Goal: Task Accomplishment & Management: Use online tool/utility

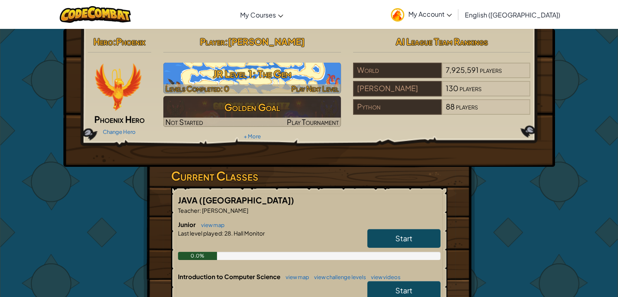
click at [287, 77] on h3 "JR Level 1: The Gem" at bounding box center [252, 74] width 178 height 18
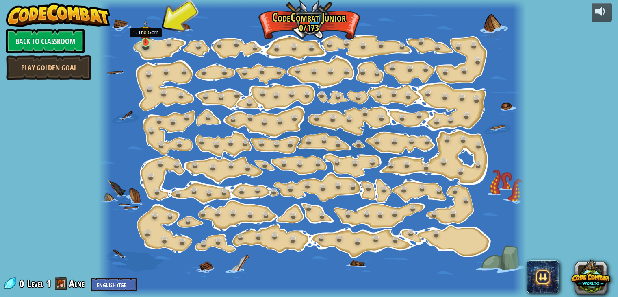
click at [143, 40] on img at bounding box center [145, 32] width 11 height 24
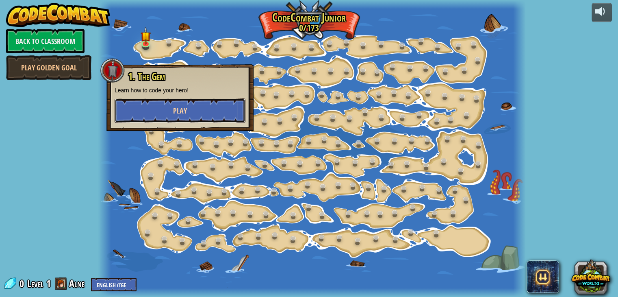
click at [174, 106] on span "Play" at bounding box center [180, 111] width 14 height 10
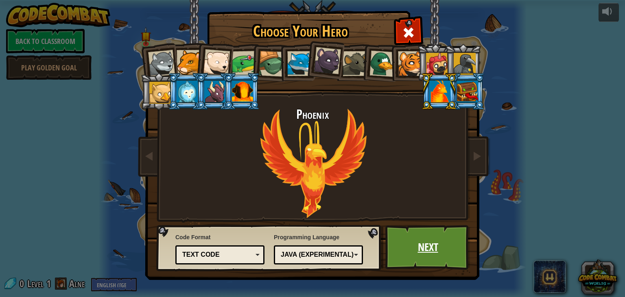
click at [433, 242] on link "Next" at bounding box center [427, 247] width 85 height 45
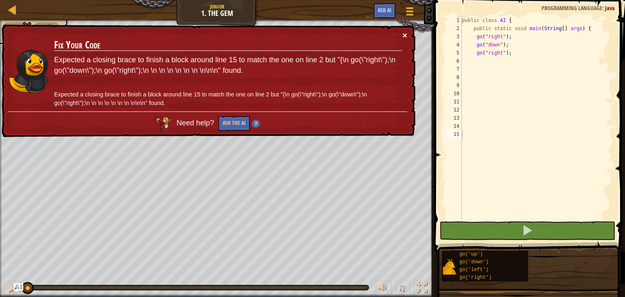
drag, startPoint x: 403, startPoint y: 30, endPoint x: 477, endPoint y: 62, distance: 79.9
click at [477, 62] on div "Map Junior 1. The Gem Game Menu Ask AI 1 הההההההההההההההההההההההההההההההההההההה…" at bounding box center [312, 148] width 625 height 297
click at [477, 62] on div "public class AI { public static void main ( String [ ] args ) { go ( "right" ) …" at bounding box center [536, 126] width 152 height 220
click at [481, 80] on div "public class AI { public static void main ( String [ ] args ) { go ( "right" ) …" at bounding box center [536, 126] width 152 height 220
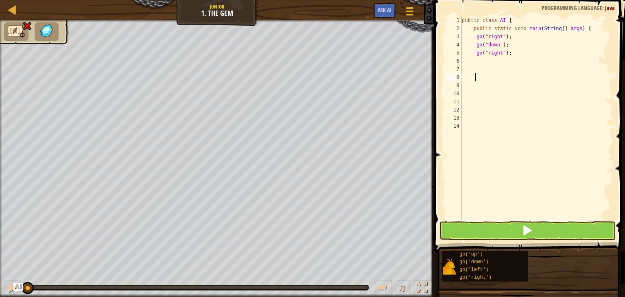
click at [477, 61] on div "public class AI { public static void main ( String [ ] args ) { go ( "right" ) …" at bounding box center [536, 126] width 152 height 220
click at [467, 61] on div "public class AI { public static void main ( String [ ] args ) { go ( "right" ) …" at bounding box center [536, 126] width 152 height 220
type textarea ";"
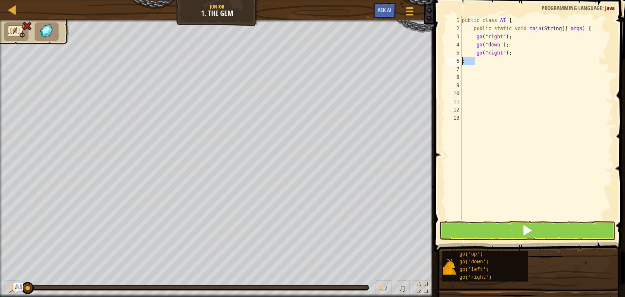
click at [475, 59] on div "public class AI { public static void main ( String [ ] args ) { go ( "right" ) …" at bounding box center [536, 117] width 152 height 203
click at [475, 59] on div "public class AI { public static void main ( String [ ] args ) { go ( "right" ) …" at bounding box center [536, 126] width 152 height 220
click at [474, 61] on div "public class AI { public static void main ( String [ ] args ) { go ( "right" ) …" at bounding box center [536, 126] width 152 height 220
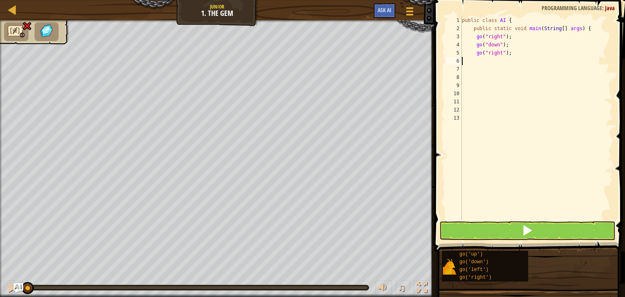
click at [474, 61] on div "public class AI { public static void main ( String [ ] args ) { go ( "right" ) …" at bounding box center [536, 126] width 152 height 220
type textarea "''"
click at [479, 62] on div "public class AI { public static void main ( String [ ] args ) { go ( "right" ) …" at bounding box center [536, 126] width 152 height 220
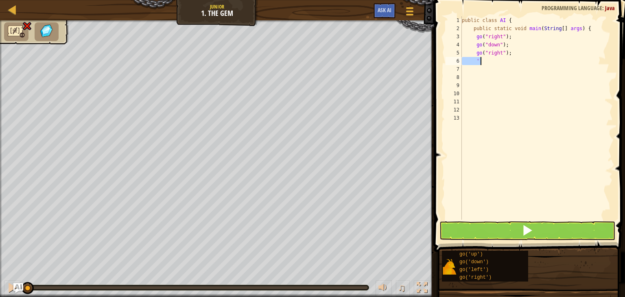
click at [479, 62] on div "public class AI { public static void main ( String [ ] args ) { go ( "right" ) …" at bounding box center [536, 126] width 152 height 220
type textarea """
click at [491, 133] on div "public class AI { public static void main ( String [ ] args ) { go ( "right" ) …" at bounding box center [536, 126] width 152 height 220
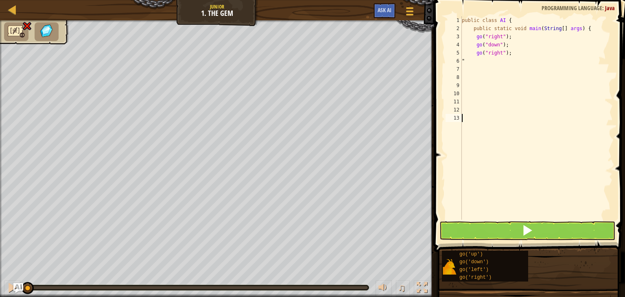
scroll to position [4, 0]
click at [481, 63] on div "public class AI { public static void main ( String [ ] args ) { go ( "right" ) …" at bounding box center [536, 126] width 152 height 220
click at [484, 64] on div "public class AI { public static void main ( String [ ] args ) { go ( "right" ) …" at bounding box center [536, 126] width 152 height 220
type textarea ""{|"
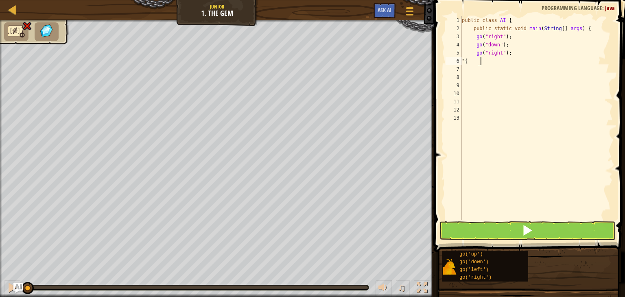
scroll to position [4, 1]
click at [481, 61] on div "public class AI { public static void main ( String [ ] args ) { go ( "right" ) …" at bounding box center [536, 126] width 152 height 220
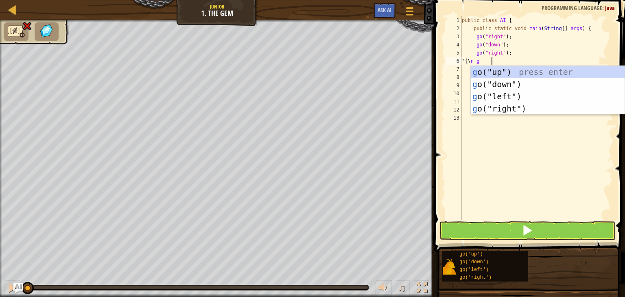
scroll to position [4, 2]
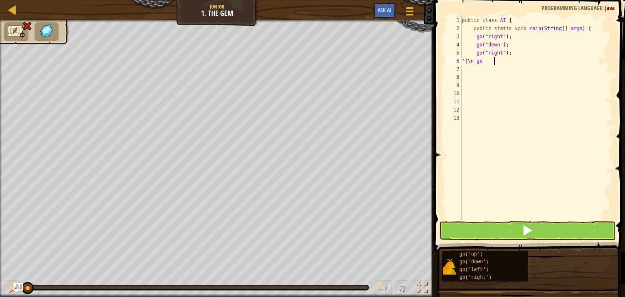
click at [496, 61] on div "public class AI { public static void main ( String [ ] args ) { go ( "right" ) …" at bounding box center [536, 126] width 152 height 220
click at [487, 61] on div "public class AI { public static void main ( String [ ] args ) { go ( "right" ) …" at bounding box center [536, 126] width 152 height 220
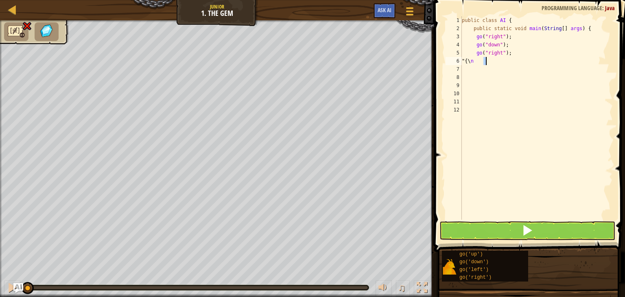
click at [481, 60] on div "public class AI { public static void main ( String [ ] args ) { go ( "right" ) …" at bounding box center [536, 126] width 152 height 220
click at [467, 62] on div "public class AI { public static void main ( String [ ] args ) { go ( "right" ) …" at bounding box center [536, 126] width 152 height 220
type textarea "n"
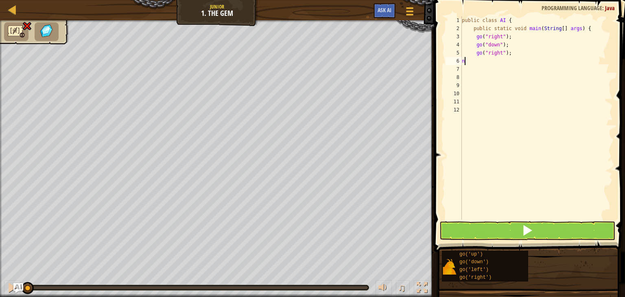
scroll to position [4, 0]
click at [462, 61] on div "public class AI { public static void main ( String [ ] args ) { go ( "right" ) …" at bounding box center [536, 126] width 152 height 220
click at [479, 38] on div "public class AI { public static void main ( String [ ] args ) { go ( "right" ) …" at bounding box center [536, 126] width 152 height 220
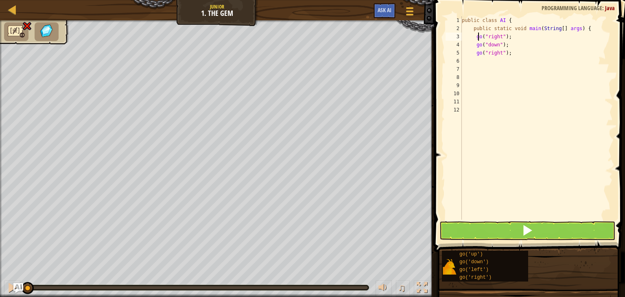
click at [479, 38] on div "public class AI { public static void main ( String [ ] args ) { go ( "right" ) …" at bounding box center [536, 126] width 152 height 220
click at [508, 36] on div "public class AI { public static void main ( String [ ] args ) { go ( "right" ) …" at bounding box center [536, 126] width 152 height 220
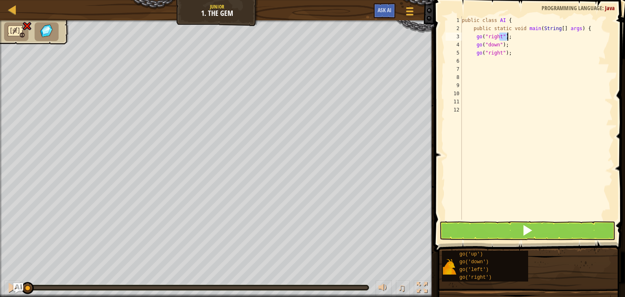
type textarea "go("right");"
click at [508, 36] on div "public class AI { public static void main ( String [ ] args ) { go ( "right" ) …" at bounding box center [536, 117] width 152 height 203
click at [508, 36] on div "public class AI { public static void main ( String [ ] args ) { go ( "right" ) …" at bounding box center [536, 126] width 152 height 220
click at [508, 36] on div "public class AI { public static void main ( String [ ] args ) { go ( "right" ) …" at bounding box center [536, 117] width 152 height 203
click at [498, 226] on button at bounding box center [527, 230] width 176 height 19
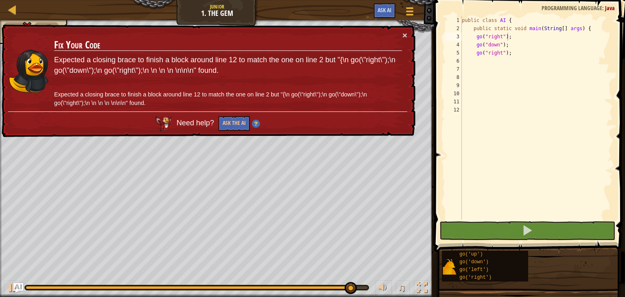
click at [404, 28] on div "× Fix Your Code Expected a closing brace to finish a block around line 12 to ma…" at bounding box center [207, 80] width 415 height 113
click at [401, 34] on td "Fix Your Code Expected a closing brace to finish a block around line 12 to matc…" at bounding box center [228, 71] width 348 height 81
drag, startPoint x: 401, startPoint y: 34, endPoint x: 402, endPoint y: 29, distance: 4.9
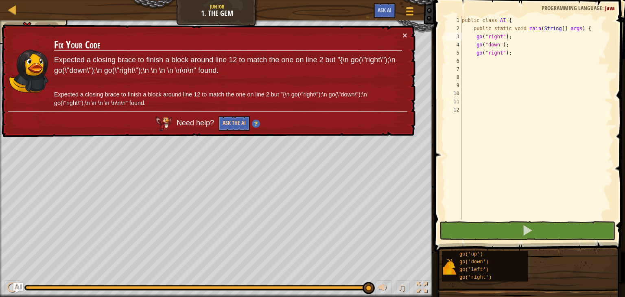
click at [402, 29] on div "× Fix Your Code Expected a closing brace to finish a block around line 12 to ma…" at bounding box center [207, 80] width 415 height 113
click at [405, 31] on button "×" at bounding box center [404, 35] width 5 height 9
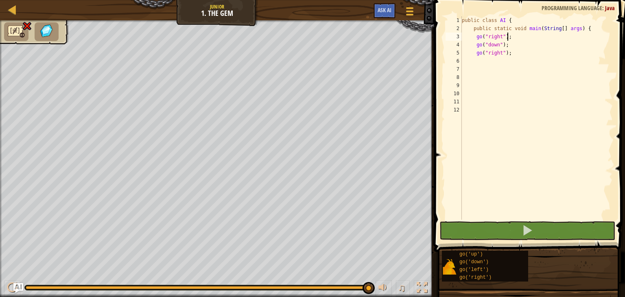
click at [496, 60] on div "public class AI { public static void main ( String [ ] args ) { go ( "right" ) …" at bounding box center [536, 126] width 152 height 220
click at [486, 69] on div "public class AI { public static void main ( String [ ] args ) { go ( "right" ) …" at bounding box center [536, 126] width 152 height 220
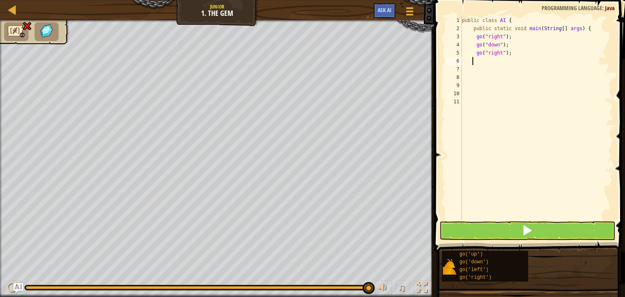
click at [484, 59] on div "public class AI { public static void main ( String [ ] args ) { go ( "right" ) …" at bounding box center [536, 126] width 152 height 220
click at [28, 285] on div at bounding box center [197, 287] width 344 height 5
click at [10, 282] on div at bounding box center [12, 287] width 11 height 11
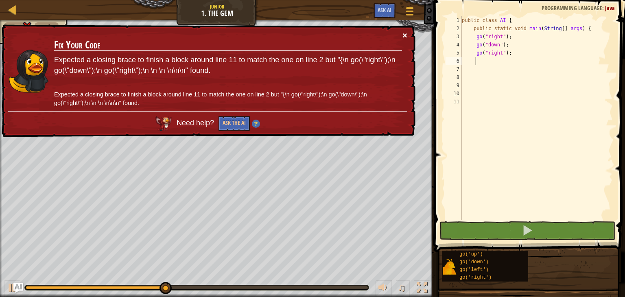
click at [402, 31] on button "×" at bounding box center [404, 35] width 5 height 9
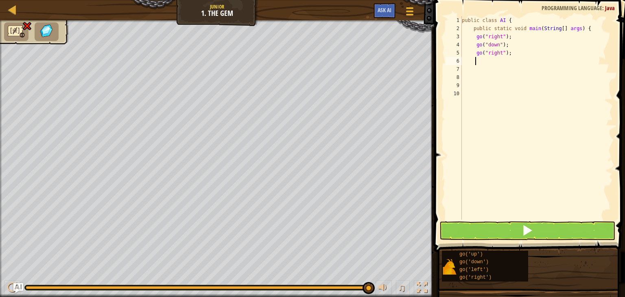
click at [468, 142] on div "Map Junior 1. The Gem Game Menu Ask AI 1 הההההההההההההההההההההההההההההההההההההה…" at bounding box center [312, 148] width 625 height 297
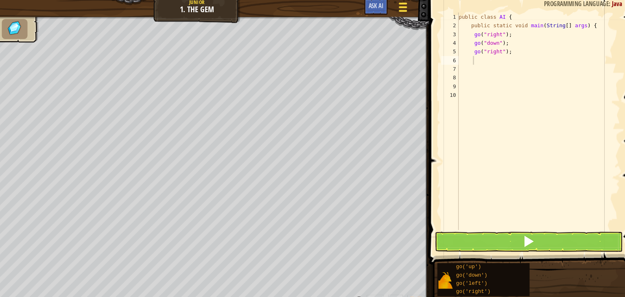
click at [407, 5] on button "Game Menu" at bounding box center [410, 13] width 22 height 20
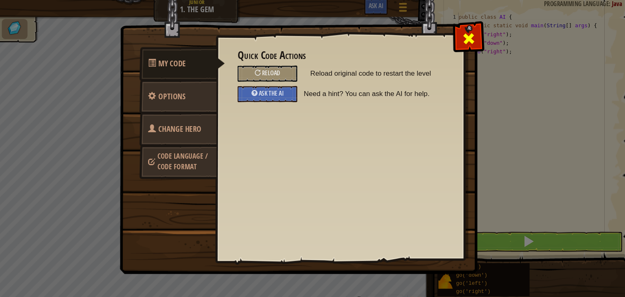
click at [466, 33] on div at bounding box center [471, 39] width 26 height 26
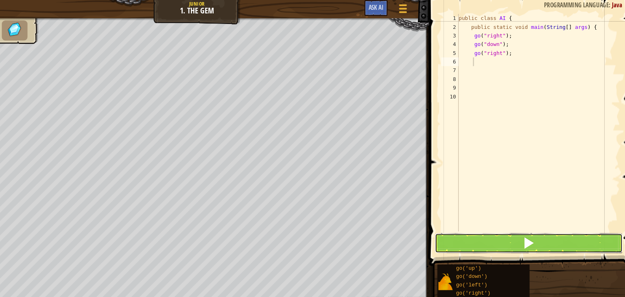
click at [487, 230] on button at bounding box center [527, 230] width 176 height 19
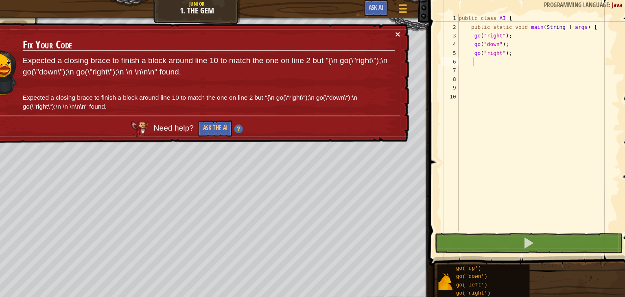
click at [402, 31] on button "×" at bounding box center [404, 35] width 5 height 9
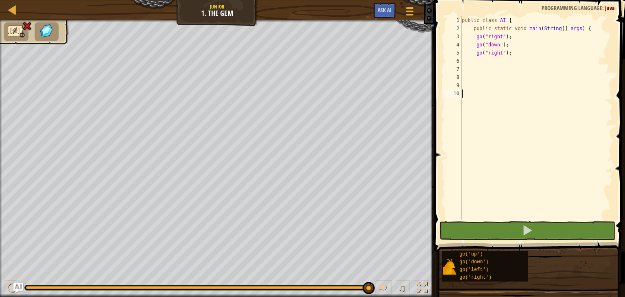
click at [503, 109] on div "public class AI { public static void main ( String [ ] args ) { go ( "right" ) …" at bounding box center [536, 126] width 152 height 220
click at [475, 65] on div "public class AI { public static void main ( String [ ] args ) { go ( "right" ) …" at bounding box center [536, 126] width 152 height 220
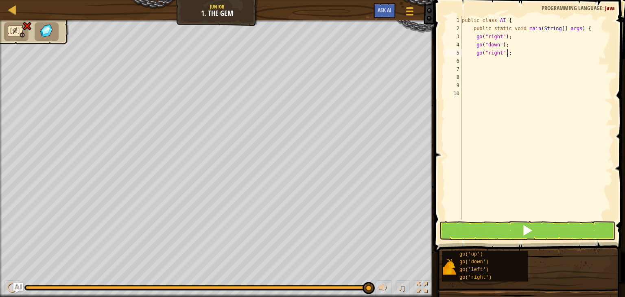
click at [511, 52] on div "public class AI { public static void main ( String [ ] args ) { go ( "right" ) …" at bounding box center [536, 126] width 152 height 220
click at [511, 52] on div "public class AI { public static void main ( String [ ] args ) { go ( "right" ) …" at bounding box center [535, 126] width 156 height 220
click at [485, 51] on div "public class AI { public static void main ( String [ ] args ) { go ( "right" ) …" at bounding box center [535, 126] width 156 height 220
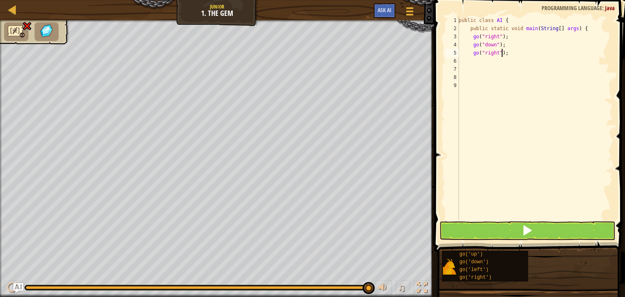
click at [501, 52] on div "public class AI { public static void main ( String [ ] args ) { go ( "right" ) …" at bounding box center [535, 126] width 156 height 220
click at [505, 52] on div "public class AI { public static void main ( String [ ] args ) { go ( "right" ) …" at bounding box center [535, 126] width 156 height 220
click at [472, 52] on div "public class AI { public static void main ( String [ ] args ) { go ( "right" ) …" at bounding box center [535, 126] width 156 height 220
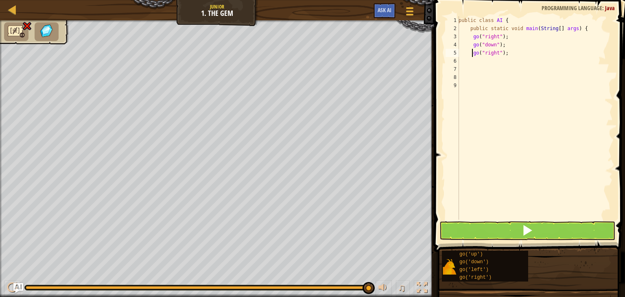
click at [472, 52] on div "public class AI { public static void main ( String [ ] args ) { go ( "right" ) …" at bounding box center [535, 126] width 156 height 220
click at [499, 53] on div "public class AI { public static void main ( String [ ] args ) { go ( "right" ) …" at bounding box center [535, 126] width 156 height 220
click at [487, 48] on div "public class AI { public static void main ( String [ ] args ) { go ( "right" ) …" at bounding box center [535, 126] width 156 height 220
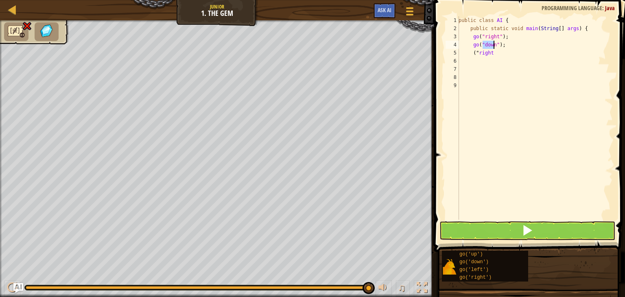
click at [487, 48] on div "public class AI { public static void main ( String [ ] args ) { go ( "right" ) …" at bounding box center [535, 126] width 156 height 220
click at [487, 54] on div "public class AI { public static void main ( String [ ] args ) { go ( "right" ) …" at bounding box center [535, 126] width 156 height 220
type textarea "(""
click at [476, 52] on div "public class AI { public static void main ( String [ ] args ) { go ( "right" ) …" at bounding box center [535, 126] width 156 height 220
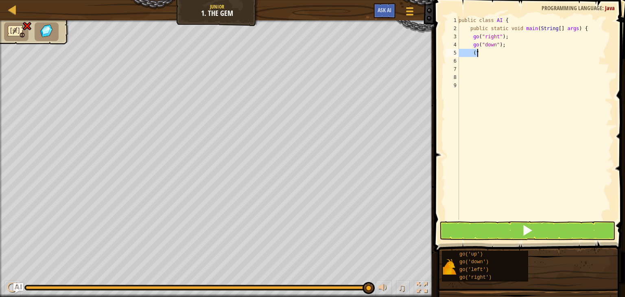
click at [476, 52] on div "public class AI { public static void main ( String [ ] args ) { go ( "right" ) …" at bounding box center [535, 126] width 156 height 220
click at [505, 43] on div "public class AI { public static void main ( String [ ] args ) { go ( "right" ) …" at bounding box center [535, 126] width 156 height 220
type textarea "go("down"
click at [485, 49] on div "public class AI { public static void main ( String [ ] args ) { go ( "right" ) …" at bounding box center [535, 126] width 156 height 220
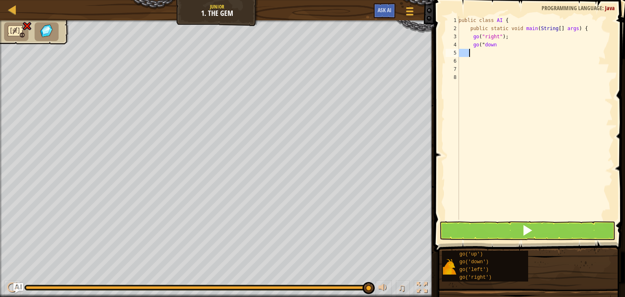
click at [485, 49] on div "public class AI { public static void main ( String [ ] args ) { go ( "right" ) …" at bounding box center [535, 126] width 156 height 220
click at [487, 43] on div "public class AI { public static void main ( String [ ] args ) { go ( "right" ) …" at bounding box center [535, 126] width 156 height 220
click at [479, 43] on div "public class AI { public static void main ( String [ ] args ) { go ( "right" ) …" at bounding box center [535, 126] width 156 height 220
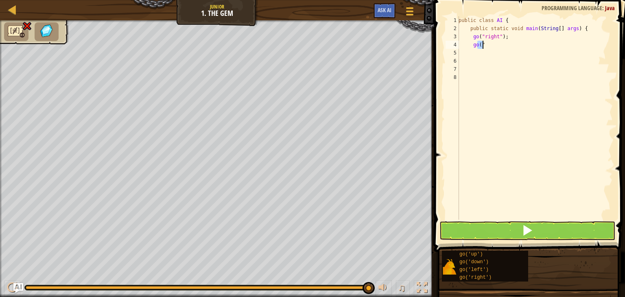
type textarea "go"
click at [477, 44] on div "public class AI { public static void main ( String [ ] args ) { go ( "right" ) …" at bounding box center [535, 126] width 156 height 220
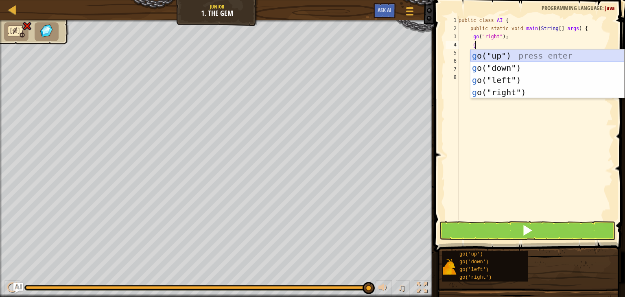
type textarea "go"
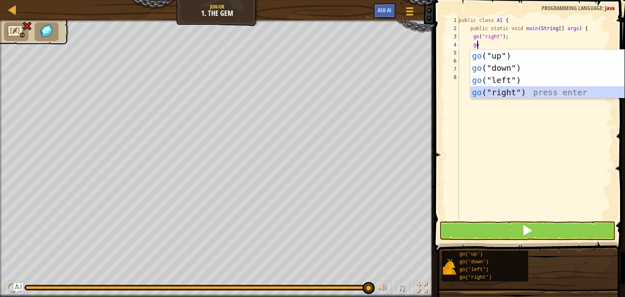
click at [538, 91] on div "go ("up") press enter go ("down") press enter go ("left") press enter go ("righ…" at bounding box center [547, 86] width 154 height 73
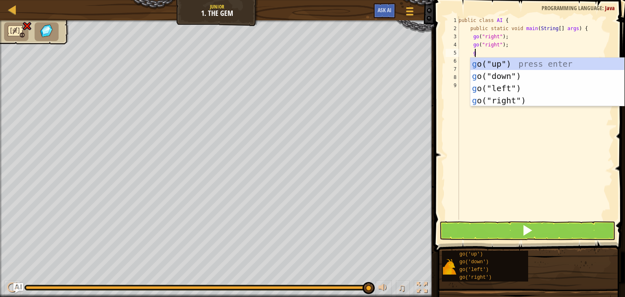
type textarea "go"
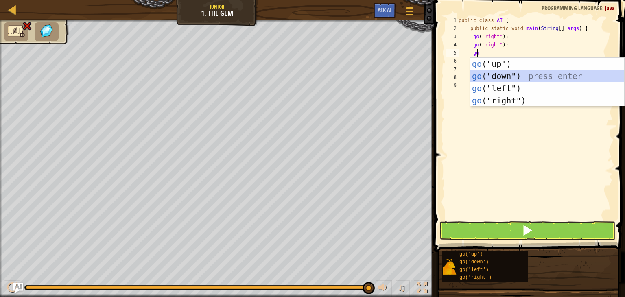
click at [515, 74] on div "go ("up") press enter go ("down") press enter go ("left") press enter go ("righ…" at bounding box center [547, 94] width 154 height 73
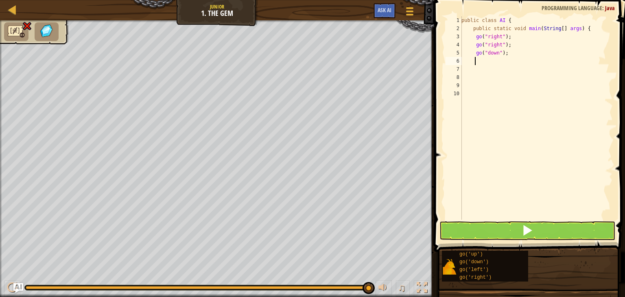
scroll to position [4, 0]
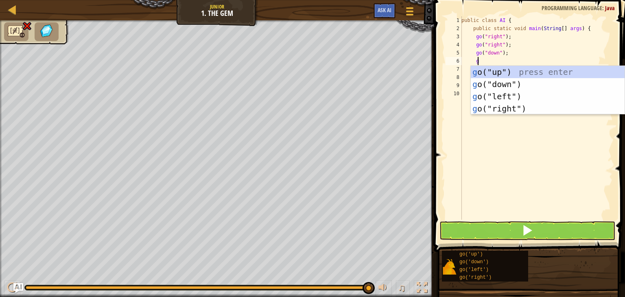
type textarea "go"
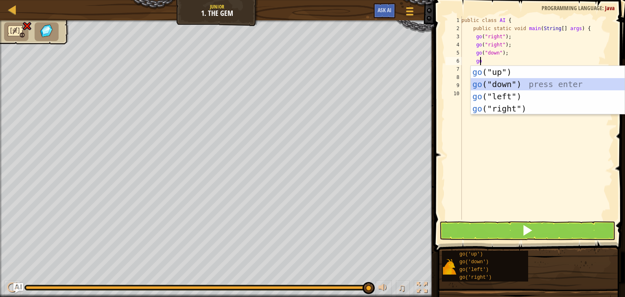
click at [516, 80] on div "go ("up") press enter go ("down") press enter go ("left") press enter go ("righ…" at bounding box center [547, 102] width 154 height 73
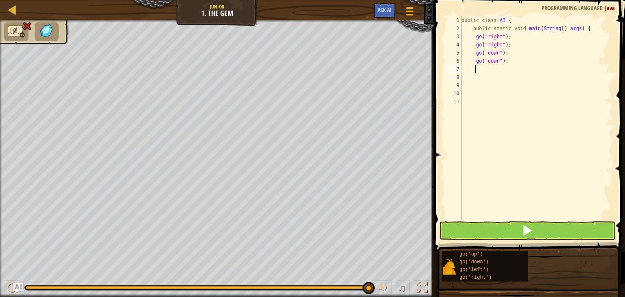
scroll to position [4, 0]
type textarea "g"
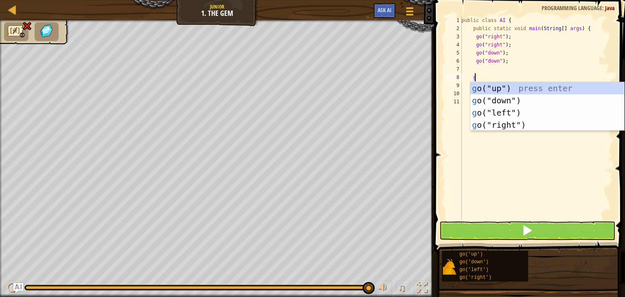
click at [487, 75] on div "public class AI { public static void main ( String [ ] args ) { go ( "right" ) …" at bounding box center [535, 126] width 153 height 220
click at [525, 123] on div "g o("up") press enter g o("down") press enter g o("left") press enter g o("righ…" at bounding box center [547, 118] width 154 height 73
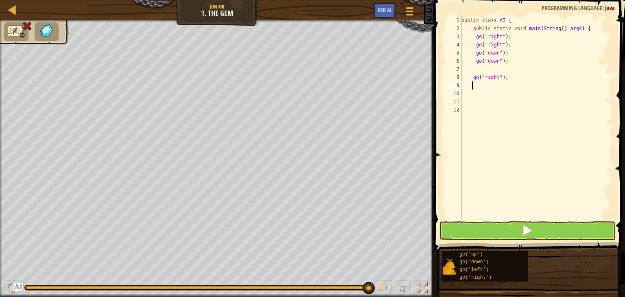
scroll to position [4, 0]
click at [477, 67] on div "public class AI { public static void main ( String [ ] args ) { go ( "right" ) …" at bounding box center [535, 126] width 153 height 220
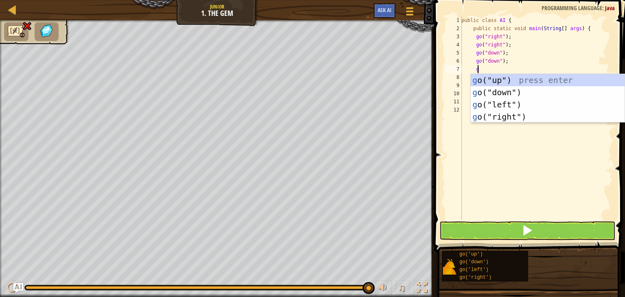
type textarea "go"
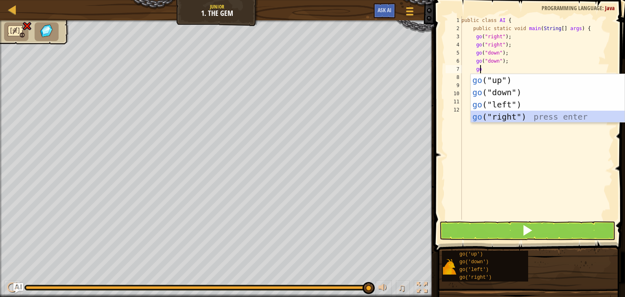
click at [513, 115] on div "go ("up") press enter go ("down") press enter go ("left") press enter go ("righ…" at bounding box center [547, 110] width 154 height 73
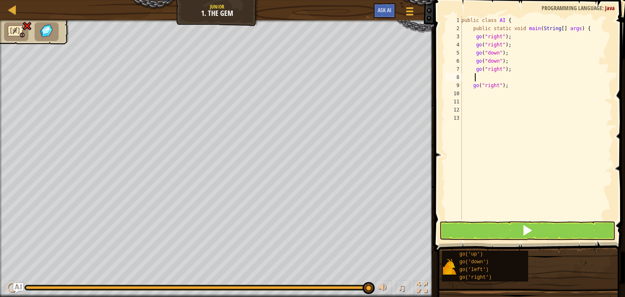
scroll to position [4, 0]
click at [470, 87] on div "public class AI { public static void main ( String [ ] args ) { go ( "right" ) …" at bounding box center [535, 126] width 153 height 220
click at [461, 84] on div "public class AI { public static void main ( String [ ] args ) { go ( "right" ) …" at bounding box center [535, 126] width 153 height 220
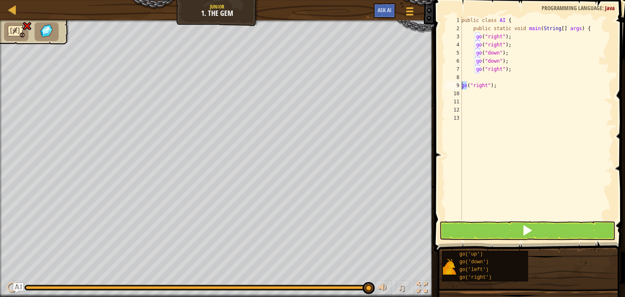
click at [461, 84] on div "public class AI { public static void main ( String [ ] args ) { go ( "right" ) …" at bounding box center [535, 126] width 153 height 220
click at [491, 88] on div "public class AI { public static void main ( String [ ] args ) { go ( "right" ) …" at bounding box center [535, 126] width 153 height 220
click at [470, 85] on div "public class AI { public static void main ( String [ ] args ) { go ( "right" ) …" at bounding box center [535, 126] width 153 height 220
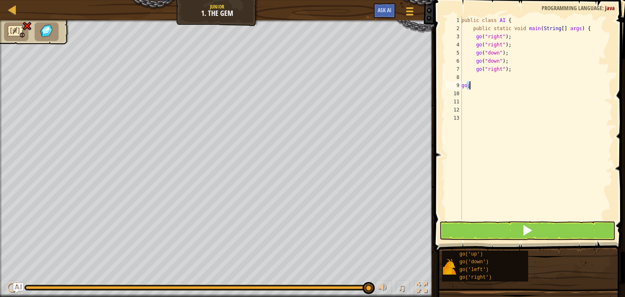
click at [470, 85] on div "public class AI { public static void main ( String [ ] args ) { go ( "right" ) …" at bounding box center [535, 126] width 153 height 220
type textarea "go"
click at [465, 85] on div "public class AI { public static void main ( String [ ] args ) { go ( "right" ) …" at bounding box center [535, 126] width 153 height 220
click at [479, 77] on div "public class AI { public static void main ( String [ ] args ) { go ( "right" ) …" at bounding box center [535, 126] width 153 height 220
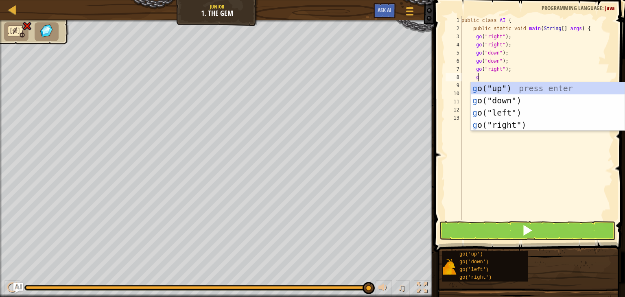
type textarea "go"
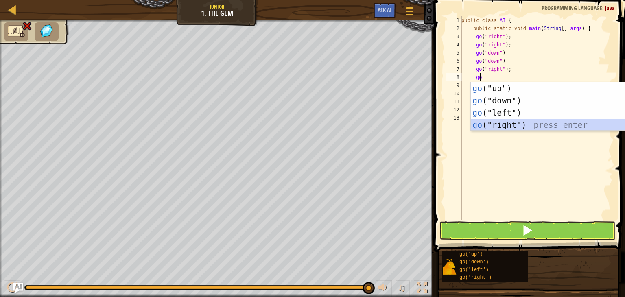
click at [522, 122] on div "go ("up") press enter go ("down") press enter go ("left") press enter go ("righ…" at bounding box center [547, 118] width 154 height 73
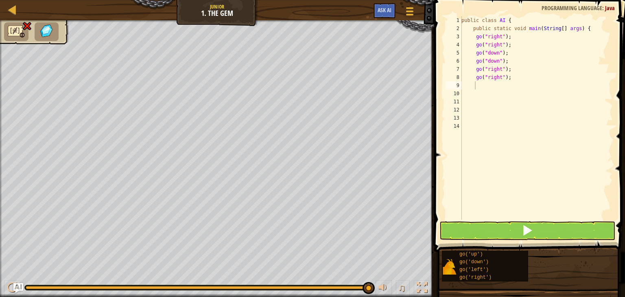
click at [526, 223] on button at bounding box center [527, 230] width 176 height 19
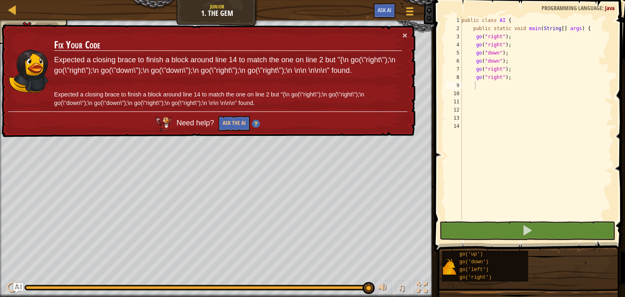
drag, startPoint x: 402, startPoint y: 28, endPoint x: 499, endPoint y: 90, distance: 115.3
click at [499, 90] on div "Map Junior 1. The Gem Game Menu Ask AI 1 הההההההההההההההההההההההההההההההההההההה…" at bounding box center [312, 148] width 625 height 297
click at [499, 90] on div "public class AI { public static void main ( String [ ] args ) { go ( "right" ) …" at bounding box center [535, 126] width 153 height 220
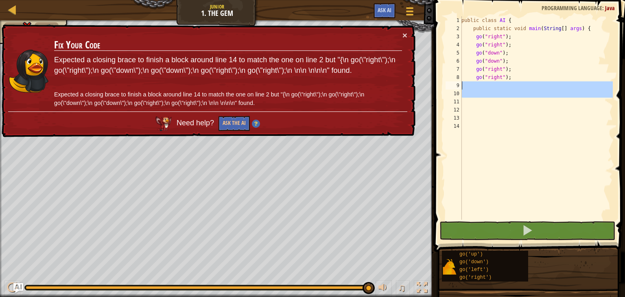
drag, startPoint x: 499, startPoint y: 90, endPoint x: 493, endPoint y: 83, distance: 8.9
click at [493, 83] on div "public class AI { public static void main ( String [ ] args ) { go ( "right" ) …" at bounding box center [535, 126] width 153 height 220
click at [493, 83] on div "public class AI { public static void main ( String [ ] args ) { go ( "right" ) …" at bounding box center [535, 117] width 153 height 203
click at [493, 83] on div "public class AI { public static void main ( String [ ] args ) { go ( "right" ) …" at bounding box center [535, 126] width 153 height 220
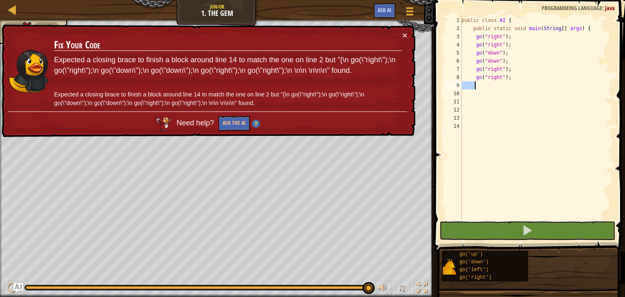
click at [493, 83] on div "public class AI { public static void main ( String [ ] args ) { go ( "right" ) …" at bounding box center [535, 117] width 153 height 203
click at [403, 30] on div "× Fix Your Code Expected a closing brace to finish a block around line 14 to ma…" at bounding box center [207, 80] width 415 height 113
click at [509, 79] on div "public class AI { public static void main ( String [ ] args ) { go ( "right" ) …" at bounding box center [535, 126] width 153 height 220
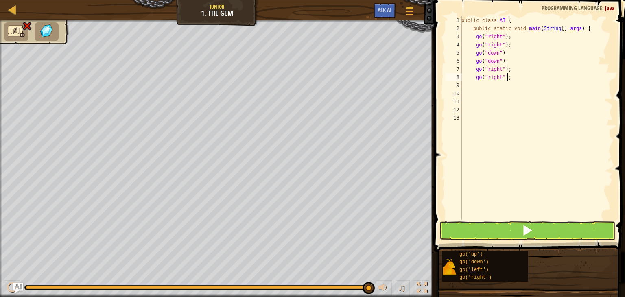
click at [505, 77] on div "public class AI { public static void main ( String [ ] args ) { go ( "right" ) …" at bounding box center [535, 126] width 153 height 220
click at [494, 76] on div "public class AI { public static void main ( String [ ] args ) { go ( "right" ) …" at bounding box center [535, 126] width 153 height 220
click at [485, 79] on div "public class AI { public static void main ( String [ ] args ) { go ( "right" ) …" at bounding box center [535, 126] width 153 height 220
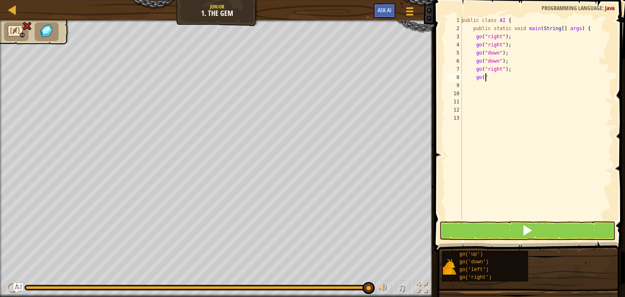
click at [485, 79] on div "public class AI { public static void main ( String [ ] args ) { go ( "right" ) …" at bounding box center [535, 126] width 153 height 220
type textarea "go"
click at [478, 75] on div "public class AI { public static void main ( String [ ] args ) { go ( "right" ) …" at bounding box center [535, 126] width 153 height 220
click at [506, 67] on div "public class AI { public static void main ( String [ ] args ) { go ( "right" ) …" at bounding box center [535, 126] width 153 height 220
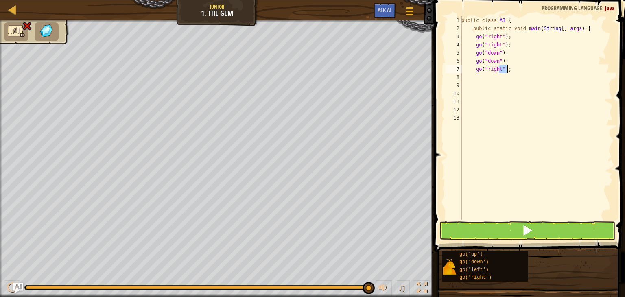
click at [506, 67] on div "public class AI { public static void main ( String [ ] args ) { go ( "right" ) …" at bounding box center [535, 126] width 153 height 220
click at [489, 68] on div "public class AI { public static void main ( String [ ] args ) { go ( "right" ) …" at bounding box center [535, 126] width 153 height 220
click at [489, 68] on div "public class AI { public static void main ( String [ ] args ) { go ( "right" ) …" at bounding box center [535, 117] width 153 height 203
click at [489, 68] on div "public class AI { public static void main ( String [ ] args ) { go ( "right" ) …" at bounding box center [535, 126] width 153 height 220
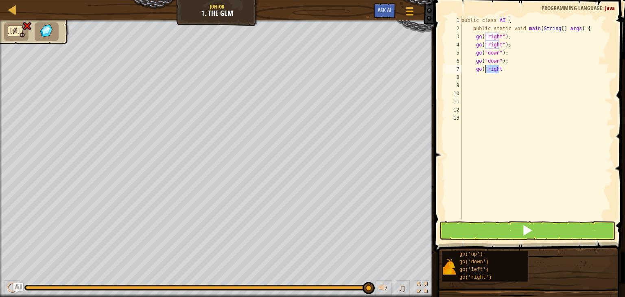
click at [489, 68] on div "public class AI { public static void main ( String [ ] args ) { go ( "right" ) …" at bounding box center [535, 117] width 153 height 203
click at [496, 70] on div "public class AI { public static void main ( String [ ] args ) { go ( "right" ) …" at bounding box center [535, 126] width 153 height 220
click at [482, 69] on div "public class AI { public static void main ( String [ ] args ) { go ( "right" ) …" at bounding box center [535, 126] width 153 height 220
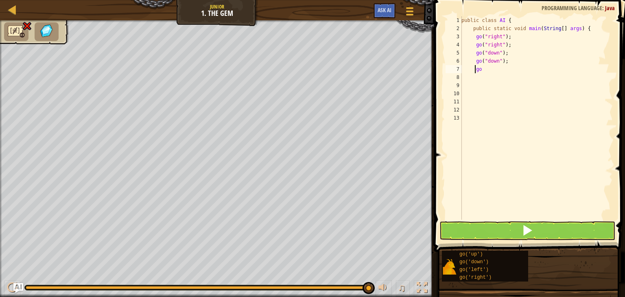
click at [476, 67] on div "public class AI { public static void main ( String [ ] args ) { go ( "right" ) …" at bounding box center [535, 126] width 153 height 220
click at [476, 67] on div "public class AI { public static void main ( String [ ] args ) { go ( "right" ) …" at bounding box center [535, 117] width 153 height 203
type textarea "o"
click at [476, 67] on div "public class AI { public static void main ( String [ ] args ) { go ( "right" ) …" at bounding box center [535, 126] width 153 height 220
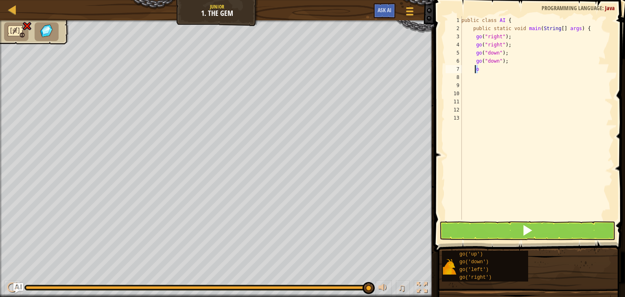
click at [476, 67] on div "public class AI { public static void main ( String [ ] args ) { go ( "right" ) …" at bounding box center [535, 126] width 153 height 220
click at [477, 67] on div "public class AI { public static void main ( String [ ] args ) { go ( "right" ) …" at bounding box center [535, 117] width 153 height 203
click at [477, 67] on div "public class AI { public static void main ( String [ ] args ) { go ( "right" ) …" at bounding box center [535, 126] width 153 height 220
click at [473, 60] on div "public class AI { public static void main ( String [ ] args ) { go ( "right" ) …" at bounding box center [535, 126] width 153 height 220
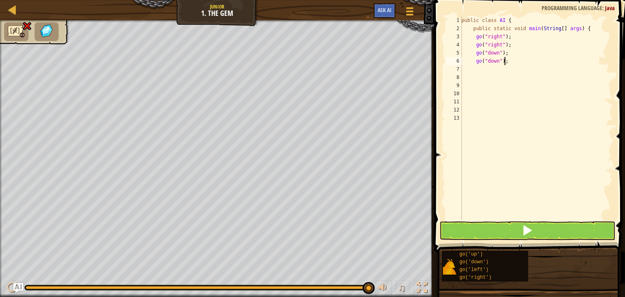
click at [505, 59] on div "public class AI { public static void main ( String [ ] args ) { go ( "right" ) …" at bounding box center [535, 126] width 153 height 220
type textarea "go("down"
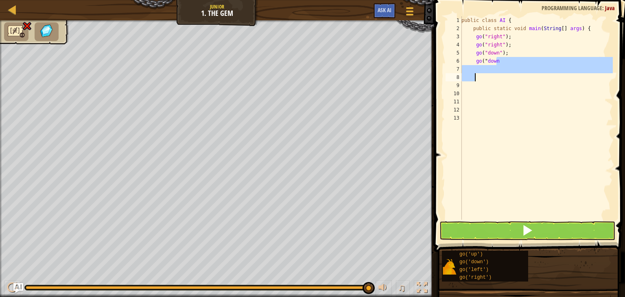
drag, startPoint x: 505, startPoint y: 59, endPoint x: 491, endPoint y: 81, distance: 26.5
click at [491, 81] on div "public class AI { public static void main ( String [ ] args ) { go ( "right" ) …" at bounding box center [535, 126] width 153 height 220
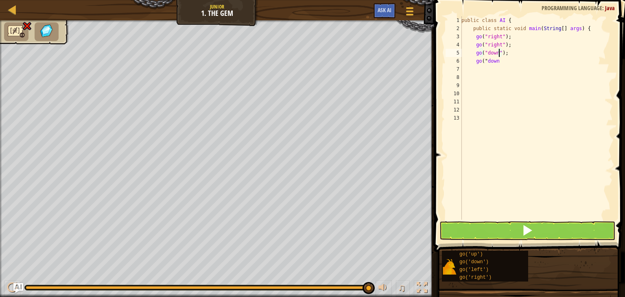
click at [499, 54] on div "public class AI { public static void main ( String [ ] args ) { go ( "right" ) …" at bounding box center [535, 126] width 153 height 220
click at [512, 37] on div "public class AI { public static void main ( String [ ] args ) { go ( "right" ) …" at bounding box center [535, 126] width 153 height 220
click at [500, 63] on div "public class AI { public static void main ( String [ ] args ) { go ( "right" ) …" at bounding box center [535, 126] width 153 height 220
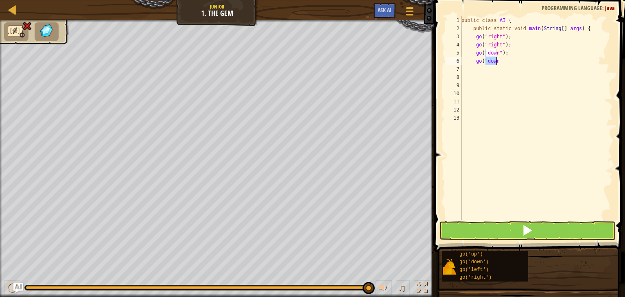
click at [500, 63] on div "public class AI { public static void main ( String [ ] args ) { go ( "right" ) …" at bounding box center [535, 126] width 153 height 220
click at [488, 59] on div "public class AI { public static void main ( String [ ] args ) { go ( "right" ) …" at bounding box center [535, 126] width 153 height 220
type textarea "go"
click at [480, 63] on div "public class AI { public static void main ( String [ ] args ) { go ( "right" ) …" at bounding box center [535, 126] width 153 height 220
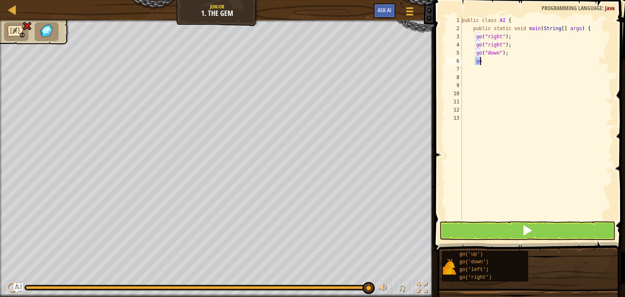
click at [480, 63] on div "public class AI { public static void main ( String [ ] args ) { go ( "right" ) …" at bounding box center [535, 126] width 153 height 220
click at [507, 55] on div "public class AI { public static void main ( String [ ] args ) { go ( "right" ) …" at bounding box center [535, 126] width 153 height 220
click at [493, 53] on div "public class AI { public static void main ( String [ ] args ) { go ( "right" ) …" at bounding box center [535, 126] width 153 height 220
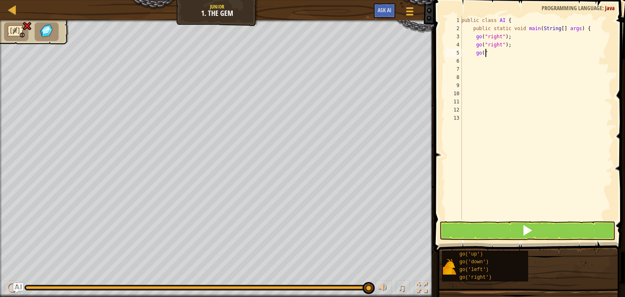
click at [486, 50] on div "public class AI { public static void main ( String [ ] args ) { go ( "right" ) …" at bounding box center [535, 126] width 153 height 220
type textarea "go"
click at [478, 51] on div "public class AI { public static void main ( String [ ] args ) { go ( "right" ) …" at bounding box center [535, 126] width 153 height 220
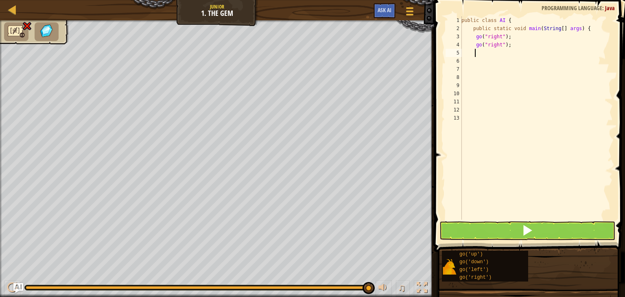
click at [510, 44] on div "public class AI { public static void main ( String [ ] args ) { go ( "right" ) …" at bounding box center [535, 126] width 153 height 220
type textarea "go("right"
click at [500, 49] on div "public class AI { public static void main ( String [ ] args ) { go ( "right" ) …" at bounding box center [535, 126] width 153 height 220
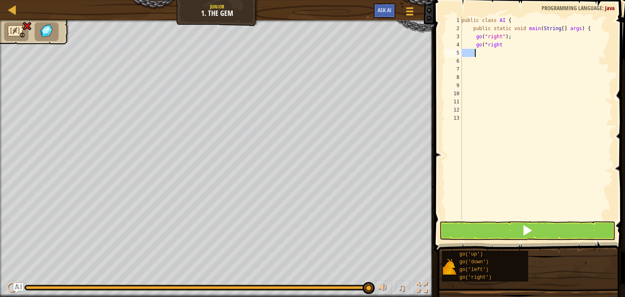
click at [499, 46] on div "public class AI { public static void main ( String [ ] args ) { go ( "right" ) …" at bounding box center [535, 126] width 153 height 220
click at [484, 44] on div "public class AI { public static void main ( String [ ] args ) { go ( "right" ) …" at bounding box center [535, 126] width 153 height 220
type textarea "go"
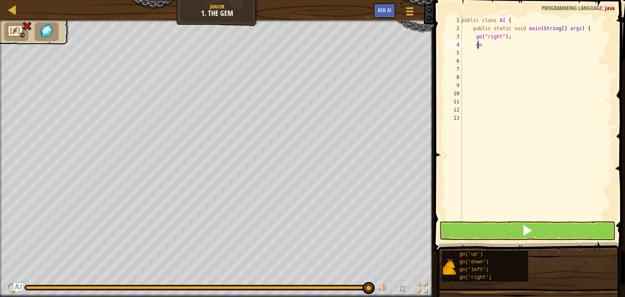
click at [478, 45] on div "public class AI { public static void main ( String [ ] args ) { go ( "right" ) …" at bounding box center [535, 126] width 153 height 220
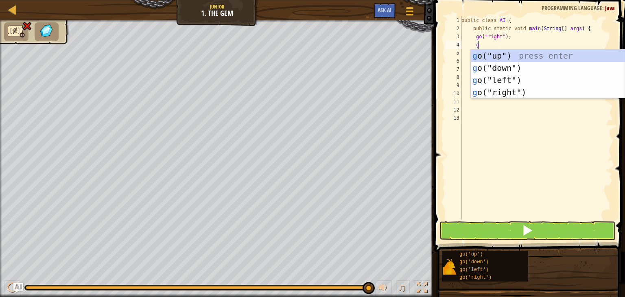
type textarea "go"
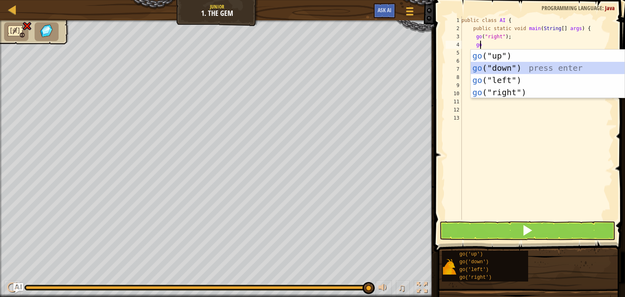
click at [513, 63] on div "go ("up") press enter go ("down") press enter go ("left") press enter go ("righ…" at bounding box center [547, 86] width 154 height 73
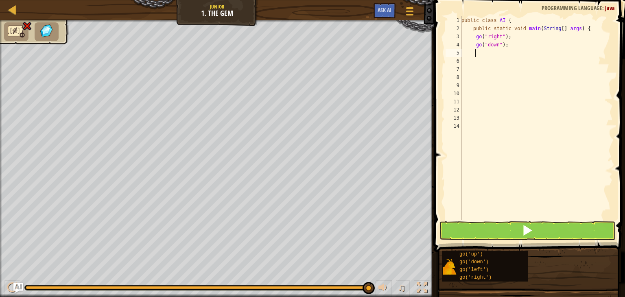
scroll to position [4, 0]
click at [513, 63] on div "public class AI { public static void main ( String [ ] args ) { go ( "right" ) …" at bounding box center [535, 126] width 153 height 220
click at [475, 51] on div "public class AI { public static void main ( String [ ] args ) { go ( "right" ) …" at bounding box center [535, 126] width 153 height 220
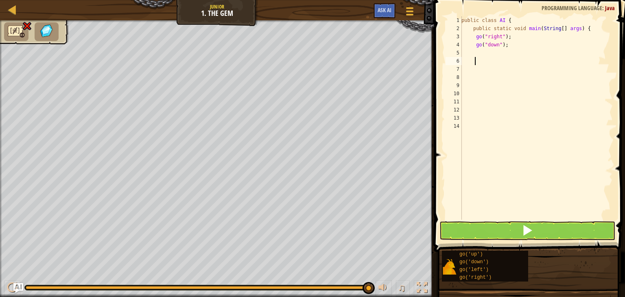
click at [477, 59] on div "public class AI { public static void main ( String [ ] args ) { go ( "right" ) …" at bounding box center [535, 126] width 153 height 220
click at [474, 51] on div "public class AI { public static void main ( String [ ] args ) { go ( "right" ) …" at bounding box center [535, 126] width 153 height 220
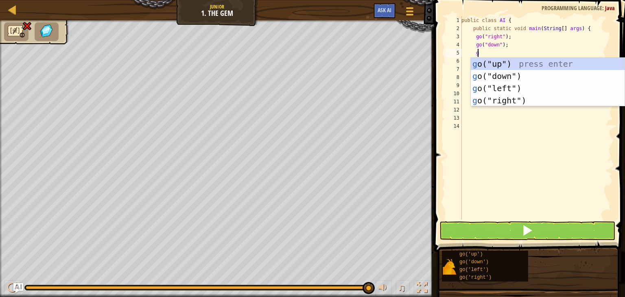
type textarea "go"
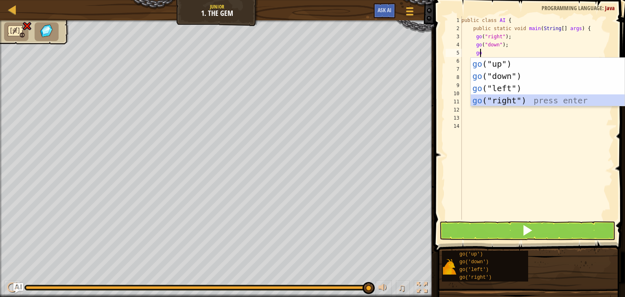
click at [534, 102] on div "go ("up") press enter go ("down") press enter go ("left") press enter go ("righ…" at bounding box center [547, 94] width 154 height 73
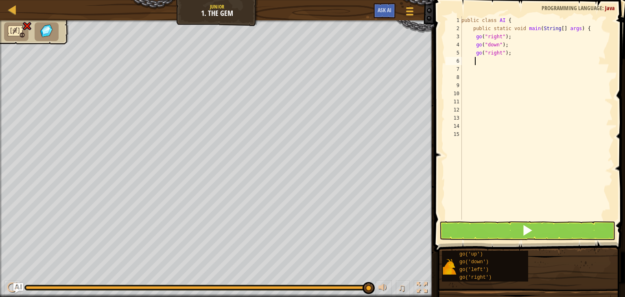
scroll to position [4, 0]
click at [539, 228] on button at bounding box center [527, 230] width 176 height 19
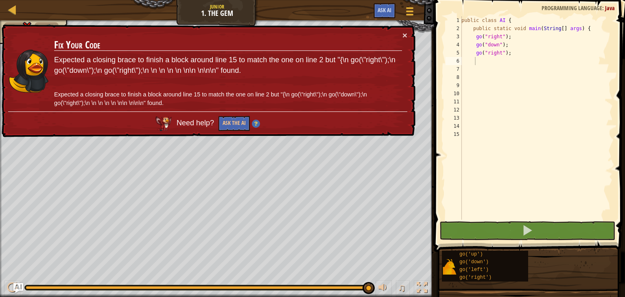
click at [403, 28] on div "× Fix Your Code Expected a closing brace to finish a block around line 15 to ma…" at bounding box center [207, 80] width 415 height 113
click at [405, 31] on button "×" at bounding box center [404, 35] width 5 height 9
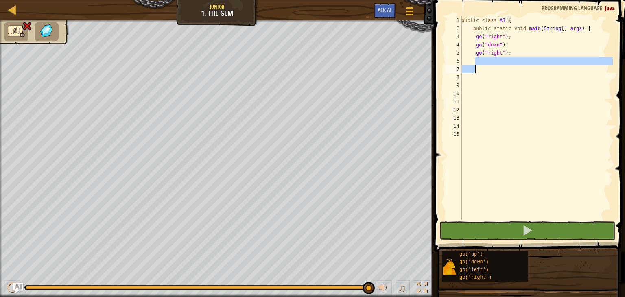
drag, startPoint x: 475, startPoint y: 59, endPoint x: 498, endPoint y: 66, distance: 24.5
click at [498, 66] on div "public class AI { public static void main ( String [ ] args ) { go ( "right" ) …" at bounding box center [535, 126] width 153 height 220
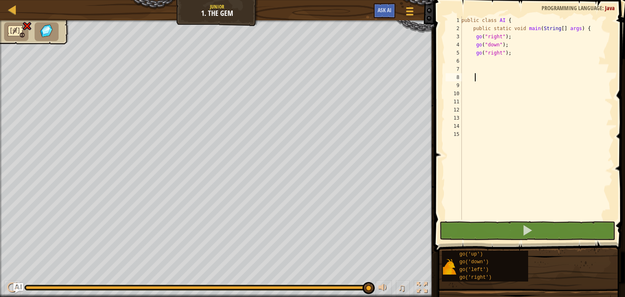
click at [502, 78] on div "public class AI { public static void main ( String [ ] args ) { go ( "right" ) …" at bounding box center [535, 126] width 153 height 220
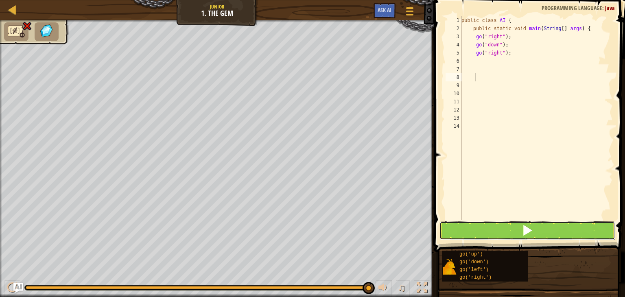
click at [559, 228] on button at bounding box center [527, 230] width 176 height 19
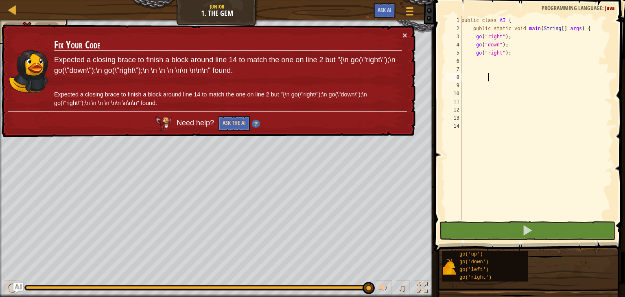
click at [518, 75] on div "public class AI { public static void main ( String [ ] args ) { go ( "right" ) …" at bounding box center [535, 126] width 153 height 220
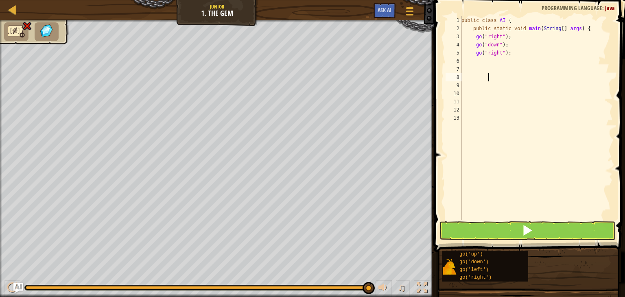
click at [518, 57] on div "public class AI { public static void main ( String [ ] args ) { go ( "right" ) …" at bounding box center [535, 126] width 153 height 220
type textarea "}"
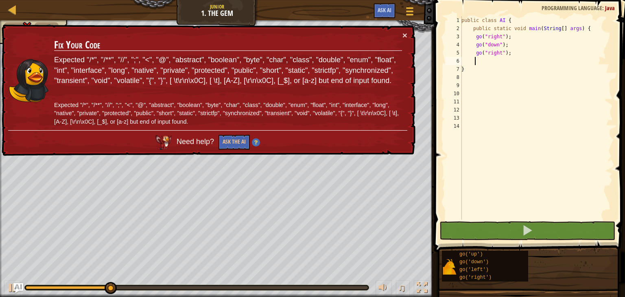
click at [481, 61] on div "public class AI { public static void main ( String [ ] args ) { go ( "right" ) …" at bounding box center [535, 126] width 153 height 220
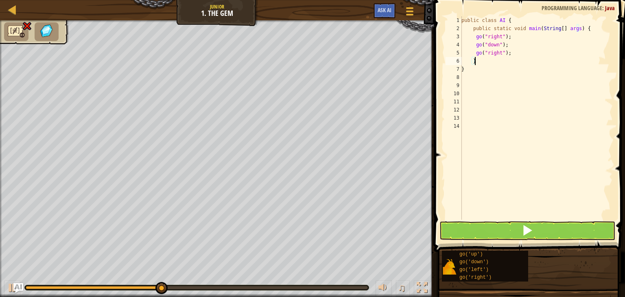
scroll to position [4, 0]
click at [500, 223] on button at bounding box center [527, 230] width 176 height 19
type textarea "}"
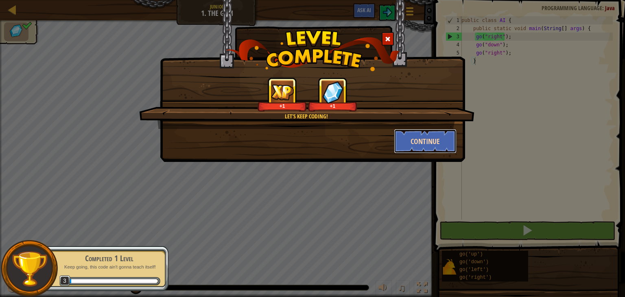
click at [418, 135] on button "Continue" at bounding box center [425, 141] width 63 height 24
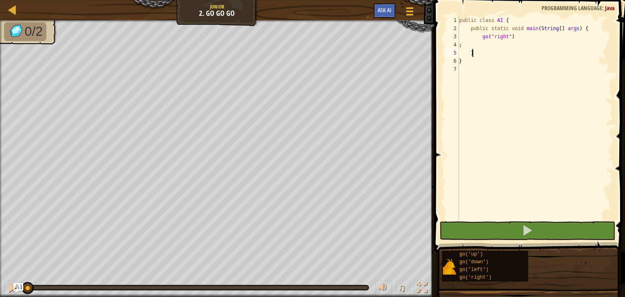
click at [474, 53] on div "public class AI { public static void main ( String [ ] args ) { go ( "right" ) …" at bounding box center [534, 126] width 155 height 220
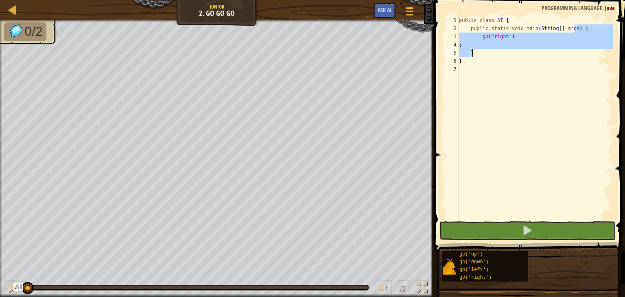
click at [474, 53] on div "public class AI { public static void main ( String [ ] args ) { go ( "right" ) …" at bounding box center [534, 126] width 155 height 220
click at [474, 53] on div "public class AI { public static void main ( String [ ] args ) { go ( "right" ) …" at bounding box center [534, 117] width 155 height 203
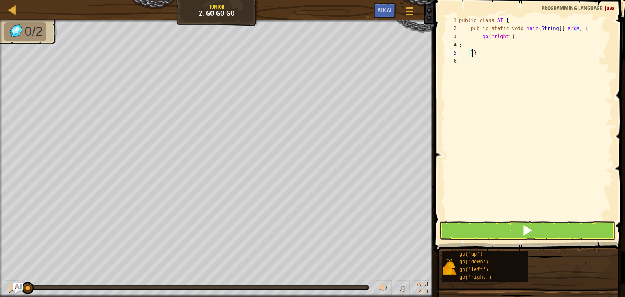
click at [479, 53] on div "public class AI { public static void main ( String [ ] args ) { go ( "right" ) …" at bounding box center [534, 126] width 155 height 220
type textarea "; }}"
click at [497, 80] on div "public class AI { public static void main ( String [ ] args ) { go ( "right" ) …" at bounding box center [534, 126] width 155 height 220
click at [475, 52] on div "public class AI { public static void main ( String [ ] args ) { go ( "right" ) …" at bounding box center [534, 126] width 155 height 220
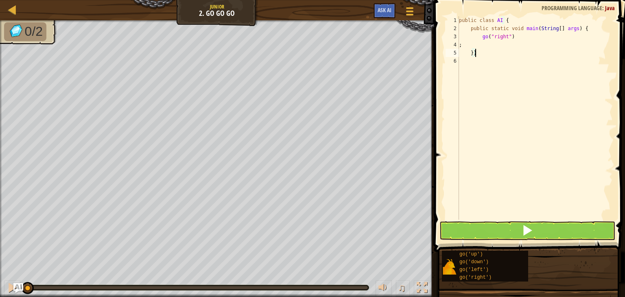
click at [475, 52] on div "public class AI { public static void main ( String [ ] args ) { go ( "right" ) …" at bounding box center [534, 126] width 155 height 220
click at [515, 39] on div "public class AI { public static void main ( String [ ] args ) { go ( "right" ) …" at bounding box center [534, 126] width 155 height 220
click at [478, 48] on div "public class AI { public static void main ( String [ ] args ) { go ( "right" ) …" at bounding box center [534, 126] width 155 height 220
type textarea ";"
click at [482, 44] on div "public class AI { public static void main ( String [ ] args ) { go ( "right" ) …" at bounding box center [534, 126] width 155 height 220
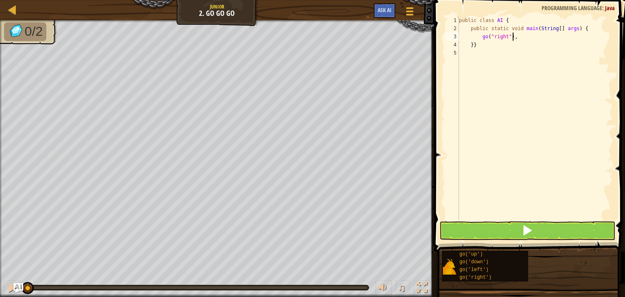
scroll to position [4, 3]
type textarea "go("right""
select select "ace/mode/java"
select select "ace/theme/textmate"
select select "markbegin"
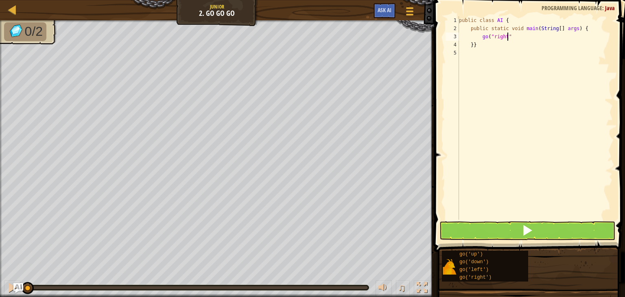
select select "true"
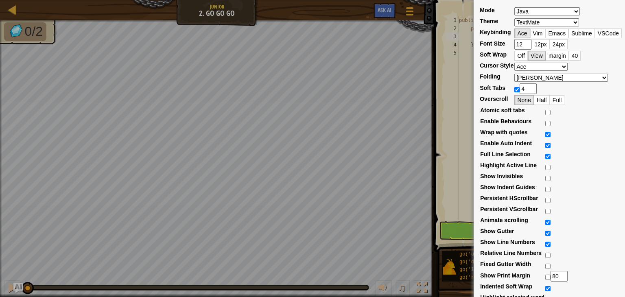
click at [422, 102] on div "Mode ABAP ABC ActionScript ADA Alda Apache Conf Apex AQL AsciiDoc ASL Assembly …" at bounding box center [312, 148] width 625 height 297
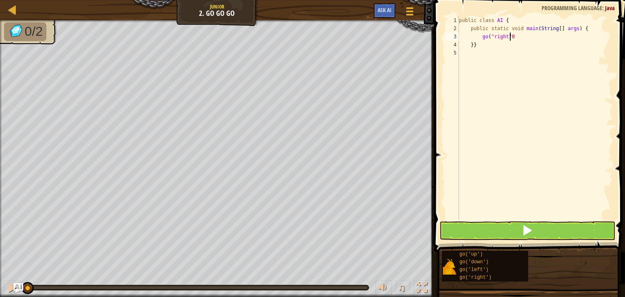
type textarea "go("right"0 }}"
click at [512, 49] on div "public class AI { public static void main ( String [ ] args ) { go ( "right" 0 …" at bounding box center [534, 126] width 155 height 220
click at [511, 37] on div "public class AI { public static void main ( String [ ] args ) { go ( "right" 0 …" at bounding box center [534, 126] width 155 height 220
click at [510, 35] on div "public class AI { public static void main ( String [ ] args ) { go ( "right" 0" at bounding box center [534, 126] width 155 height 220
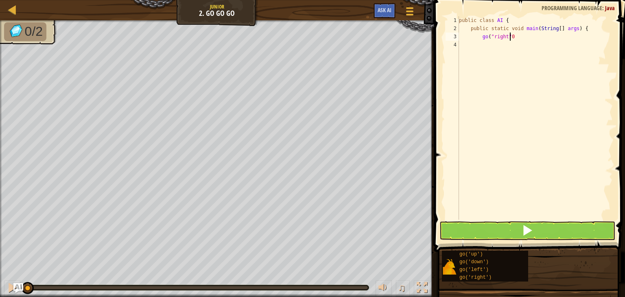
click at [510, 35] on div "public class AI { public static void main ( String [ ] args ) { go ( "right" 0" at bounding box center [534, 126] width 155 height 220
drag, startPoint x: 505, startPoint y: 36, endPoint x: 513, endPoint y: 36, distance: 8.1
click at [513, 36] on div "public class AI { public static void main ( String [ ] args ) { go ( "right" 0" at bounding box center [534, 126] width 155 height 220
click at [513, 36] on div "public class AI { public static void main ( String [ ] args ) { go ( "right" 0" at bounding box center [534, 117] width 155 height 203
click at [507, 36] on div "public class AI { public static void main ( String [ ] args ) { go ( "right" 0" at bounding box center [534, 126] width 155 height 220
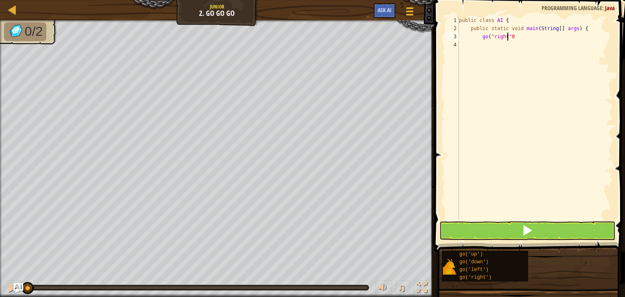
click at [507, 36] on div "public class AI { public static void main ( String [ ] args ) { go ( "right" 0" at bounding box center [534, 126] width 155 height 220
type textarea "go("right"0"
click at [476, 39] on div "public class AI { public static void main ( String [ ] args ) {" at bounding box center [534, 126] width 155 height 220
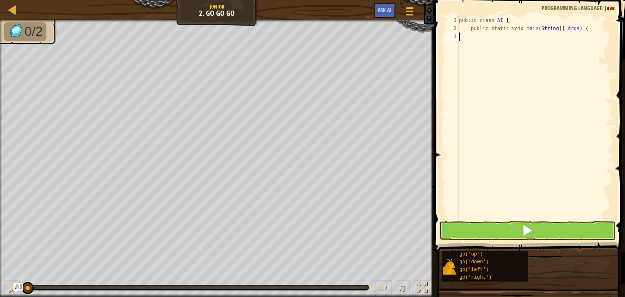
click at [476, 39] on div "public class AI { public static void main ( String [ ] args ) {" at bounding box center [534, 126] width 155 height 220
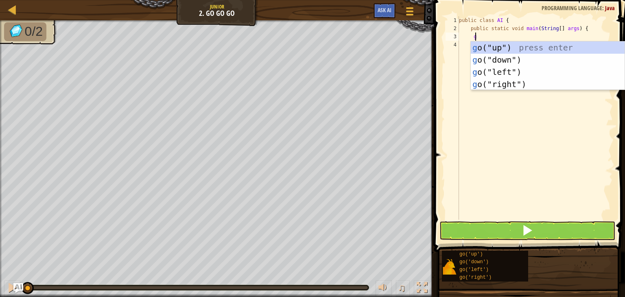
type textarea "g0"
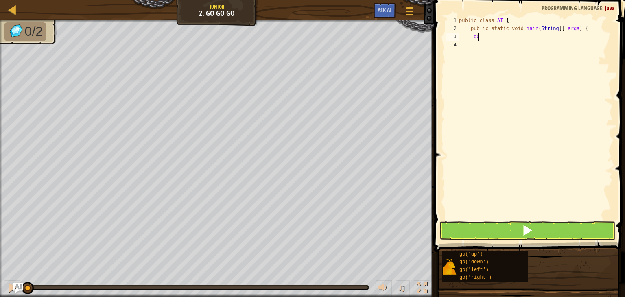
scroll to position [4, 1]
click at [477, 39] on div "public class AI { public static void main ( String [ ] args ) { g0" at bounding box center [534, 126] width 155 height 220
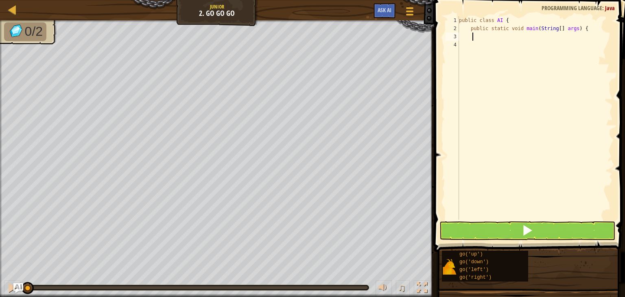
scroll to position [4, 0]
type textarea "g"
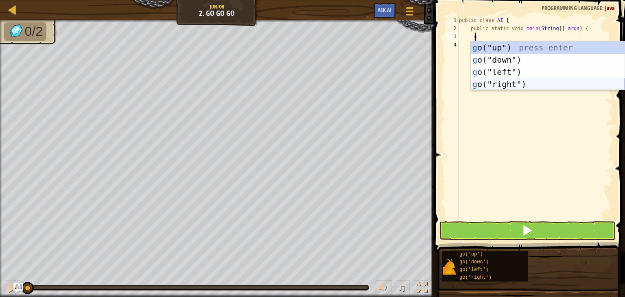
click at [525, 80] on div "g o("up") press enter g o("down") press enter g o("left") press enter g o("righ…" at bounding box center [547, 77] width 154 height 73
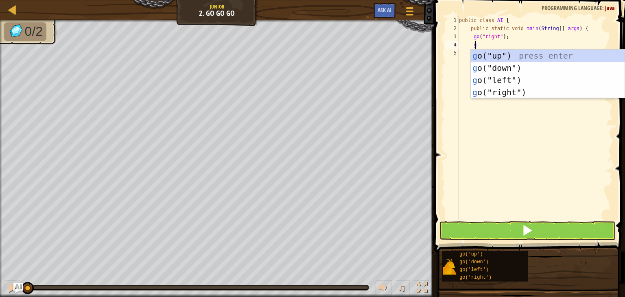
type textarea "go"
click at [505, 52] on div "go ("up") press enter go ("down") press enter go ("left") press enter go ("righ…" at bounding box center [547, 86] width 154 height 73
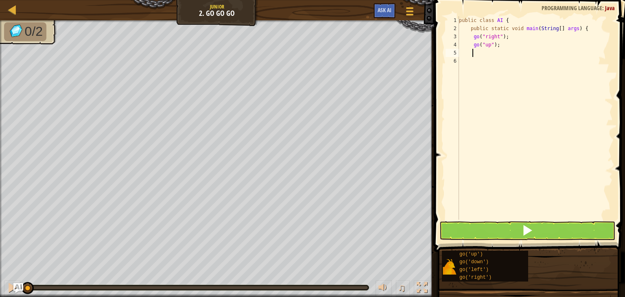
scroll to position [4, 0]
type textarea "g"
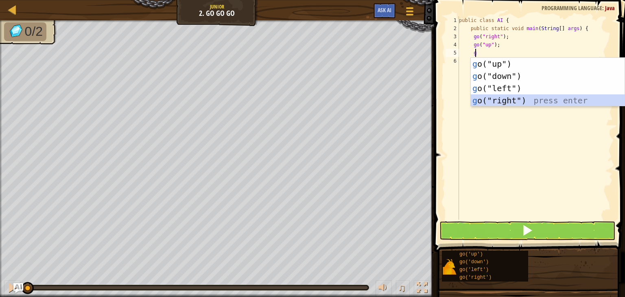
click at [529, 98] on div "g o("up") press enter g o("down") press enter g o("left") press enter g o("righ…" at bounding box center [547, 94] width 154 height 73
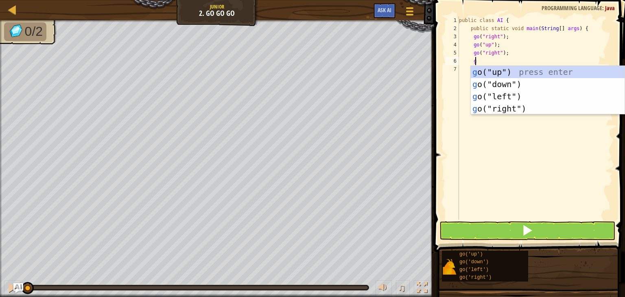
type textarea "go"
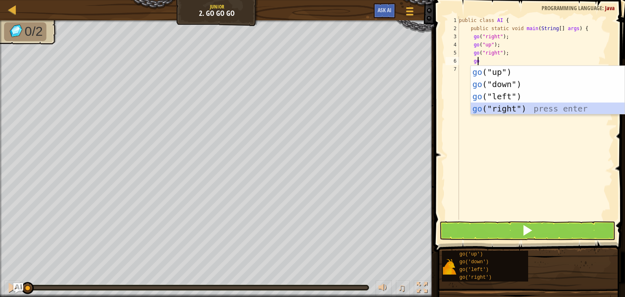
click at [525, 107] on div "go ("up") press enter go ("down") press enter go ("left") press enter go ("righ…" at bounding box center [547, 102] width 154 height 73
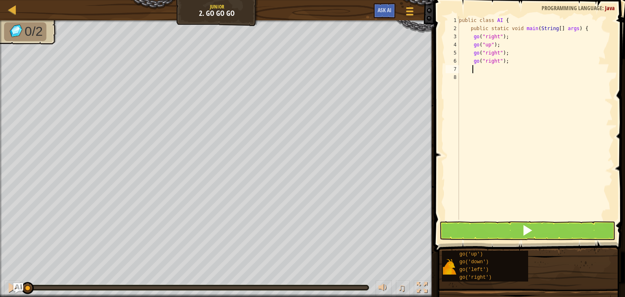
scroll to position [4, 0]
click at [478, 80] on div "public class AI { public static void main ( String [ ] args ) { go ( "right" ) …" at bounding box center [534, 126] width 155 height 220
click at [473, 68] on div "public class AI { public static void main ( String [ ] args ) { go ( "right" ) …" at bounding box center [534, 126] width 155 height 220
type textarea "]"
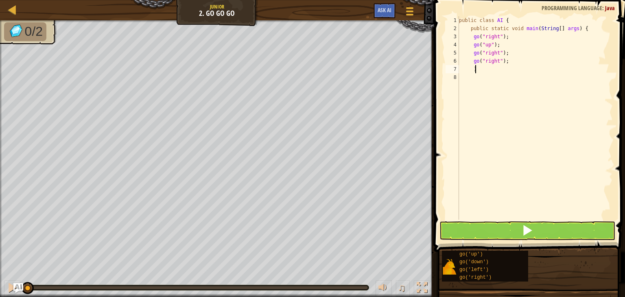
scroll to position [4, 0]
click at [474, 69] on div "public class AI { public static void main ( String [ ] args ) { go ( "right" ) …" at bounding box center [534, 126] width 155 height 220
type textarea "]"
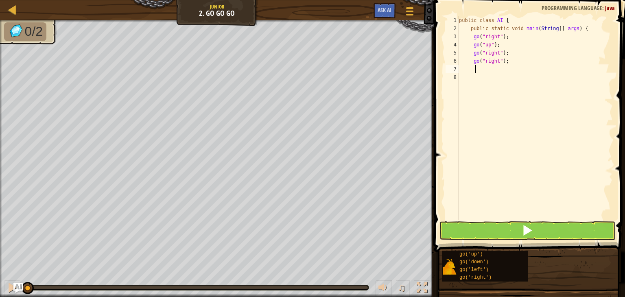
scroll to position [4, 0]
click at [473, 69] on div "public class AI { public static void main ( String [ ] args ) { go ( "right" ) …" at bounding box center [534, 126] width 155 height 220
click at [512, 222] on button at bounding box center [527, 230] width 176 height 19
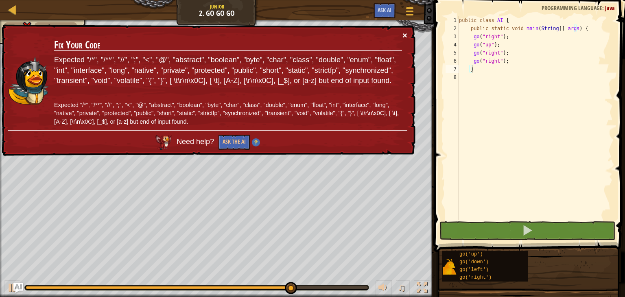
click at [402, 31] on button "×" at bounding box center [404, 35] width 5 height 9
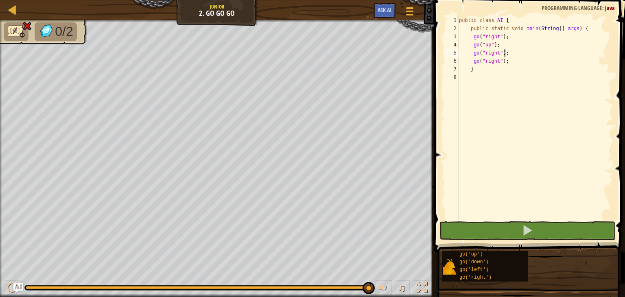
click at [512, 54] on div "public class AI { public static void main ( String [ ] args ) { go ( "right" ) …" at bounding box center [534, 126] width 155 height 220
click at [507, 55] on div "public class AI { public static void main ( String [ ] args ) { go ( "right" ) …" at bounding box center [534, 126] width 155 height 220
click at [508, 52] on div "public class AI { public static void main ( String [ ] args ) { go ( "right" ) …" at bounding box center [534, 126] width 155 height 220
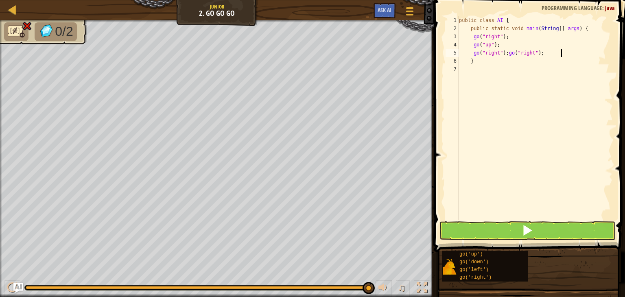
click at [562, 54] on div "public class AI { public static void main ( String [ ] args ) { go ( "right" ) …" at bounding box center [534, 126] width 155 height 220
click at [555, 54] on div "public class AI { public static void main ( String [ ] args ) { go ( "right" ) …" at bounding box center [534, 126] width 155 height 220
click at [540, 51] on div "public class AI { public static void main ( String [ ] args ) { go ( "right" ) …" at bounding box center [534, 126] width 155 height 220
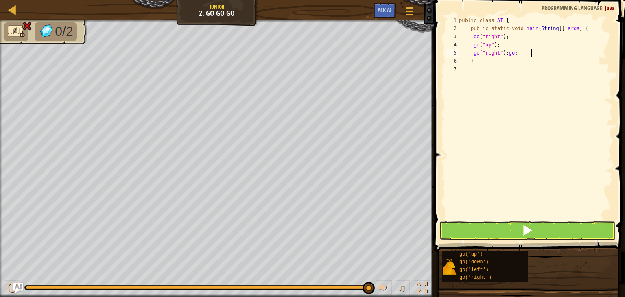
click at [532, 54] on div "public class AI { public static void main ( String [ ] args ) { go ( "right" ) …" at bounding box center [534, 126] width 155 height 220
click at [470, 61] on div "public class AI { public static void main ( String [ ] args ) { go ( "right" ) …" at bounding box center [534, 126] width 155 height 220
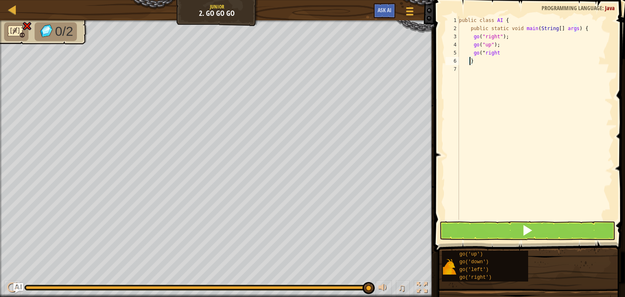
click at [470, 61] on div "public class AI { public static void main ( String [ ] args ) { go ( "right" ) …" at bounding box center [534, 126] width 155 height 220
type textarea "go("right }"
click at [512, 68] on div "public class AI { public static void main ( String [ ] args ) { go ( "right" ) …" at bounding box center [534, 126] width 155 height 220
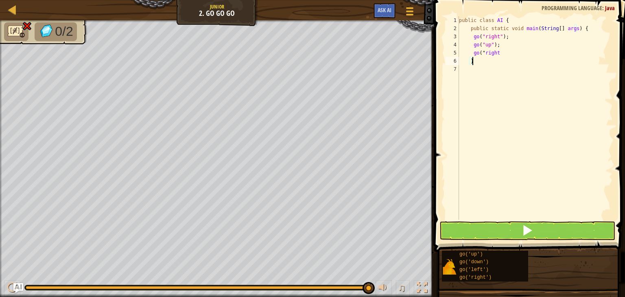
click at [475, 63] on div "public class AI { public static void main ( String [ ] args ) { go ( "right" ) …" at bounding box center [534, 126] width 155 height 220
type textarea "go("right }"
click at [480, 72] on div "public class AI { public static void main ( String [ ] args ) { go ( "right" ) …" at bounding box center [534, 126] width 155 height 220
click at [471, 64] on div "public class AI { public static void main ( String [ ] args ) { go ( "right" ) …" at bounding box center [534, 126] width 155 height 220
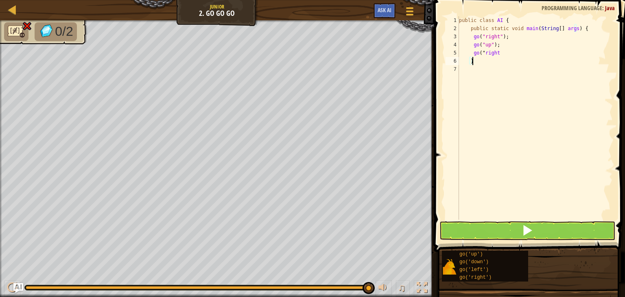
click at [477, 65] on div "public class AI { public static void main ( String [ ] args ) { go ( "right" ) …" at bounding box center [534, 126] width 155 height 220
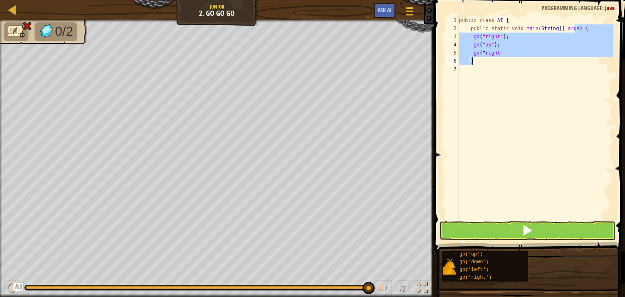
click at [467, 63] on div "public class AI { public static void main ( String [ ] args ) { go ( "right" ) …" at bounding box center [534, 117] width 155 height 203
click at [467, 63] on div "public class AI { public static void main ( String [ ] args ) { go ( "right" ) …" at bounding box center [534, 126] width 155 height 220
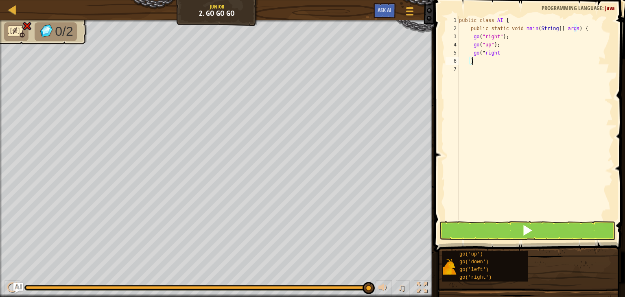
click at [472, 62] on div "public class AI { public static void main ( String [ ] args ) { go ( "right" ) …" at bounding box center [534, 126] width 155 height 220
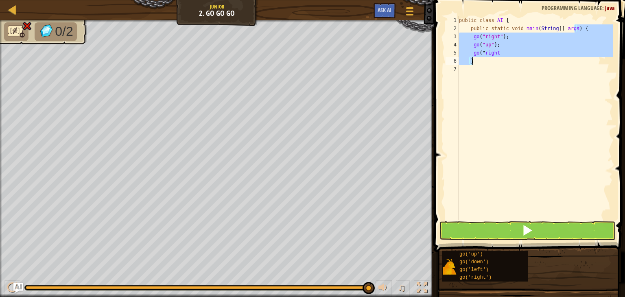
click at [472, 62] on div "public class AI { public static void main ( String [ ] args ) { go ( "right" ) …" at bounding box center [534, 126] width 155 height 220
type textarea "go("right }"
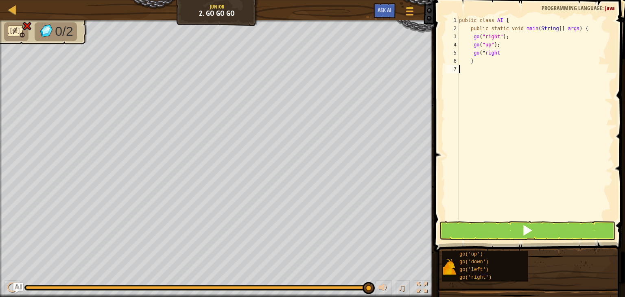
click at [469, 68] on div "public class AI { public static void main ( String [ ] args ) { go ( "right" ) …" at bounding box center [534, 126] width 155 height 220
click at [466, 65] on div "public class AI { public static void main ( String [ ] args ) { go ( "right" ) …" at bounding box center [534, 126] width 155 height 220
click at [472, 65] on div "public class AI { public static void main ( String [ ] args ) { go ( "right" ) …" at bounding box center [534, 126] width 155 height 220
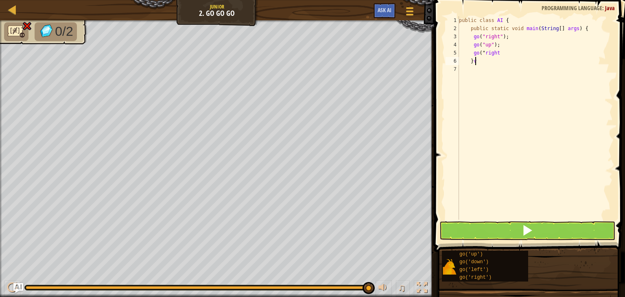
click at [476, 61] on div "public class AI { public static void main ( String [ ] args ) { go ( "right" ) …" at bounding box center [534, 126] width 155 height 220
click at [475, 64] on div "public class AI { public static void main ( String [ ] args ) { go ( "right" ) …" at bounding box center [534, 126] width 155 height 220
type textarea "}"
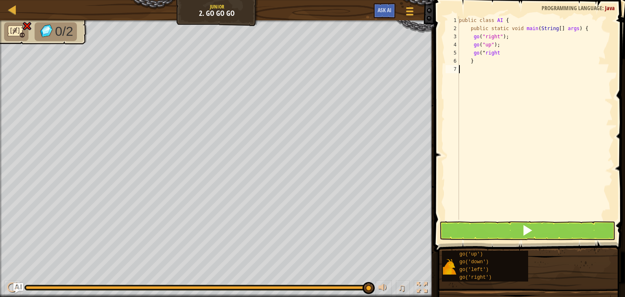
click at [471, 67] on div "public class AI { public static void main ( String [ ] args ) { go ( "right" ) …" at bounding box center [534, 126] width 155 height 220
click at [472, 63] on div "public class AI { public static void main ( String [ ] args ) { go ( "right" ) …" at bounding box center [534, 126] width 155 height 220
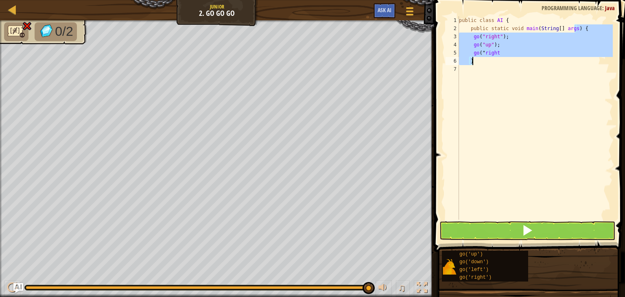
click at [472, 63] on div "public class AI { public static void main ( String [ ] args ) { go ( "right" ) …" at bounding box center [534, 117] width 155 height 203
type textarea "}"
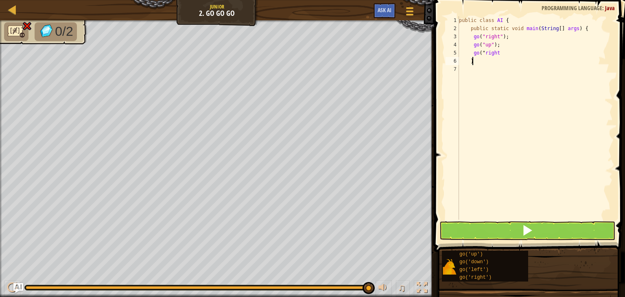
click at [473, 62] on div "public class AI { public static void main ( String [ ] args ) { go ( "right" ) …" at bounding box center [534, 126] width 155 height 220
click at [475, 61] on div "public class AI { public static void main ( String [ ] args ) { go ( "right" ) …" at bounding box center [534, 126] width 155 height 220
click at [472, 62] on div "public class AI { public static void main ( String [ ] args ) { go ( "right" ) …" at bounding box center [534, 126] width 155 height 220
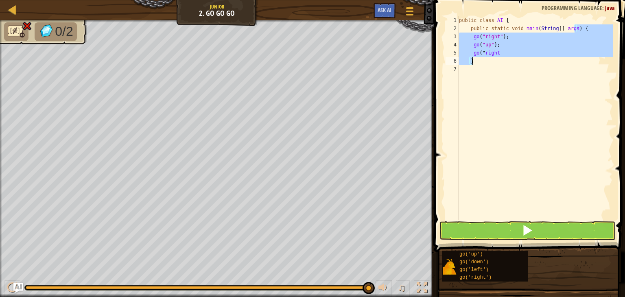
click at [472, 62] on div "public class AI { public static void main ( String [ ] args ) { go ( "right" ) …" at bounding box center [534, 126] width 155 height 220
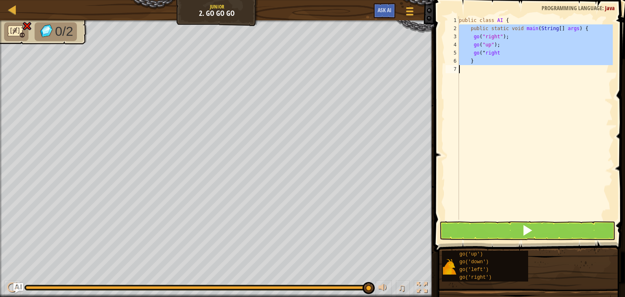
click at [472, 62] on div "public class AI { public static void main ( String [ ] args ) { go ( "right" ) …" at bounding box center [534, 126] width 155 height 220
type textarea "}"
click at [479, 70] on div "public class AI { public static void main ( String [ ] args ) { go ( "right" ) …" at bounding box center [534, 117] width 155 height 203
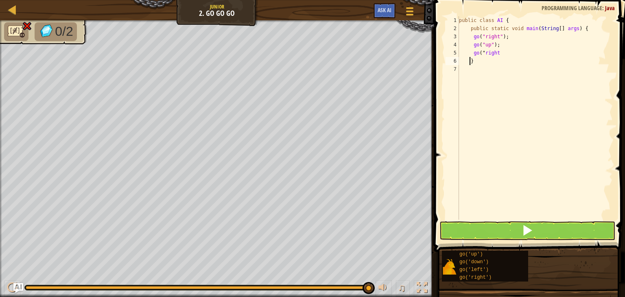
click at [470, 62] on div "public class AI { public static void main ( String [ ] args ) { go ( "right" ) …" at bounding box center [534, 126] width 155 height 220
click at [473, 62] on div "public class AI { public static void main ( String [ ] args ) { go ( "right" ) …" at bounding box center [534, 126] width 155 height 220
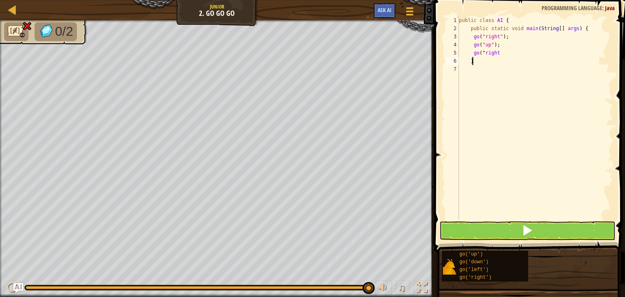
click at [473, 62] on div "public class AI { public static void main ( String [ ] args ) { go ( "right" ) …" at bounding box center [534, 126] width 155 height 220
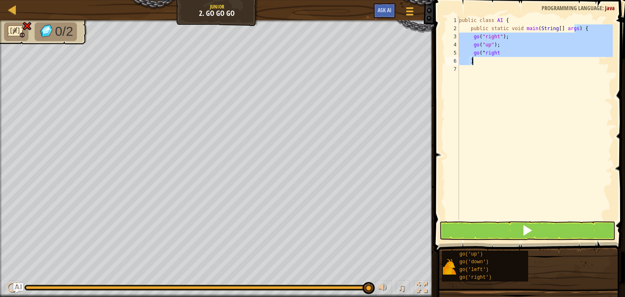
click at [473, 62] on div "public class AI { public static void main ( String [ ] args ) { go ( "right" ) …" at bounding box center [534, 126] width 155 height 220
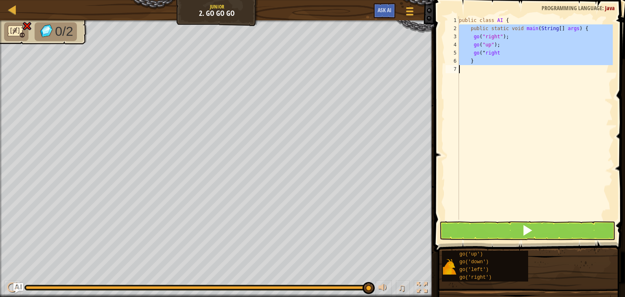
click at [473, 62] on div "public class AI { public static void main ( String [ ] args ) { go ( "right" ) …" at bounding box center [534, 117] width 155 height 203
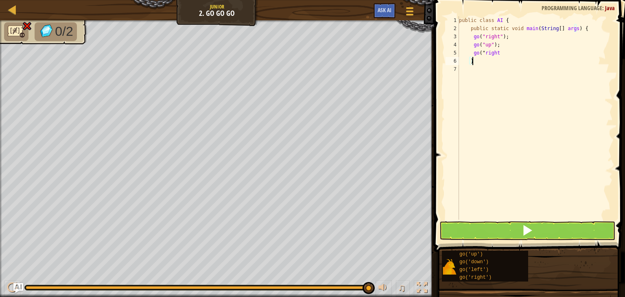
click at [473, 62] on div "public class AI { public static void main ( String [ ] args ) { go ( "right" ) …" at bounding box center [534, 126] width 155 height 220
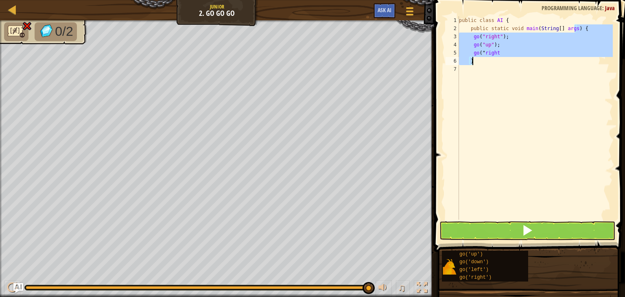
click at [473, 62] on div "public class AI { public static void main ( String [ ] args ) { go ( "right" ) …" at bounding box center [534, 126] width 155 height 220
type textarea "go("right }"
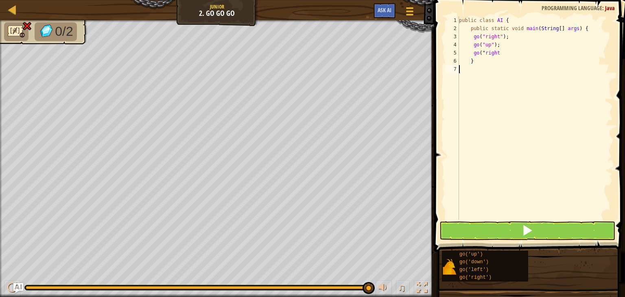
click at [478, 88] on div "public class AI { public static void main ( String [ ] args ) { go ( "right" ) …" at bounding box center [534, 126] width 155 height 220
click at [472, 61] on div "public class AI { public static void main ( String [ ] args ) { go ( "right" ) …" at bounding box center [534, 126] width 155 height 220
click at [496, 54] on div "public class AI { public static void main ( String [ ] args ) { go ( "right" ) …" at bounding box center [534, 126] width 155 height 220
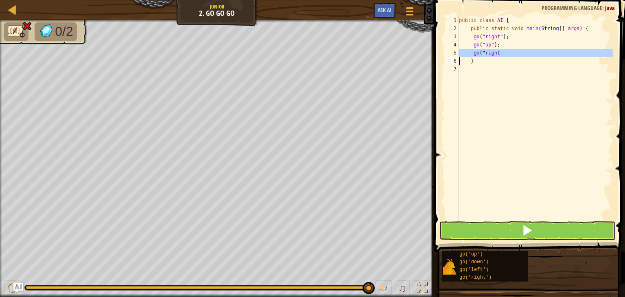
click at [496, 54] on div "public class AI { public static void main ( String [ ] args ) { go ( "right" ) …" at bounding box center [534, 126] width 155 height 220
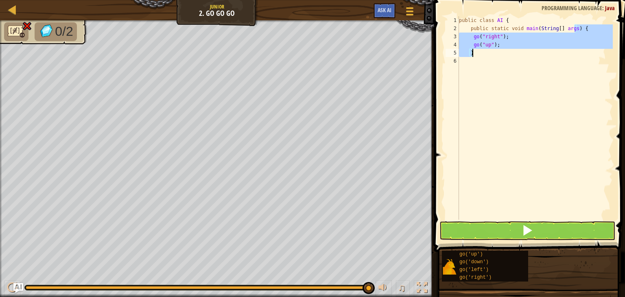
click at [496, 54] on div "public class AI { public static void main ( String [ ] args ) { go ( "right" ) …" at bounding box center [534, 126] width 155 height 220
type textarea "go("up"); }"
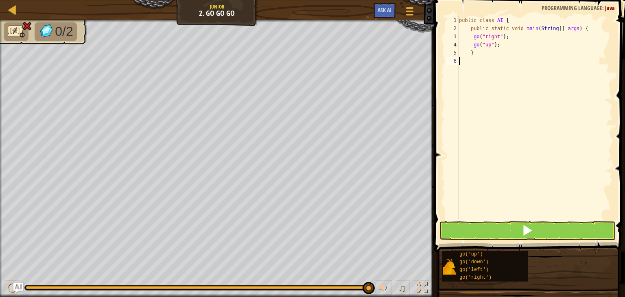
click at [512, 55] on div "public class AI { public static void main ( String [ ] args ) { go ( "right" ) …" at bounding box center [534, 126] width 155 height 220
type textarea "}"
click at [462, 52] on div "public class AI { public static void main ( String [ ] args ) { go ( "right" ) …" at bounding box center [534, 126] width 155 height 220
click at [472, 52] on div "public class AI { public static void main ( String [ ] args ) { go ( "right" ) …" at bounding box center [534, 126] width 155 height 220
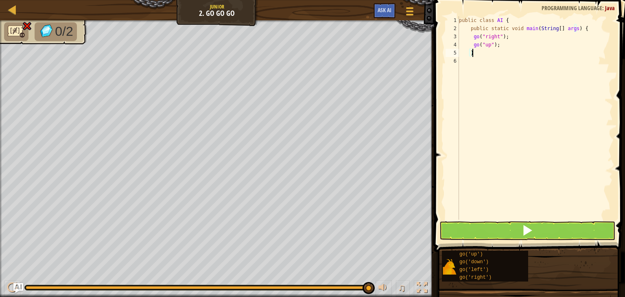
click at [472, 52] on div "public class AI { public static void main ( String [ ] args ) { go ( "right" ) …" at bounding box center [534, 126] width 155 height 220
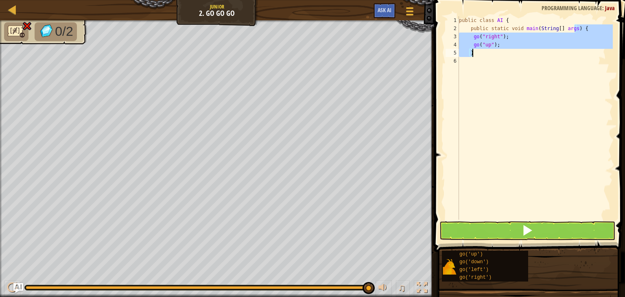
click at [472, 52] on div "public class AI { public static void main ( String [ ] args ) { go ( "right" ) …" at bounding box center [534, 117] width 155 height 203
type textarea "}"
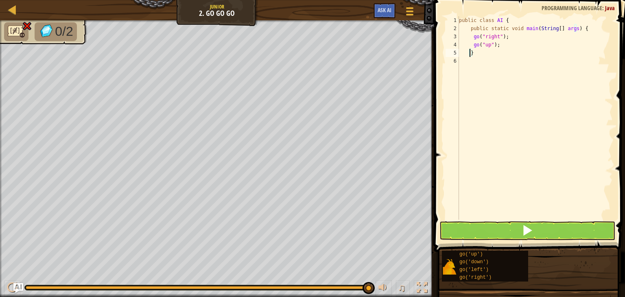
click at [468, 52] on div "public class AI { public static void main ( String [ ] args ) { go ( "right" ) …" at bounding box center [534, 126] width 155 height 220
click at [471, 54] on div "public class AI { public static void main ( String [ ] args ) { go ( "right" ) …" at bounding box center [534, 126] width 155 height 220
click at [471, 58] on div "public class AI { public static void main ( String [ ] args ) { go ( "right" ) …" at bounding box center [534, 126] width 155 height 220
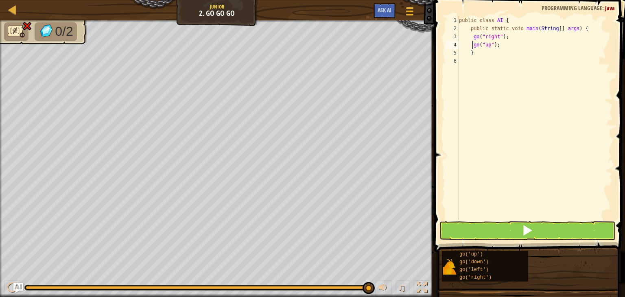
click at [473, 48] on div "public class AI { public static void main ( String [ ] args ) { go ( "right" ) …" at bounding box center [534, 126] width 155 height 220
click at [483, 54] on div "public class AI { public static void main ( String [ ] args ) { go ( "right" ) …" at bounding box center [534, 126] width 155 height 220
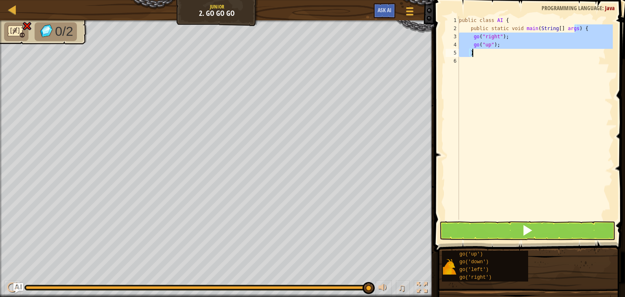
click at [483, 54] on div "public class AI { public static void main ( String [ ] args ) { go ( "right" ) …" at bounding box center [534, 126] width 155 height 220
type textarea "}"
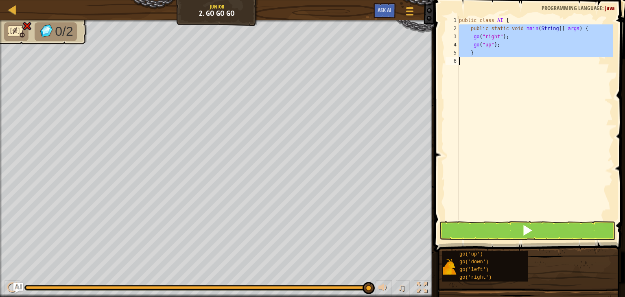
click at [485, 60] on div "public class AI { public static void main ( String [ ] args ) { go ( "right" ) …" at bounding box center [534, 117] width 155 height 203
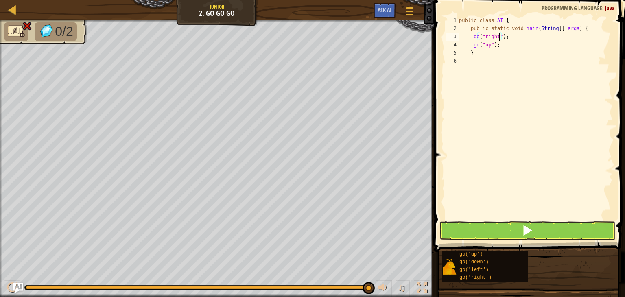
click at [500, 36] on div "public class AI { public static void main ( String [ ] args ) { go ( "right" ) …" at bounding box center [534, 126] width 155 height 220
type textarea "go("right");"
click at [10, 0] on div "Map Junior 2. Go Go Go Game Menu Ask AI" at bounding box center [217, 10] width 434 height 20
click at [11, 4] on div at bounding box center [12, 9] width 10 height 10
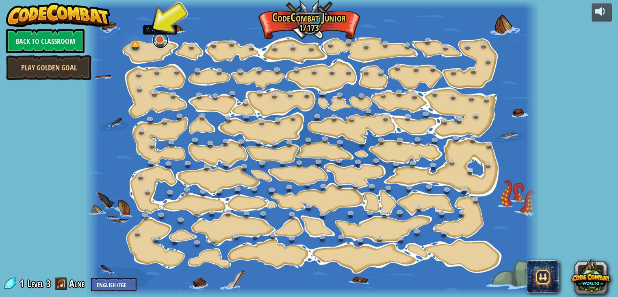
click at [158, 40] on link at bounding box center [160, 40] width 16 height 16
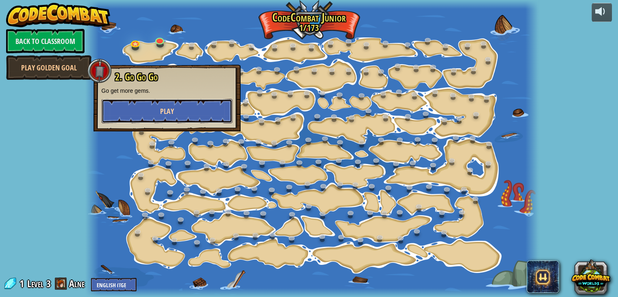
click at [161, 99] on button "Play" at bounding box center [167, 111] width 131 height 24
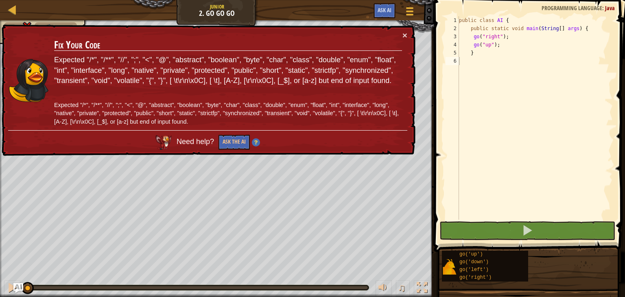
click at [399, 31] on td "Fix Your Code Expected "/*", "/**", "//", ";", "<", "@", "abstract", "boolean",…" at bounding box center [228, 80] width 348 height 99
click at [403, 33] on button "×" at bounding box center [404, 35] width 5 height 9
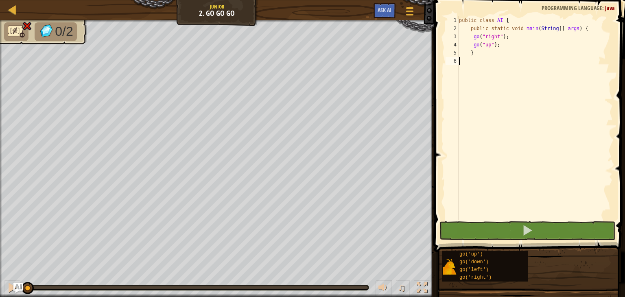
click at [503, 47] on div "public class AI { public static void main ( String [ ] args ) { go ( "right" ) …" at bounding box center [534, 126] width 155 height 220
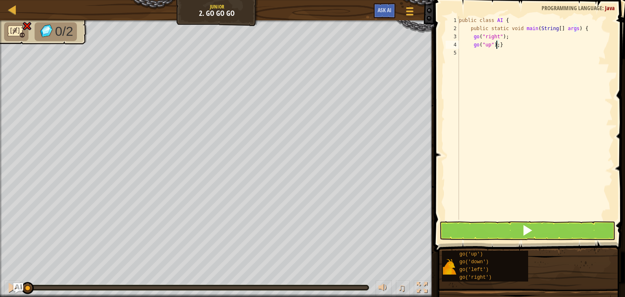
type textarea "go("up");"
click at [473, 54] on div "public class AI { public static void main ( String [ ] args ) { go ( "right" ) …" at bounding box center [534, 126] width 155 height 220
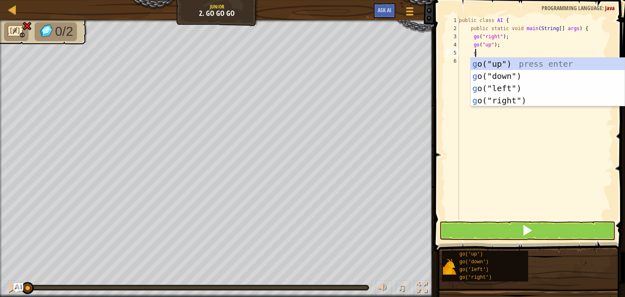
type textarea "go"
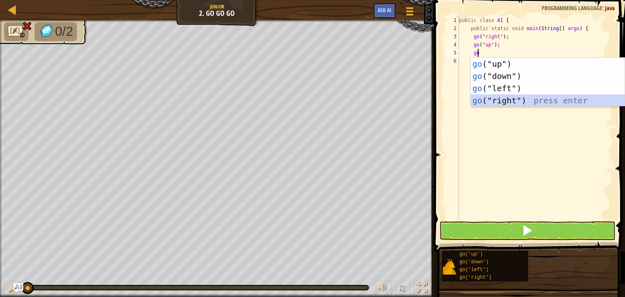
click at [526, 100] on div "go ("up") press enter go ("down") press enter go ("left") press enter go ("righ…" at bounding box center [547, 94] width 154 height 73
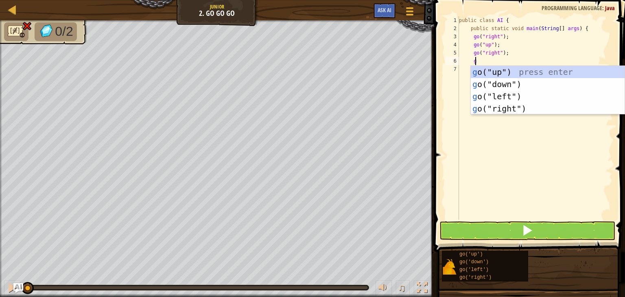
type textarea "go"
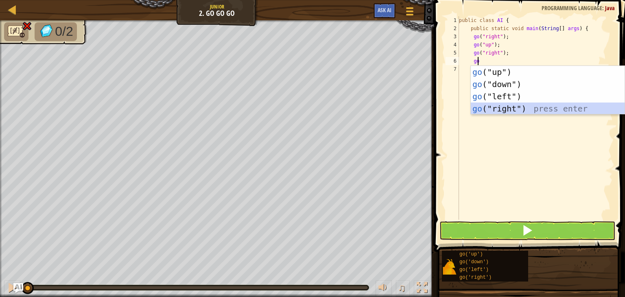
click at [537, 108] on div "go ("up") press enter go ("down") press enter go ("left") press enter go ("righ…" at bounding box center [547, 102] width 154 height 73
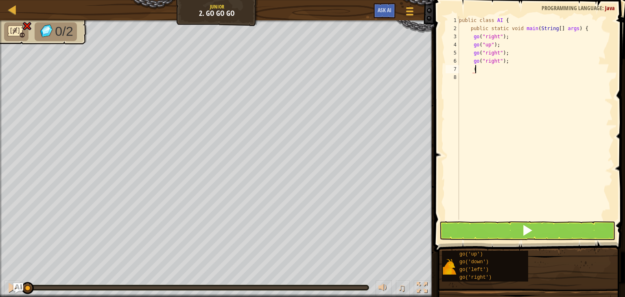
type textarea "{"
click at [501, 229] on button at bounding box center [527, 230] width 176 height 19
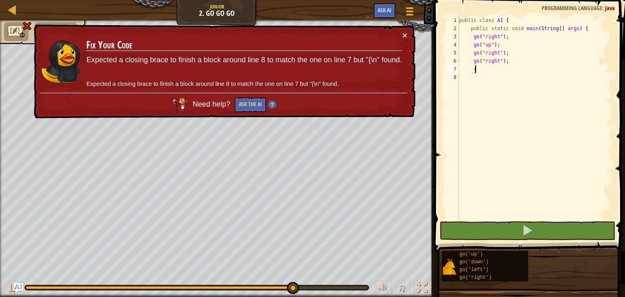
click at [241, 85] on p "Expected a closing brace to finish a block around line 8 to match the one on li…" at bounding box center [243, 84] width 315 height 9
click at [401, 30] on div "× Fix Your Code Expected a closing brace to finish a block around line 8 to mat…" at bounding box center [223, 71] width 383 height 94
click at [404, 34] on button "×" at bounding box center [404, 35] width 5 height 9
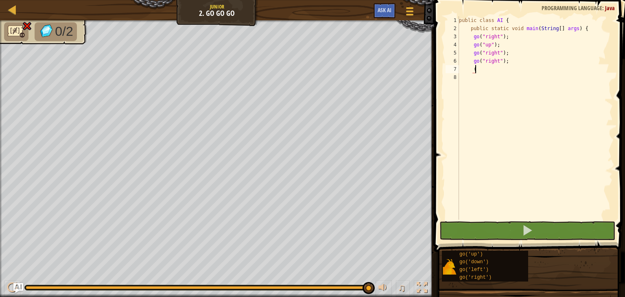
click at [479, 69] on div "public class AI { public static void main ( String [ ] args ) { go ( "right" ) …" at bounding box center [534, 126] width 155 height 220
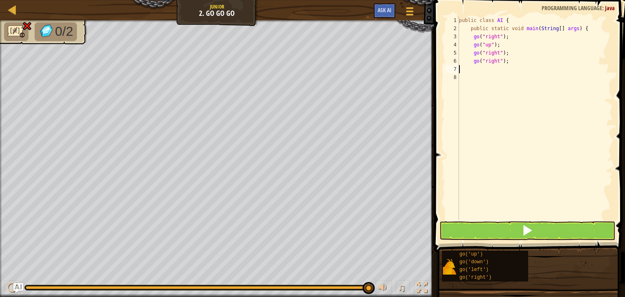
scroll to position [4, 0]
click at [544, 55] on div "public class AI { public static void main ( String [ ] args ) { go ( "right" ) …" at bounding box center [534, 126] width 155 height 220
type textarea "go("right");"
click at [479, 77] on div "public class AI { public static void main ( String [ ] args ) { go ( "right" ) …" at bounding box center [534, 126] width 155 height 220
click at [496, 226] on button at bounding box center [527, 230] width 176 height 19
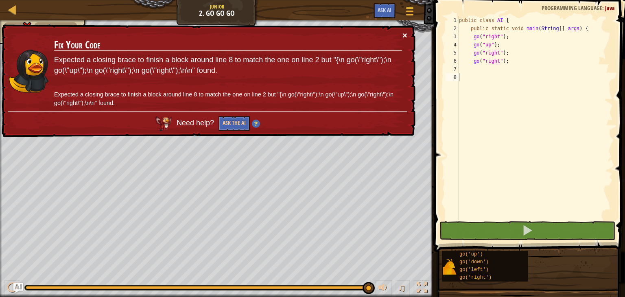
click at [403, 31] on button "×" at bounding box center [404, 35] width 5 height 9
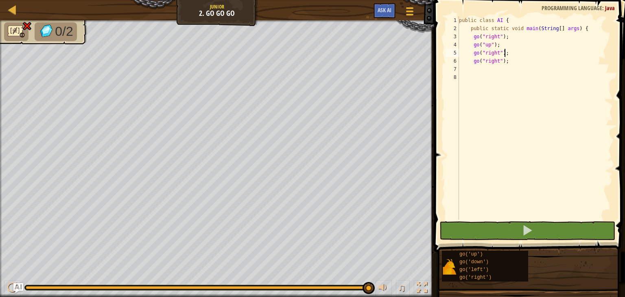
click at [516, 53] on div "public class AI { public static void main ( String [ ] args ) { go ( "right" ) …" at bounding box center [534, 126] width 155 height 220
type textarea "go("right");"
click at [516, 53] on div "public class AI { public static void main ( String [ ] args ) { go ( "right" ) …" at bounding box center [534, 126] width 155 height 220
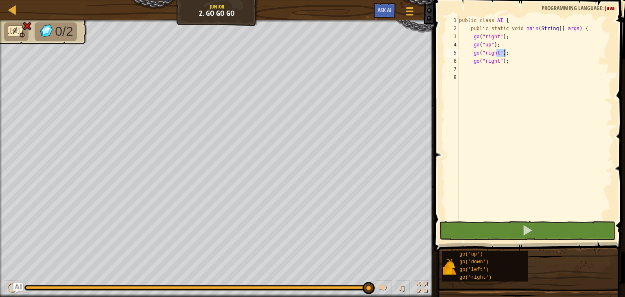
click at [516, 53] on div "public class AI { public static void main ( String [ ] args ) { go ( "right" ) …" at bounding box center [534, 117] width 155 height 203
click at [477, 75] on div "public class AI { public static void main ( String [ ] args ) { go ( "right" ) …" at bounding box center [534, 126] width 155 height 220
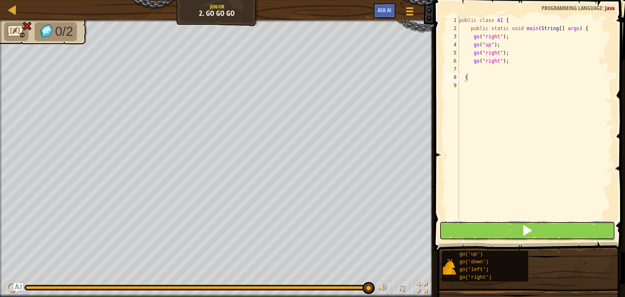
click at [506, 230] on button at bounding box center [527, 230] width 176 height 19
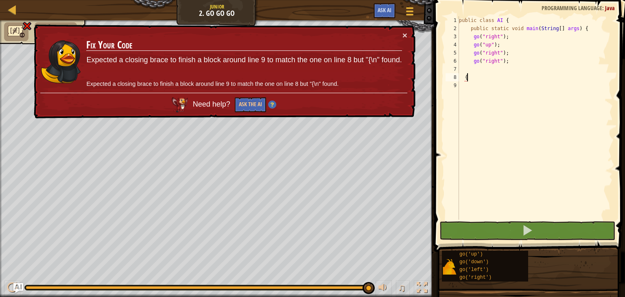
click at [464, 79] on div "public class AI { public static void main ( String [ ] args ) { go ( "right" ) …" at bounding box center [534, 126] width 155 height 220
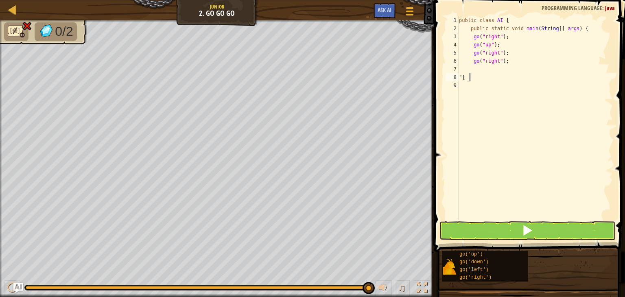
click at [470, 78] on div "public class AI { public static void main ( String [ ] args ) { go ( "right" ) …" at bounding box center [534, 126] width 155 height 220
type textarea ""{"
click at [501, 224] on button at bounding box center [527, 230] width 176 height 19
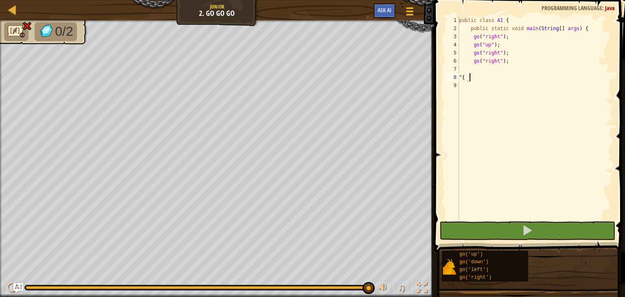
click at [469, 76] on div "public class AI { public static void main ( String [ ] args ) { go ( "right" ) …" at bounding box center [534, 126] width 155 height 220
click at [468, 77] on div "public class AI { public static void main ( String [ ] args ) { go ( "right" ) …" at bounding box center [534, 126] width 155 height 220
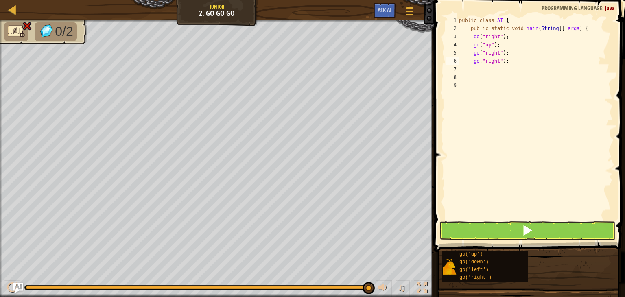
click at [509, 61] on div "public class AI { public static void main ( String [ ] args ) { go ( "right" ) …" at bounding box center [534, 126] width 155 height 220
drag, startPoint x: 509, startPoint y: 61, endPoint x: 494, endPoint y: 61, distance: 15.0
click at [494, 61] on div "public class AI { public static void main ( String [ ] args ) { go ( "right" ) …" at bounding box center [534, 126] width 155 height 220
click at [483, 59] on div "public class AI { public static void main ( String [ ] args ) { go ( "right" ) …" at bounding box center [534, 117] width 155 height 203
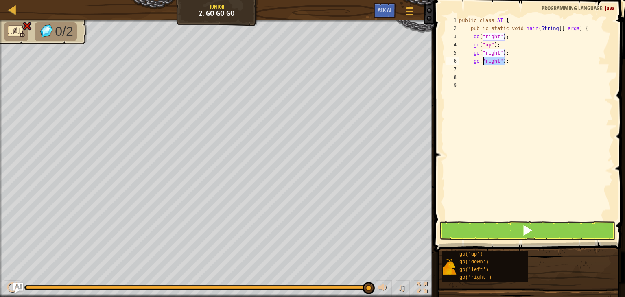
click at [483, 59] on div "public class AI { public static void main ( String [ ] args ) { go ( "right" ) …" at bounding box center [534, 126] width 155 height 220
click at [471, 61] on div "public class AI { public static void main ( String [ ] args ) { go ( "right" ) …" at bounding box center [534, 126] width 155 height 220
click at [507, 60] on div "public class AI { public static void main ( String [ ] args ) { go ( "right" ) …" at bounding box center [534, 126] width 155 height 220
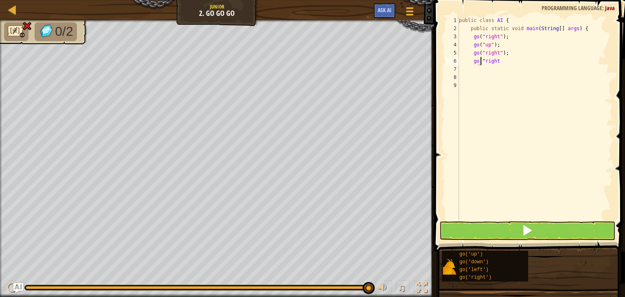
click at [480, 62] on div "public class AI { public static void main ( String [ ] args ) { go ( "right" ) …" at bounding box center [534, 126] width 155 height 220
type textarea "goright"
click at [483, 60] on div "public class AI { public static void main ( String [ ] args ) { go ( "right" ) …" at bounding box center [534, 126] width 155 height 220
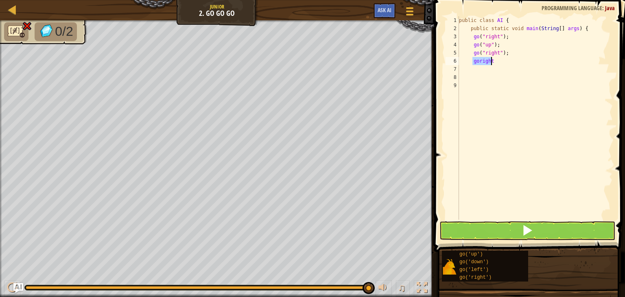
click at [483, 60] on div "public class AI { public static void main ( String [ ] args ) { go ( "right" ) …" at bounding box center [534, 126] width 155 height 220
click at [476, 75] on div "public class AI { public static void main ( String [ ] args ) { go ( "right" ) …" at bounding box center [534, 126] width 155 height 220
click at [515, 220] on span at bounding box center [529, 114] width 197 height 276
click at [520, 226] on button at bounding box center [527, 230] width 176 height 19
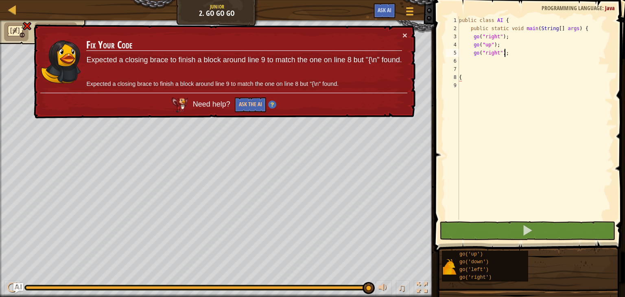
click at [512, 53] on div "public class AI { public static void main ( String [ ] args ) { go ( "right" ) …" at bounding box center [534, 126] width 155 height 220
click at [510, 53] on div "public class AI { public static void main ( String [ ] args ) { go ( "right" ) …" at bounding box center [534, 126] width 155 height 220
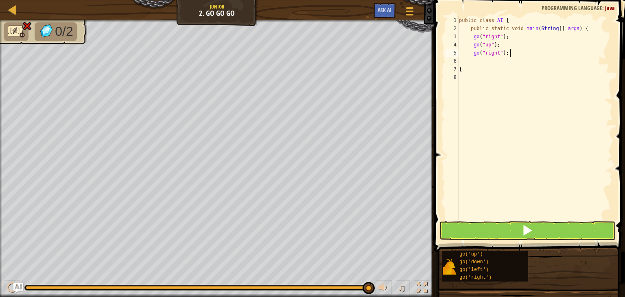
click at [510, 53] on div "public class AI { public static void main ( String [ ] args ) { go ( "right" ) …" at bounding box center [534, 126] width 155 height 220
type textarea "go("right");"
click at [483, 63] on div "public class AI { public static void main ( String [ ] args ) { go ( "right" ) …" at bounding box center [534, 126] width 155 height 220
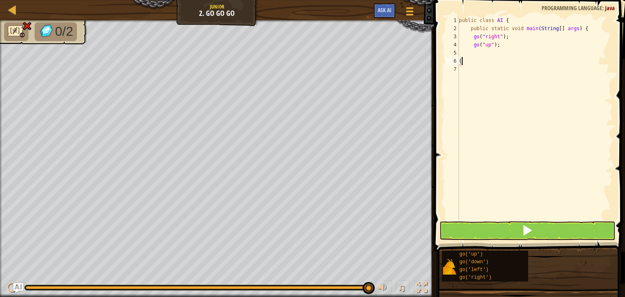
type textarea "{"
click at [483, 63] on div "public class AI { public static void main ( String [ ] args ) { go ( "right" ) …" at bounding box center [534, 126] width 155 height 220
click at [483, 63] on div "public class AI { public static void main ( String [ ] args ) { go ( "right" ) …" at bounding box center [534, 117] width 155 height 203
click at [483, 63] on div "public class AI { public static void main ( String [ ] args ) { go ( "right" ) …" at bounding box center [534, 126] width 155 height 220
click at [471, 55] on div "public class AI { public static void main ( String [ ] args ) { go ( "right" ) …" at bounding box center [534, 126] width 155 height 220
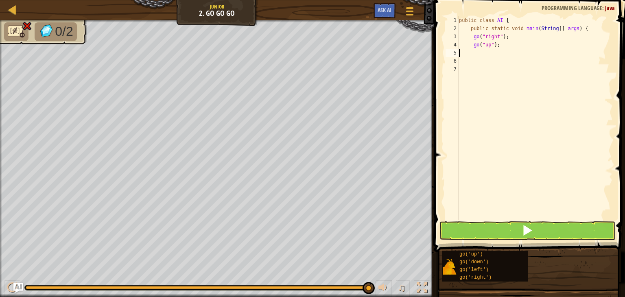
click at [471, 55] on div "public class AI { public static void main ( String [ ] args ) { go ( "right" ) …" at bounding box center [534, 126] width 155 height 220
click at [477, 52] on div "public class AI { public static void main ( String [ ] args ) { go ( "right" ) …" at bounding box center [534, 126] width 155 height 220
click at [526, 225] on span at bounding box center [526, 229] width 11 height 11
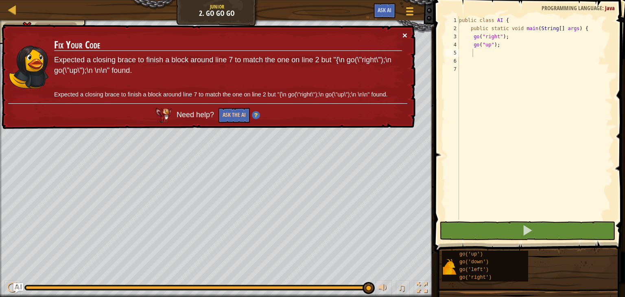
click at [405, 31] on button "×" at bounding box center [404, 35] width 5 height 9
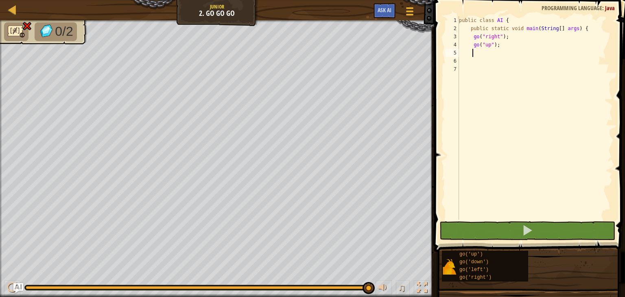
click at [482, 54] on div "public class AI { public static void main ( String [ ] args ) { go ( "right" ) …" at bounding box center [534, 126] width 155 height 220
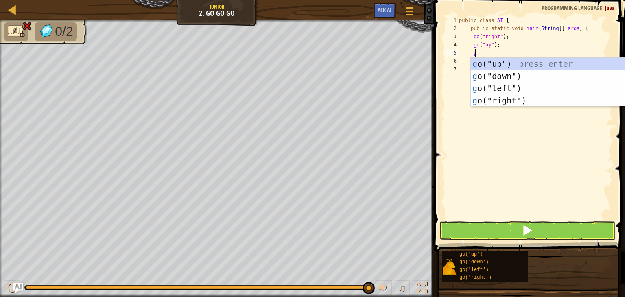
type textarea "go"
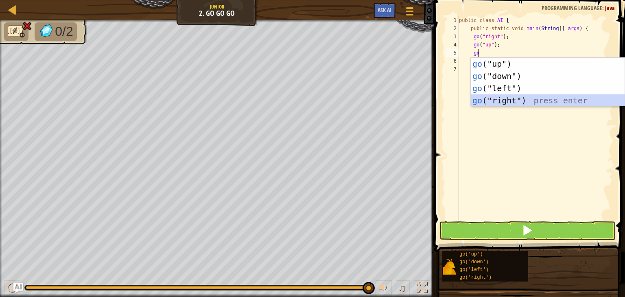
click at [520, 96] on div "go ("up") press enter go ("down") press enter go ("left") press enter go ("righ…" at bounding box center [547, 94] width 154 height 73
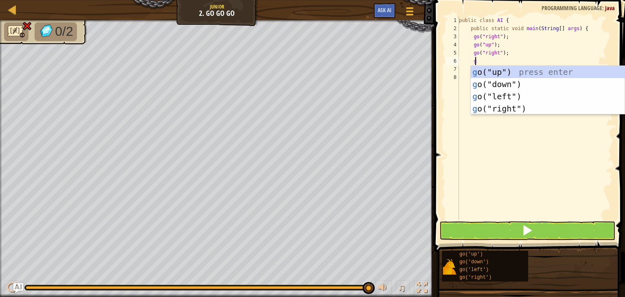
type textarea "go"
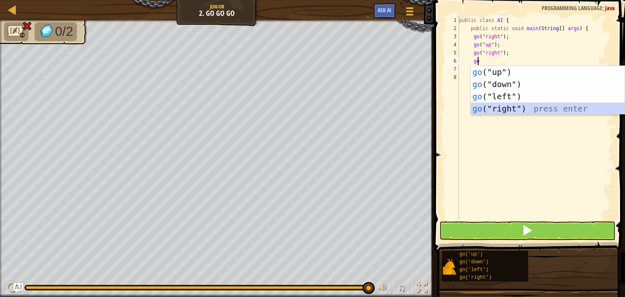
click at [518, 113] on div "go ("up") press enter go ("down") press enter go ("left") press enter go ("righ…" at bounding box center [547, 102] width 154 height 73
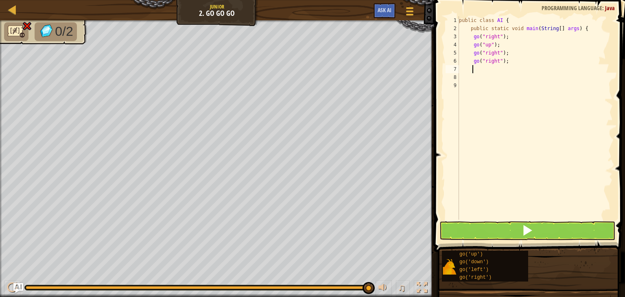
type textarea "}"
click at [468, 78] on div "public class AI { public static void main ( String [ ] args ) { go ( "right" ) …" at bounding box center [534, 126] width 155 height 220
click at [459, 73] on div "public class AI { public static void main ( String [ ] args ) { go ( "right" ) …" at bounding box center [534, 126] width 155 height 220
type textarea "}"
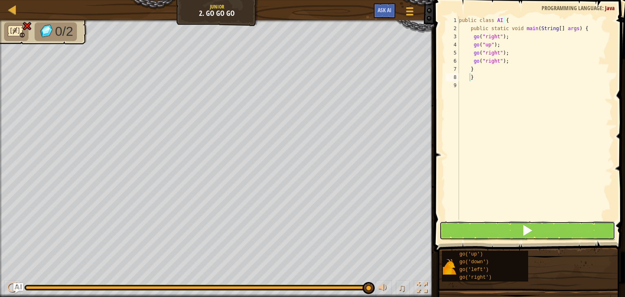
click at [562, 229] on button at bounding box center [527, 230] width 176 height 19
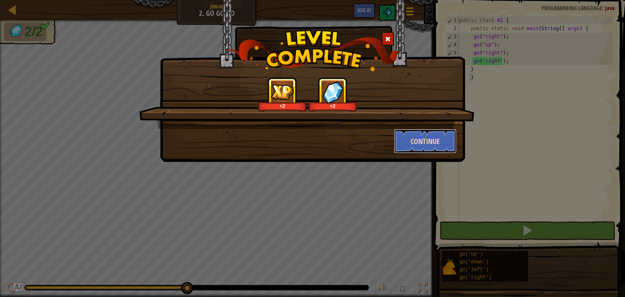
click at [417, 134] on button "Continue" at bounding box center [425, 141] width 63 height 24
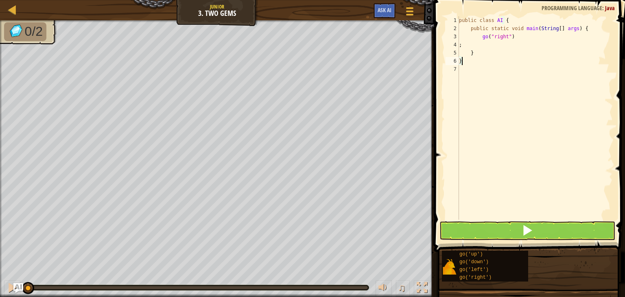
click at [471, 60] on div "public class AI { public static void main ( String [ ] args ) { go ( "right" ) …" at bounding box center [534, 126] width 155 height 220
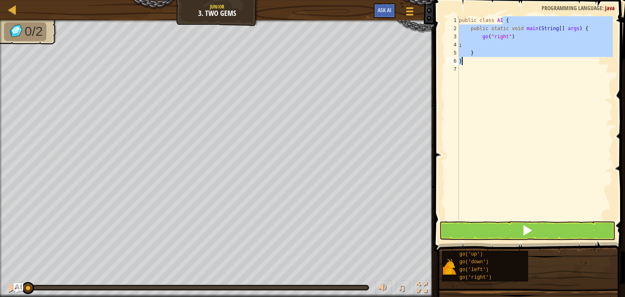
click at [471, 60] on div "public class AI { public static void main ( String [ ] args ) { go ( "right" ) …" at bounding box center [534, 126] width 155 height 220
type textarea "} }"
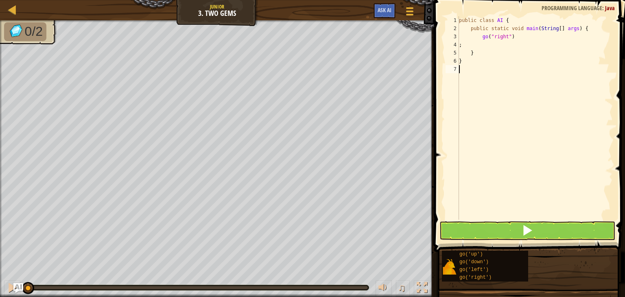
click at [494, 83] on div "public class AI { public static void main ( String [ ] args ) { go ( "right" ) …" at bounding box center [534, 126] width 155 height 220
click at [509, 65] on div "public class AI { public static void main ( String [ ] args ) { go ( "right" ) …" at bounding box center [534, 126] width 155 height 220
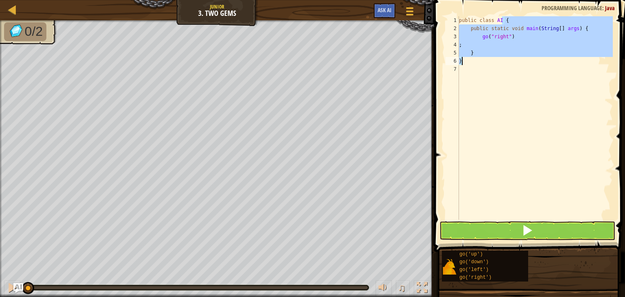
click at [509, 65] on div "public class AI { public static void main ( String [ ] args ) { go ( "right" ) …" at bounding box center [534, 126] width 155 height 220
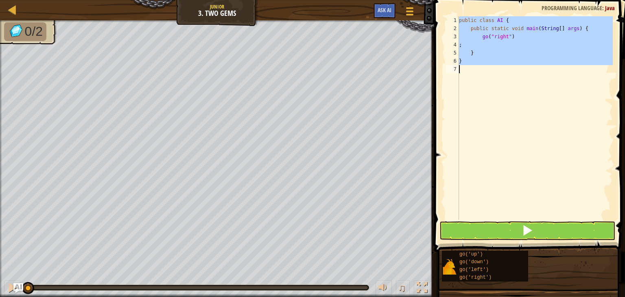
click at [509, 65] on div "public class AI { public static void main ( String [ ] args ) { go ( "right" ) …" at bounding box center [534, 126] width 155 height 220
click at [509, 65] on div "public class AI { public static void main ( String [ ] args ) { go ( "right" ) …" at bounding box center [534, 117] width 155 height 203
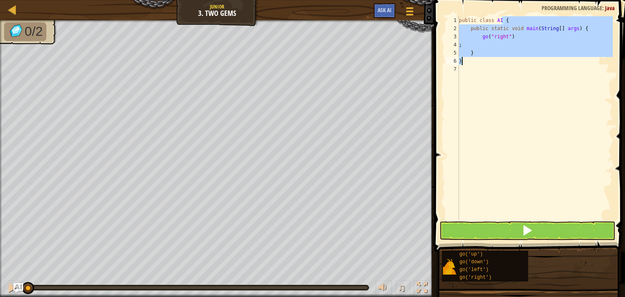
click at [509, 65] on div "public class AI { public static void main ( String [ ] args ) { go ( "right" ) …" at bounding box center [534, 126] width 155 height 220
click at [509, 65] on div "public class AI { public static void main ( String [ ] args ) { go ( "right" ) …" at bounding box center [534, 117] width 155 height 203
type textarea "}"
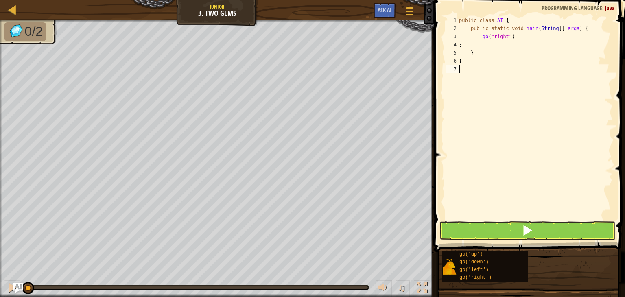
click at [510, 67] on div "public class AI { public static void main ( String [ ] args ) { go ( "right" ) …" at bounding box center [534, 126] width 155 height 220
click at [462, 62] on div "public class AI { public static void main ( String [ ] args ) { go ( "right" ) …" at bounding box center [534, 126] width 155 height 220
click at [467, 61] on div "public class AI { public static void main ( String [ ] args ) { go ( "right" ) …" at bounding box center [534, 126] width 155 height 220
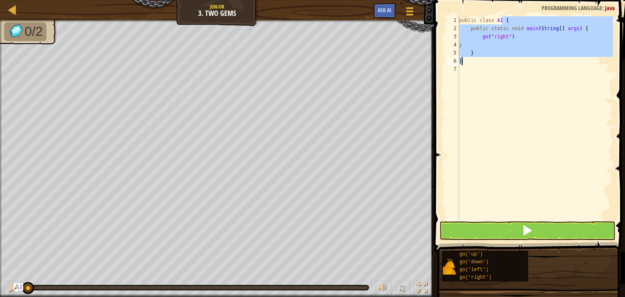
click at [467, 61] on div "public class AI { public static void main ( String [ ] args ) { go ( "right" ) …" at bounding box center [534, 126] width 155 height 220
type textarea "} }"
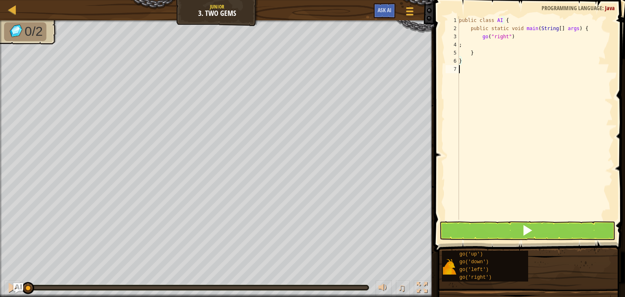
click at [467, 72] on div "public class AI { public static void main ( String [ ] args ) { go ( "right" ) …" at bounding box center [534, 126] width 155 height 220
click at [464, 61] on div "public class AI { public static void main ( String [ ] args ) { go ( "right" ) …" at bounding box center [534, 126] width 155 height 220
click at [490, 44] on div "public class AI { public static void main ( String [ ] args ) { go ( "right" ) …" at bounding box center [534, 126] width 155 height 220
type textarea ";"
click at [490, 44] on div "public class AI { public static void main ( String [ ] args ) { go ( "right" ) …" at bounding box center [534, 126] width 155 height 220
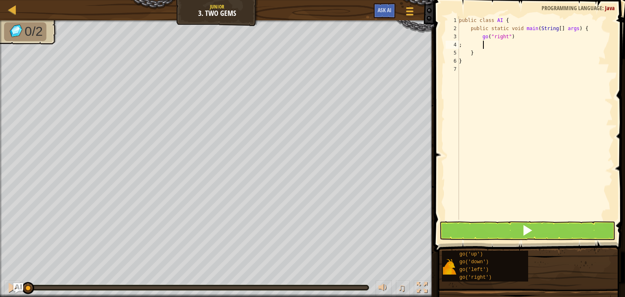
click at [490, 44] on div "public class AI { public static void main ( String [ ] args ) { go ( "right" ) …" at bounding box center [534, 126] width 155 height 220
click at [479, 54] on div "public class AI { public static void main ( String [ ] args ) { go ( "right" ) …" at bounding box center [534, 126] width 155 height 220
click at [484, 62] on div "public class AI { public static void main ( String [ ] args ) { go ( "right" ) …" at bounding box center [534, 126] width 155 height 220
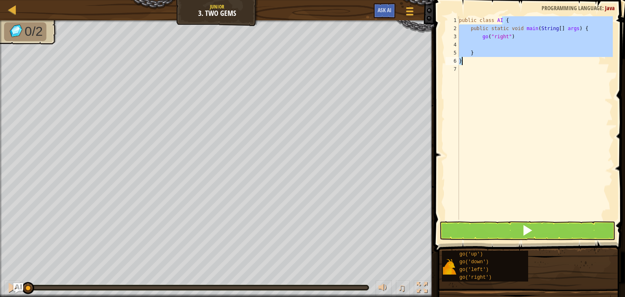
drag, startPoint x: 484, startPoint y: 62, endPoint x: 487, endPoint y: 57, distance: 5.5
click at [487, 57] on div "public class AI { public static void main ( String [ ] args ) { go ( "right" ) …" at bounding box center [534, 126] width 155 height 220
click at [487, 57] on div "public class AI { public static void main ( String [ ] args ) { go ( "right" ) …" at bounding box center [534, 117] width 155 height 203
click at [487, 57] on div "public class AI { public static void main ( String [ ] args ) { go ( "right" ) …" at bounding box center [534, 126] width 155 height 220
type textarea "} }"
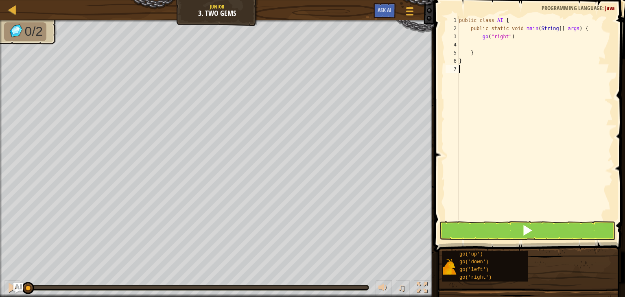
click at [520, 75] on div "public class AI { public static void main ( String [ ] args ) { go ( "right" ) …" at bounding box center [534, 126] width 155 height 220
click at [505, 54] on div "public class AI { public static void main ( String [ ] args ) { go ( "right" ) …" at bounding box center [534, 126] width 155 height 220
click at [505, 58] on div "public class AI { public static void main ( String [ ] args ) { go ( "right" ) …" at bounding box center [534, 126] width 155 height 220
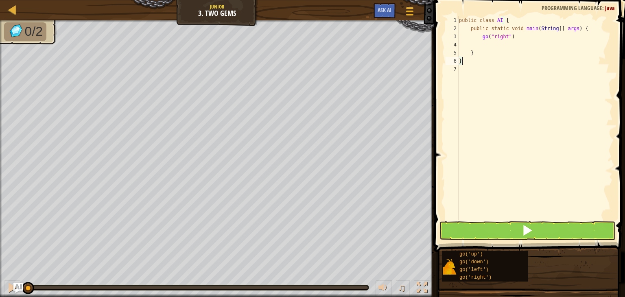
click at [505, 58] on div "public class AI { public static void main ( String [ ] args ) { go ( "right" ) …" at bounding box center [534, 126] width 155 height 220
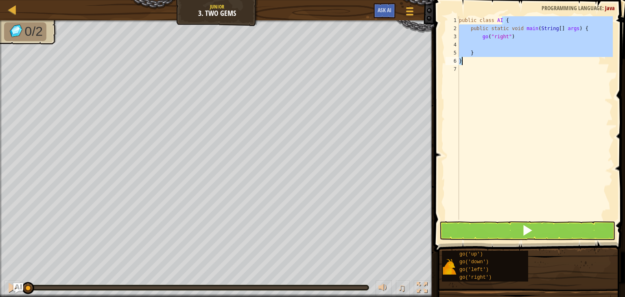
click at [505, 58] on div "public class AI { public static void main ( String [ ] args ) { go ( "right" ) …" at bounding box center [534, 126] width 155 height 220
type textarea "} }"
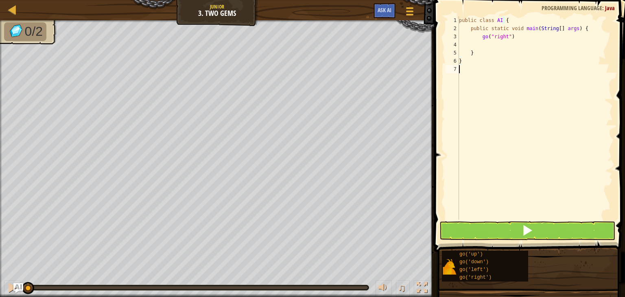
click at [509, 81] on div "public class AI { public static void main ( String [ ] args ) { go ( "right" ) …" at bounding box center [534, 126] width 155 height 220
click at [473, 55] on div "public class AI { public static void main ( String [ ] args ) { go ( "right" ) …" at bounding box center [534, 126] width 155 height 220
click at [464, 53] on div "public class AI { public static void main ( String [ ] args ) { go ( "right" ) …" at bounding box center [534, 126] width 155 height 220
click at [464, 55] on div "public class AI { public static void main ( String [ ] args ) { go ( "right" ) …" at bounding box center [534, 126] width 155 height 220
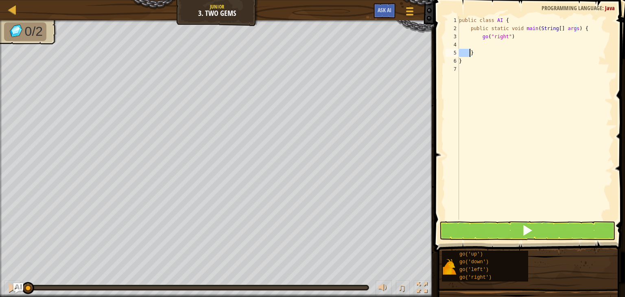
click at [464, 55] on div "public class AI { public static void main ( String [ ] args ) { go ( "right" ) …" at bounding box center [534, 126] width 155 height 220
click at [466, 55] on div "public class AI { public static void main ( String [ ] args ) { go ( "right" ) …" at bounding box center [534, 126] width 155 height 220
click at [458, 50] on div "5" at bounding box center [451, 53] width 13 height 8
type textarea "}"
click at [484, 47] on div "public class AI { public static void main ( String [ ] args ) { go ( "right" )" at bounding box center [534, 126] width 155 height 220
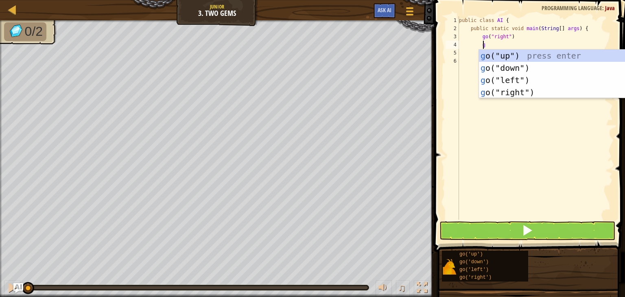
type textarea "go"
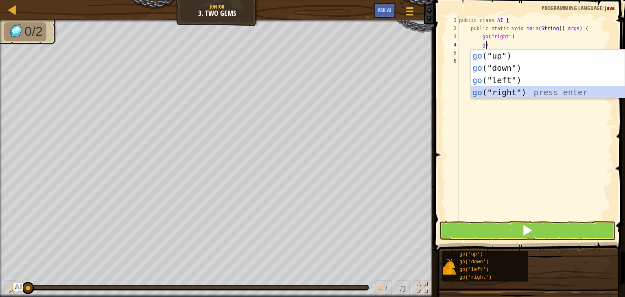
click at [529, 91] on div "go ("up") press enter go ("down") press enter go ("left") press enter go ("righ…" at bounding box center [547, 86] width 154 height 73
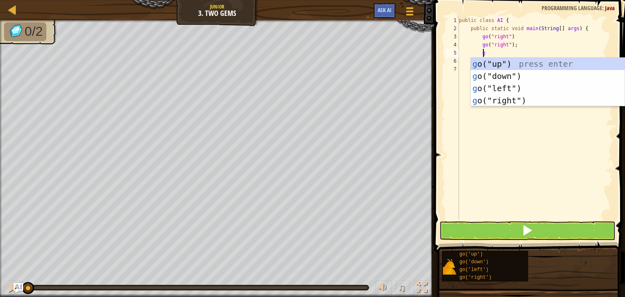
type textarea "go"
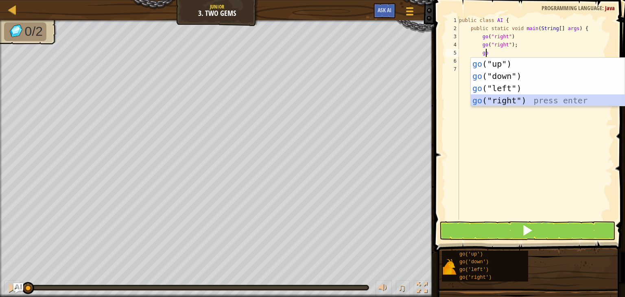
click at [523, 98] on div "go ("up") press enter go ("down") press enter go ("left") press enter go ("righ…" at bounding box center [547, 94] width 154 height 73
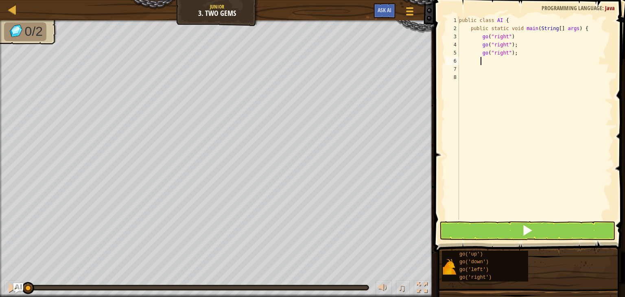
scroll to position [4, 1]
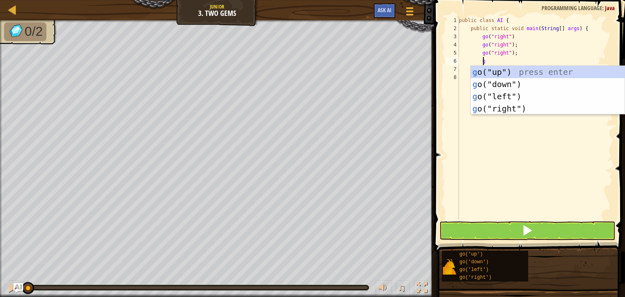
type textarea "go"
click at [524, 82] on div "go ("up") press enter go ("down") press enter go ("left") press enter go ("righ…" at bounding box center [547, 102] width 154 height 73
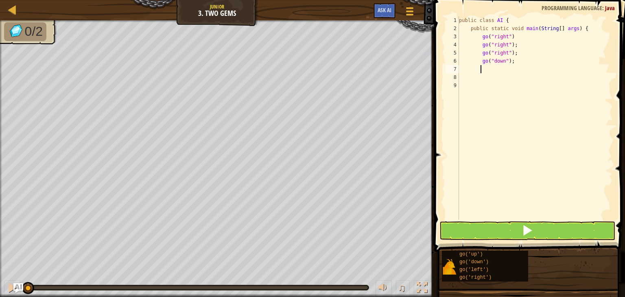
scroll to position [4, 1]
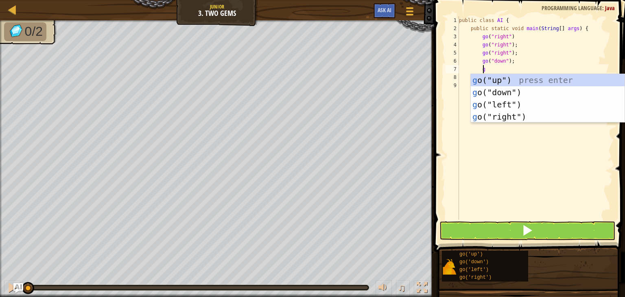
type textarea "go"
click at [520, 77] on div "go ("up") press enter go ("down") press enter go ("left") press enter go ("righ…" at bounding box center [547, 110] width 154 height 73
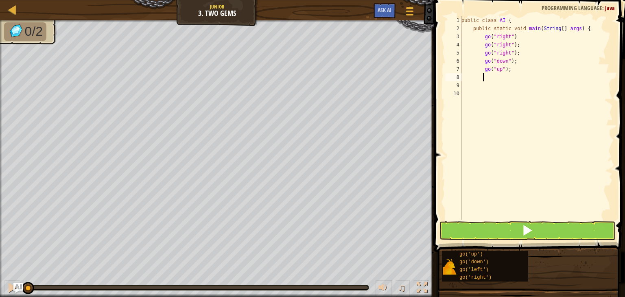
type textarea "}"
click at [467, 87] on div "public class AI { public static void main ( String [ ] args ) { go ( "right" ) …" at bounding box center [535, 126] width 153 height 220
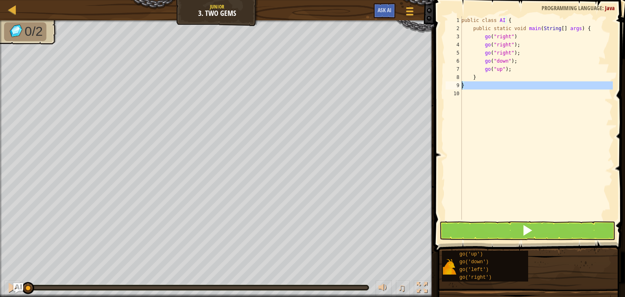
click at [460, 83] on div "9" at bounding box center [453, 85] width 16 height 8
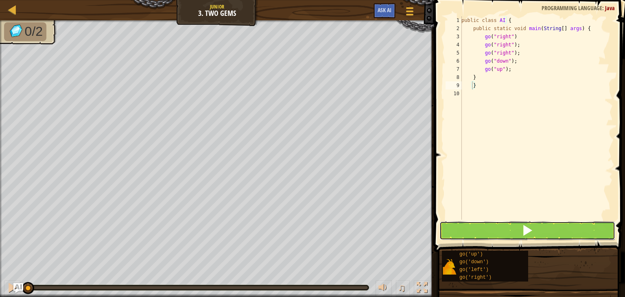
click at [568, 226] on button at bounding box center [527, 230] width 176 height 19
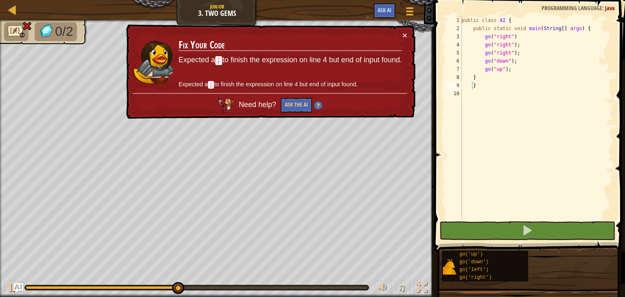
click at [405, 29] on div "× Fix Your Code Expected a ; to finish the expression on line 4 but end of inpu…" at bounding box center [269, 71] width 291 height 95
click at [516, 38] on div "public class AI { public static void main ( String [ ] args ) { go ( "right" ) …" at bounding box center [535, 126] width 153 height 220
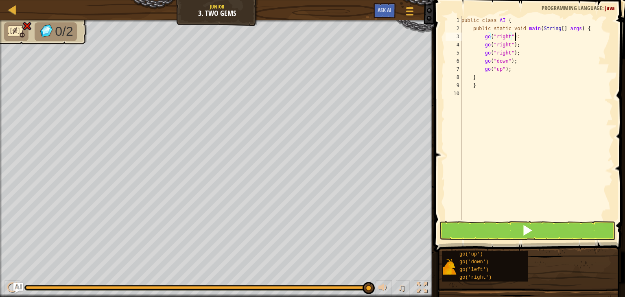
scroll to position [4, 4]
click at [517, 38] on div "public class AI { public static void main ( String [ ] args ) { go ( "right" ) …" at bounding box center [535, 126] width 153 height 220
click at [510, 37] on div "public class AI { public static void main ( String [ ] args ) { go ( " right ' …" at bounding box center [535, 126] width 153 height 220
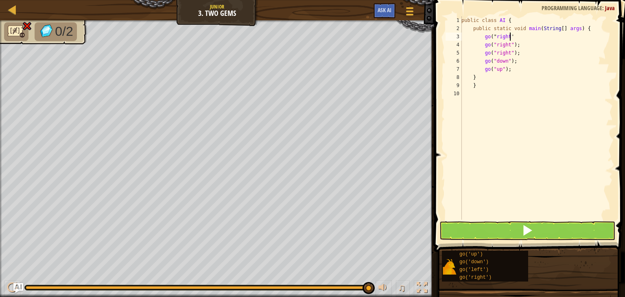
click at [510, 37] on div "public class AI { public static void main ( String [ ] args ) { go ( " right ' …" at bounding box center [535, 126] width 153 height 220
type textarea "go("right""
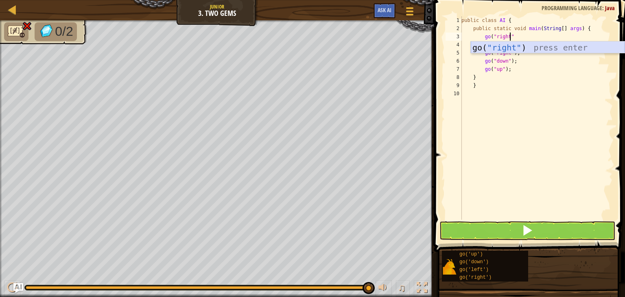
click at [528, 46] on div "go( "right" ) press enter" at bounding box center [547, 59] width 154 height 37
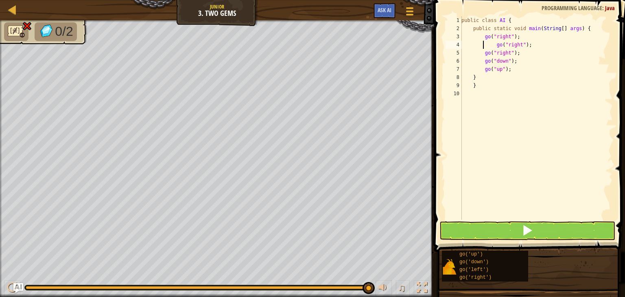
type textarea "go("right");"
click at [472, 97] on div "public class AI { public static void main ( String [ ] args ) { go ( "right" ) …" at bounding box center [535, 126] width 153 height 220
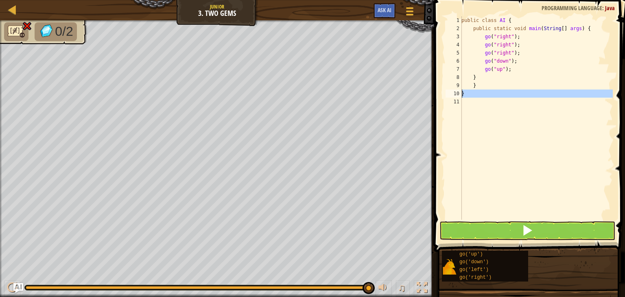
click at [459, 92] on div "10" at bounding box center [453, 93] width 16 height 8
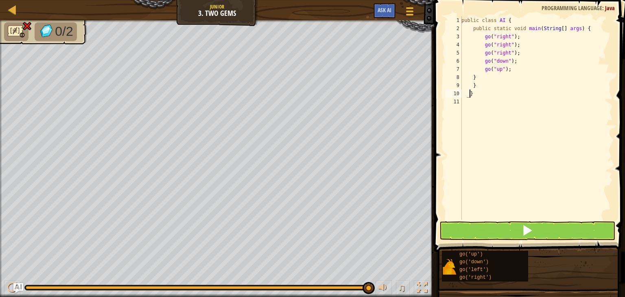
type textarea "}"
click at [461, 102] on div "public class AI { public static void main ( String [ ] args ) { go ( "right" ) …" at bounding box center [535, 126] width 153 height 220
type textarea "}"
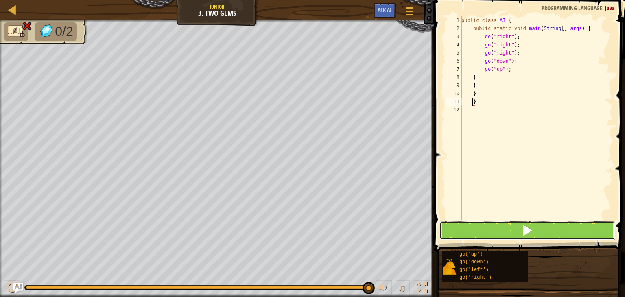
click at [553, 226] on button at bounding box center [527, 230] width 176 height 19
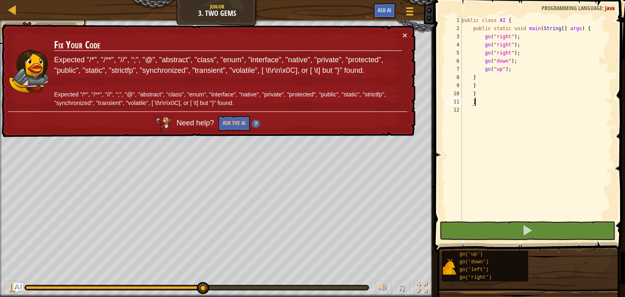
click at [481, 102] on div "public class AI { public static void main ( String [ ] args ) { go ( "right" ) …" at bounding box center [535, 126] width 153 height 220
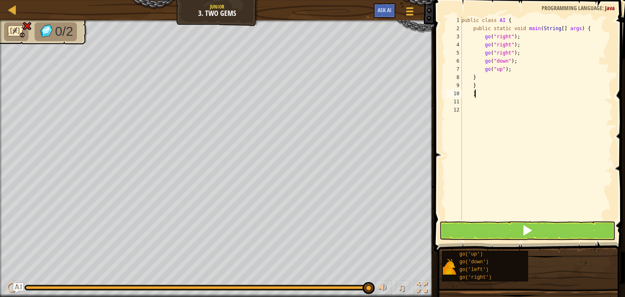
click at [484, 95] on div "public class AI { public static void main ( String [ ] args ) { go ( "right" ) …" at bounding box center [535, 126] width 153 height 220
type textarea "}"
click at [484, 95] on div "public class AI { public static void main ( String [ ] args ) { go ( "right" ) …" at bounding box center [535, 126] width 153 height 220
click at [480, 85] on div "public class AI { public static void main ( String [ ] args ) { go ( "right" ) …" at bounding box center [535, 126] width 153 height 220
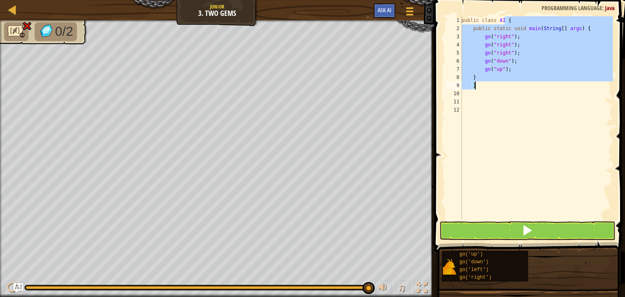
click at [480, 85] on div "public class AI { public static void main ( String [ ] args ) { go ( "right" ) …" at bounding box center [535, 126] width 153 height 220
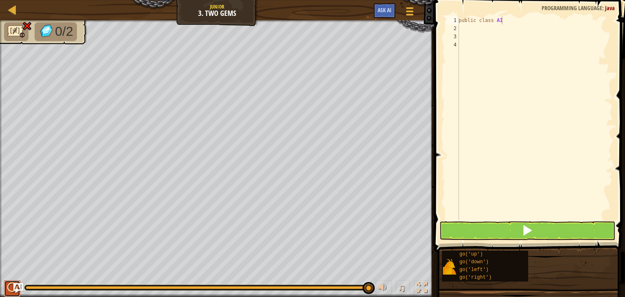
click at [11, 282] on div at bounding box center [12, 287] width 11 height 11
click at [0, 0] on div at bounding box center [0, 0] width 0 height 0
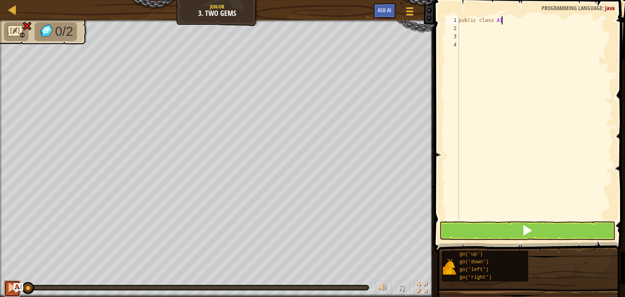
click at [11, 282] on div at bounding box center [12, 287] width 11 height 11
click at [0, 0] on div at bounding box center [0, 0] width 0 height 0
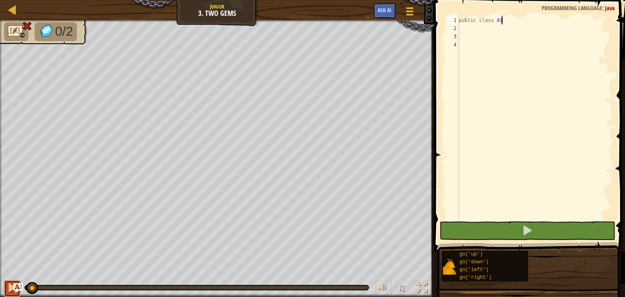
click at [11, 282] on button at bounding box center [12, 288] width 16 height 17
click at [11, 282] on div at bounding box center [12, 287] width 11 height 11
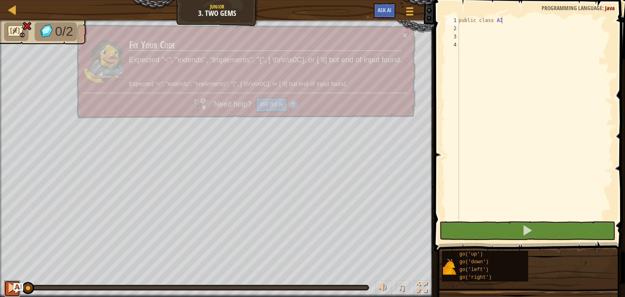
click at [11, 282] on div at bounding box center [12, 287] width 11 height 11
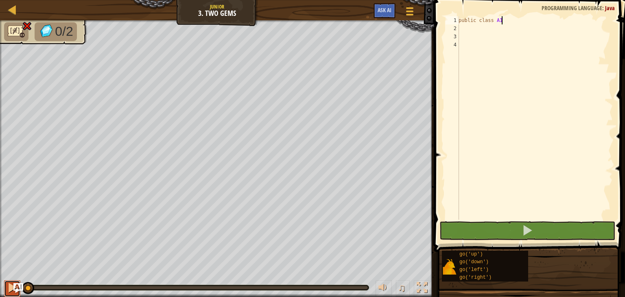
click at [11, 282] on div at bounding box center [12, 287] width 11 height 11
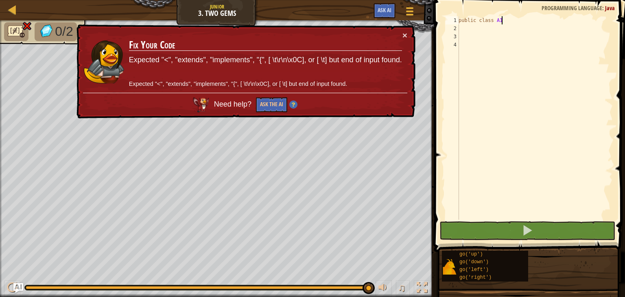
type textarea "} }"
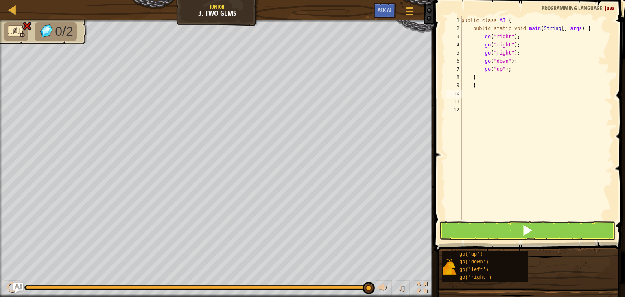
click at [493, 96] on div "public class AI { public static void main ( String [ ] args ) { go ( "right" ) …" at bounding box center [535, 126] width 153 height 220
click at [482, 87] on div "public class AI { public static void main ( String [ ] args ) { go ( "right" ) …" at bounding box center [535, 126] width 153 height 220
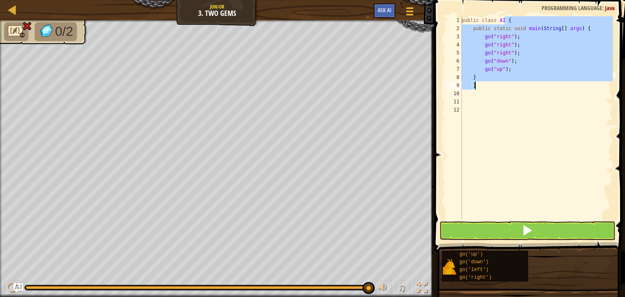
click at [482, 87] on div "public class AI { public static void main ( String [ ] args ) { go ( "right" ) …" at bounding box center [535, 126] width 153 height 220
type textarea "} }"
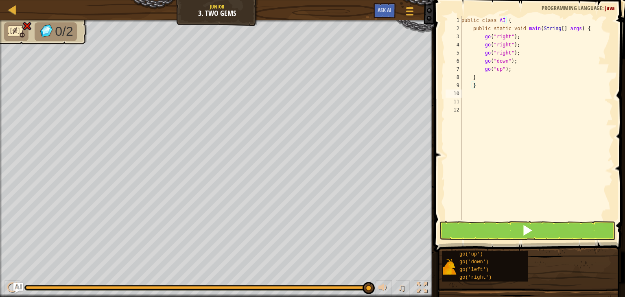
click at [491, 96] on div "public class AI { public static void main ( String [ ] args ) { go ( "right" ) …" at bounding box center [535, 126] width 153 height 220
click at [477, 83] on div "public class AI { public static void main ( String [ ] args ) { go ( "right" ) …" at bounding box center [535, 126] width 153 height 220
click at [469, 85] on div "public class AI { public static void main ( String [ ] args ) { go ( "right" ) …" at bounding box center [535, 126] width 153 height 220
type textarea "}"
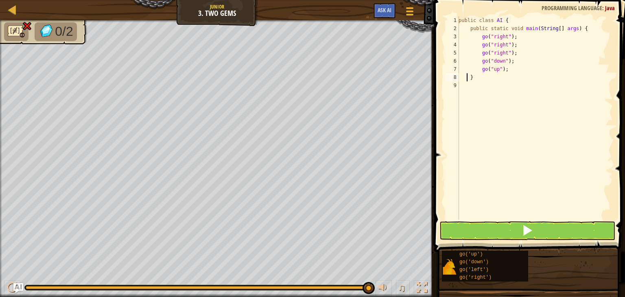
click at [465, 76] on div "public class AI { public static void main ( String [ ] args ) { go ( "right" ) …" at bounding box center [535, 126] width 156 height 220
type textarea "}"
click at [508, 72] on div "public class AI { public static void main ( String [ ] args ) { go ( "right" ) …" at bounding box center [535, 126] width 156 height 220
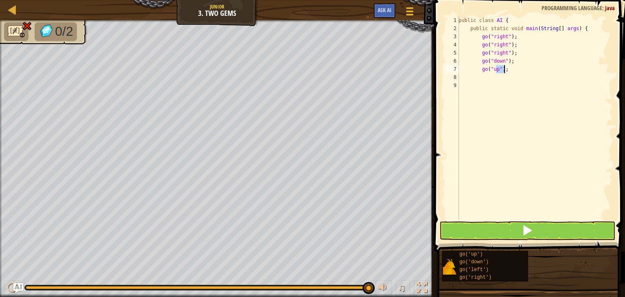
click at [508, 72] on div "public class AI { public static void main ( String [ ] args ) { go ( "right" ) …" at bounding box center [535, 126] width 156 height 220
click at [494, 70] on div "public class AI { public static void main ( String [ ] args ) { go ( "right" ) …" at bounding box center [535, 126] width 156 height 220
click at [487, 66] on div "public class AI { public static void main ( String [ ] args ) { go ( "right" ) …" at bounding box center [535, 126] width 156 height 220
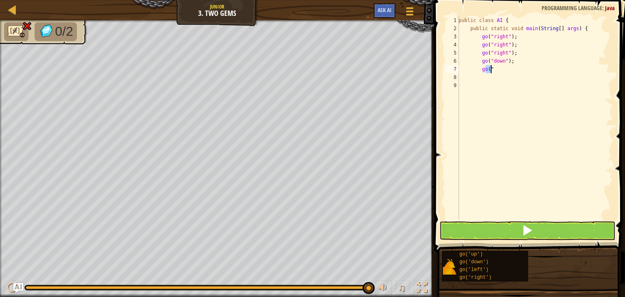
type textarea "go"
click at [480, 72] on div "public class AI { public static void main ( String [ ] args ) { go ( "right" ) …" at bounding box center [535, 126] width 156 height 220
click at [510, 63] on div "public class AI { public static void main ( String [ ] args ) { go ( "right" ) …" at bounding box center [535, 126] width 156 height 220
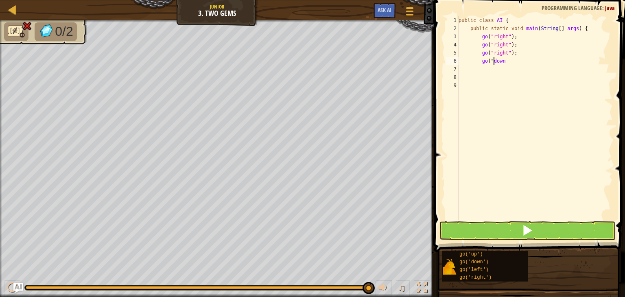
click at [494, 61] on div "public class AI { public static void main ( String [ ] args ) { go ( "right" ) …" at bounding box center [535, 126] width 156 height 220
click at [486, 61] on div "public class AI { public static void main ( String [ ] args ) { go ( "right" ) …" at bounding box center [535, 126] width 156 height 220
type textarea "(""
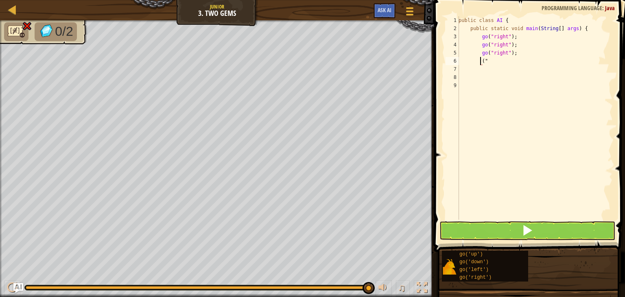
click at [488, 62] on div "public class AI { public static void main ( String [ ] args ) { go ( "right" ) …" at bounding box center [535, 126] width 156 height 220
click at [480, 59] on div "public class AI { public static void main ( String [ ] args ) { go ( "right" ) …" at bounding box center [535, 126] width 156 height 220
click at [466, 64] on div "public class AI { public static void main ( String [ ] args ) { go ( "right" ) …" at bounding box center [535, 126] width 156 height 220
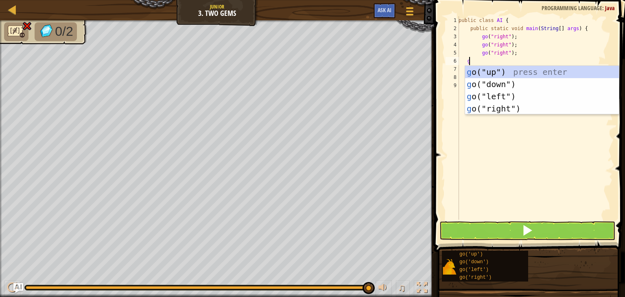
type textarea "go"
click at [514, 68] on div "go ("up") press enter go ("down") press enter go ("left") press enter go ("righ…" at bounding box center [542, 102] width 154 height 73
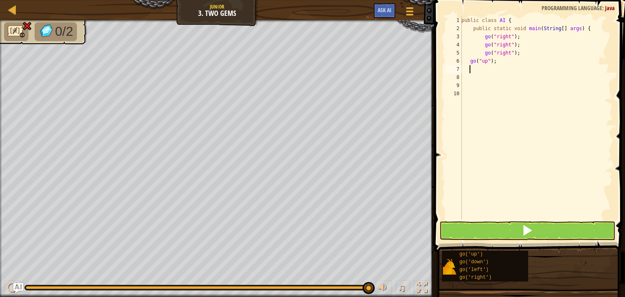
scroll to position [4, 1]
click at [467, 63] on div "public class AI { public static void main ( String [ ] args ) { go ( "right" ) …" at bounding box center [535, 126] width 153 height 220
type textarea "go("up");"
click at [483, 70] on div "public class AI { public static void main ( String [ ] args ) { go ( "right" ) …" at bounding box center [535, 126] width 153 height 220
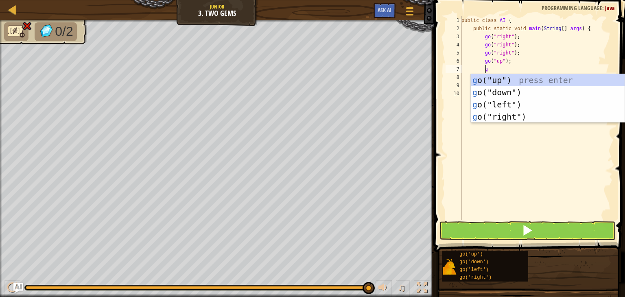
type textarea "go"
click at [516, 89] on div "go ("up") press enter go ("down") press enter go ("left") press enter go ("righ…" at bounding box center [547, 110] width 154 height 73
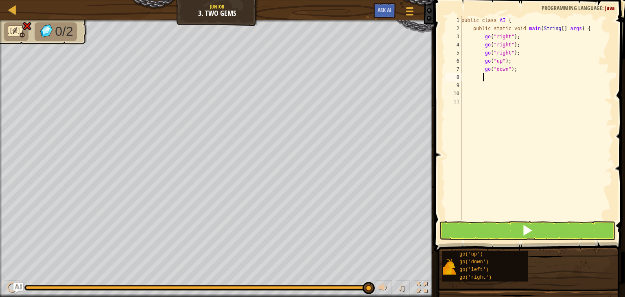
scroll to position [4, 1]
click at [524, 227] on span at bounding box center [526, 229] width 11 height 11
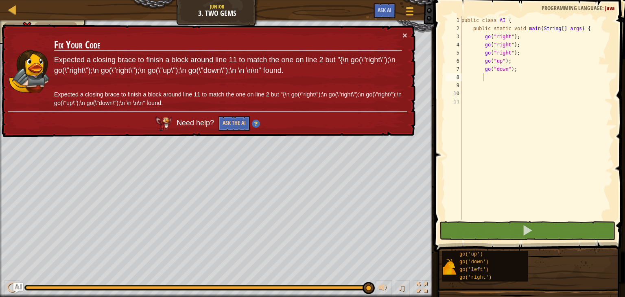
click at [334, 120] on div "Need help? Ask the AI" at bounding box center [207, 121] width 399 height 20
click at [523, 61] on div "public class AI { public static void main ( String [ ] args ) { go ( "right" ) …" at bounding box center [535, 126] width 153 height 220
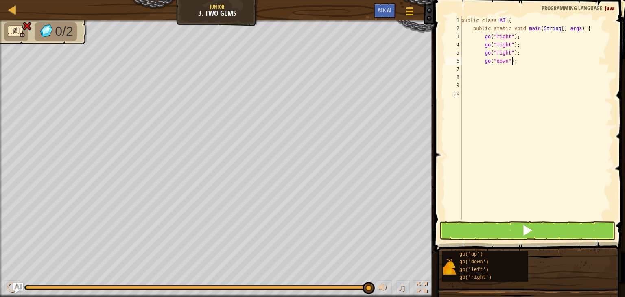
click at [523, 61] on div "public class AI { public static void main ( String [ ] args ) { go ( "right" ) …" at bounding box center [535, 126] width 153 height 220
click at [523, 61] on div "public class AI { public static void main ( String [ ] args ) { go ( "right" ) …" at bounding box center [535, 117] width 153 height 203
click at [523, 61] on div "public class AI { public static void main ( String [ ] args ) { go ( "right" ) …" at bounding box center [535, 126] width 153 height 220
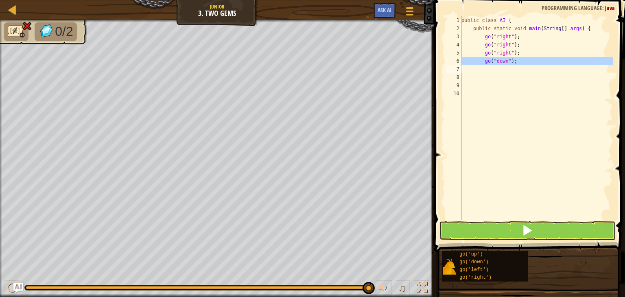
click at [523, 61] on div "public class AI { public static void main ( String [ ] args ) { go ( "right" ) …" at bounding box center [535, 126] width 153 height 220
type textarea "go("down");"
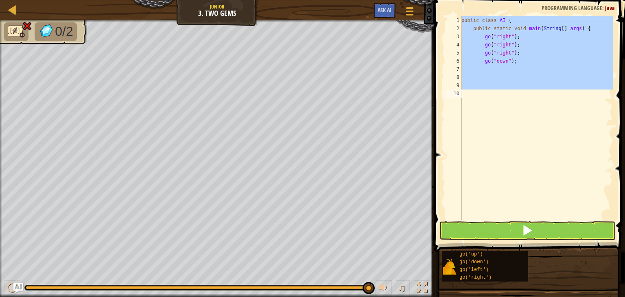
click at [523, 61] on div "public class AI { public static void main ( String [ ] args ) { go ( "right" ) …" at bounding box center [535, 126] width 153 height 220
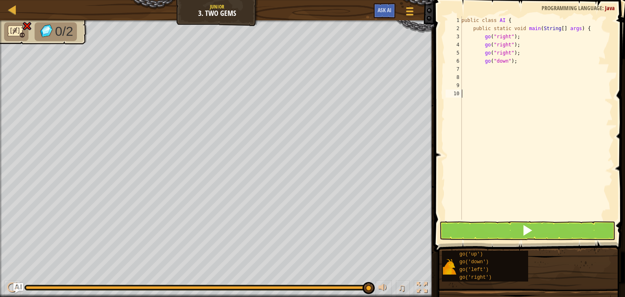
click at [534, 90] on div "public class AI { public static void main ( String [ ] args ) { go ( "right" ) …" at bounding box center [535, 126] width 153 height 220
click at [538, 63] on div "public class AI { public static void main ( String [ ] args ) { go ( "right" ) …" at bounding box center [535, 126] width 153 height 220
click at [538, 63] on div "public class AI { public static void main ( String [ ] args ) { go ( "right" ) …" at bounding box center [535, 117] width 153 height 203
click at [538, 63] on div "public class AI { public static void main ( String [ ] args ) { go ( "right" ) …" at bounding box center [535, 126] width 153 height 220
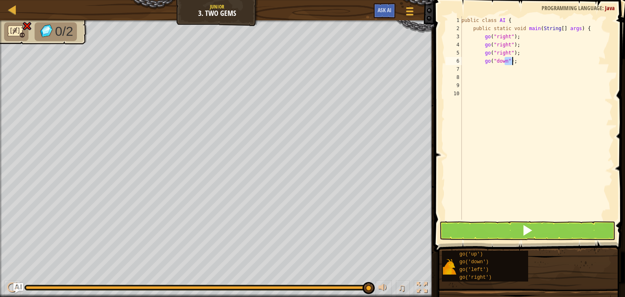
click at [538, 63] on div "public class AI { public static void main ( String [ ] args ) { go ( "right" ) …" at bounding box center [535, 117] width 153 height 203
click at [538, 63] on div "public class AI { public static void main ( String [ ] args ) { go ( "right" ) …" at bounding box center [535, 126] width 153 height 220
type textarea "go("down");"
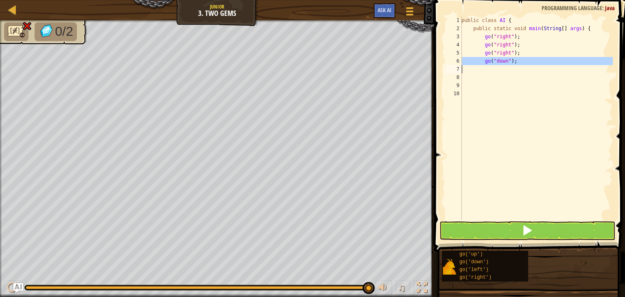
click at [538, 63] on div "public class AI { public static void main ( String [ ] args ) { go ( "right" ) …" at bounding box center [535, 126] width 153 height 220
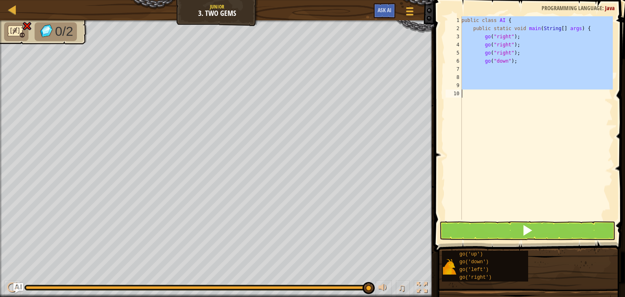
click at [538, 94] on div "public class AI { public static void main ( String [ ] args ) { go ( "right" ) …" at bounding box center [535, 117] width 153 height 203
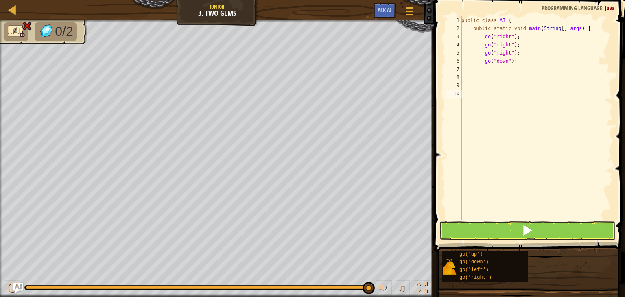
click at [538, 94] on div "public class AI { public static void main ( String [ ] args ) { go ( "right" ) …" at bounding box center [535, 126] width 153 height 220
click at [518, 63] on div "public class AI { public static void main ( String [ ] args ) { go ( "right" ) …" at bounding box center [535, 126] width 153 height 220
click at [518, 63] on div "public class AI { public static void main ( String [ ] args ) { go ( "right" ) …" at bounding box center [535, 117] width 153 height 203
click at [518, 63] on div "public class AI { public static void main ( String [ ] args ) { go ( "right" ) …" at bounding box center [535, 126] width 153 height 220
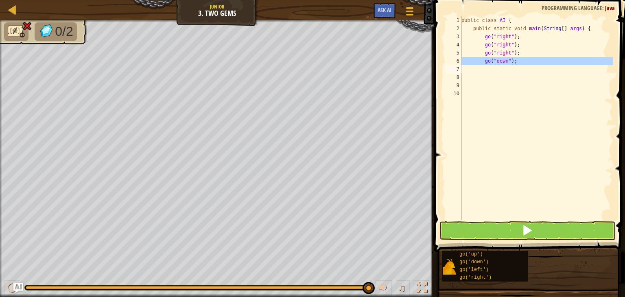
click at [518, 63] on div "public class AI { public static void main ( String [ ] args ) { go ( "right" ) …" at bounding box center [535, 126] width 153 height 220
type textarea "go("down");"
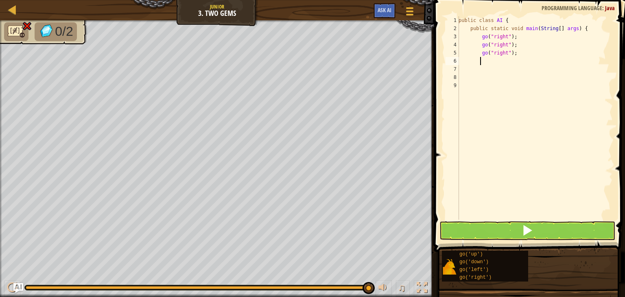
click at [482, 61] on div "public class AI { public static void main ( String [ ] args ) { go ( "right" ) …" at bounding box center [535, 126] width 156 height 220
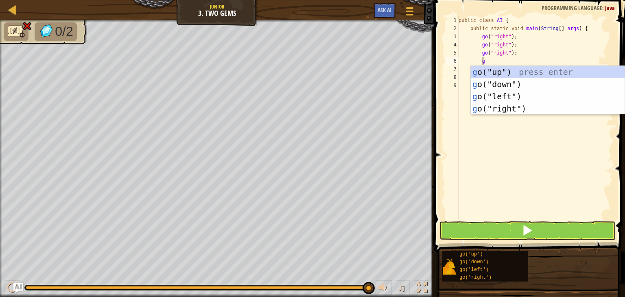
type textarea "go"
click at [547, 70] on div "go ("up") press enter go ("down") press enter go ("left") press enter go ("righ…" at bounding box center [547, 102] width 154 height 73
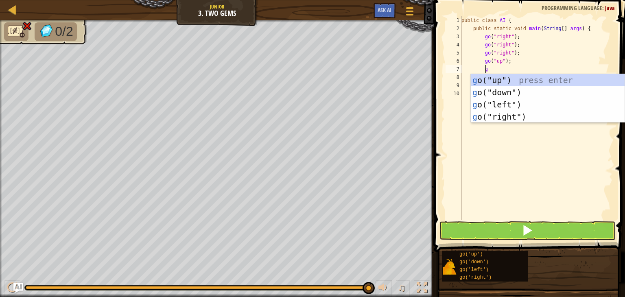
type textarea "go"
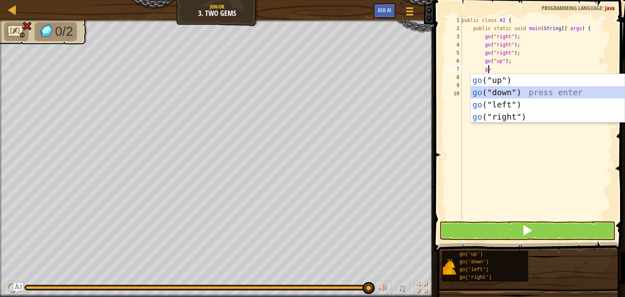
click at [525, 87] on div "go ("up") press enter go ("down") press enter go ("left") press enter go ("righ…" at bounding box center [547, 110] width 154 height 73
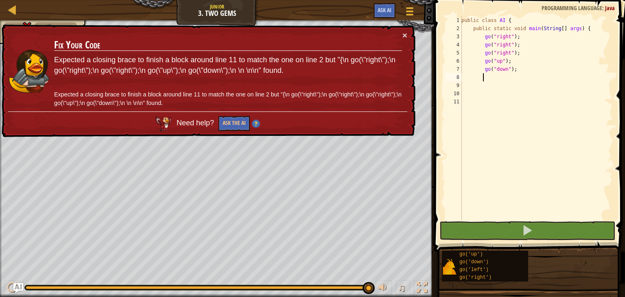
click at [486, 81] on div "public class AI { public static void main ( String [ ] args ) { go ( "right" ) …" at bounding box center [535, 126] width 153 height 220
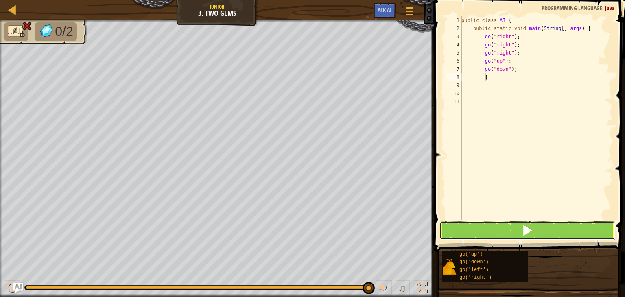
click at [518, 226] on button at bounding box center [527, 230] width 176 height 19
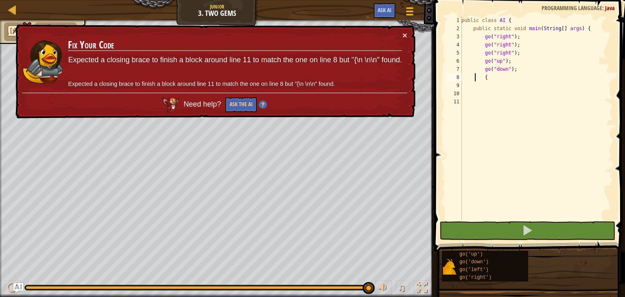
click at [475, 80] on div "public class AI { public static void main ( String [ ] args ) { go ( "right" ) …" at bounding box center [535, 126] width 153 height 220
type textarea "{"
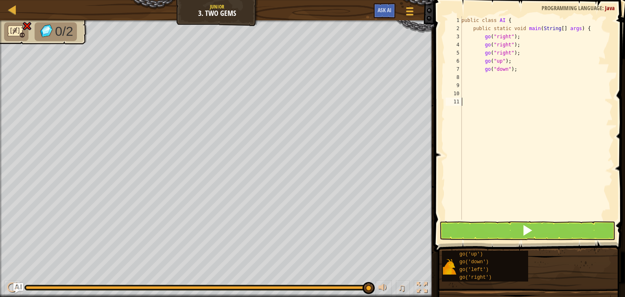
click at [472, 101] on div "public class AI { public static void main ( String [ ] args ) { go ( "right" ) …" at bounding box center [535, 126] width 153 height 220
click at [522, 224] on span at bounding box center [526, 229] width 11 height 11
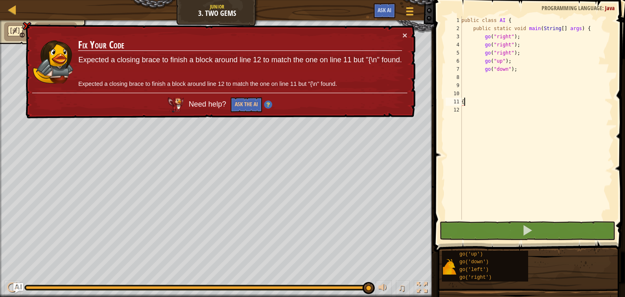
type textarea "{"
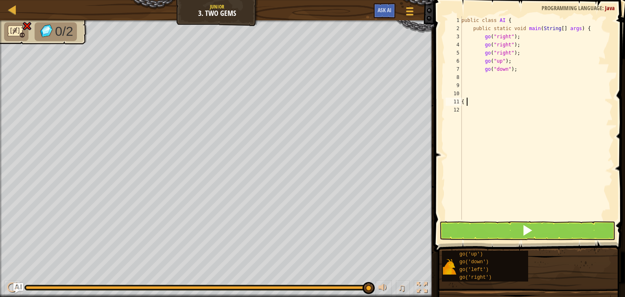
click at [462, 102] on div "public class AI { public static void main ( String [ ] args ) { go ( "right" ) …" at bounding box center [535, 126] width 153 height 220
click at [465, 98] on div "public class AI { public static void main ( String [ ] args ) { go ( "right" ) …" at bounding box center [535, 126] width 153 height 220
click at [510, 229] on button at bounding box center [527, 230] width 176 height 19
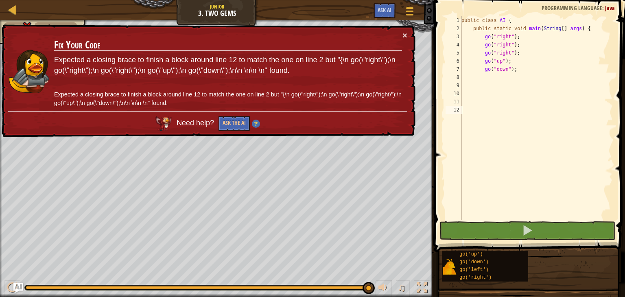
click at [475, 109] on div "public class AI { public static void main ( String [ ] args ) { go ( "right" ) …" at bounding box center [535, 126] width 153 height 220
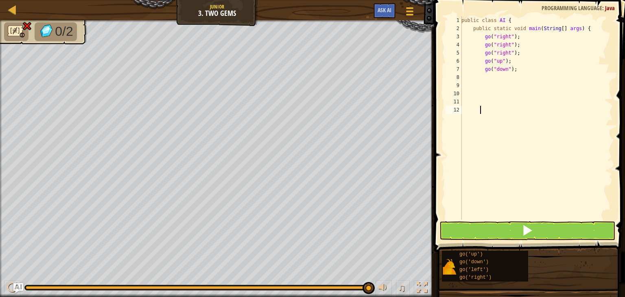
scroll to position [4, 0]
type textarea "}"
click at [495, 230] on button at bounding box center [527, 230] width 176 height 19
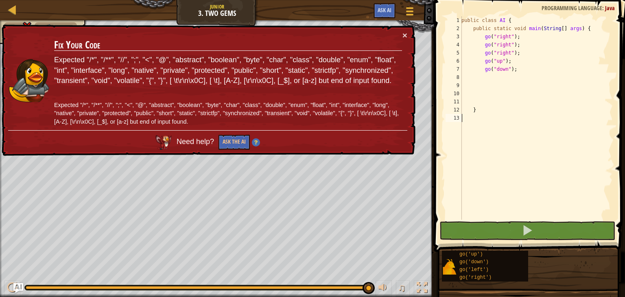
click at [472, 117] on div "public class AI { public static void main ( String [ ] args ) { go ( "right" ) …" at bounding box center [535, 126] width 153 height 220
click at [468, 111] on div "public class AI { public static void main ( String [ ] args ) { go ( "right" ) …" at bounding box center [535, 126] width 153 height 220
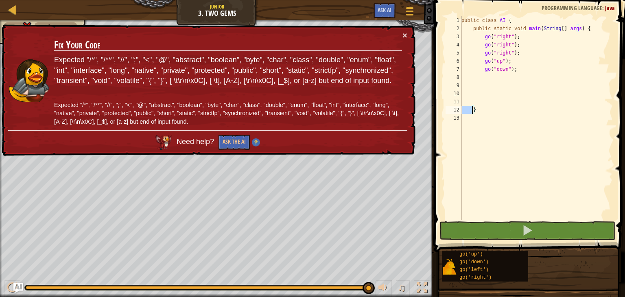
type textarea "}"
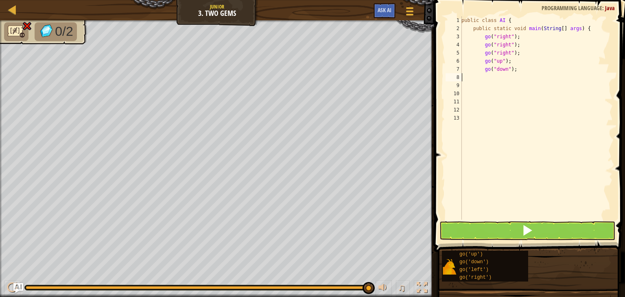
click at [483, 79] on div "public class AI { public static void main ( String [ ] args ) { go ( "right" ) …" at bounding box center [535, 126] width 153 height 220
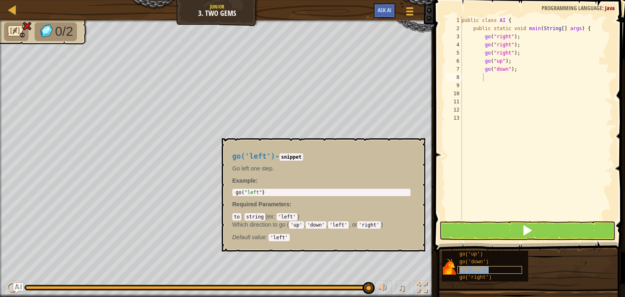
click at [492, 267] on div "go('left')" at bounding box center [489, 270] width 65 height 8
click at [488, 171] on div "public class AI { public static void main ( String [ ] args ) { go ( "right" ) …" at bounding box center [535, 126] width 153 height 220
click at [499, 268] on div "go('left')" at bounding box center [489, 270] width 65 height 8
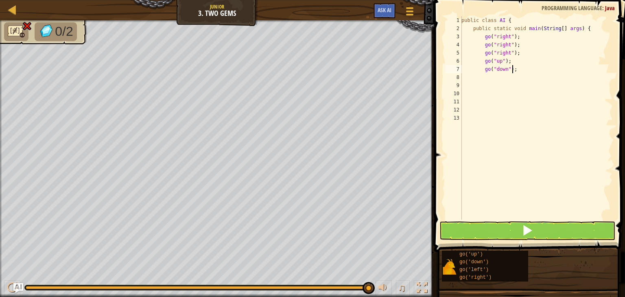
click at [519, 69] on div "public class AI { public static void main ( String [ ] args ) { go ( "right" ) …" at bounding box center [535, 126] width 153 height 220
click at [519, 69] on div "public class AI { public static void main ( String [ ] args ) { go ( "right" ) …" at bounding box center [535, 117] width 153 height 203
click at [519, 69] on div "public class AI { public static void main ( String [ ] args ) { go ( "right" ) …" at bounding box center [535, 126] width 153 height 220
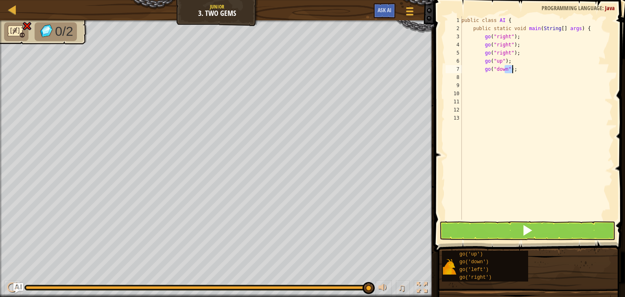
click at [519, 69] on div "public class AI { public static void main ( String [ ] args ) { go ( "right" ) …" at bounding box center [535, 117] width 153 height 203
click at [519, 69] on div "public class AI { public static void main ( String [ ] args ) { go ( "right" ) …" at bounding box center [535, 126] width 153 height 220
click at [519, 69] on div "public class AI { public static void main ( String [ ] args ) { go ( "right" ) …" at bounding box center [535, 117] width 153 height 203
click at [519, 69] on div "public class AI { public static void main ( String [ ] args ) { go ( "right" ) …" at bounding box center [535, 126] width 153 height 220
click at [525, 70] on div "public class AI { public static void main ( String [ ] args ) { go ( "right" ) …" at bounding box center [535, 117] width 153 height 203
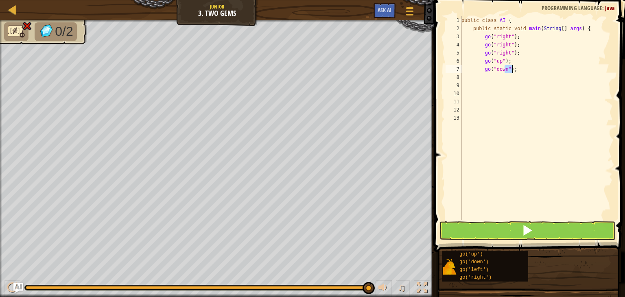
click at [525, 70] on div "public class AI { public static void main ( String [ ] args ) { go ( "right" ) …" at bounding box center [535, 126] width 153 height 220
type textarea "go("down");"
click at [525, 70] on div "public class AI { public static void main ( String [ ] args ) { go ( "right" ) …" at bounding box center [535, 126] width 153 height 220
click at [539, 129] on div "public class AI { public static void main ( String [ ] args ) { go ( "right" ) …" at bounding box center [535, 126] width 153 height 220
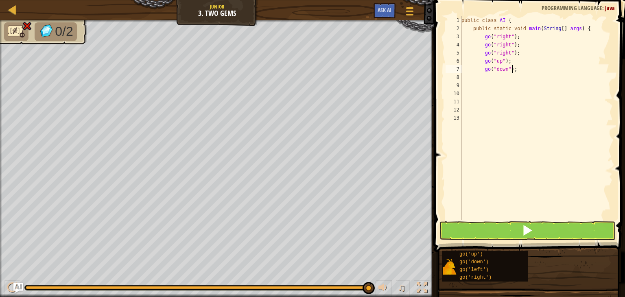
click at [525, 68] on div "public class AI { public static void main ( String [ ] args ) { go ( "right" ) …" at bounding box center [535, 126] width 153 height 220
click at [525, 68] on div "public class AI { public static void main ( String [ ] args ) { go ( "right" ) …" at bounding box center [535, 117] width 153 height 203
click at [525, 68] on div "public class AI { public static void main ( String [ ] args ) { go ( "right" ) …" at bounding box center [535, 126] width 153 height 220
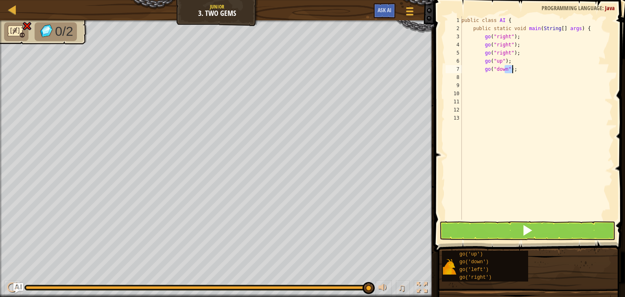
click at [525, 68] on div "public class AI { public static void main ( String [ ] args ) { go ( "right" ) …" at bounding box center [535, 117] width 153 height 203
click at [525, 68] on div "public class AI { public static void main ( String [ ] args ) { go ( "right" ) …" at bounding box center [535, 126] width 153 height 220
type textarea "go("down");"
click at [525, 65] on div "public class AI { public static void main ( String [ ] args ) { go ( "right" ) …" at bounding box center [535, 126] width 153 height 220
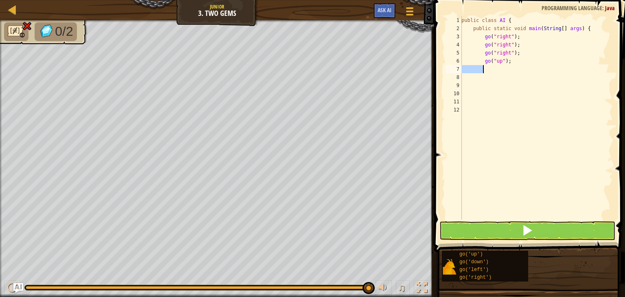
click at [525, 65] on div "public class AI { public static void main ( String [ ] args ) { go ( "right" ) …" at bounding box center [535, 126] width 153 height 220
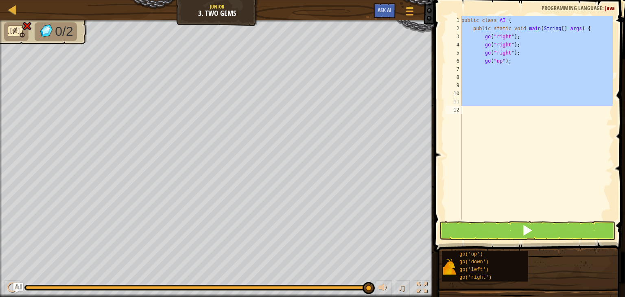
click at [525, 65] on div "public class AI { public static void main ( String [ ] args ) { go ( "right" ) …" at bounding box center [535, 126] width 153 height 220
click at [551, 102] on div "public class AI { public static void main ( String [ ] args ) { go ( "right" ) …" at bounding box center [535, 117] width 153 height 203
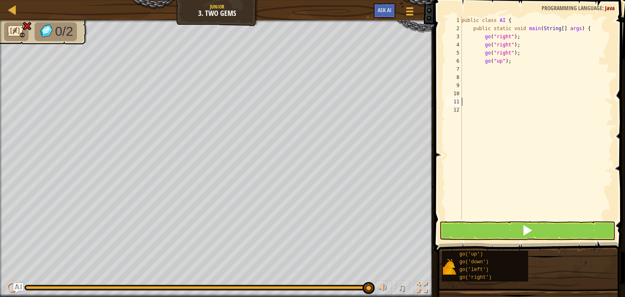
click at [534, 66] on div "public class AI { public static void main ( String [ ] args ) { go ( "right" ) …" at bounding box center [535, 126] width 153 height 220
click at [532, 62] on div "public class AI { public static void main ( String [ ] args ) { go ( "right" ) …" at bounding box center [535, 126] width 153 height 220
click at [532, 62] on div "public class AI { public static void main ( String [ ] args ) { go ( "right" ) …" at bounding box center [535, 117] width 153 height 203
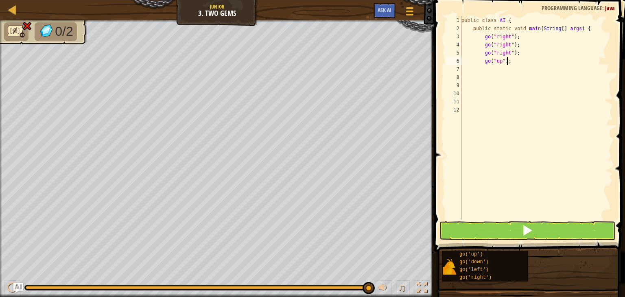
click at [532, 62] on div "public class AI { public static void main ( String [ ] args ) { go ( "right" ) …" at bounding box center [535, 126] width 153 height 220
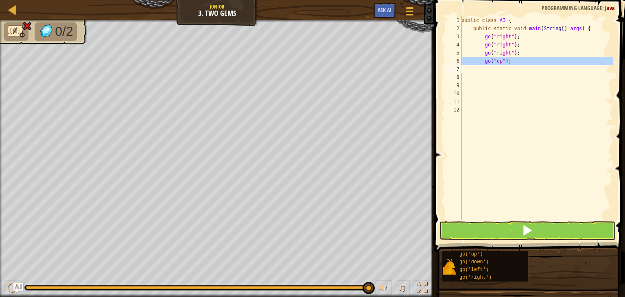
click at [532, 62] on div "public class AI { public static void main ( String [ ] args ) { go ( "right" ) …" at bounding box center [535, 126] width 153 height 220
type textarea "go("up");"
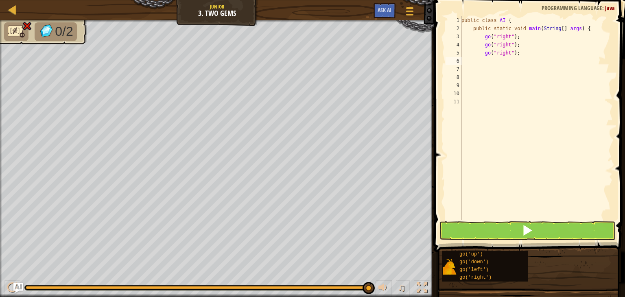
click at [484, 58] on div "public class AI { public static void main ( String [ ] args ) { go ( "right" ) …" at bounding box center [535, 126] width 153 height 220
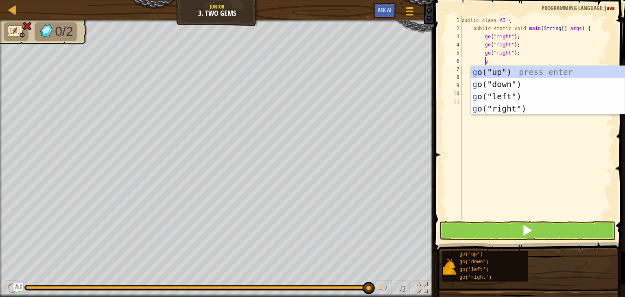
type textarea "go"
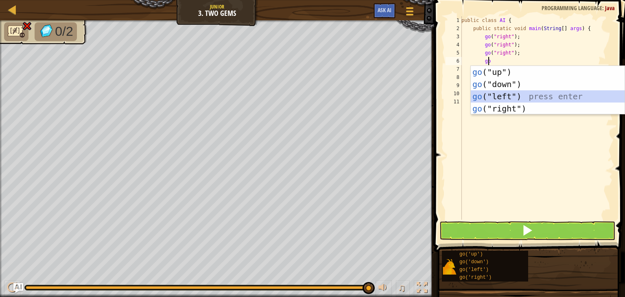
click at [515, 94] on div "go ("up") press enter go ("down") press enter go ("left") press enter go ("righ…" at bounding box center [547, 102] width 154 height 73
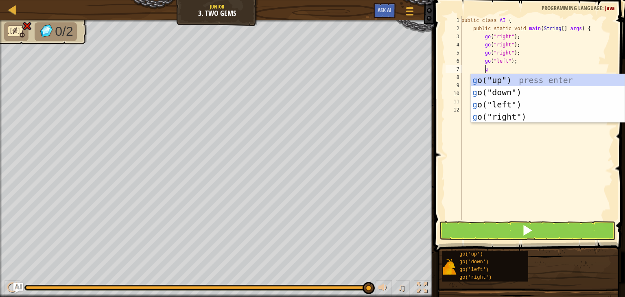
type textarea "go"
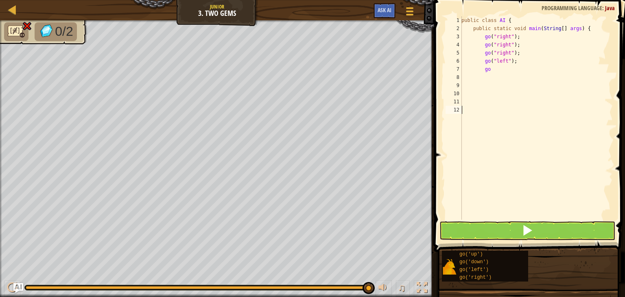
click at [506, 123] on div "public class AI { public static void main ( String [ ] args ) { go ( "right" ) …" at bounding box center [535, 126] width 153 height 220
click at [491, 69] on div "public class AI { public static void main ( String [ ] args ) { go ( "right" ) …" at bounding box center [535, 126] width 153 height 220
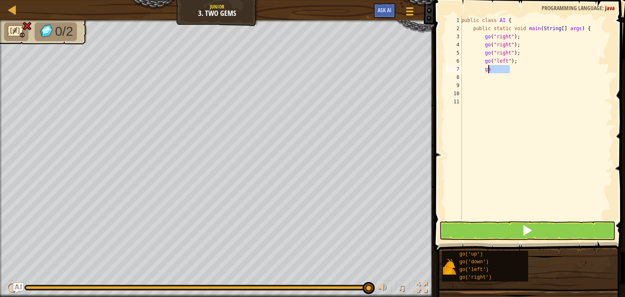
type textarea "go"
click at [485, 70] on div "public class AI { public static void main ( String [ ] args ) { go ( "right" ) …" at bounding box center [535, 126] width 153 height 220
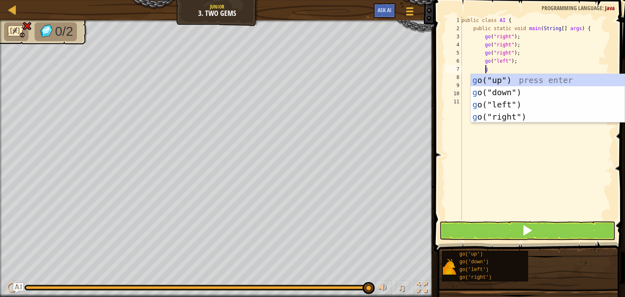
type textarea "go"
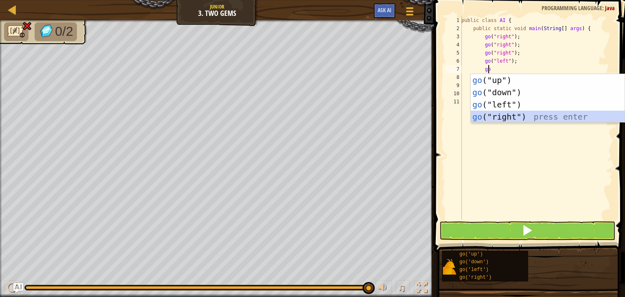
click at [513, 118] on div "go ("up") press enter go ("down") press enter go ("left") press enter go ("righ…" at bounding box center [547, 110] width 154 height 73
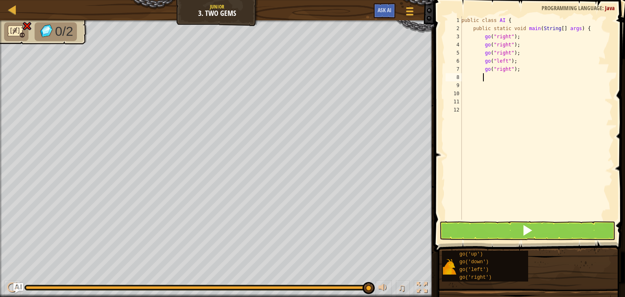
type textarea "{"
click at [481, 87] on div "public class AI { public static void main ( String [ ] args ) { go ( "right" ) …" at bounding box center [535, 126] width 153 height 220
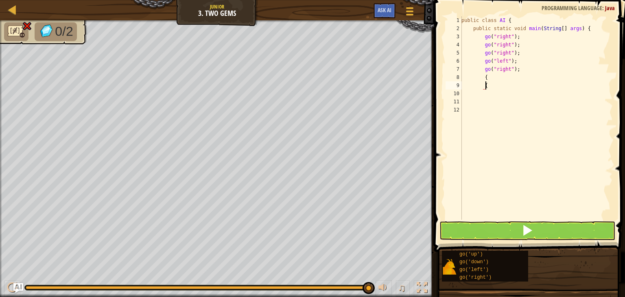
type textarea "{"
click at [529, 228] on span at bounding box center [526, 229] width 11 height 11
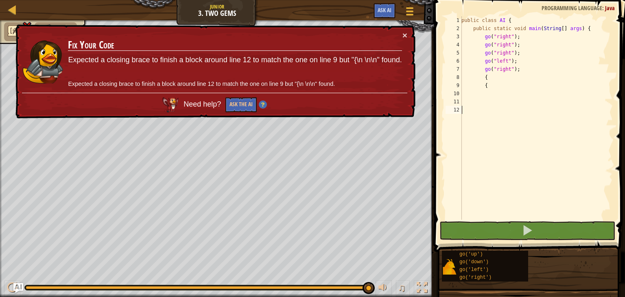
click at [477, 107] on div "public class AI { public static void main ( String [ ] args ) { go ( "right" ) …" at bounding box center [535, 126] width 153 height 220
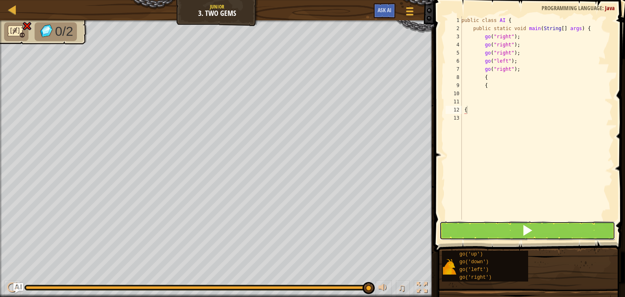
click at [520, 223] on button at bounding box center [527, 230] width 176 height 19
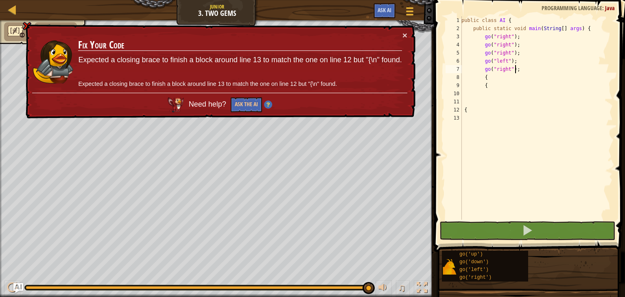
click at [518, 69] on div "public class AI { public static void main ( String [ ] args ) { go ( "right" ) …" at bounding box center [535, 126] width 153 height 220
click at [518, 69] on div "public class AI { public static void main ( String [ ] args ) { go ( "right" ) …" at bounding box center [535, 117] width 153 height 203
click at [518, 69] on div "public class AI { public static void main ( String [ ] args ) { go ( "right" ) …" at bounding box center [535, 126] width 153 height 220
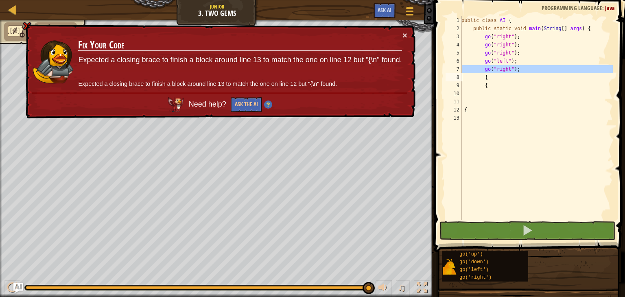
click at [518, 69] on div "public class AI { public static void main ( String [ ] args ) { go ( "right" ) …" at bounding box center [535, 126] width 153 height 220
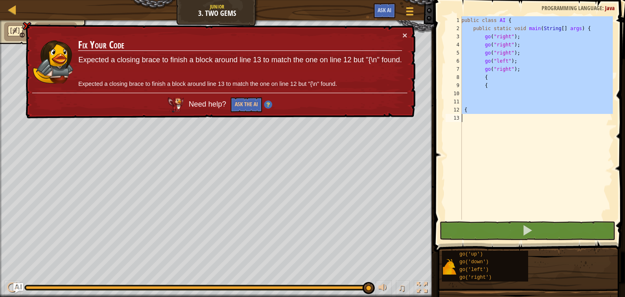
click at [518, 69] on div "public class AI { public static void main ( String [ ] args ) { go ( "right" ) …" at bounding box center [535, 126] width 153 height 220
type textarea "{"
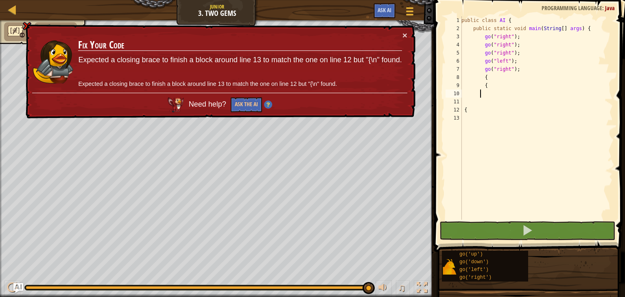
click at [526, 69] on div "public class AI { public static void main ( String [ ] args ) { go ( "right" ) …" at bounding box center [535, 126] width 153 height 220
click at [526, 69] on div "public class AI { public static void main ( String [ ] args ) { go ( "right" ) …" at bounding box center [535, 117] width 153 height 203
click at [526, 69] on div "public class AI { public static void main ( String [ ] args ) { go ( "right" ) …" at bounding box center [535, 126] width 153 height 220
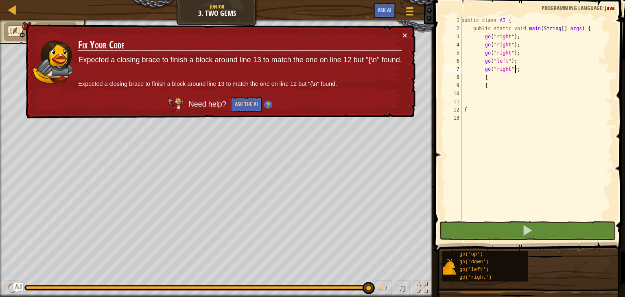
click at [526, 69] on div "public class AI { public static void main ( String [ ] args ) { go ( "right" ) …" at bounding box center [535, 126] width 153 height 220
drag, startPoint x: 526, startPoint y: 69, endPoint x: 516, endPoint y: 78, distance: 14.1
click at [516, 78] on div "public class AI { public static void main ( String [ ] args ) { go ( "right" ) …" at bounding box center [535, 126] width 153 height 220
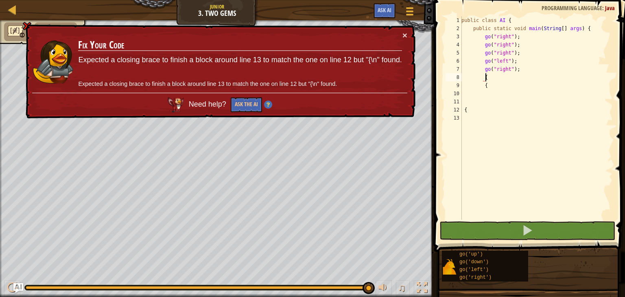
click at [524, 70] on div "public class AI { public static void main ( String [ ] args ) { go ( "right" ) …" at bounding box center [535, 126] width 153 height 220
click at [524, 70] on div "public class AI { public static void main ( String [ ] args ) { go ( "right" ) …" at bounding box center [535, 117] width 153 height 203
click at [524, 70] on div "public class AI { public static void main ( String [ ] args ) { go ( "right" ) …" at bounding box center [535, 126] width 153 height 220
click at [524, 70] on div "public class AI { public static void main ( String [ ] args ) { go ( "right" ) …" at bounding box center [535, 117] width 153 height 203
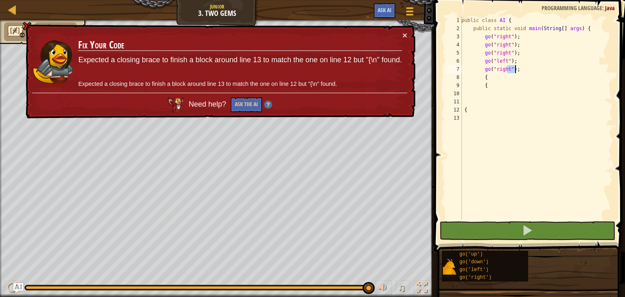
click at [524, 70] on div "public class AI { public static void main ( String [ ] args ) { go ( "right" ) …" at bounding box center [535, 126] width 153 height 220
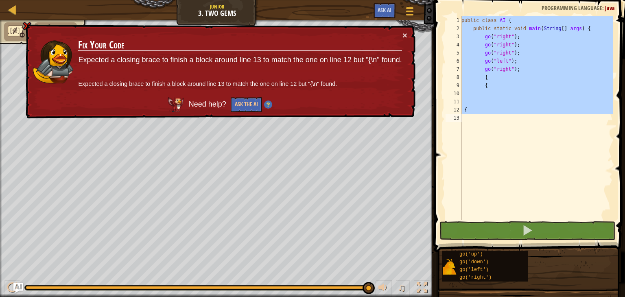
click at [524, 70] on div "public class AI { public static void main ( String [ ] args ) { go ( "right" ) …" at bounding box center [535, 126] width 153 height 220
type textarea "{"
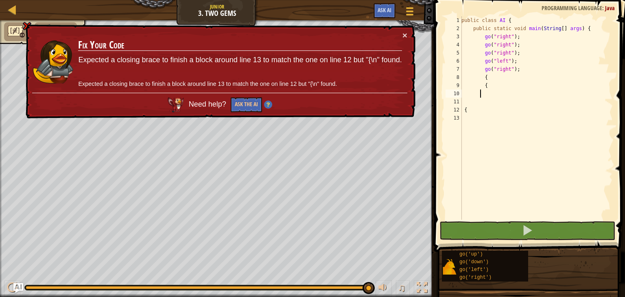
click at [536, 94] on div "public class AI { public static void main ( String [ ] args ) { go ( "right" ) …" at bounding box center [535, 126] width 153 height 220
click at [490, 83] on div "public class AI { public static void main ( String [ ] args ) { go ( "right" ) …" at bounding box center [535, 126] width 153 height 220
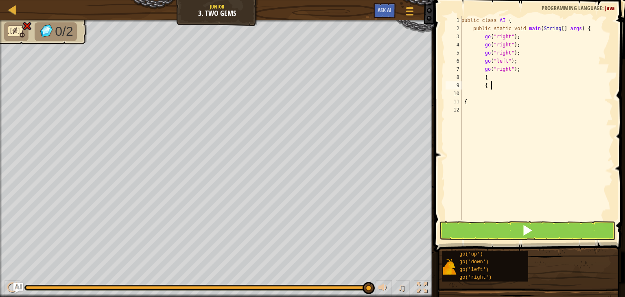
click at [490, 83] on div "public class AI { public static void main ( String [ ] args ) { go ( "right" ) …" at bounding box center [535, 126] width 153 height 220
type textarea "{"
click at [479, 84] on div "public class AI { public static void main ( String [ ] args ) { go ( "right" ) …" at bounding box center [535, 126] width 153 height 220
click at [477, 77] on div "public class AI { public static void main ( String [ ] args ) { go ( "right" ) …" at bounding box center [535, 126] width 156 height 220
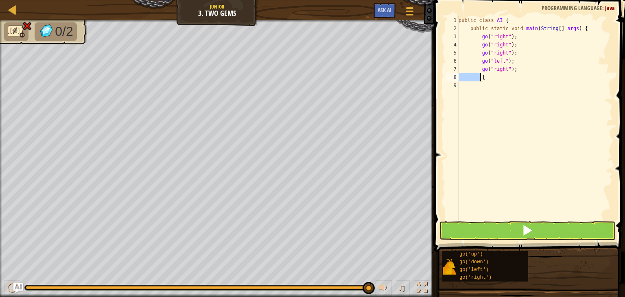
click at [477, 77] on div "public class AI { public static void main ( String [ ] args ) { go ( "right" ) …" at bounding box center [535, 126] width 156 height 220
type textarea "{"
click at [471, 72] on div "public class AI { public static void main ( String [ ] args ) { go ( "right" ) …" at bounding box center [535, 126] width 156 height 220
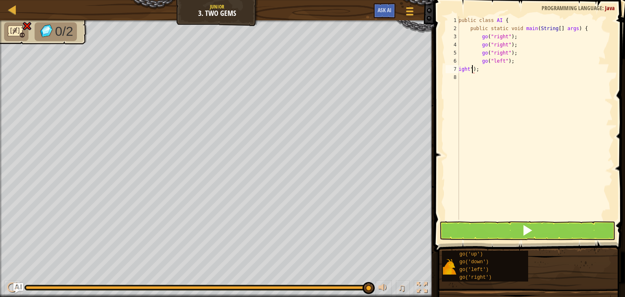
click at [471, 72] on div "public class AI { public static void main ( String [ ] args ) { go ( "right" ) …" at bounding box center [535, 126] width 156 height 220
type textarea "ight""
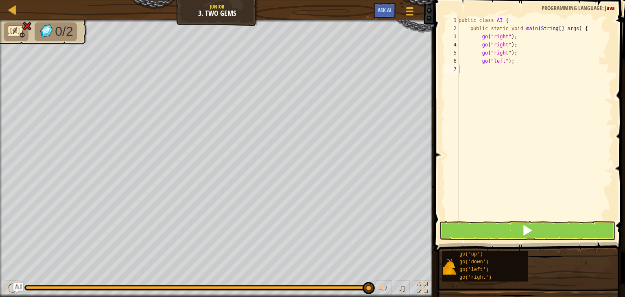
click at [475, 62] on div "public class AI { public static void main ( String [ ] args ) { go ( "right" ) …" at bounding box center [535, 126] width 156 height 220
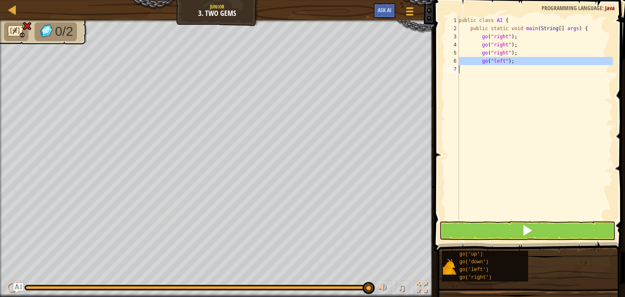
click at [475, 62] on div "public class AI { public static void main ( String [ ] args ) { go ( "right" ) …" at bounding box center [535, 126] width 156 height 220
type textarea "go("left");"
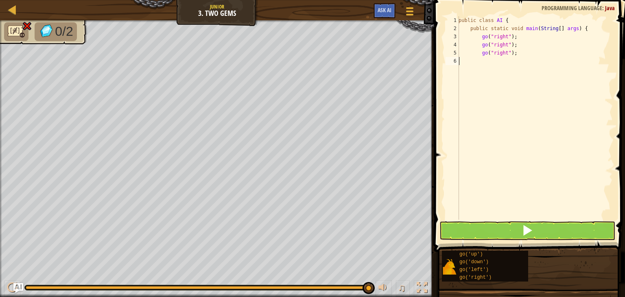
click at [484, 58] on div "public class AI { public static void main ( String [ ] args ) { go ( "right" ) …" at bounding box center [535, 126] width 156 height 220
click at [479, 59] on div "public class AI { public static void main ( String [ ] args ) { go ( "right" ) …" at bounding box center [535, 126] width 156 height 220
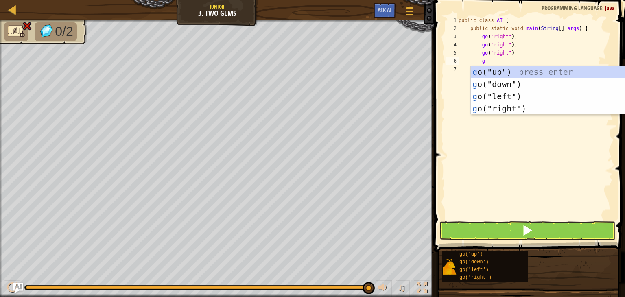
type textarea "go"
click at [524, 68] on div "go ("up") press enter go ("down") press enter go ("left") press enter go ("righ…" at bounding box center [547, 102] width 154 height 73
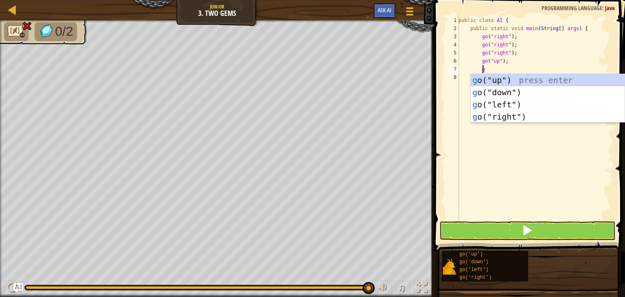
type textarea "go"
click at [524, 86] on div "go ("up") press enter go ("down") press enter go ("left") press enter go ("righ…" at bounding box center [547, 110] width 154 height 73
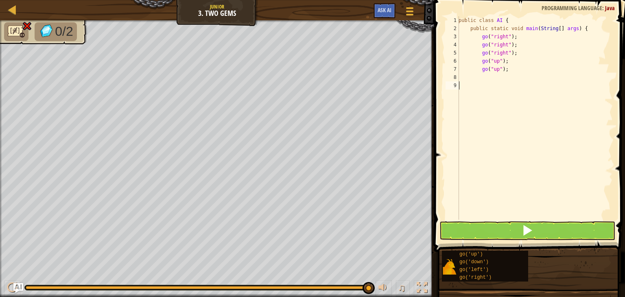
click at [478, 83] on div "public class AI { public static void main ( String [ ] args ) { go ( "right" ) …" at bounding box center [535, 126] width 156 height 220
type textarea "{"
click at [526, 226] on span at bounding box center [526, 229] width 11 height 11
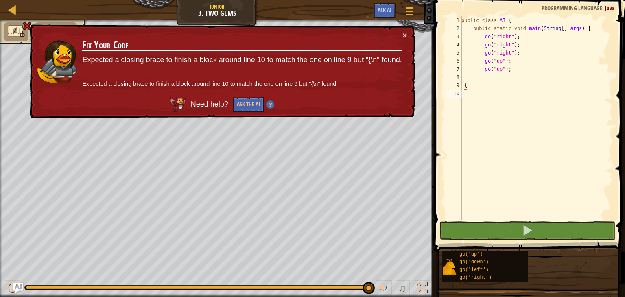
click at [464, 95] on div "public class AI { public static void main ( String [ ] args ) { go ( "right" ) …" at bounding box center [535, 126] width 153 height 220
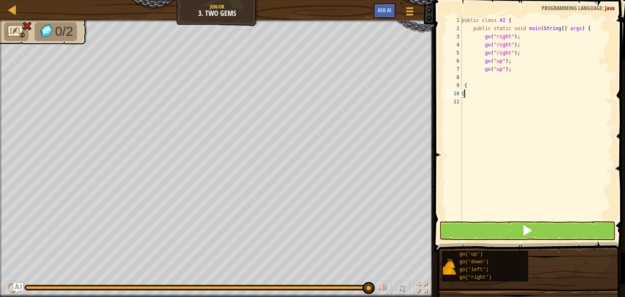
click at [462, 85] on div "public class AI { public static void main ( String [ ] args ) { go ( "right" ) …" at bounding box center [535, 126] width 153 height 220
type textarea "{"
click at [462, 101] on div "public class AI { public static void main ( String [ ] args ) { go ( "right" ) …" at bounding box center [535, 126] width 153 height 220
type textarea "["
click at [464, 100] on div "public class AI { public static void main ( String [ ] args ) { go ( "right" ) …" at bounding box center [535, 126] width 153 height 220
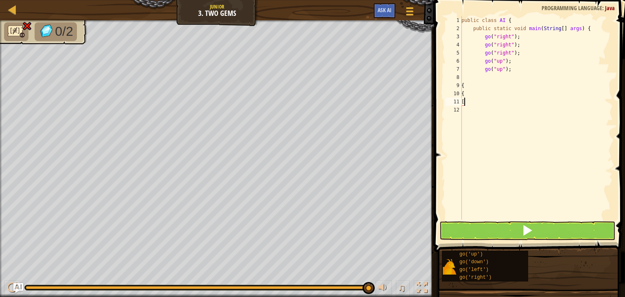
click at [464, 100] on div "public class AI { public static void main ( String [ ] args ) { go ( "right" ) …" at bounding box center [535, 126] width 153 height 220
click at [460, 105] on div "11" at bounding box center [453, 102] width 16 height 8
type textarea "{"
click at [463, 110] on div "public class AI { public static void main ( String [ ] args ) { go ( "right" ) …" at bounding box center [535, 126] width 153 height 220
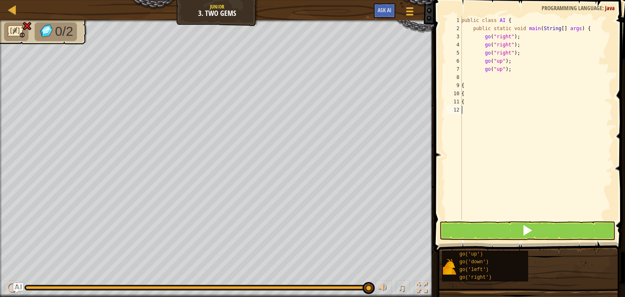
type textarea "{"
click at [462, 119] on div "public class AI { public static void main ( String [ ] args ) { go ( "right" ) …" at bounding box center [535, 126] width 153 height 220
type textarea "{"
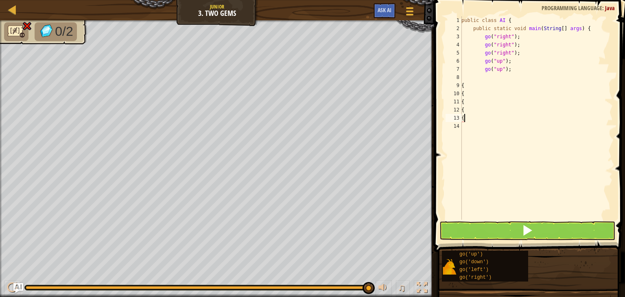
click at [462, 124] on div "public class AI { public static void main ( String [ ] args ) { go ( "right" ) …" at bounding box center [535, 126] width 153 height 220
type textarea "{"
click at [464, 135] on div "public class AI { public static void main ( String [ ] args ) { go ( "right" ) …" at bounding box center [535, 126] width 153 height 220
type textarea "{"
click at [499, 218] on div "public class AI { public static void main ( String [ ] args ) { go ( "right" ) …" at bounding box center [535, 126] width 153 height 220
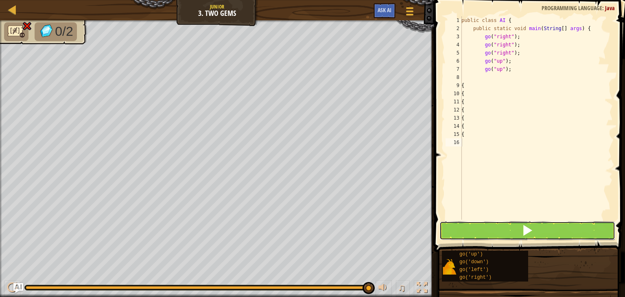
click at [501, 225] on button at bounding box center [527, 230] width 176 height 19
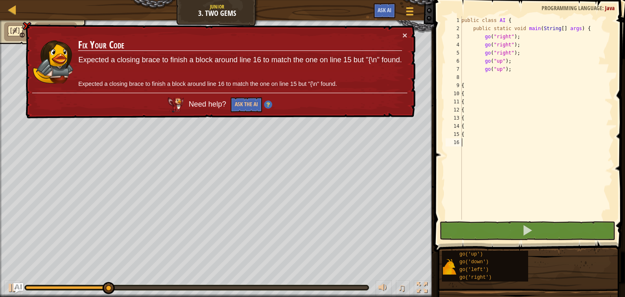
click at [472, 128] on div "public class AI { public static void main ( String [ ] args ) { go ( "right" ) …" at bounding box center [535, 126] width 153 height 220
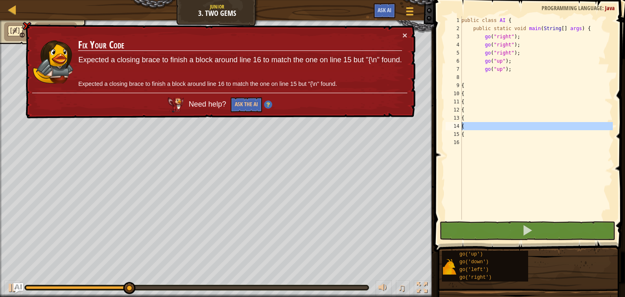
click at [472, 128] on div "public class AI { public static void main ( String [ ] args ) { go ( "right" ) …" at bounding box center [535, 126] width 153 height 220
type textarea "{{"
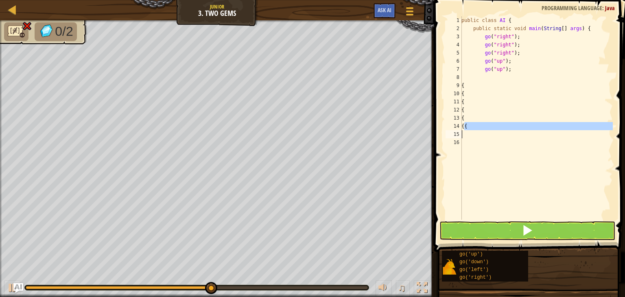
click at [470, 135] on div "public class AI { public static void main ( String [ ] args ) { go ( "right" ) …" at bounding box center [535, 117] width 153 height 203
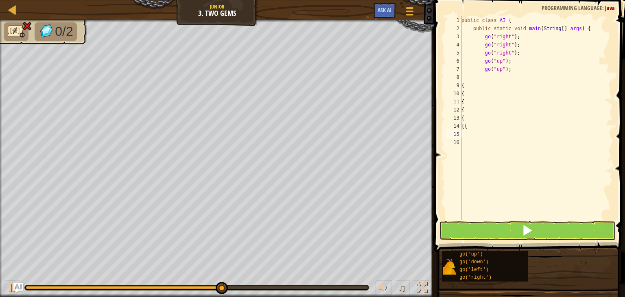
click at [470, 135] on div "public class AI { public static void main ( String [ ] args ) { go ( "right" ) …" at bounding box center [535, 126] width 153 height 220
click at [471, 126] on div "public class AI { public static void main ( String [ ] args ) { go ( "right" ) …" at bounding box center [535, 126] width 153 height 220
type textarea "{{"
click at [471, 126] on div "public class AI { public static void main ( String [ ] args ) { go ( "right" ) …" at bounding box center [535, 126] width 153 height 220
click at [473, 116] on div "public class AI { public static void main ( String [ ] args ) { go ( "right" ) …" at bounding box center [535, 126] width 153 height 220
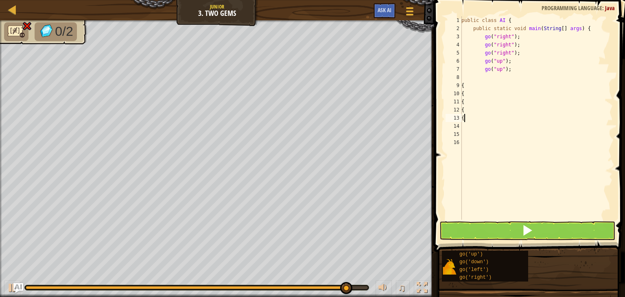
type textarea "{"
click at [473, 116] on div "public class AI { public static void main ( String [ ] args ) { go ( "right" ) …" at bounding box center [535, 126] width 153 height 220
click at [474, 108] on div "public class AI { public static void main ( String [ ] args ) { go ( "right" ) …" at bounding box center [535, 126] width 153 height 220
type textarea "{"
click at [474, 108] on div "public class AI { public static void main ( String [ ] args ) { go ( "right" ) …" at bounding box center [535, 126] width 153 height 220
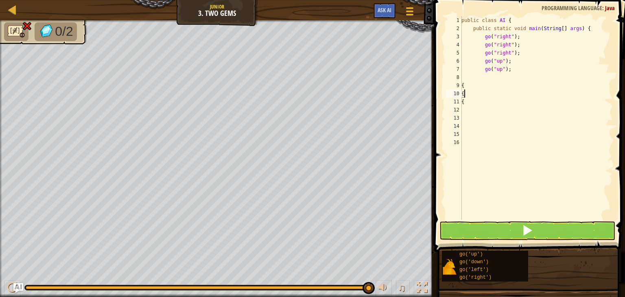
click at [472, 95] on div "public class AI { public static void main ( String [ ] args ) { go ( "right" ) …" at bounding box center [535, 126] width 153 height 220
type textarea "{"
click at [472, 95] on div "public class AI { public static void main ( String [ ] args ) { go ( "right" ) …" at bounding box center [535, 126] width 153 height 220
click at [470, 83] on div "public class AI { public static void main ( String [ ] args ) { go ( "right" ) …" at bounding box center [535, 126] width 153 height 220
type textarea "{"
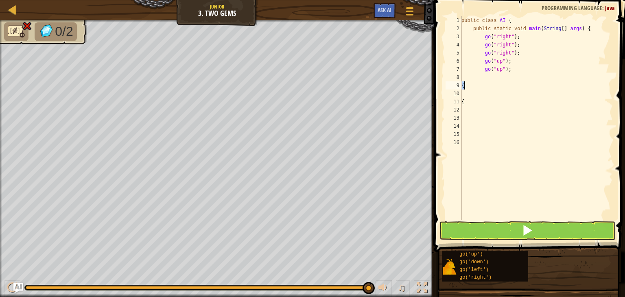
click at [470, 83] on div "public class AI { public static void main ( String [ ] args ) { go ( "right" ) …" at bounding box center [535, 126] width 153 height 220
click at [473, 104] on div "public class AI { public static void main ( String [ ] args ) { go ( "right" ) …" at bounding box center [535, 126] width 153 height 220
type textarea "{"
click at [473, 104] on div "public class AI { public static void main ( String [ ] args ) { go ( "right" ) …" at bounding box center [535, 126] width 153 height 220
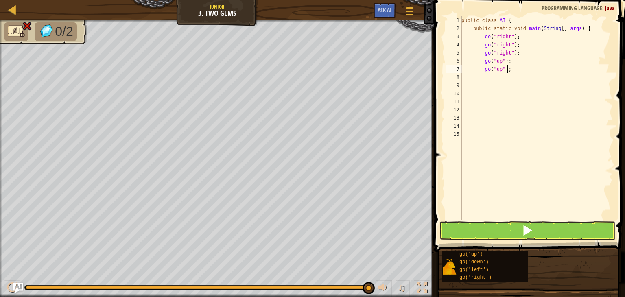
click at [507, 70] on div "public class AI { public static void main ( String [ ] args ) { go ( "right" ) …" at bounding box center [535, 126] width 153 height 220
type textarea "go("up"
click at [496, 65] on div "public class AI { public static void main ( String [ ] args ) { go ( "right" ) …" at bounding box center [535, 126] width 153 height 220
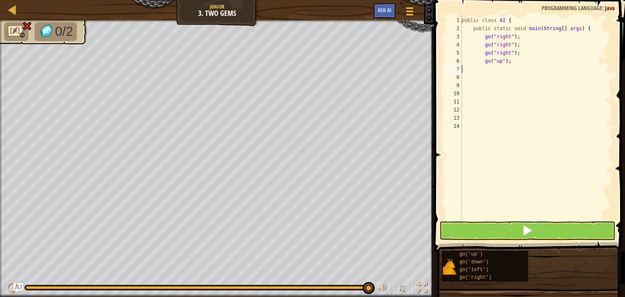
click at [496, 65] on div "public class AI { public static void main ( String [ ] args ) { go ( "right" ) …" at bounding box center [535, 126] width 153 height 220
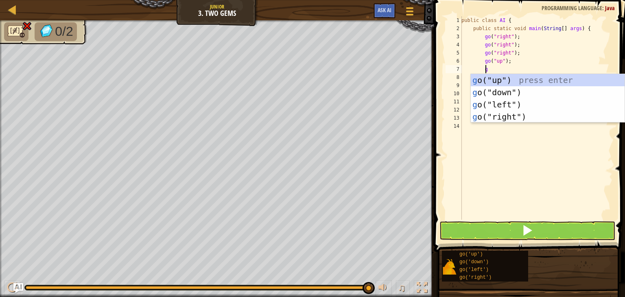
type textarea "go"
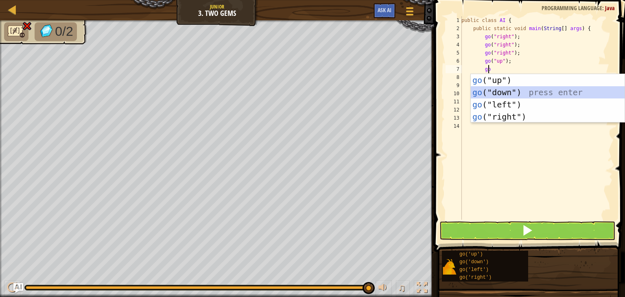
click at [523, 90] on div "go ("up") press enter go ("down") press enter go ("left") press enter go ("righ…" at bounding box center [547, 110] width 154 height 73
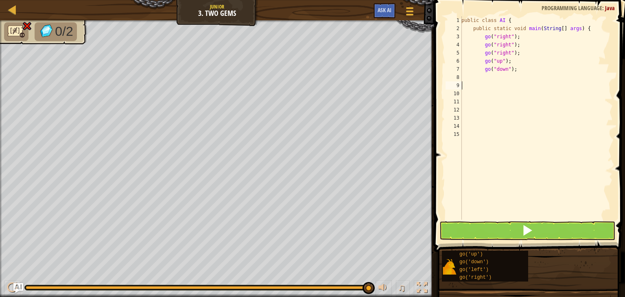
click at [486, 85] on div "public class AI { public static void main ( String [ ] args ) { go ( "right" ) …" at bounding box center [535, 126] width 153 height 220
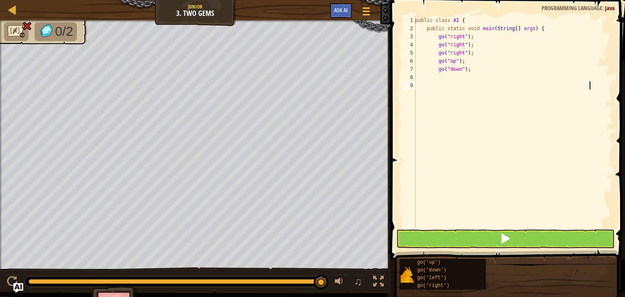
click at [441, 82] on div "public class AI { public static void main ( String [ ] args ) { go ( "right" ) …" at bounding box center [512, 130] width 199 height 228
click at [438, 83] on div "public class AI { public static void main ( String [ ] args ) { go ( "right" ) …" at bounding box center [512, 130] width 199 height 228
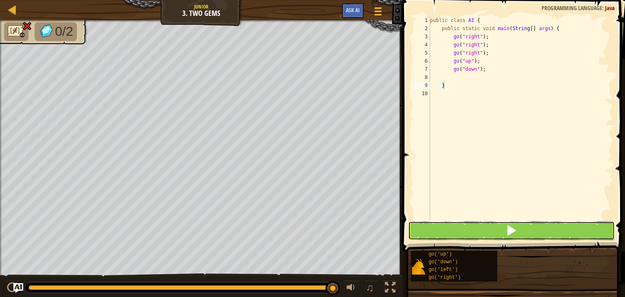
click at [481, 227] on button at bounding box center [511, 230] width 207 height 19
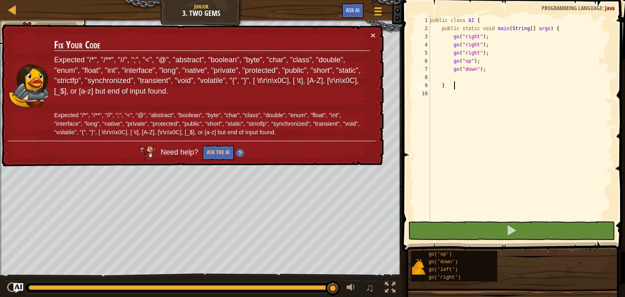
click at [455, 87] on div "public class AI { public static void main ( String [ ] args ) { go ( "right" ) …" at bounding box center [520, 126] width 184 height 220
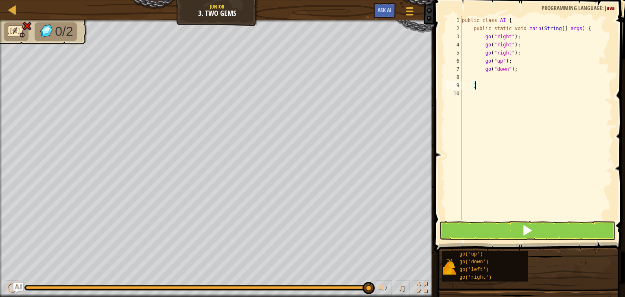
click at [482, 87] on div "public class AI { public static void main ( String [ ] args ) { go ( "right" ) …" at bounding box center [536, 126] width 152 height 220
type textarea "}"
click at [482, 96] on div "public class AI { public static void main ( String [ ] args ) { go ( "right" ) …" at bounding box center [536, 126] width 152 height 220
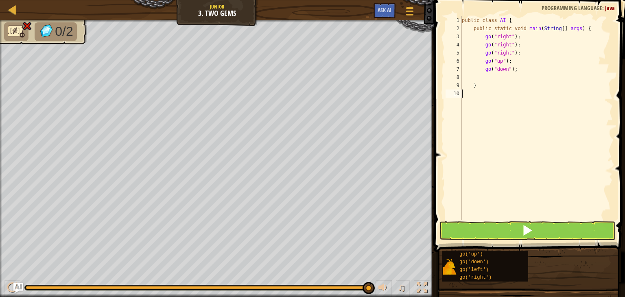
scroll to position [4, 0]
click at [472, 85] on div "public class AI { public static void main ( String [ ] args ) { go ( "right" ) …" at bounding box center [536, 126] width 152 height 220
type textarea "}"
click at [472, 85] on div "public class AI { public static void main ( String [ ] args ) { go ( "right" ) …" at bounding box center [536, 126] width 152 height 220
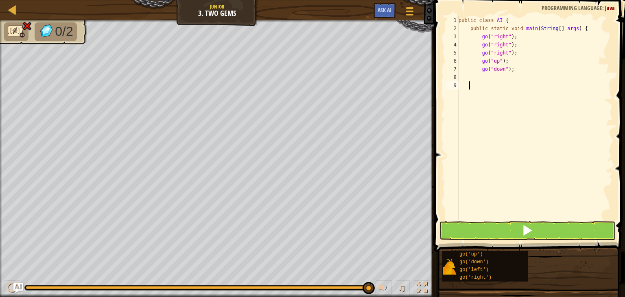
scroll to position [4, 0]
click at [468, 83] on div "public class AI { public static void main ( String [ ] args ) { go ( "right" ) …" at bounding box center [535, 126] width 153 height 220
type textarea "}"
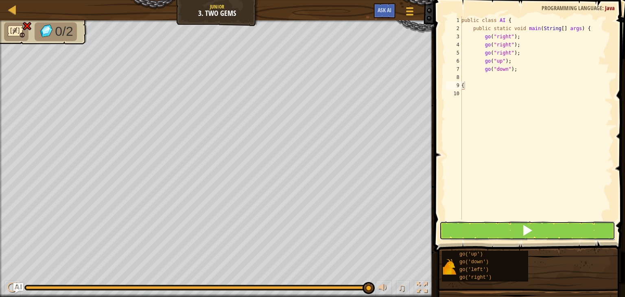
click at [509, 229] on button at bounding box center [527, 230] width 176 height 19
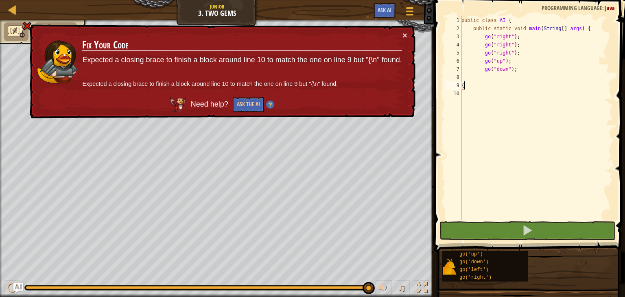
click at [470, 84] on div "public class AI { public static void main ( String [ ] args ) { go ( "right" ) …" at bounding box center [535, 126] width 153 height 220
type textarea "{"
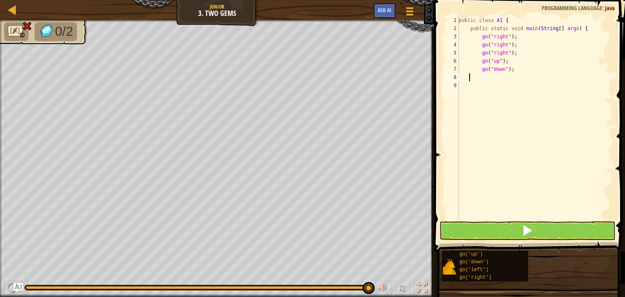
click at [468, 76] on div "public class AI { public static void main ( String [ ] args ) { go ( "right" ) …" at bounding box center [535, 126] width 156 height 220
type textarea "}"
click at [460, 84] on div "public class AI { public static void main ( String [ ] args ) { go ( "right" ) …" at bounding box center [535, 126] width 156 height 220
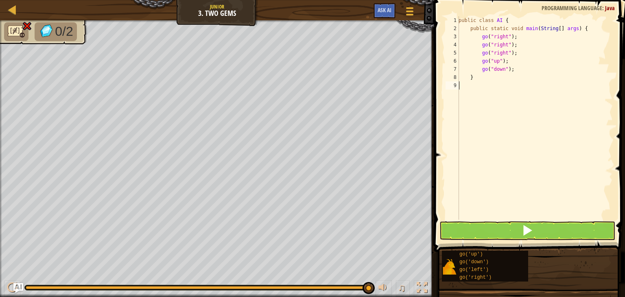
scroll to position [4, 0]
type textarea "]"
click at [469, 83] on div "public class AI { public static void main ( String [ ] args ) { go ( "right" ) …" at bounding box center [535, 126] width 153 height 220
click at [468, 84] on div "public class AI { public static void main ( String [ ] args ) { go ( "right" ) …" at bounding box center [535, 126] width 153 height 220
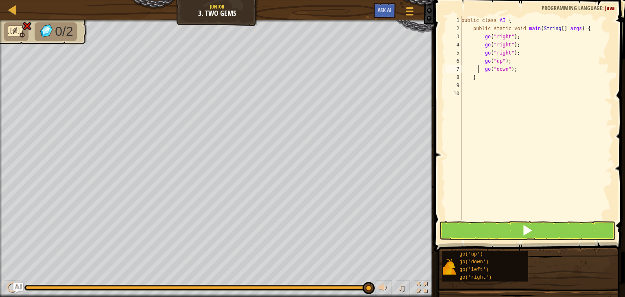
click at [477, 71] on div "public class AI { public static void main ( String [ ] args ) { go ( "right" ) …" at bounding box center [535, 126] width 153 height 220
click at [462, 68] on div "public class AI { public static void main ( String [ ] args ) { go ( "right" ) …" at bounding box center [535, 126] width 153 height 220
click at [481, 60] on div "public class AI { public static void main ( String [ ] args ) { go ( "right" ) …" at bounding box center [535, 126] width 153 height 220
click at [477, 54] on div "public class AI { public static void main ( String [ ] args ) { go ( "right" ) …" at bounding box center [535, 126] width 153 height 220
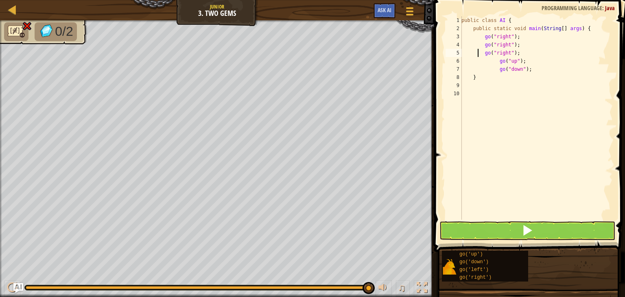
click at [477, 54] on div "public class AI { public static void main ( String [ ] args ) { go ( "right" ) …" at bounding box center [535, 126] width 153 height 220
click at [459, 49] on div "5" at bounding box center [453, 53] width 16 height 8
click at [481, 44] on div "public class AI { public static void main ( String [ ] args ) { go ( "right" ) …" at bounding box center [535, 126] width 153 height 220
click at [477, 36] on div "public class AI { public static void main ( String [ ] args ) { go ( "right" ) …" at bounding box center [535, 126] width 153 height 220
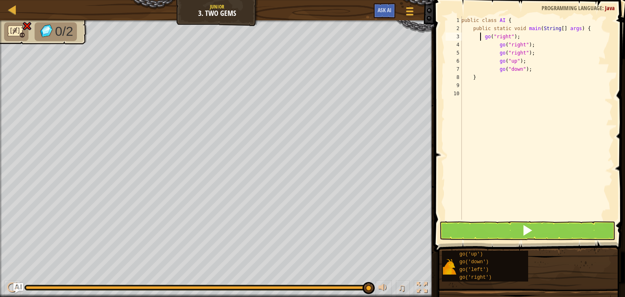
click at [479, 37] on div "public class AI { public static void main ( String [ ] args ) { go ( "right" ) …" at bounding box center [535, 126] width 153 height 220
click at [468, 77] on div "public class AI { public static void main ( String [ ] args ) { go ( "right" ) …" at bounding box center [535, 126] width 153 height 220
type textarea "}"
click at [467, 87] on div "public class AI { public static void main ( String [ ] args ) { go ( "right" ) …" at bounding box center [535, 126] width 153 height 220
click at [477, 229] on button at bounding box center [527, 230] width 176 height 19
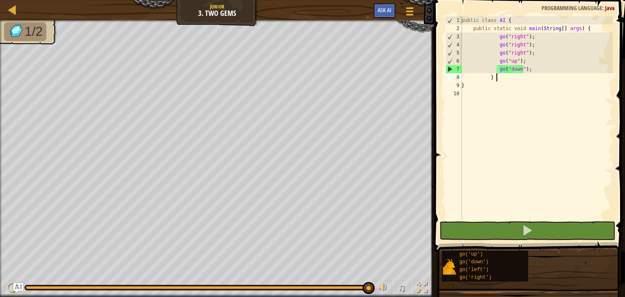
click at [496, 77] on div "public class AI { public static void main ( String [ ] args ) { go ( "right" ) …" at bounding box center [535, 126] width 153 height 220
click at [348, 281] on div "♫" at bounding box center [217, 285] width 434 height 24
click at [9, 283] on div at bounding box center [12, 287] width 11 height 11
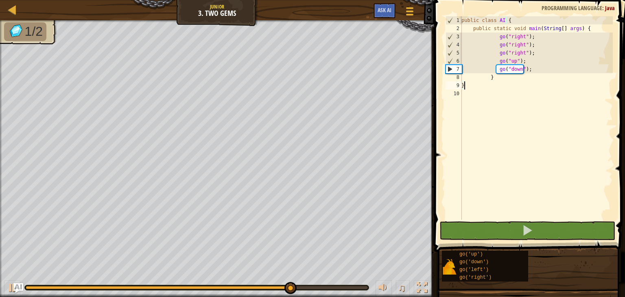
click at [496, 86] on div "public class AI { public static void main ( String [ ] args ) { go ( "right" ) …" at bounding box center [535, 126] width 153 height 220
click at [496, 78] on div "public class AI { public static void main ( String [ ] args ) { go ( "right" ) …" at bounding box center [535, 126] width 153 height 220
click at [496, 78] on div "public class AI { public static void main ( String [ ] args ) { go ( "right" ) …" at bounding box center [535, 117] width 153 height 203
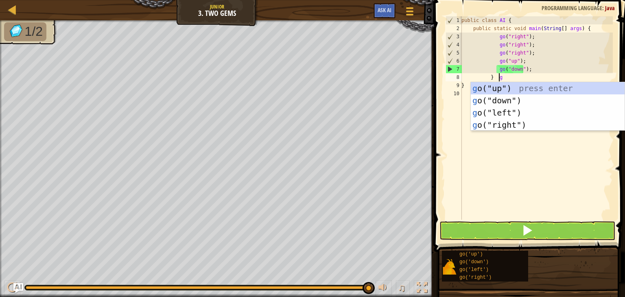
type textarea "} go"
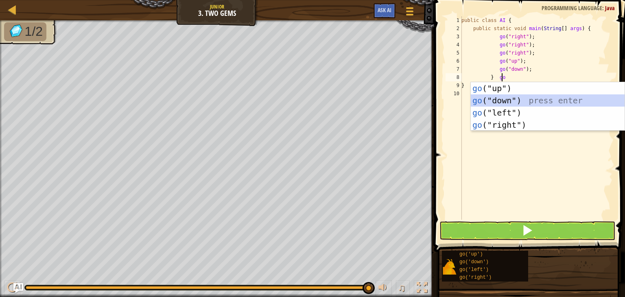
click at [518, 96] on div "go ("up") press enter go ("down") press enter go ("left") press enter go ("righ…" at bounding box center [547, 118] width 154 height 73
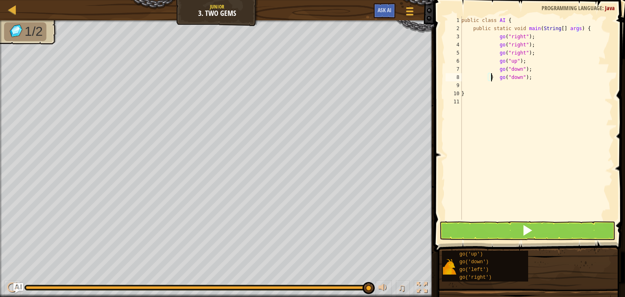
click at [491, 77] on div "public class AI { public static void main ( String [ ] args ) { go ( "right" ) …" at bounding box center [535, 126] width 153 height 220
type textarea "go("down");"
click at [483, 86] on div "public class AI { public static void main ( String [ ] args ) { go ( "right" ) …" at bounding box center [535, 126] width 153 height 220
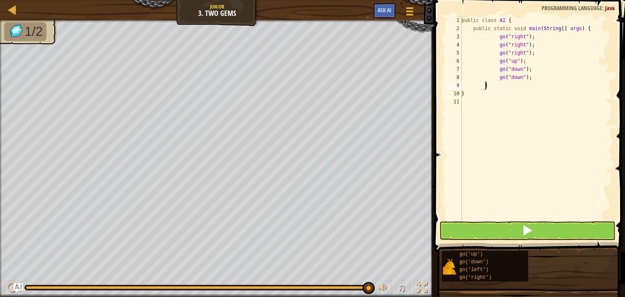
type textarea "]"
click at [468, 86] on div "public class AI { public static void main ( String [ ] args ) { go ( "right" ) …" at bounding box center [535, 126] width 153 height 220
type textarea "}"
click at [513, 225] on button at bounding box center [527, 230] width 176 height 19
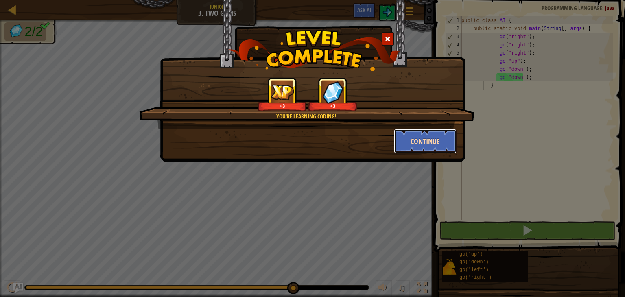
click at [425, 134] on button "Continue" at bounding box center [425, 141] width 63 height 24
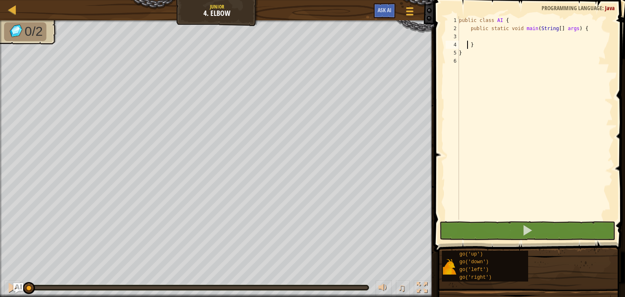
click at [467, 44] on div "public class AI { public static void main ( String [ ] args ) { } }" at bounding box center [534, 126] width 155 height 220
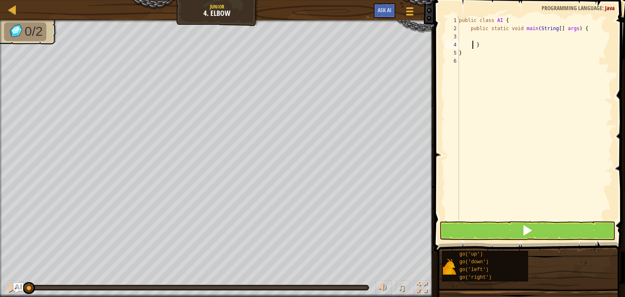
type textarea "}"
click at [470, 37] on div "public class AI { public static void main ( String [ ] args ) { } }" at bounding box center [534, 126] width 155 height 220
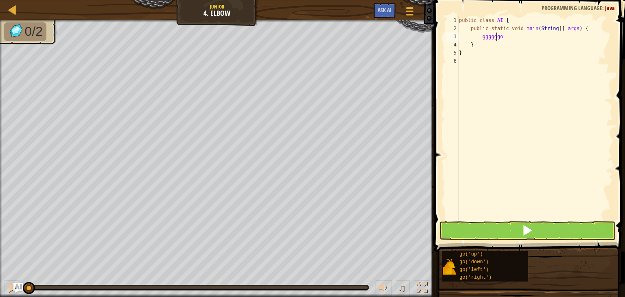
click at [496, 37] on div "public class AI { public static void main ( String [ ] args ) { ggggggo } }" at bounding box center [534, 126] width 155 height 220
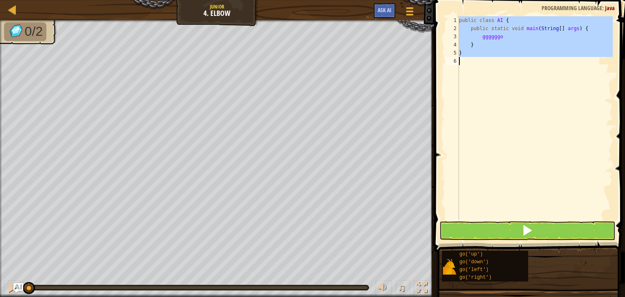
scroll to position [4, 0]
type textarea "}"
click at [501, 59] on div "public class AI { public static void main ( String [ ] args ) { ggggggo } }" at bounding box center [534, 117] width 155 height 203
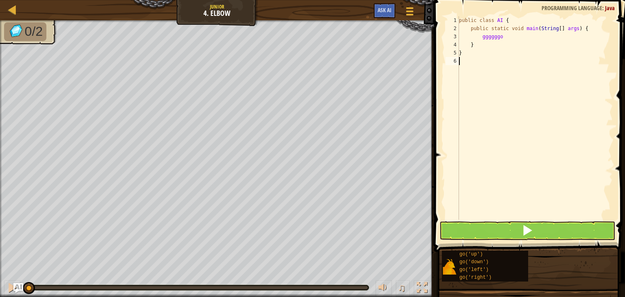
click at [501, 59] on div "public class AI { public static void main ( String [ ] args ) { ggggggo } }" at bounding box center [534, 126] width 155 height 220
click at [494, 36] on div "public class AI { public static void main ( String [ ] args ) { ggggggo } }" at bounding box center [534, 126] width 155 height 220
type textarea "ggggggo"
click at [494, 36] on div "public class AI { public static void main ( String [ ] args ) { ggggggo } }" at bounding box center [534, 126] width 155 height 220
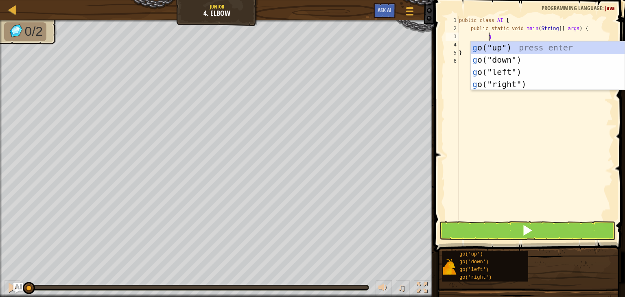
type textarea "go"
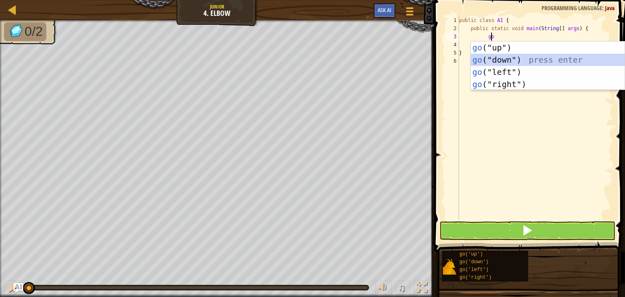
click at [518, 60] on div "go ("up") press enter go ("down") press enter go ("left") press enter go ("righ…" at bounding box center [547, 77] width 154 height 73
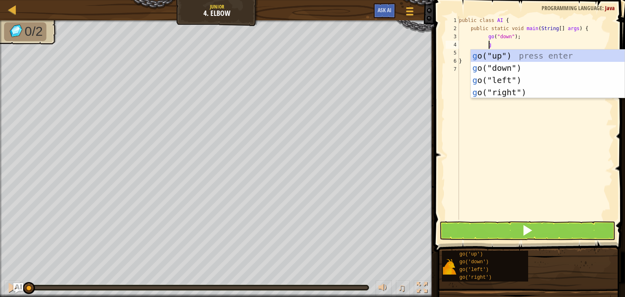
type textarea "go"
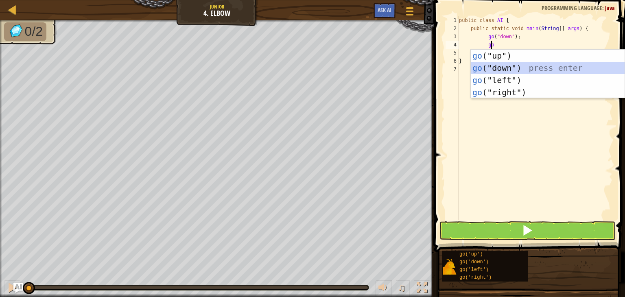
click at [520, 65] on div "go ("up") press enter go ("down") press enter go ("left") press enter go ("righ…" at bounding box center [547, 86] width 154 height 73
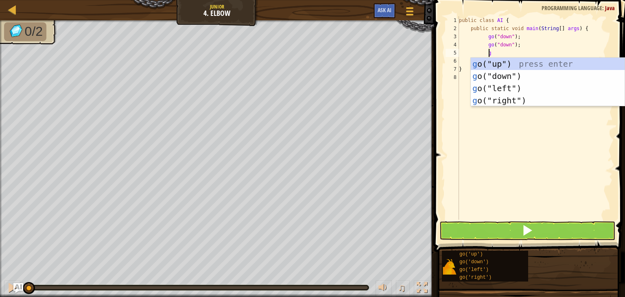
type textarea "go"
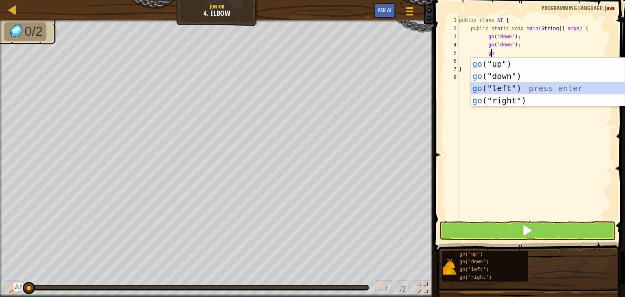
click at [522, 83] on div "go ("up") press enter go ("down") press enter go ("left") press enter go ("righ…" at bounding box center [547, 94] width 154 height 73
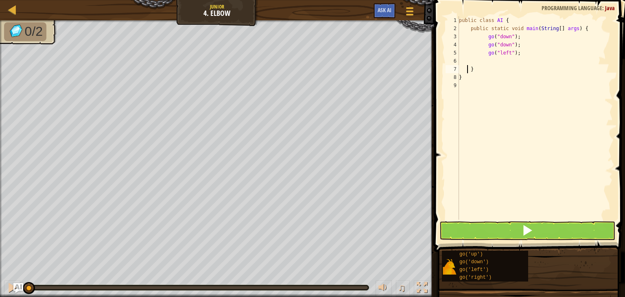
click at [466, 71] on div "public class AI { public static void main ( String [ ] args ) { go ( "down" ) ;…" at bounding box center [534, 126] width 155 height 220
click at [466, 70] on div "public class AI { public static void main ( String [ ] args ) { go ( "down" ) ;…" at bounding box center [534, 126] width 155 height 220
type textarea "}"
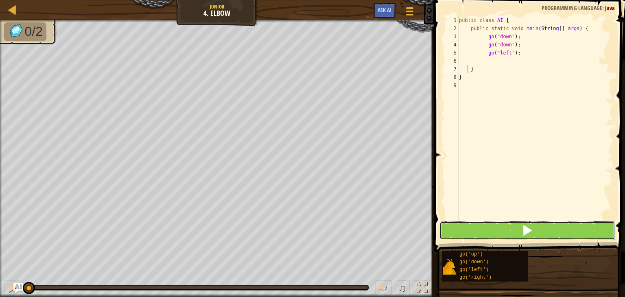
click at [528, 230] on span at bounding box center [526, 229] width 11 height 11
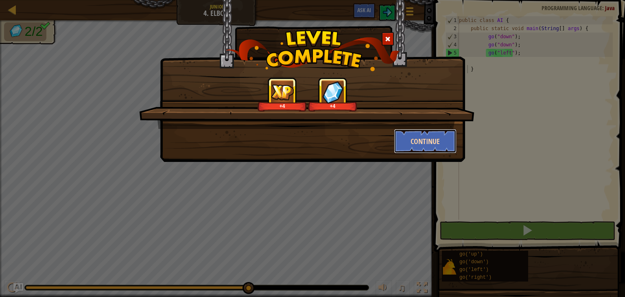
click at [418, 135] on button "Continue" at bounding box center [425, 141] width 63 height 24
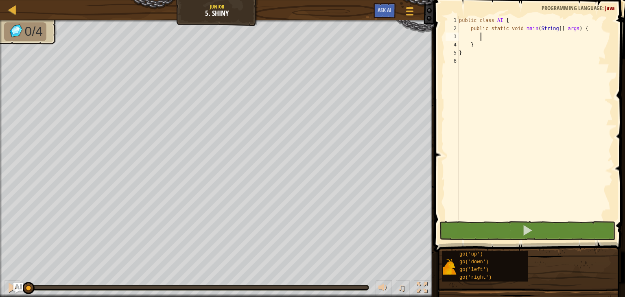
click at [490, 36] on div "public class AI { public static void main ( String [ ] args ) { } }" at bounding box center [534, 126] width 155 height 220
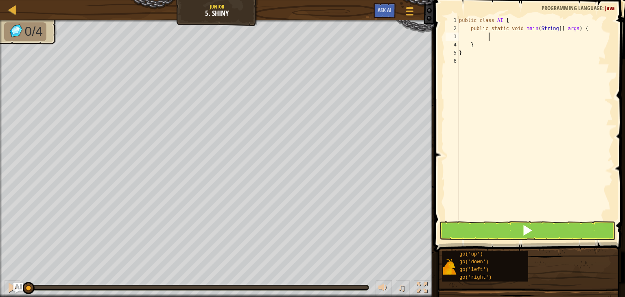
scroll to position [4, 2]
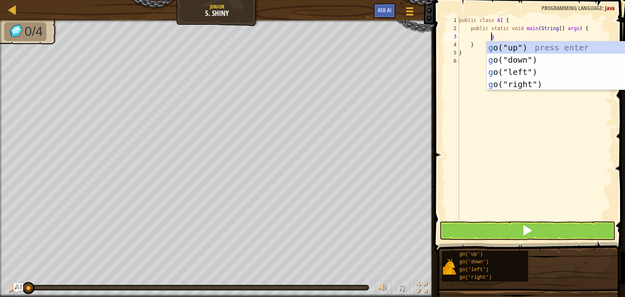
type textarea "go"
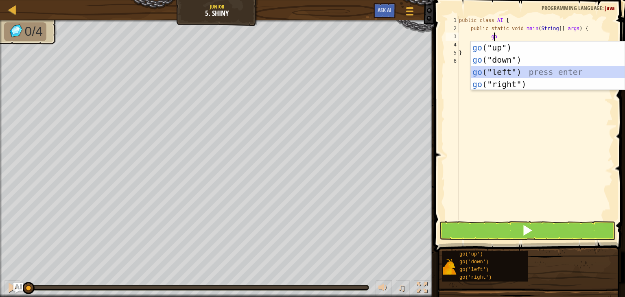
click at [540, 70] on div "go ("up") press enter go ("down") press enter go ("left") press enter go ("righ…" at bounding box center [547, 77] width 154 height 73
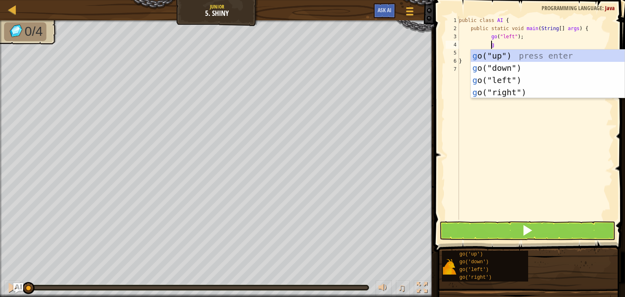
type textarea "go"
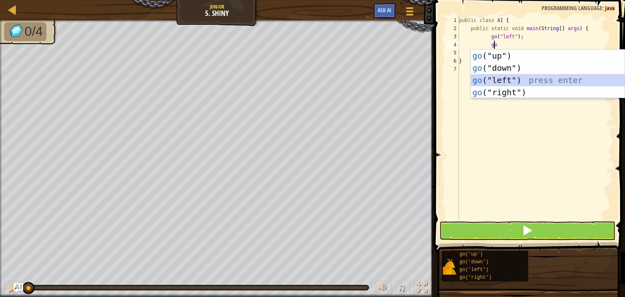
click at [528, 76] on div "go ("up") press enter go ("down") press enter go ("left") press enter go ("righ…" at bounding box center [547, 86] width 154 height 73
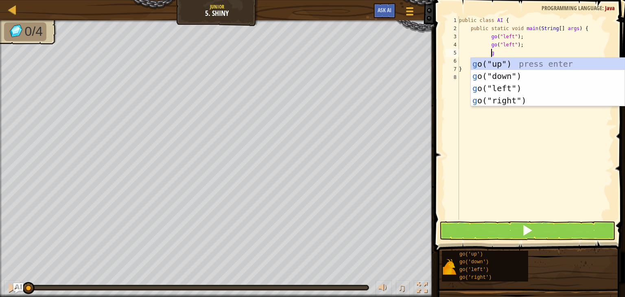
type textarea "go"
click at [512, 70] on div "go ("up") press enter go ("down") press enter go ("left") press enter go ("righ…" at bounding box center [547, 94] width 154 height 73
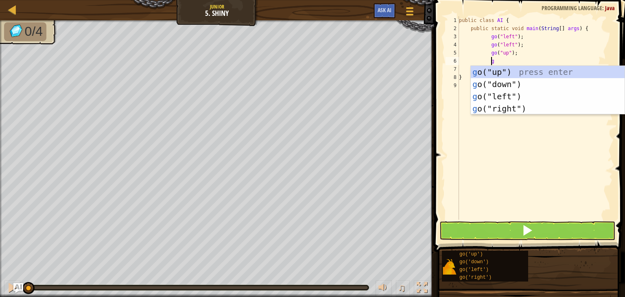
type textarea "go"
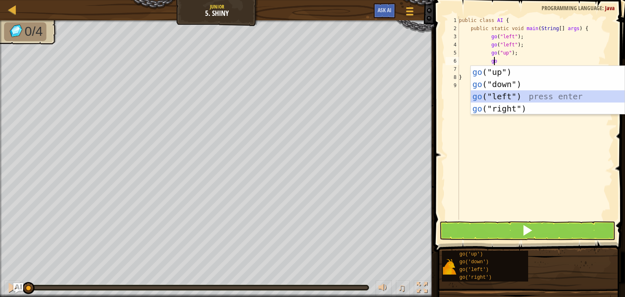
click at [519, 91] on div "go ("up") press enter go ("down") press enter go ("left") press enter go ("righ…" at bounding box center [547, 102] width 154 height 73
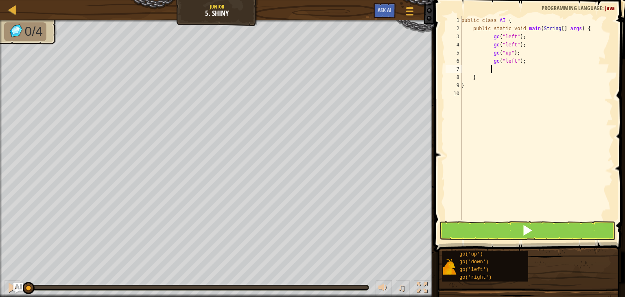
scroll to position [4, 2]
click at [467, 79] on div "public class AI { public static void main ( String [ ] args ) { go ( "left" ) ;…" at bounding box center [535, 126] width 153 height 220
click at [536, 228] on button at bounding box center [527, 230] width 176 height 19
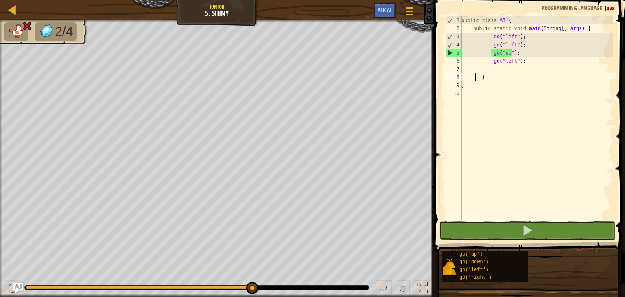
click at [516, 54] on div "public class AI { public static void main ( String [ ] args ) { go ( "left" ) ;…" at bounding box center [535, 126] width 153 height 220
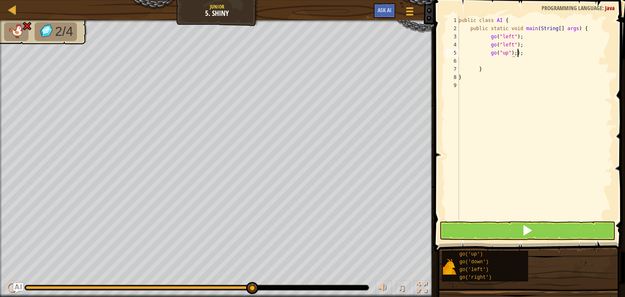
click at [518, 55] on div "public class AI { public static void main ( String [ ] args ) { go ( "left" ) ;…" at bounding box center [535, 126] width 156 height 220
click at [504, 54] on div "public class AI { public static void main ( String [ ] args ) { go ( "left" ) ;…" at bounding box center [535, 126] width 156 height 220
click at [497, 50] on div "public class AI { public static void main ( String [ ] args ) { go ( "left" ) ;…" at bounding box center [535, 126] width 156 height 220
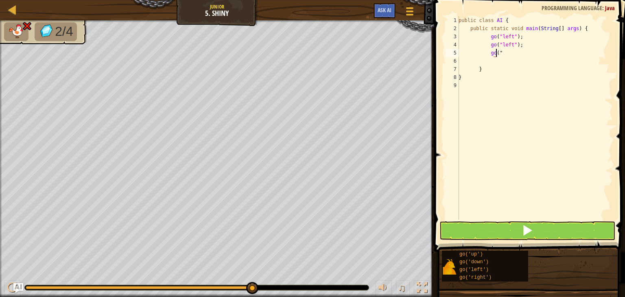
click at [497, 50] on div "public class AI { public static void main ( String [ ] args ) { go ( "left" ) ;…" at bounding box center [535, 126] width 156 height 220
type textarea "go"
click at [496, 54] on div "public class AI { public static void main ( String [ ] args ) { go ( "left" ) ;…" at bounding box center [535, 126] width 156 height 220
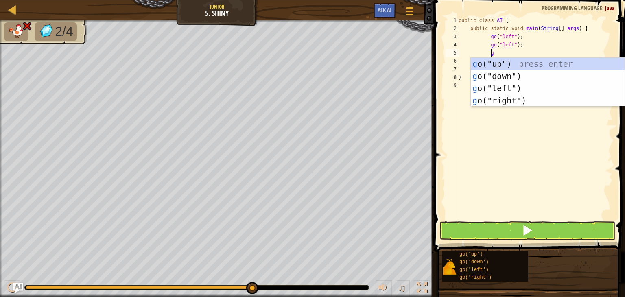
type textarea "go"
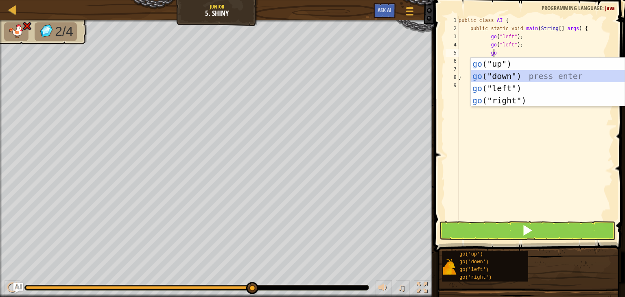
click at [506, 73] on div "go ("up") press enter go ("down") press enter go ("left") press enter go ("righ…" at bounding box center [547, 94] width 154 height 73
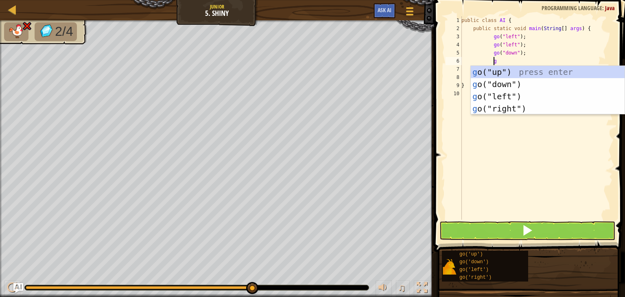
type textarea "go"
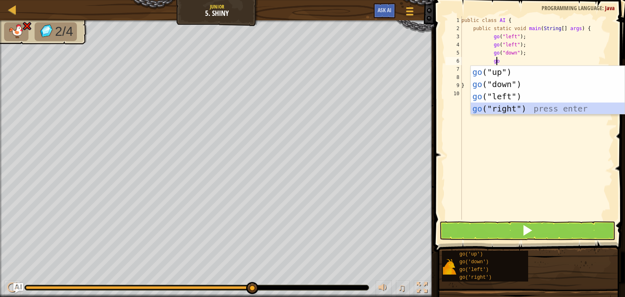
click at [547, 108] on div "go ("up") press enter go ("down") press enter go ("left") press enter go ("righ…" at bounding box center [547, 102] width 154 height 73
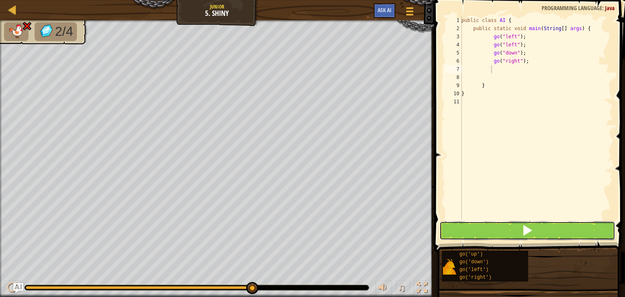
click at [550, 230] on button at bounding box center [527, 230] width 176 height 19
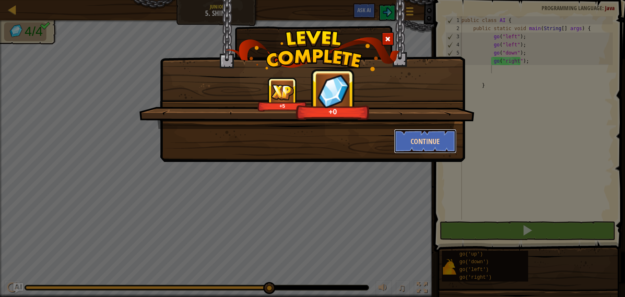
click at [415, 135] on button "Continue" at bounding box center [425, 141] width 63 height 24
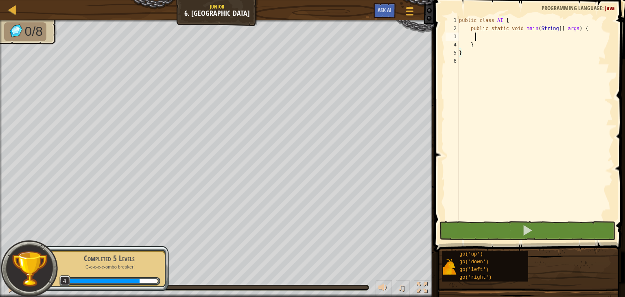
click at [476, 35] on div "public class AI { public static void main ( String [ ] args ) { } }" at bounding box center [534, 126] width 155 height 220
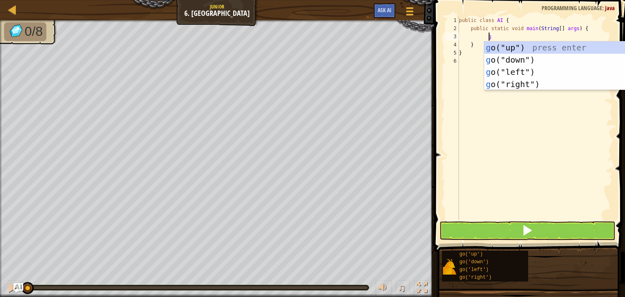
type textarea "go"
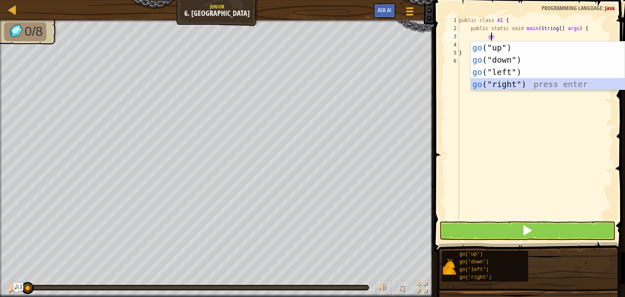
click at [518, 80] on div "go ("up") press enter go ("down") press enter go ("left") press enter go ("righ…" at bounding box center [547, 77] width 154 height 73
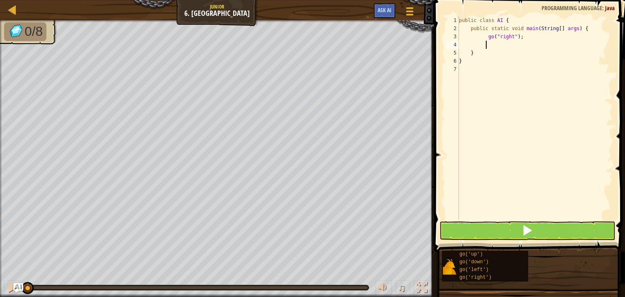
scroll to position [4, 2]
click at [518, 80] on div "public class AI { public static void main ( String [ ] args ) { go ( "right" ) …" at bounding box center [534, 126] width 155 height 220
click at [485, 45] on div "public class AI { public static void main ( String [ ] args ) { go ( "right" ) …" at bounding box center [534, 126] width 155 height 220
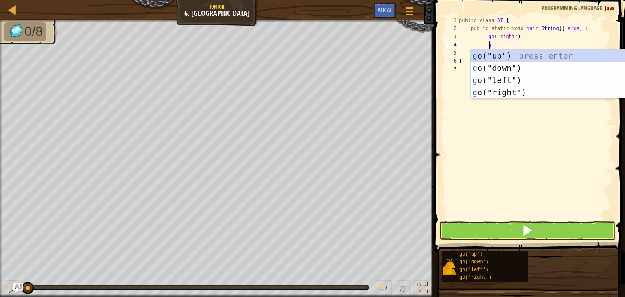
type textarea "go"
click at [517, 52] on div "go ("up") press enter go ("down") press enter go ("left") press enter go ("righ…" at bounding box center [547, 86] width 154 height 73
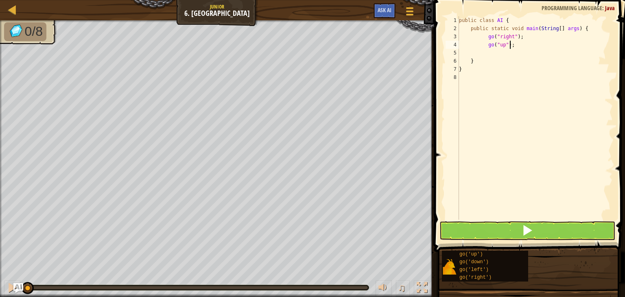
click at [514, 46] on div "public class AI { public static void main ( String [ ] args ) { go ( "right" ) …" at bounding box center [534, 126] width 155 height 220
click at [384, 285] on div at bounding box center [383, 287] width 11 height 11
click at [384, 282] on div at bounding box center [383, 287] width 11 height 11
click at [405, 287] on span "♫" at bounding box center [401, 287] width 8 height 12
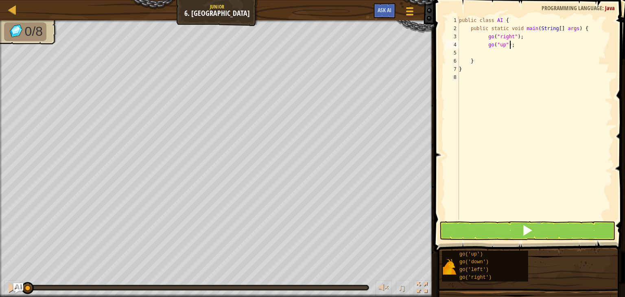
click at [514, 43] on div "public class AI { public static void main ( String [ ] args ) { go ( "right" ) …" at bounding box center [534, 126] width 155 height 220
click at [498, 46] on div "public class AI { public static void main ( String [ ] args ) { go ( "right" ) …" at bounding box center [534, 126] width 155 height 220
click at [485, 43] on div "public class AI { public static void main ( String [ ] args ) { go ( "right" ) …" at bounding box center [534, 126] width 155 height 220
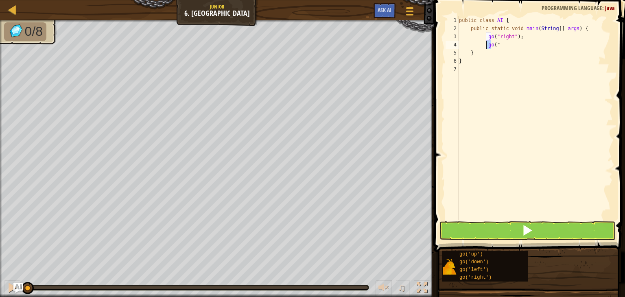
click at [485, 43] on div "public class AI { public static void main ( String [ ] args ) { go ( "right" ) …" at bounding box center [534, 126] width 155 height 220
click at [489, 43] on div "public class AI { public static void main ( String [ ] args ) { go ( "right" ) …" at bounding box center [534, 117] width 155 height 203
click at [489, 43] on div "public class AI { public static void main ( String [ ] args ) { go ( "right" ) …" at bounding box center [534, 126] width 155 height 220
click at [492, 44] on div "public class AI { public static void main ( String [ ] args ) { go ( "right" ) …" at bounding box center [534, 126] width 155 height 220
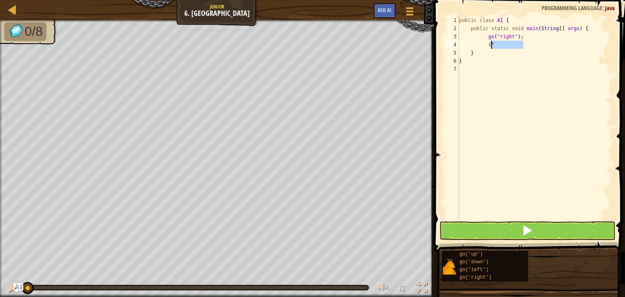
click at [492, 44] on div "public class AI { public static void main ( String [ ] args ) { go ( "right" ) …" at bounding box center [534, 126] width 155 height 220
click at [513, 36] on div "public class AI { public static void main ( String [ ] args ) { go ( "right" ) …" at bounding box center [534, 126] width 155 height 220
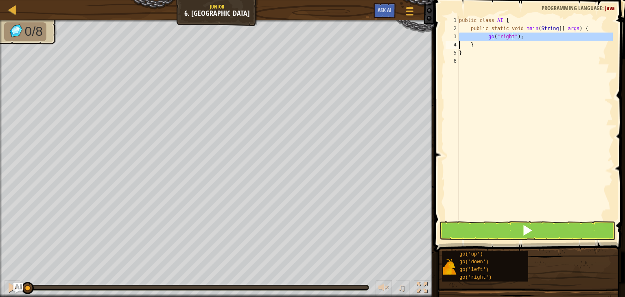
click at [513, 36] on div "public class AI { public static void main ( String [ ] args ) { go ( "right" ) …" at bounding box center [534, 126] width 155 height 220
click at [478, 38] on div "public class AI { public static void main ( String [ ] args ) { } }" at bounding box center [534, 126] width 155 height 220
click at [478, 37] on div "public class AI { public static void main ( String [ ] args ) { } }" at bounding box center [534, 126] width 155 height 220
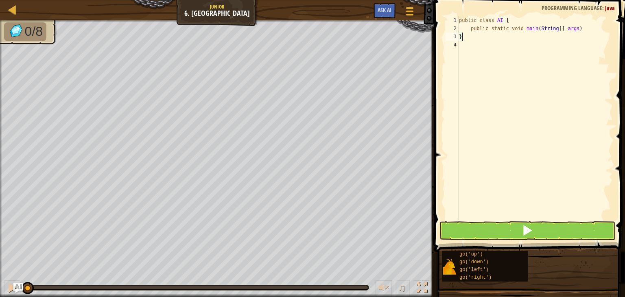
click at [463, 37] on div "public class AI { public static void main ( String [ ] args ) }" at bounding box center [534, 126] width 155 height 220
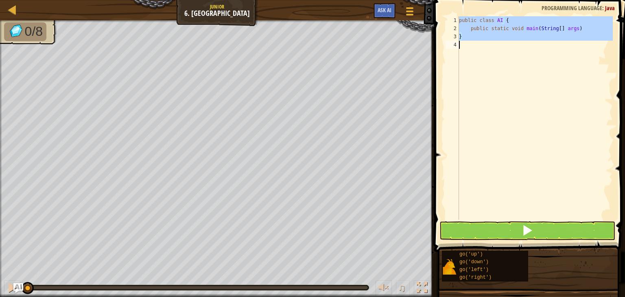
click at [463, 37] on div "public class AI { public static void main ( String [ ] args ) }" at bounding box center [534, 126] width 155 height 220
type textarea "}"
click at [463, 37] on div "public class AI { public static void main ( String [ ] args ) }" at bounding box center [534, 126] width 155 height 220
click at [477, 68] on div "public class AI { public static void main ( String [ ] args ) }" at bounding box center [534, 117] width 155 height 203
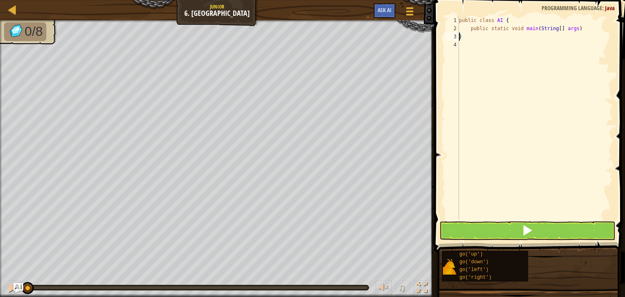
click at [459, 36] on div "public class AI { public static void main ( String [ ] args ) }" at bounding box center [534, 126] width 155 height 220
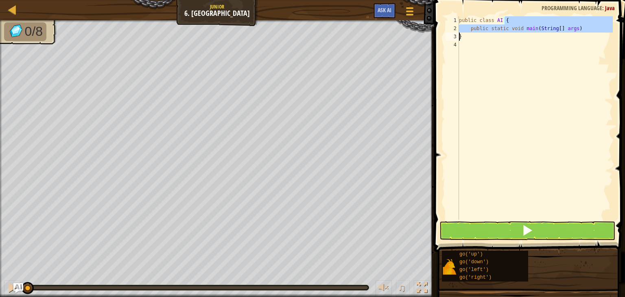
click at [459, 36] on div "public class AI { public static void main ( String [ ] args ) }" at bounding box center [534, 126] width 155 height 220
type textarea "}"
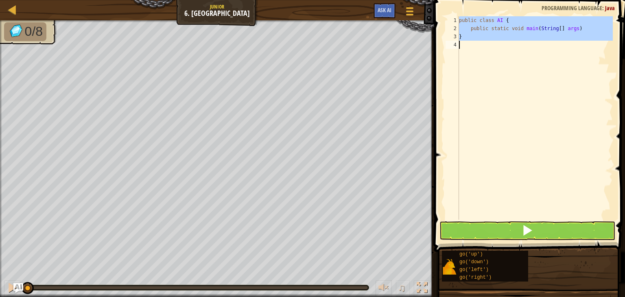
click at [461, 47] on div "public class AI { public static void main ( String [ ] args ) }" at bounding box center [534, 117] width 155 height 203
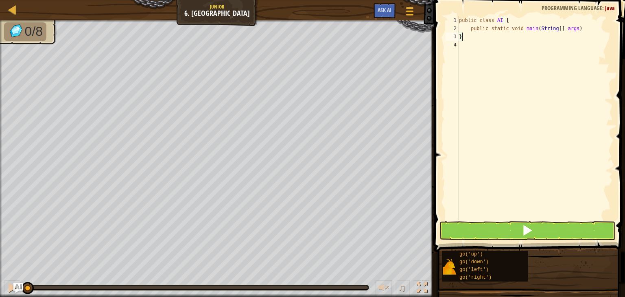
click at [460, 39] on div "public class AI { public static void main ( String [ ] args ) }" at bounding box center [534, 126] width 155 height 220
click at [469, 38] on div "public class AI { public static void main ( String [ ] args ) } hig" at bounding box center [534, 126] width 155 height 220
click at [458, 36] on div "3" at bounding box center [451, 37] width 13 height 8
type textarea "}hig"
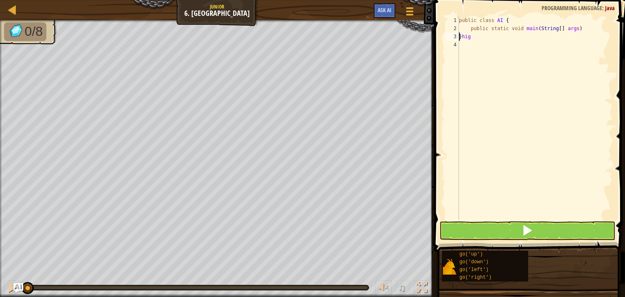
click at [458, 36] on div "3" at bounding box center [451, 37] width 13 height 8
type textarea "}hig"
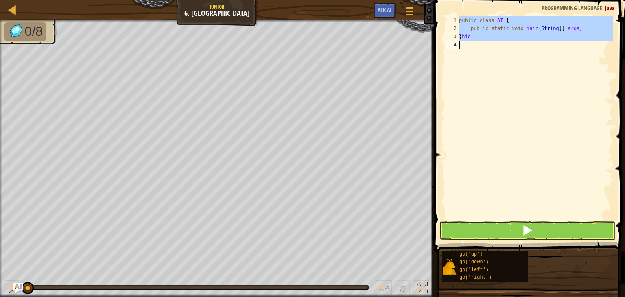
click at [458, 36] on div "3" at bounding box center [451, 37] width 13 height 8
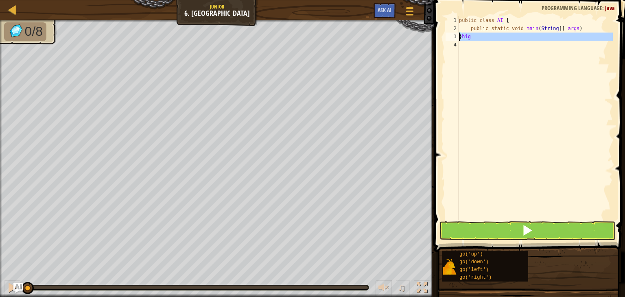
click at [458, 36] on div "3" at bounding box center [451, 37] width 13 height 8
click at [460, 36] on div "public class AI { public static void main ( String [ ] args ) } hig" at bounding box center [534, 126] width 155 height 220
click at [462, 39] on div "public class AI { public static void main ( String [ ] args ) } hig" at bounding box center [534, 126] width 155 height 220
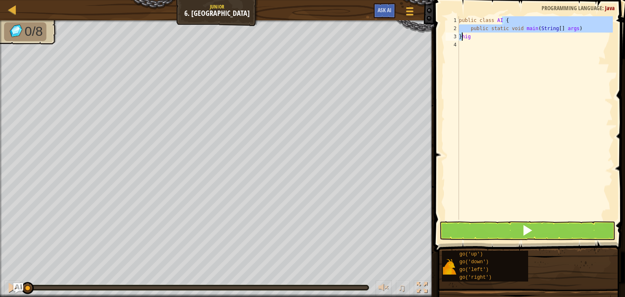
click at [462, 39] on div "public class AI { public static void main ( String [ ] args ) } hig" at bounding box center [534, 126] width 155 height 220
type textarea "public static void main(String[] args) }hig"
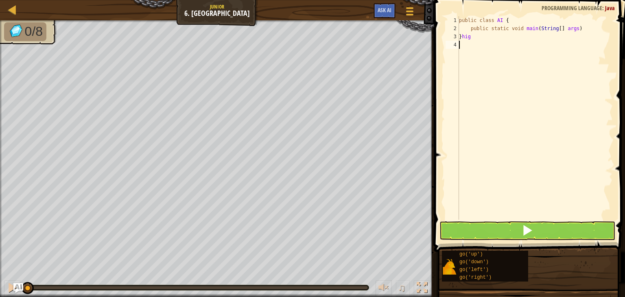
click at [507, 43] on div "public class AI { public static void main ( String [ ] args ) } hig" at bounding box center [534, 126] width 155 height 220
click at [496, 39] on div "public class AI { public static void main ( String [ ] args ) } hig" at bounding box center [534, 126] width 155 height 220
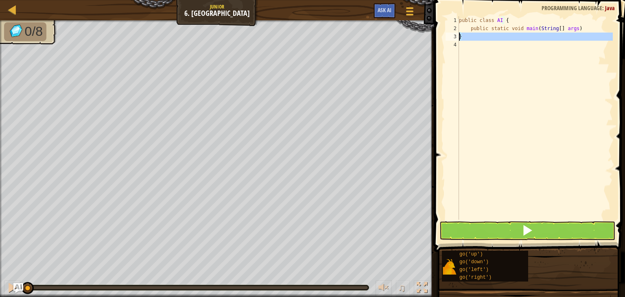
click at [458, 37] on div "3" at bounding box center [451, 37] width 13 height 8
type textarea "}"
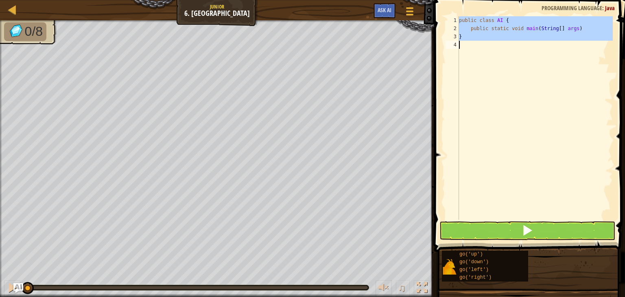
click at [458, 37] on div "3" at bounding box center [451, 37] width 13 height 8
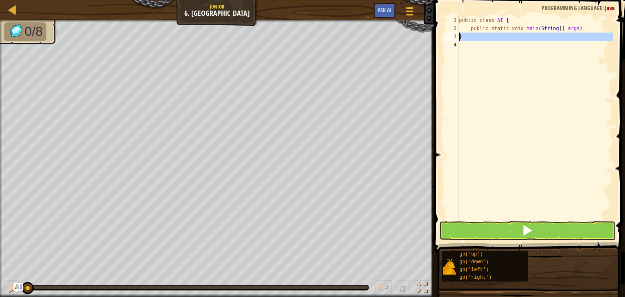
click at [458, 37] on div "3" at bounding box center [451, 37] width 13 height 8
type textarea "}"
click at [476, 38] on div "public class AI { public static void main ( String [ ] args )" at bounding box center [534, 126] width 155 height 220
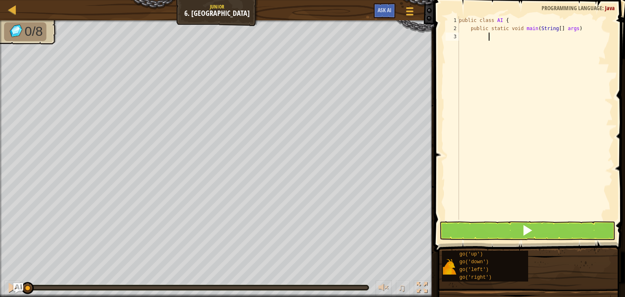
scroll to position [4, 2]
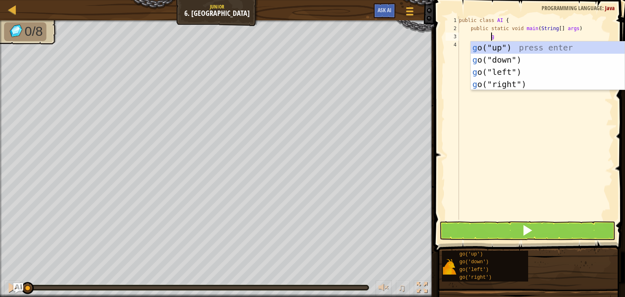
type textarea "go"
click at [505, 44] on div "go ("up") press enter go ("down") press enter go ("left") press enter go ("righ…" at bounding box center [547, 77] width 154 height 73
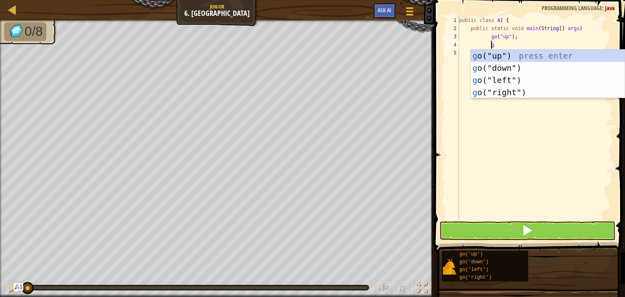
type textarea "go"
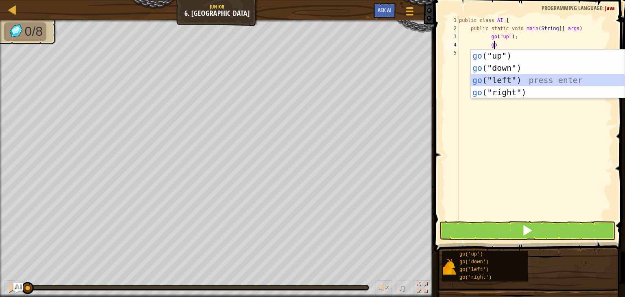
click at [518, 76] on div "go ("up") press enter go ("down") press enter go ("left") press enter go ("righ…" at bounding box center [547, 86] width 154 height 73
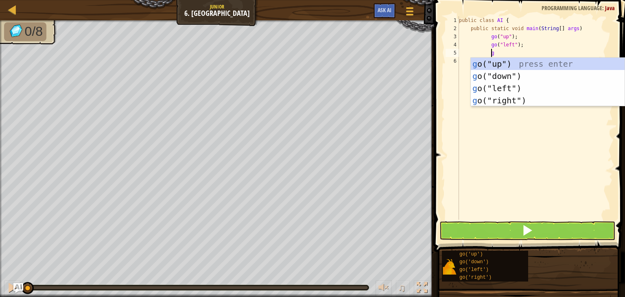
type textarea "go"
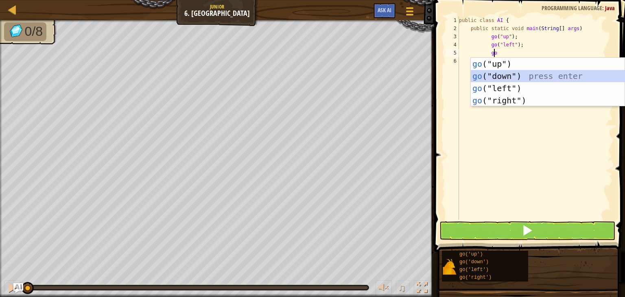
click at [510, 72] on div "go ("up") press enter go ("down") press enter go ("left") press enter go ("righ…" at bounding box center [547, 94] width 154 height 73
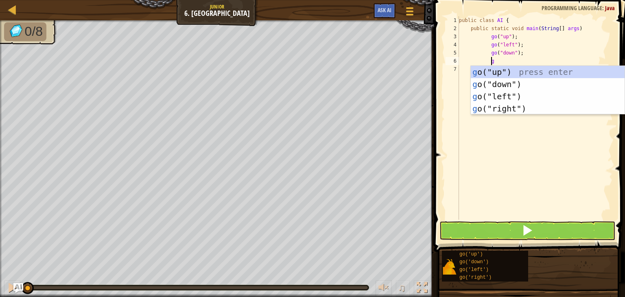
type textarea "go"
click at [517, 83] on div "go ("up") press enter go ("down") press enter go ("left") press enter go ("righ…" at bounding box center [547, 102] width 154 height 73
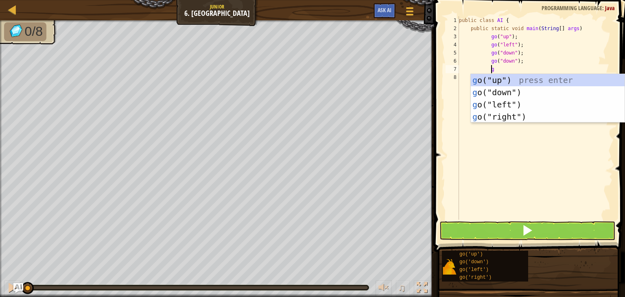
type textarea "go"
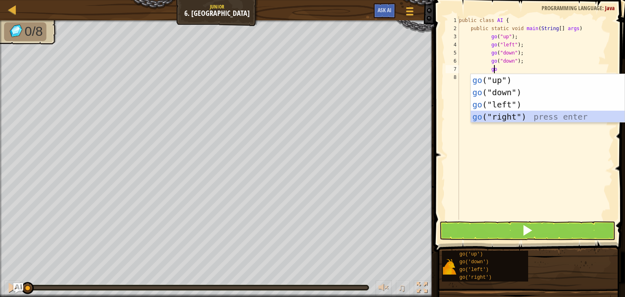
click at [526, 114] on div "go ("up") press enter go ("down") press enter go ("left") press enter go ("righ…" at bounding box center [547, 110] width 154 height 73
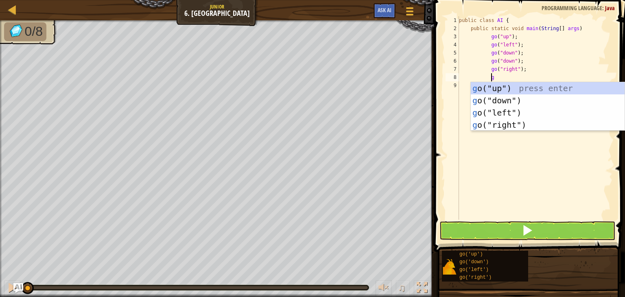
type textarea "go"
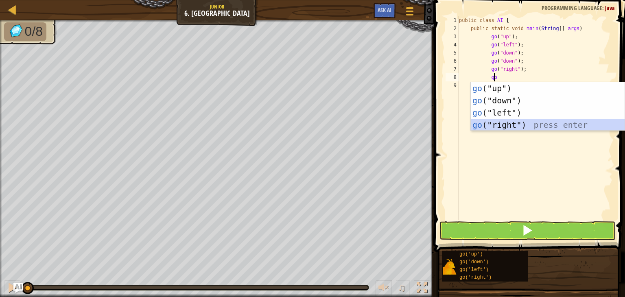
click at [528, 121] on div "go ("up") press enter go ("down") press enter go ("left") press enter go ("righ…" at bounding box center [547, 118] width 154 height 73
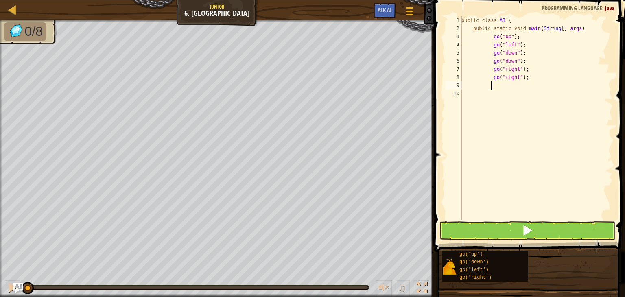
type textarea "g"
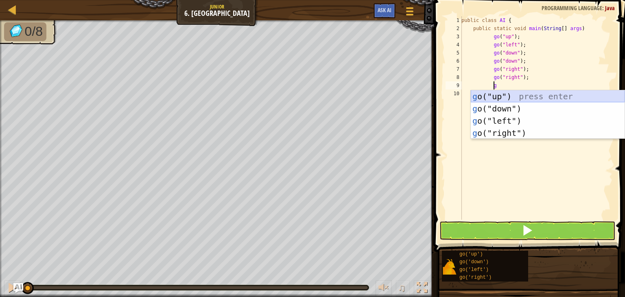
click at [532, 94] on div "g o("up") press enter g o("down") press enter g o("left") press enter g o("righ…" at bounding box center [547, 126] width 154 height 73
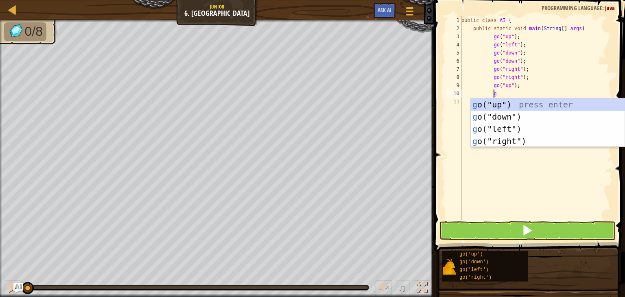
type textarea "go"
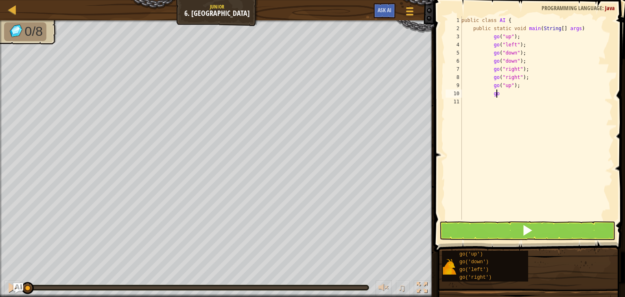
click at [530, 96] on div "public class AI { public static void main ( String [ ] args ) go ( "up" ) ; go …" at bounding box center [535, 126] width 153 height 220
click at [514, 95] on div "public class AI { public static void main ( String [ ] args ) go ( "up" ) ; go …" at bounding box center [535, 126] width 153 height 220
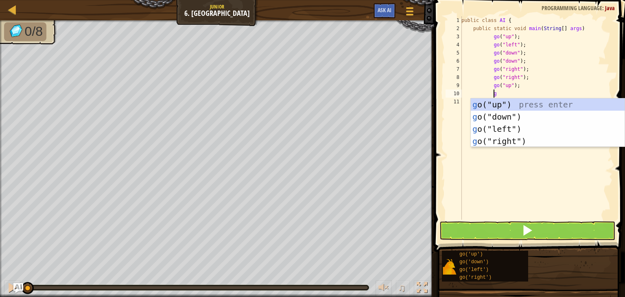
type textarea "go"
click at [521, 104] on div "go ("up") press enter go ("down") press enter go ("left") press enter go ("righ…" at bounding box center [547, 134] width 154 height 73
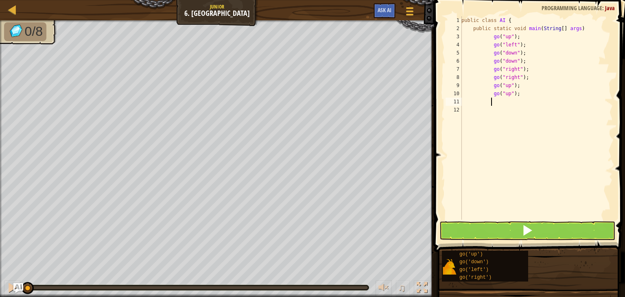
scroll to position [4, 2]
click at [505, 126] on div "public class AI { public static void main ( String [ ] args ) go ( "up" ) ; go …" at bounding box center [535, 126] width 153 height 220
click at [489, 104] on div "public class AI { public static void main ( String [ ] args ) go ( "up" ) ; go …" at bounding box center [535, 126] width 153 height 220
click at [481, 102] on div "public class AI { public static void main ( String [ ] args ) go ( "up" ) ; go …" at bounding box center [535, 126] width 153 height 220
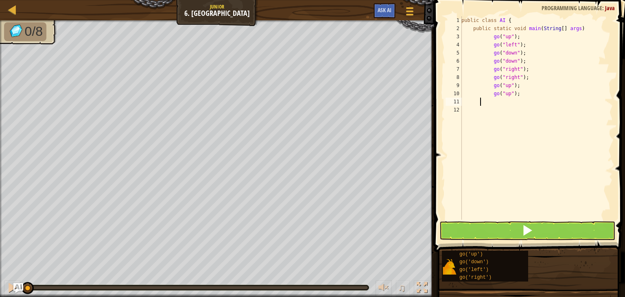
scroll to position [4, 2]
click at [462, 102] on div "public class AI { public static void main ( String [ ] args ) go ( "up" ) ; go …" at bounding box center [535, 126] width 153 height 220
type textarea "}"
click at [466, 112] on div "public class AI { public static void main ( String [ ] args ) go ( "up" ) ; go …" at bounding box center [535, 126] width 153 height 220
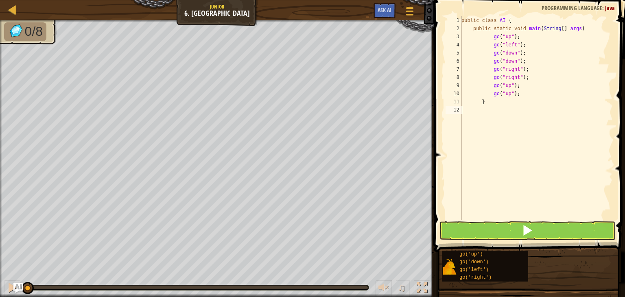
scroll to position [4, 0]
click at [517, 223] on button at bounding box center [527, 230] width 176 height 19
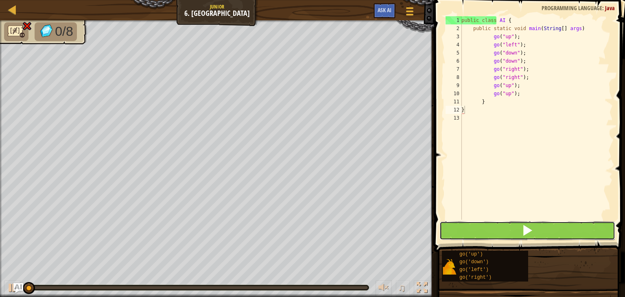
click at [517, 223] on button at bounding box center [527, 230] width 176 height 19
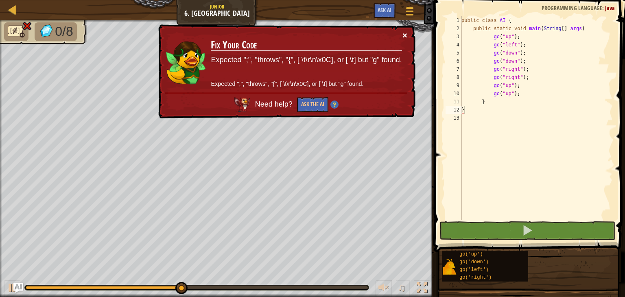
click at [405, 31] on button "×" at bounding box center [404, 35] width 5 height 9
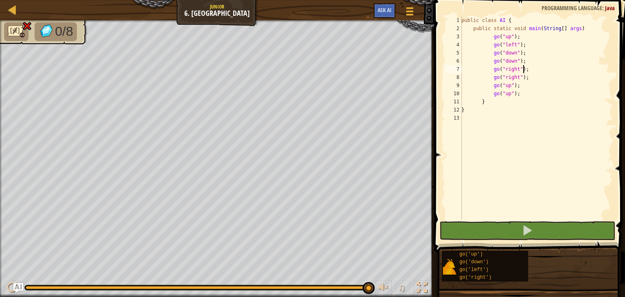
click at [529, 71] on div "public class AI { public static void main ( String [ ] args ) go ( "up" ) ; go …" at bounding box center [535, 126] width 153 height 220
click at [527, 47] on div "public class AI { public static void main ( String [ ] args ) go ( "up" ) ; go …" at bounding box center [535, 126] width 153 height 220
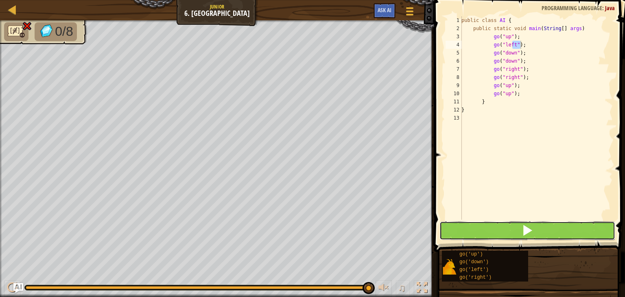
click at [520, 229] on button at bounding box center [527, 230] width 176 height 19
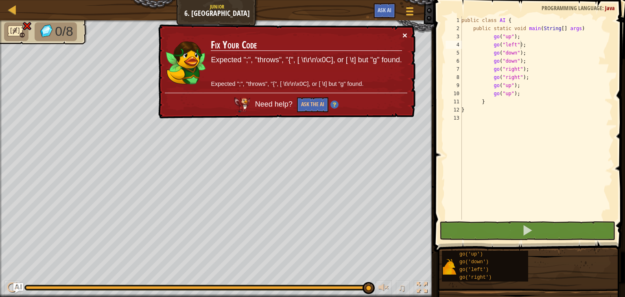
click at [402, 32] on button "×" at bounding box center [404, 35] width 5 height 9
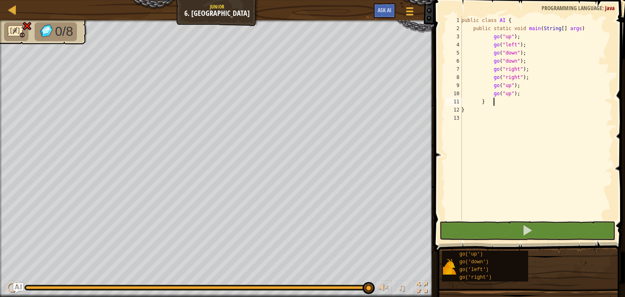
click at [526, 102] on div "public class AI { public static void main ( String [ ] args ) go ( "up" ) ; go …" at bounding box center [535, 126] width 153 height 220
click at [525, 95] on div "public class AI { public static void main ( String [ ] args ) go ( "up" ) ; go …" at bounding box center [535, 126] width 153 height 220
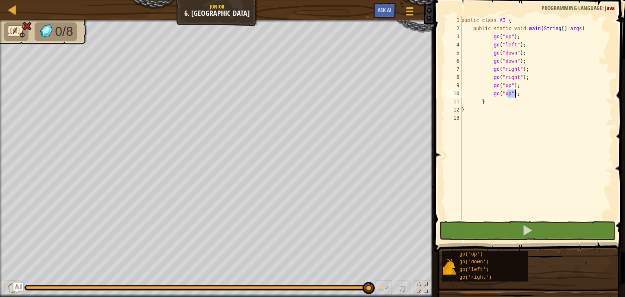
click at [525, 95] on div "public class AI { public static void main ( String [ ] args ) go ( "up" ) ; go …" at bounding box center [535, 117] width 153 height 203
click at [525, 95] on div "public class AI { public static void main ( String [ ] args ) go ( "up" ) ; go …" at bounding box center [535, 126] width 153 height 220
click at [525, 95] on div "public class AI { public static void main ( String [ ] args ) go ( "up" ) ; go …" at bounding box center [535, 117] width 153 height 203
click at [525, 95] on div "public class AI { public static void main ( String [ ] args ) go ( "up" ) ; go …" at bounding box center [535, 126] width 153 height 220
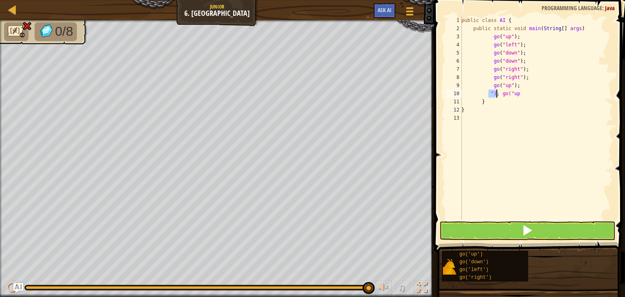
click at [489, 90] on div "public class AI { public static void main ( String [ ] args ) go ( "up" ) ; go …" at bounding box center [535, 117] width 153 height 203
click at [489, 90] on div "public class AI { public static void main ( String [ ] args ) go ( "up" ) ; go …" at bounding box center [535, 126] width 153 height 220
type textarea "p"
click at [481, 87] on div "public class AI { public static void main ( String [ ] args ) go ( "up" ) ; go …" at bounding box center [535, 126] width 153 height 220
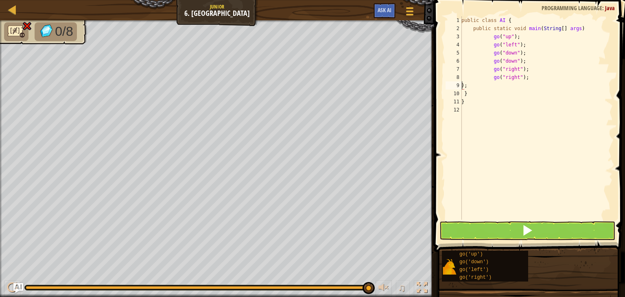
type textarea ";"
click at [481, 81] on div "public class AI { public static void main ( String [ ] args ) go ( "up" ) ; go …" at bounding box center [535, 126] width 153 height 220
click at [480, 77] on div "public class AI { public static void main ( String [ ] args ) go ( "up" ) ; go …" at bounding box center [535, 126] width 153 height 220
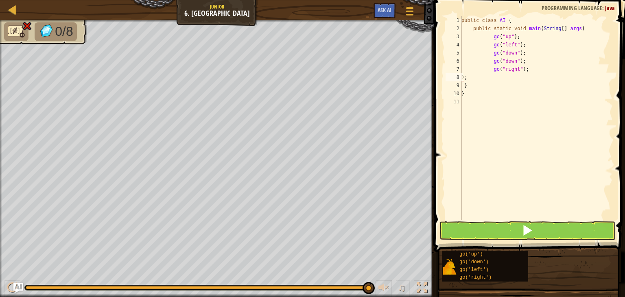
type textarea ";"
click at [481, 69] on div "public class AI { public static void main ( String [ ] args ) go ( "up" ) ; go …" at bounding box center [535, 126] width 153 height 220
type textarea "go("right");"
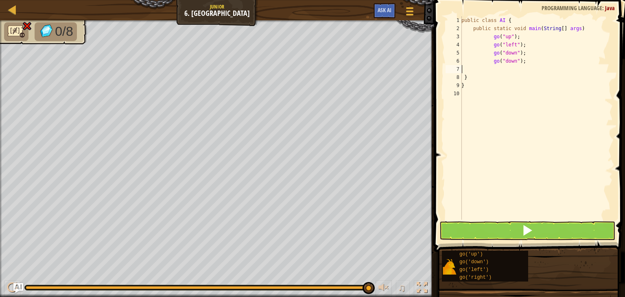
click at [490, 59] on div "public class AI { public static void main ( String [ ] args ) go ( "up" ) ; go …" at bounding box center [535, 126] width 153 height 220
click at [490, 59] on div "public class AI { public static void main ( String [ ] args ) go ( "up" ) ; go …" at bounding box center [535, 117] width 153 height 203
click at [490, 59] on div "public class AI { public static void main ( String [ ] args ) go ( "up" ) ; go …" at bounding box center [535, 126] width 153 height 220
click at [490, 59] on div "public class AI { public static void main ( String [ ] args ) go ( "up" ) ; go …" at bounding box center [535, 117] width 153 height 203
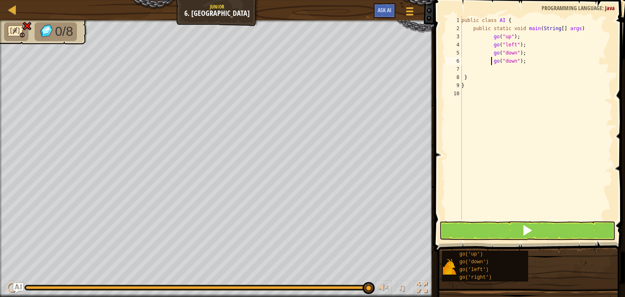
click at [490, 59] on div "public class AI { public static void main ( String [ ] args ) go ( "up" ) ; go …" at bounding box center [535, 126] width 153 height 220
click at [490, 59] on div "public class AI { public static void main ( String [ ] args ) go ( "up" ) ; go …" at bounding box center [535, 117] width 153 height 203
click at [490, 59] on div "public class AI { public static void main ( String [ ] args ) go ( "up" ) ; go …" at bounding box center [535, 126] width 153 height 220
click at [490, 59] on div "public class AI { public static void main ( String [ ] args ) go ( "up" ) ; go …" at bounding box center [535, 117] width 153 height 203
click at [490, 59] on div "public class AI { public static void main ( String [ ] args ) go ( "up" ) ; go …" at bounding box center [535, 126] width 153 height 220
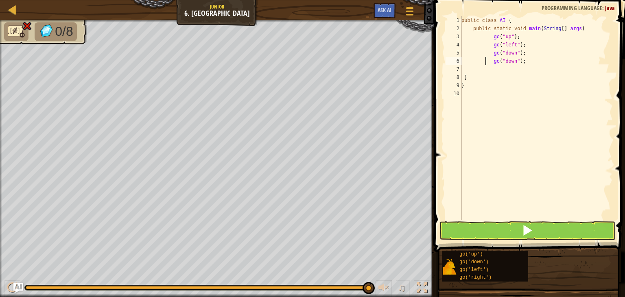
click at [485, 63] on div "public class AI { public static void main ( String [ ] args ) go ( "up" ) ; go …" at bounding box center [535, 126] width 153 height 220
type textarea ";"
type textarea "}"
click at [481, 53] on div "public class AI { public static void main ( String [ ] args ) go ( "up" ) ; go …" at bounding box center [535, 126] width 156 height 220
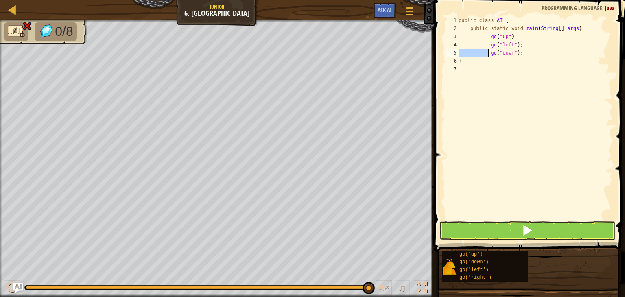
click at [481, 53] on div "public class AI { public static void main ( String [ ] args ) go ( "up" ) ; go …" at bounding box center [535, 126] width 156 height 220
click at [479, 39] on div "public class AI { public static void main ( String [ ] args ) go ( "up" ) ; go …" at bounding box center [535, 126] width 156 height 220
click at [485, 46] on div "public class AI { public static void main ( String [ ] args ) go ( "up" ) ; go …" at bounding box center [535, 126] width 156 height 220
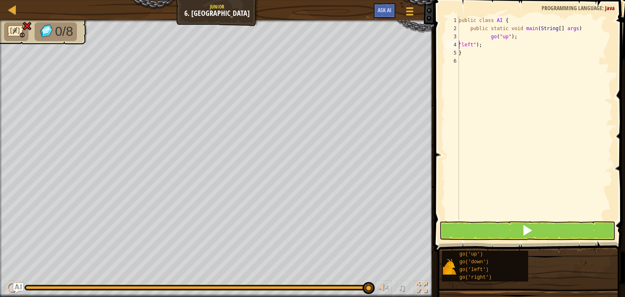
type textarea ";"
type textarea "}"
click at [485, 33] on div "public class AI { public static void main ( String [ ] args ) go ( "up" ) ;" at bounding box center [535, 126] width 156 height 220
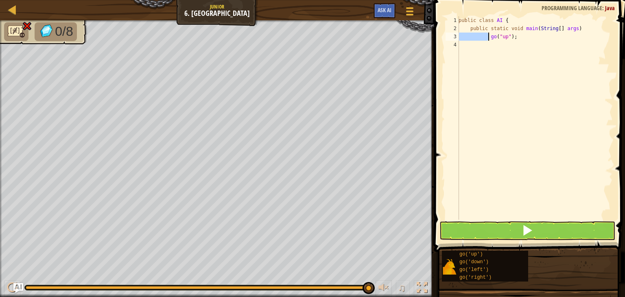
type textarea "go("up");"
click at [485, 38] on div "public class AI { public static void main ( String [ ] args )" at bounding box center [535, 126] width 156 height 220
click at [489, 39] on div "public class AI { public static void main ( String [ ] args )" at bounding box center [535, 126] width 156 height 220
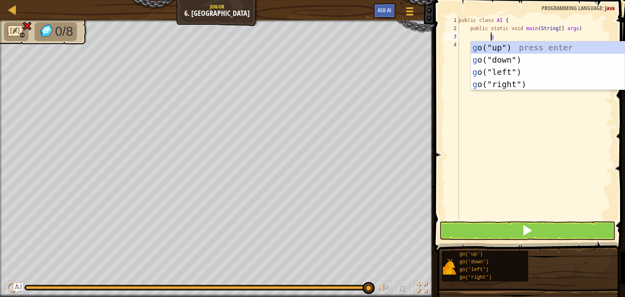
scroll to position [4, 2]
type textarea "go"
click at [524, 44] on div "go ("up") press enter go ("down") press enter go ("left") press enter go ("righ…" at bounding box center [547, 77] width 154 height 73
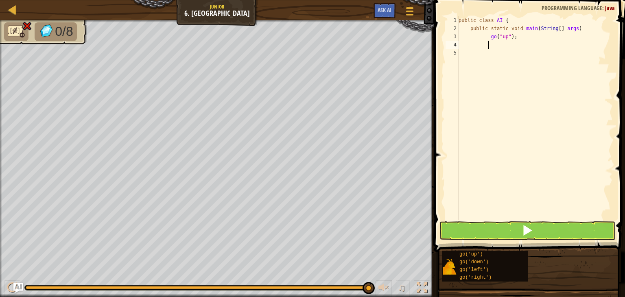
click at [514, 36] on div "public class AI { public static void main ( String [ ] args ) go ( "up" ) ;" at bounding box center [535, 126] width 156 height 220
click at [486, 38] on div "public class AI { public static void main ( String [ ] args ) go ( "up" ) ;" at bounding box center [535, 126] width 156 height 220
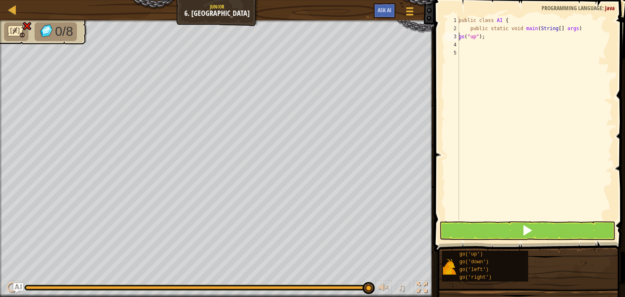
type textarea ";"
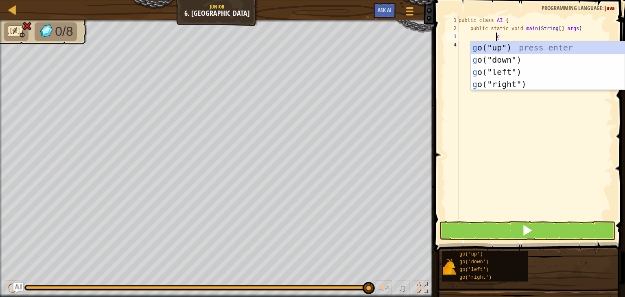
type textarea "go"
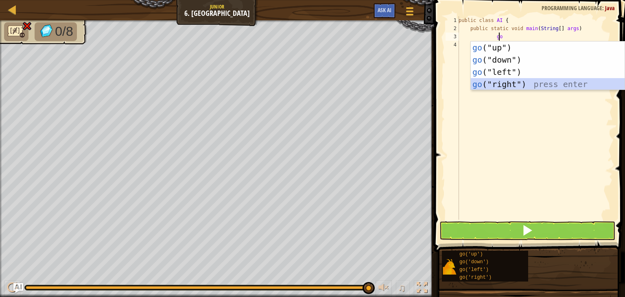
click at [545, 87] on div "go ("up") press enter go ("down") press enter go ("left") press enter go ("righ…" at bounding box center [547, 77] width 154 height 73
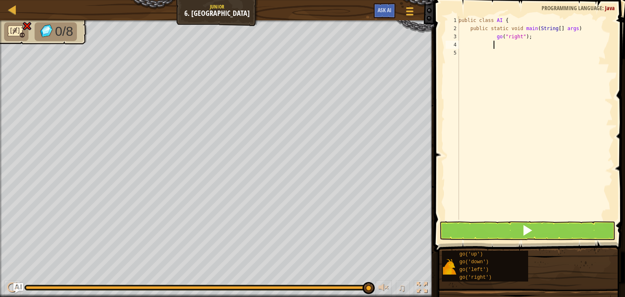
scroll to position [4, 2]
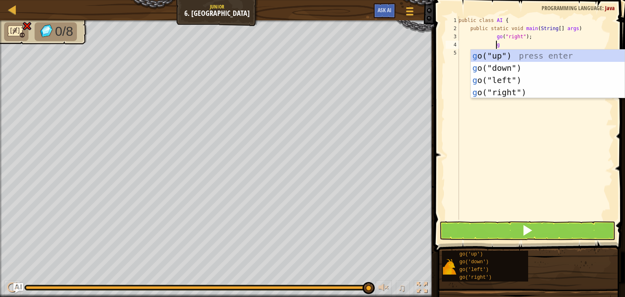
type textarea "go"
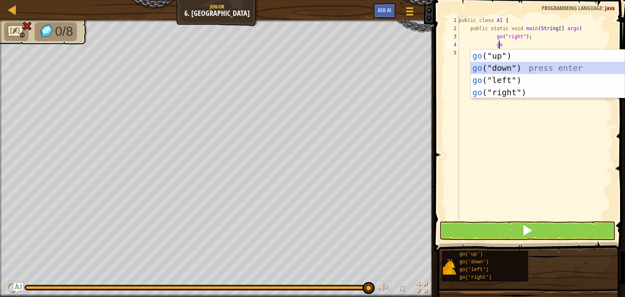
click at [531, 64] on div "go ("up") press enter go ("down") press enter go ("left") press enter go ("righ…" at bounding box center [547, 86] width 154 height 73
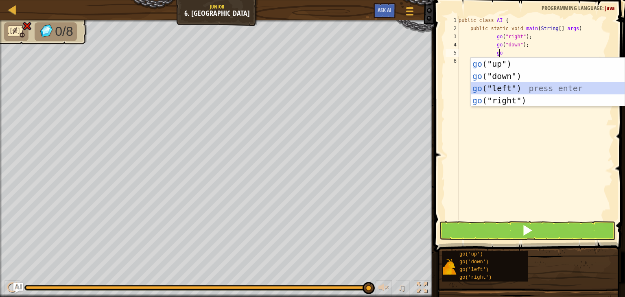
click at [520, 83] on div "go ("up") press enter go ("down") press enter go ("left") press enter go ("righ…" at bounding box center [547, 94] width 154 height 73
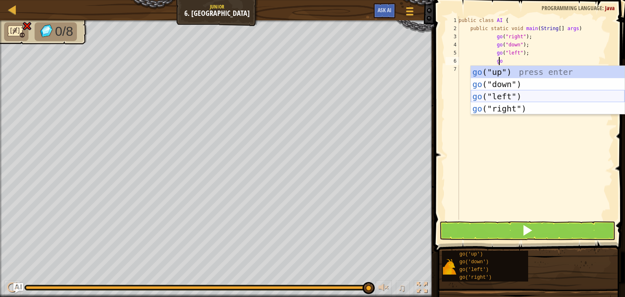
click at [522, 91] on div "go ("up") press enter go ("down") press enter go ("left") press enter go ("righ…" at bounding box center [547, 102] width 154 height 73
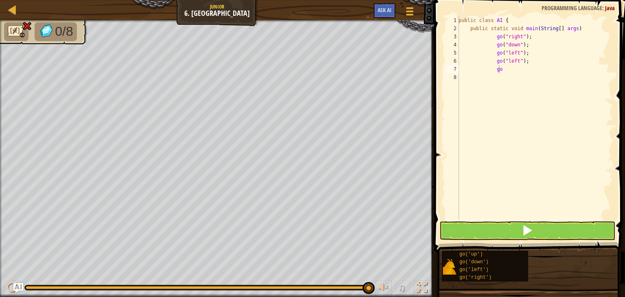
click at [515, 0] on body "Map Junior 6. Gem Square Game Menu Ask AI 1 ההההההההההההההההההההההההההההההההההה…" at bounding box center [312, 0] width 625 height 0
click at [501, 69] on div "public class AI { public static void main ( String [ ] args ) go ( "right" ) ; …" at bounding box center [535, 126] width 156 height 220
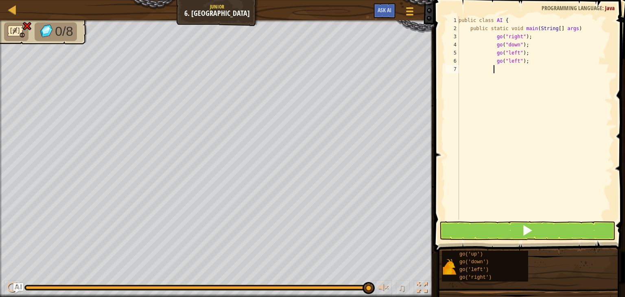
click at [493, 68] on div "public class AI { public static void main ( String [ ] args ) go ( "right" ) ; …" at bounding box center [535, 126] width 156 height 220
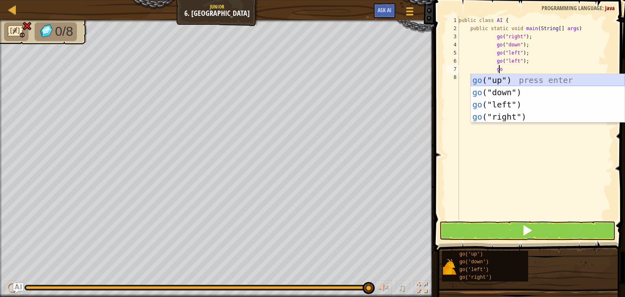
click at [525, 77] on div "go ("up") press enter go ("down") press enter go ("left") press enter go ("righ…" at bounding box center [547, 110] width 154 height 73
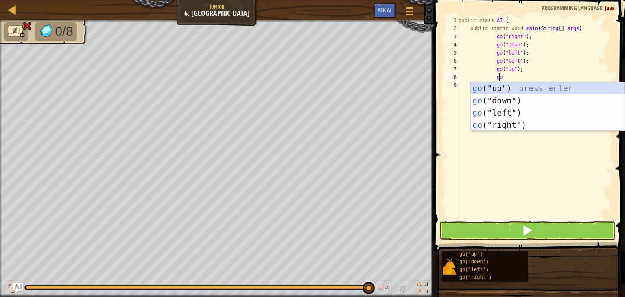
click at [526, 85] on div "go ("up") press enter go ("down") press enter go ("left") press enter go ("righ…" at bounding box center [547, 118] width 154 height 73
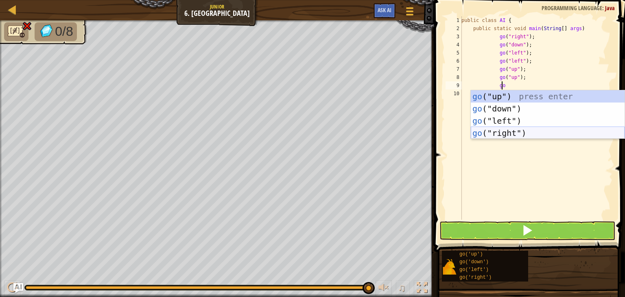
click at [543, 134] on div "go ("up") press enter go ("down") press enter go ("left") press enter go ("righ…" at bounding box center [547, 126] width 154 height 73
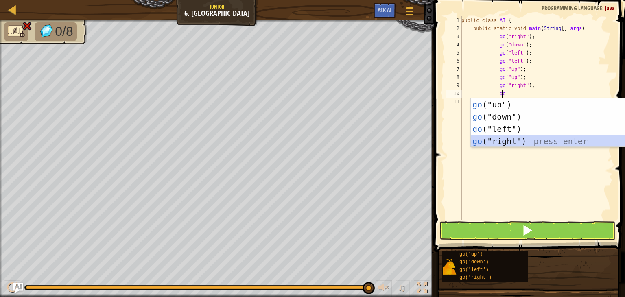
click at [547, 140] on div "go ("up") press enter go ("down") press enter go ("left") press enter go ("righ…" at bounding box center [547, 134] width 154 height 73
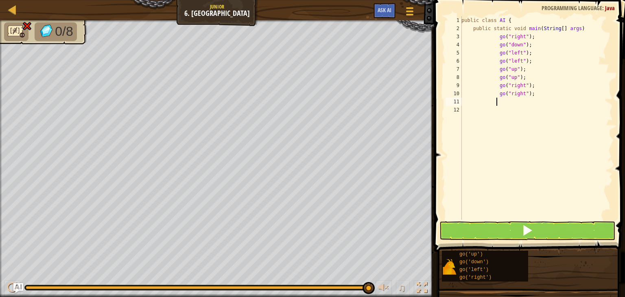
click at [485, 101] on div "public class AI { public static void main ( String [ ] args ) go ( "right" ) ; …" at bounding box center [535, 126] width 153 height 220
click at [460, 101] on div "11" at bounding box center [453, 102] width 16 height 8
click at [488, 101] on div "public class AI { public static void main ( String [ ] args ) go ( "right" ) ; …" at bounding box center [535, 126] width 153 height 220
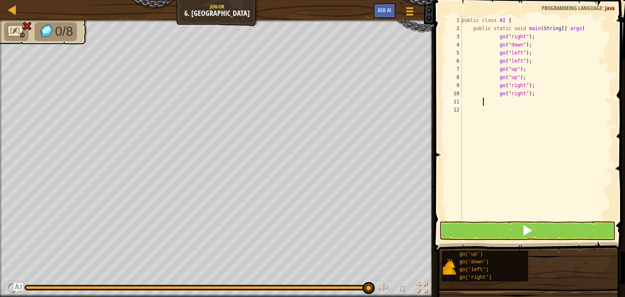
click at [484, 101] on div "public class AI { public static void main ( String [ ] args ) go ( "right" ) ; …" at bounding box center [535, 126] width 153 height 220
click at [460, 98] on div "11" at bounding box center [453, 102] width 16 height 8
click at [465, 111] on div "public class AI { public static void main ( String [ ] args ) go ( "right" ) ; …" at bounding box center [535, 126] width 153 height 220
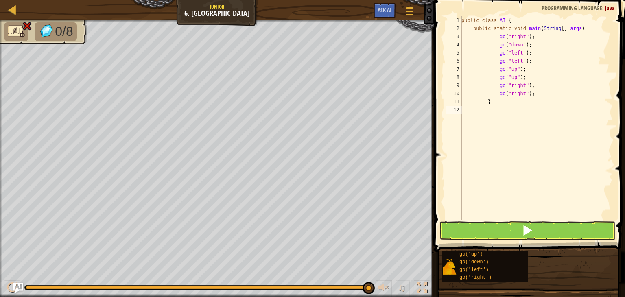
scroll to position [4, 0]
click at [514, 231] on button at bounding box center [527, 230] width 176 height 19
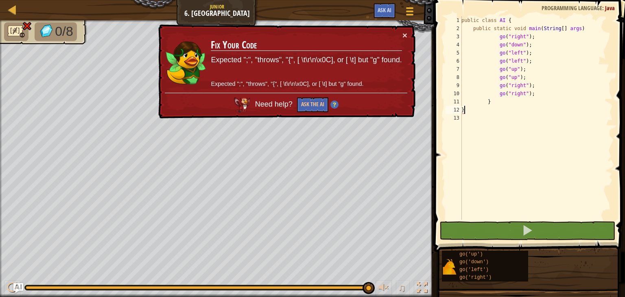
click at [494, 92] on div "public class AI { public static void main ( String [ ] args ) go ( "right" ) ; …" at bounding box center [535, 126] width 153 height 220
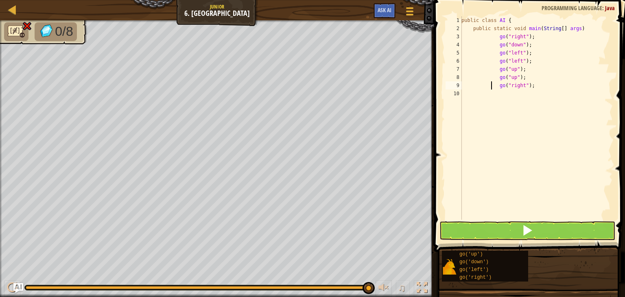
click at [492, 85] on div "public class AI { public static void main ( String [ ] args ) go ( "right" ) ; …" at bounding box center [535, 126] width 153 height 220
drag, startPoint x: 491, startPoint y: 83, endPoint x: 488, endPoint y: 77, distance: 7.1
click at [488, 77] on div "public class AI { public static void main ( String [ ] args ) go ( "right" ) ; …" at bounding box center [535, 126] width 156 height 220
click at [503, 70] on div "public class AI { public static void main ( String [ ] args ) go ( "right" ) ; …" at bounding box center [535, 126] width 156 height 220
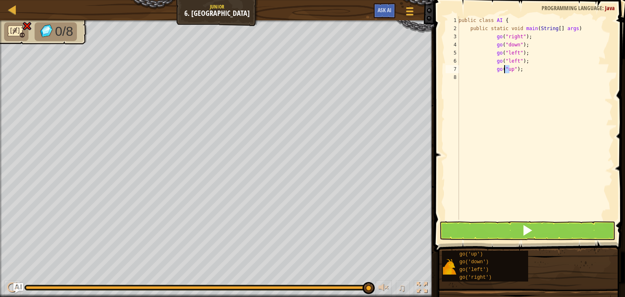
click at [503, 70] on div "public class AI { public static void main ( String [ ] args ) go ( "right" ) ; …" at bounding box center [535, 126] width 156 height 220
click at [487, 70] on div "public class AI { public static void main ( String [ ] args ) go ( "right" ) ; …" at bounding box center [535, 126] width 156 height 220
click at [491, 65] on div "public class AI { public static void main ( String [ ] args ) go ( "right" ) ; …" at bounding box center [535, 126] width 156 height 220
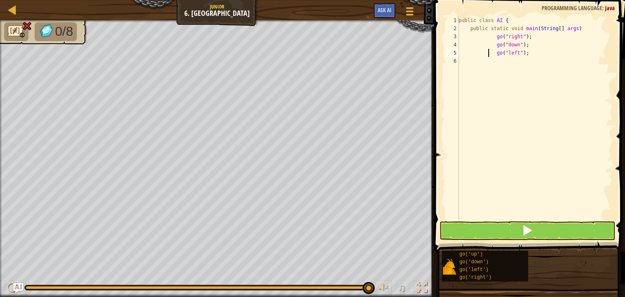
click at [488, 52] on div "public class AI { public static void main ( String [ ] args ) go ( "right" ) ; …" at bounding box center [535, 126] width 156 height 220
click at [488, 48] on div "public class AI { public static void main ( String [ ] args ) go ( "right" ) ; …" at bounding box center [535, 126] width 156 height 220
click at [487, 37] on div "public class AI { public static void main ( String [ ] args ) go ( "right" ) ;" at bounding box center [535, 126] width 156 height 220
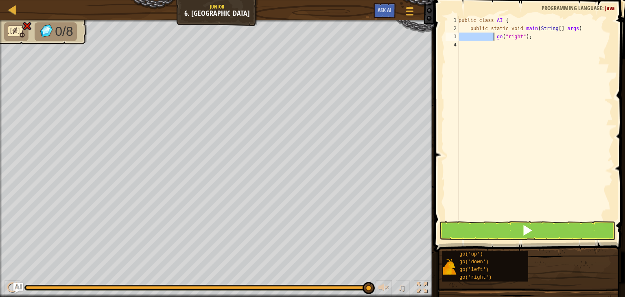
click at [487, 37] on div "public class AI { public static void main ( String [ ] args ) go ( "right" ) ;" at bounding box center [535, 126] width 156 height 220
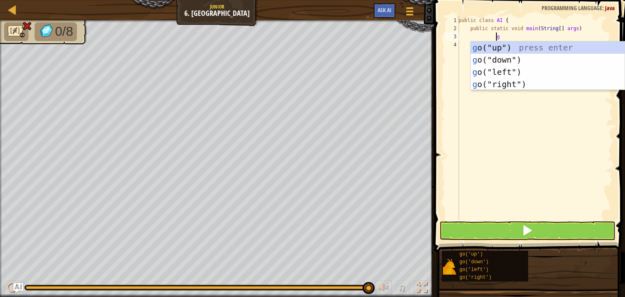
scroll to position [4, 3]
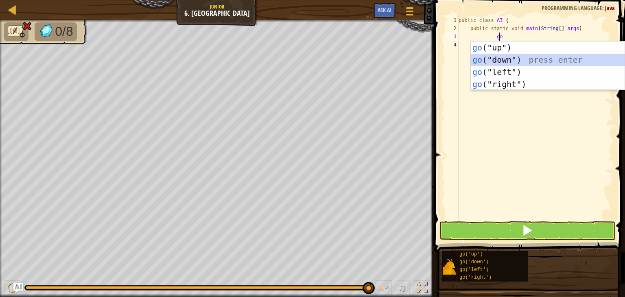
click at [504, 65] on div "go ("up") press enter go ("down") press enter go ("left") press enter go ("righ…" at bounding box center [547, 77] width 154 height 73
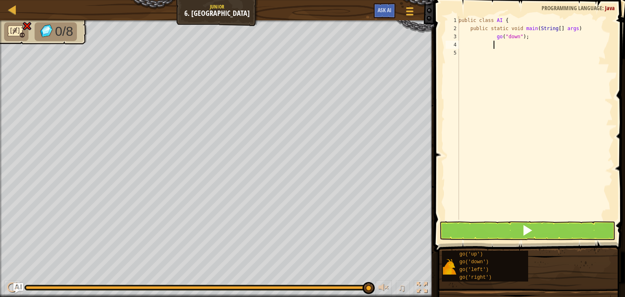
scroll to position [4, 2]
click at [524, 36] on div "public class AI { public static void main ( String [ ] args ) go ( "down" ) ;" at bounding box center [535, 126] width 156 height 220
click at [509, 36] on div "public class AI { public static void main ( String [ ] args ) go ( " down" at bounding box center [535, 126] width 156 height 220
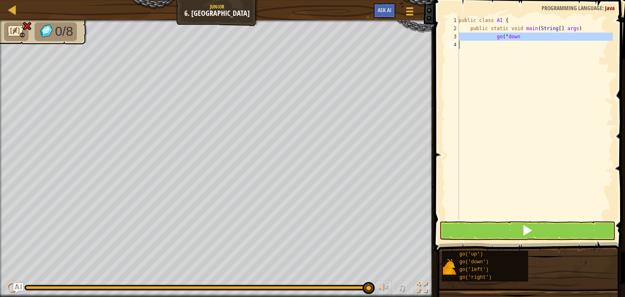
click at [509, 36] on div "public class AI { public static void main ( String [ ] args ) go ( " down" at bounding box center [535, 126] width 156 height 220
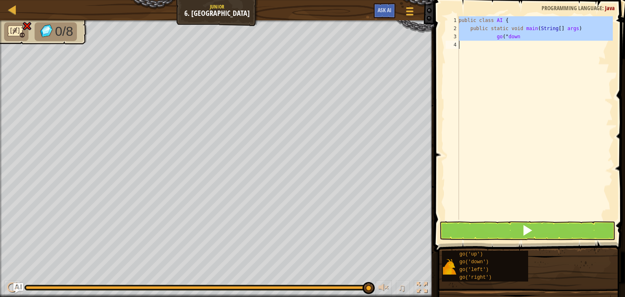
click at [509, 36] on div "public class AI { public static void main ( String [ ] args ) go ( " down" at bounding box center [535, 126] width 156 height 220
click at [514, 62] on div "public class AI { public static void main ( String [ ] args ) go ( " down" at bounding box center [535, 117] width 156 height 203
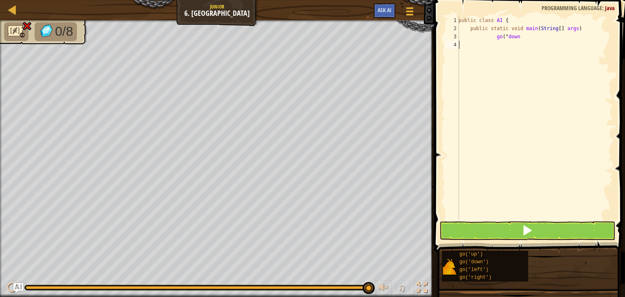
click at [475, 40] on div "public class AI { public static void main ( String [ ] args ) go ( " down" at bounding box center [535, 126] width 156 height 220
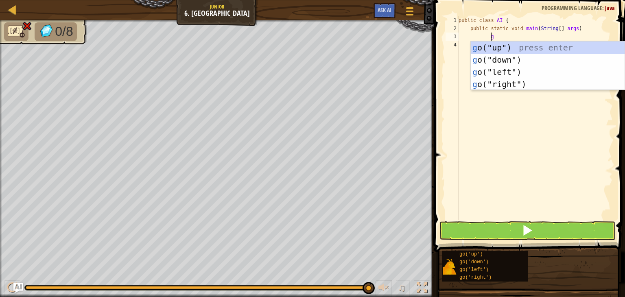
scroll to position [4, 2]
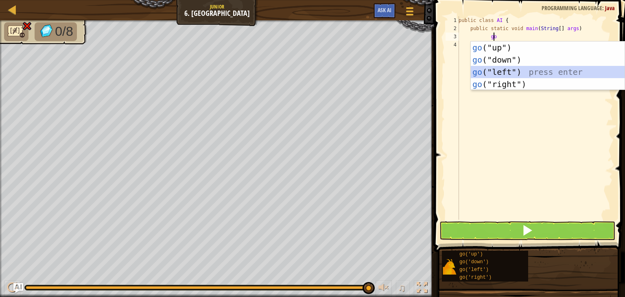
click at [510, 69] on div "go ("up") press enter go ("down") press enter go ("left") press enter go ("righ…" at bounding box center [547, 77] width 154 height 73
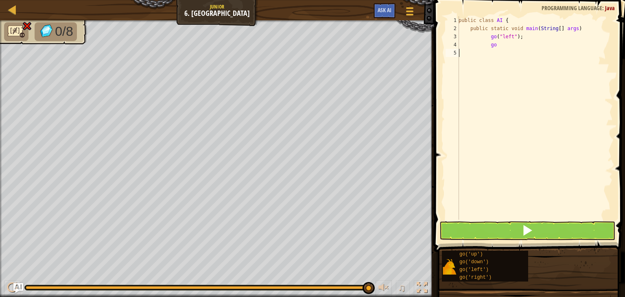
click at [517, 49] on div "public class AI { public static void main ( String [ ] args ) go ( "left" ) ; go" at bounding box center [535, 126] width 156 height 220
click at [501, 45] on div "public class AI { public static void main ( String [ ] args ) go ( "left" ) ; go" at bounding box center [535, 126] width 156 height 220
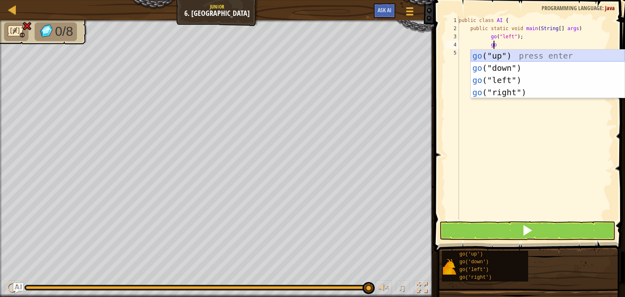
click at [517, 52] on div "go ("up") press enter go ("down") press enter go ("left") press enter go ("righ…" at bounding box center [547, 86] width 154 height 73
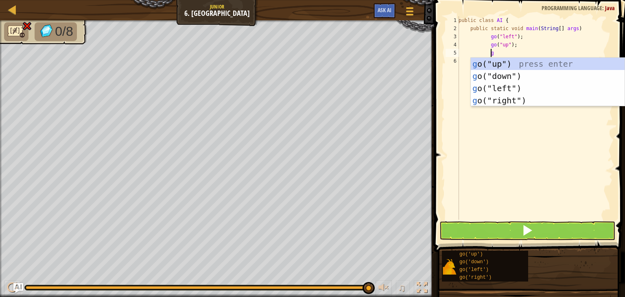
scroll to position [4, 2]
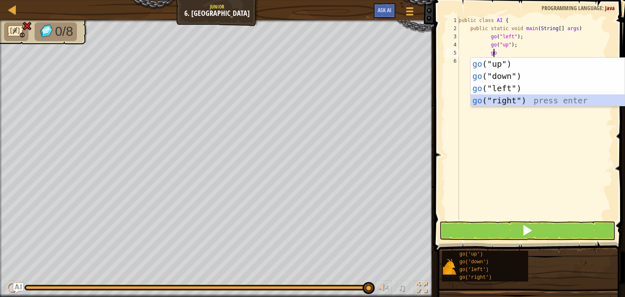
click at [514, 99] on div "go ("up") press enter go ("down") press enter go ("left") press enter go ("righ…" at bounding box center [547, 94] width 154 height 73
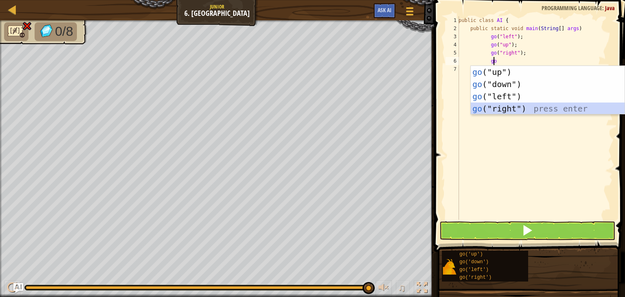
click at [520, 107] on div "go ("up") press enter go ("down") press enter go ("left") press enter go ("righ…" at bounding box center [547, 102] width 154 height 73
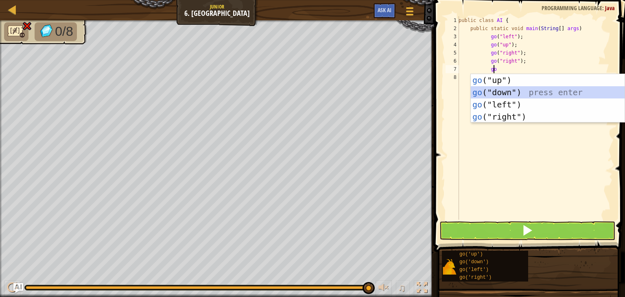
click at [519, 89] on div "go ("up") press enter go ("down") press enter go ("left") press enter go ("righ…" at bounding box center [547, 110] width 154 height 73
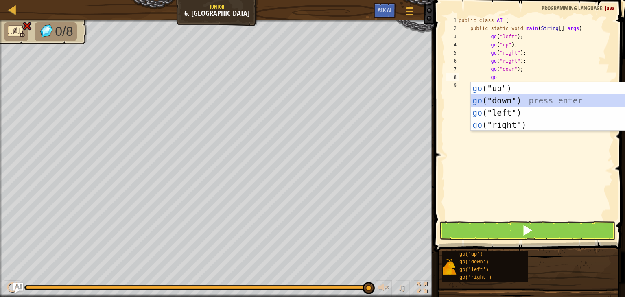
click at [525, 96] on div "go ("up") press enter go ("down") press enter go ("left") press enter go ("righ…" at bounding box center [547, 118] width 154 height 73
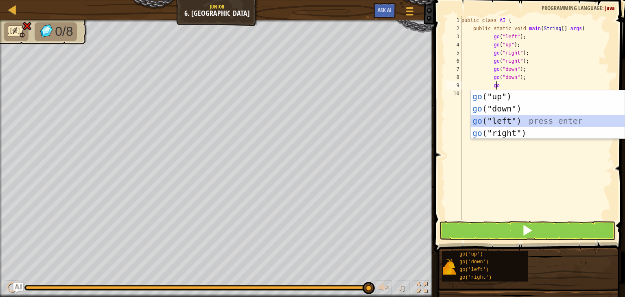
click at [524, 116] on div "go ("up") press enter go ("down") press enter go ("left") press enter go ("righ…" at bounding box center [547, 126] width 154 height 73
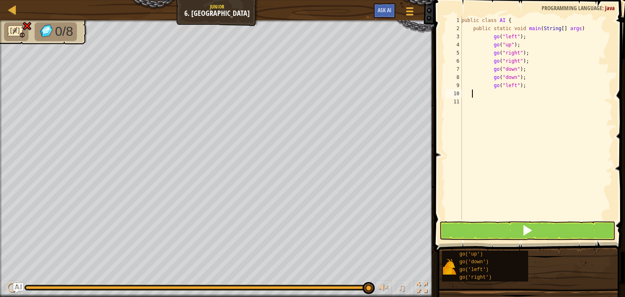
click at [471, 93] on div "public class AI { public static void main ( String [ ] args ) go ( "left" ) ; g…" at bounding box center [535, 126] width 153 height 220
click at [459, 89] on div "9" at bounding box center [453, 85] width 16 height 8
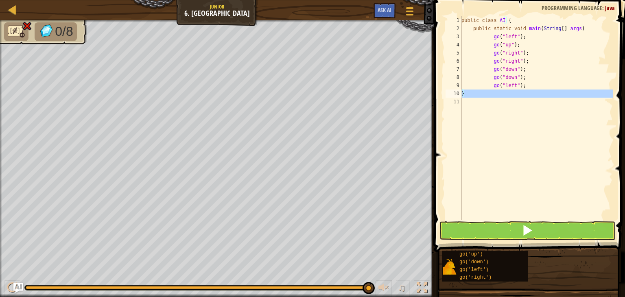
click at [460, 93] on div "10" at bounding box center [453, 93] width 16 height 8
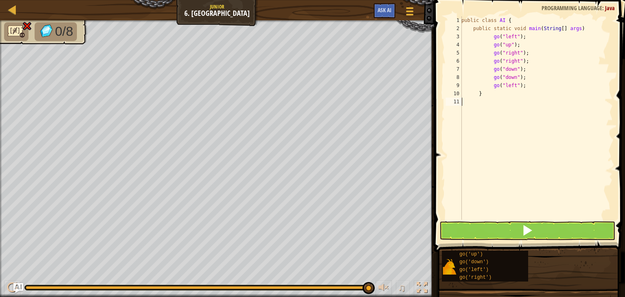
click at [464, 105] on div "public class AI { public static void main ( String [ ] args ) go ( "left" ) ; g…" at bounding box center [535, 126] width 153 height 220
click at [523, 227] on span at bounding box center [526, 229] width 11 height 11
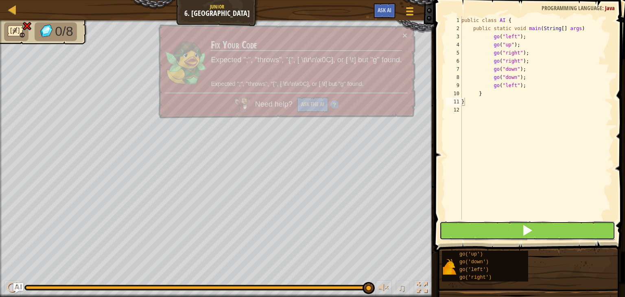
click at [523, 227] on span at bounding box center [526, 229] width 11 height 11
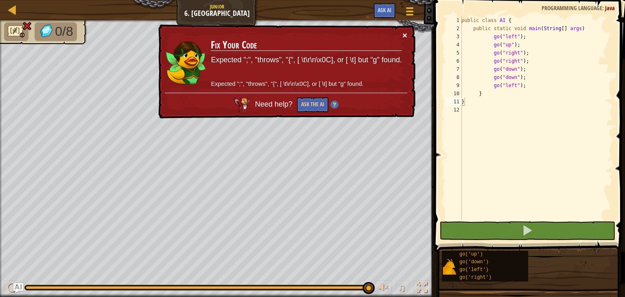
click at [402, 32] on button "×" at bounding box center [404, 36] width 5 height 9
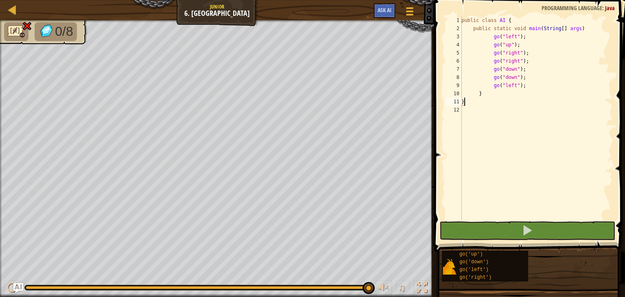
click at [492, 92] on div "public class AI { public static void main ( String [ ] args ) go ( "left" ) ; g…" at bounding box center [535, 126] width 153 height 220
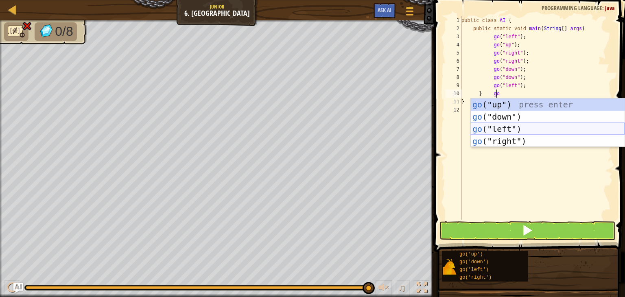
click at [525, 126] on div "go ("up") press enter go ("down") press enter go ("left") press enter go ("righ…" at bounding box center [547, 134] width 154 height 73
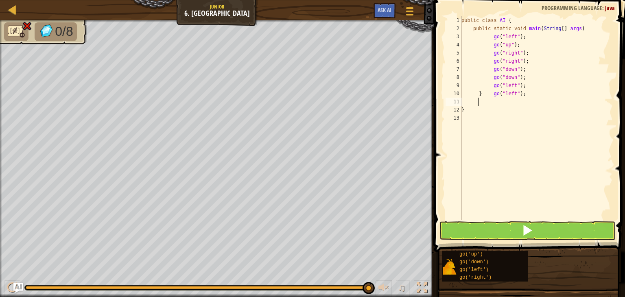
scroll to position [4, 1]
click at [482, 91] on div "public class AI { public static void main ( String [ ] args ) go ( "left" ) ; g…" at bounding box center [535, 126] width 153 height 220
click at [473, 94] on div "public class AI { public static void main ( String [ ] args ) go ( "left" ) ; g…" at bounding box center [535, 126] width 153 height 220
click at [485, 93] on div "public class AI { public static void main ( String [ ] args ) go ( "left" ) ; g…" at bounding box center [535, 126] width 153 height 220
click at [473, 94] on div "public class AI { public static void main ( String [ ] args ) go ( "left" ) ; g…" at bounding box center [535, 126] width 153 height 220
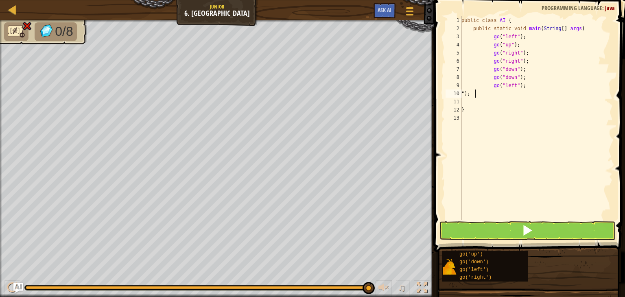
scroll to position [4, 0]
click at [492, 91] on div "public class AI { public static void main ( String [ ] args ) go ( "left" ) ; g…" at bounding box center [535, 126] width 153 height 220
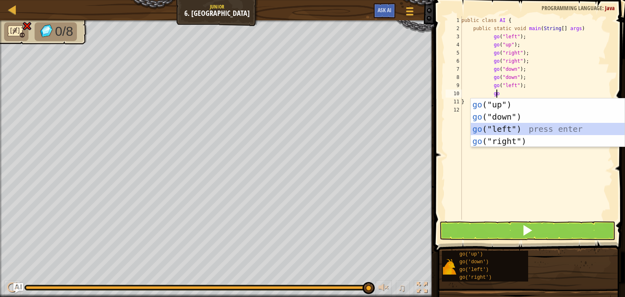
click at [533, 123] on div "go ("up") press enter go ("down") press enter go ("left") press enter go ("righ…" at bounding box center [547, 134] width 154 height 73
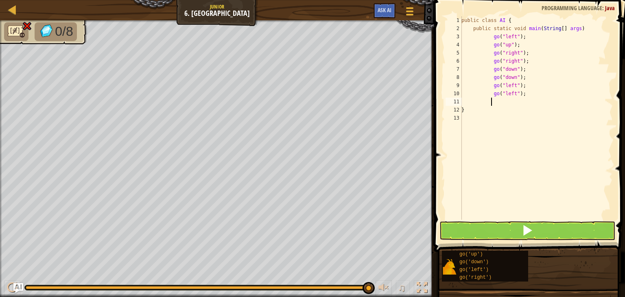
scroll to position [4, 2]
click at [482, 103] on div "public class AI { public static void main ( String [ ] args ) go ( "left" ) ; g…" at bounding box center [535, 126] width 153 height 220
click at [462, 102] on div "public class AI { public static void main ( String [ ] args ) go ( "left" ) ; g…" at bounding box center [535, 126] width 153 height 220
click at [507, 226] on button at bounding box center [527, 230] width 176 height 19
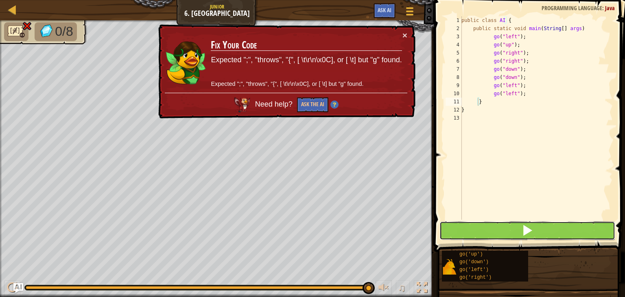
click at [507, 226] on button at bounding box center [527, 230] width 176 height 19
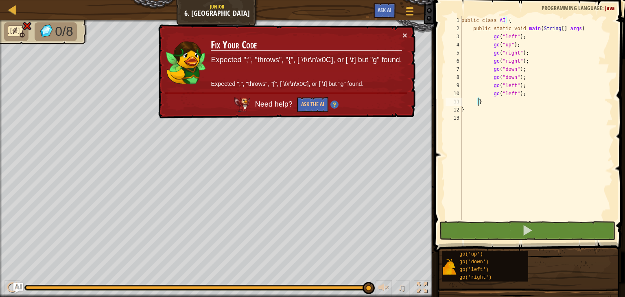
click at [523, 95] on div "public class AI { public static void main ( String [ ] args ) go ( "left" ) ; g…" at bounding box center [535, 126] width 153 height 220
click at [485, 94] on div "public class AI { public static void main ( String [ ] args ) go ( "left" ) ; g…" at bounding box center [535, 126] width 153 height 220
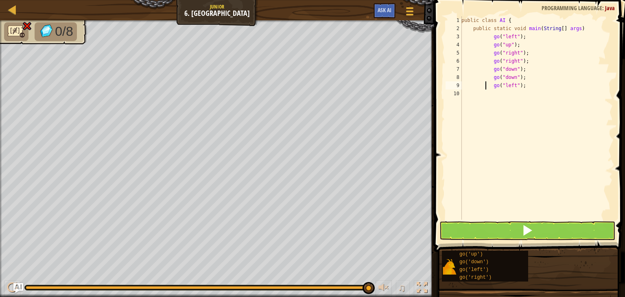
click at [485, 87] on div "public class AI { public static void main ( String [ ] args ) go ( "left" ) ; g…" at bounding box center [535, 126] width 153 height 220
click at [483, 72] on div "public class AI { public static void main ( String [ ] args ) go ( "left" ) ; g…" at bounding box center [535, 126] width 156 height 220
click at [478, 38] on div "public class AI { public static void main ( String [ ] args ) go ( "left" ) ; g…" at bounding box center [535, 126] width 156 height 220
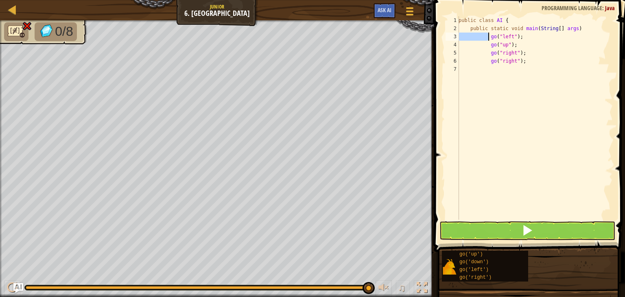
click at [478, 38] on div "public class AI { public static void main ( String [ ] args ) go ( "left" ) ; g…" at bounding box center [535, 126] width 156 height 220
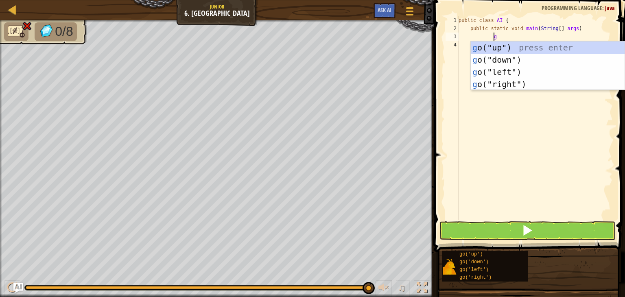
scroll to position [4, 2]
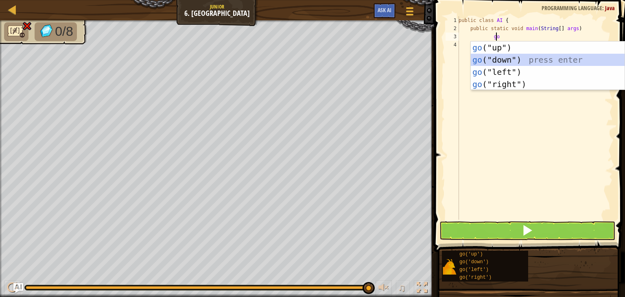
click at [532, 54] on div "go ("up") press enter go ("down") press enter go ("left") press enter go ("righ…" at bounding box center [547, 77] width 154 height 73
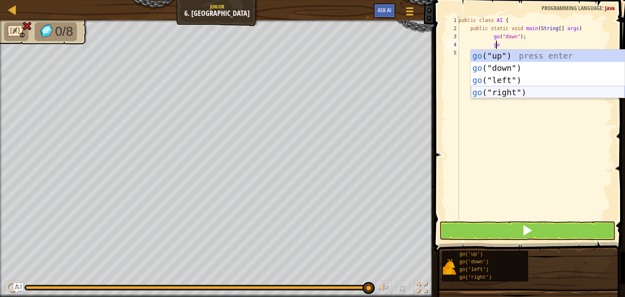
click at [529, 92] on div "go ("up") press enter go ("down") press enter go ("left") press enter go ("righ…" at bounding box center [547, 86] width 154 height 73
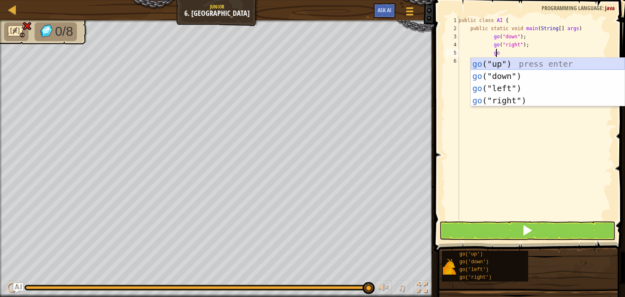
click at [519, 61] on div "go ("up") press enter go ("down") press enter go ("left") press enter go ("righ…" at bounding box center [547, 94] width 154 height 73
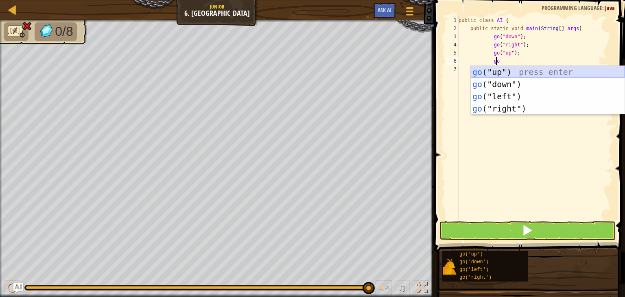
click at [522, 68] on div "go ("up") press enter go ("down") press enter go ("left") press enter go ("righ…" at bounding box center [547, 102] width 154 height 73
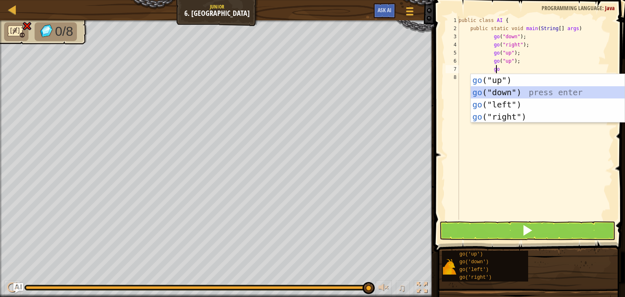
click at [520, 96] on div "go ("up") press enter go ("down") press enter go ("left") press enter go ("righ…" at bounding box center [547, 110] width 154 height 73
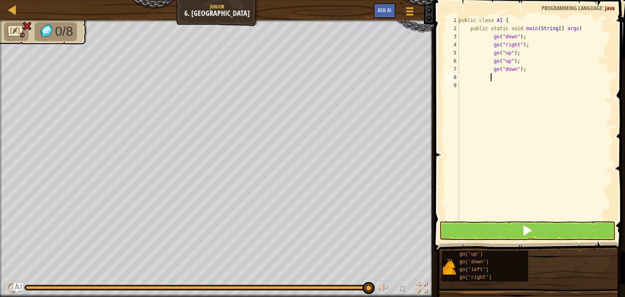
click at [522, 69] on div "public class AI { public static void main ( String [ ] args ) go ( "down" ) ; g…" at bounding box center [535, 126] width 156 height 220
click at [486, 70] on div "public class AI { public static void main ( String [ ] args ) go ( "down" ) ; g…" at bounding box center [535, 126] width 156 height 220
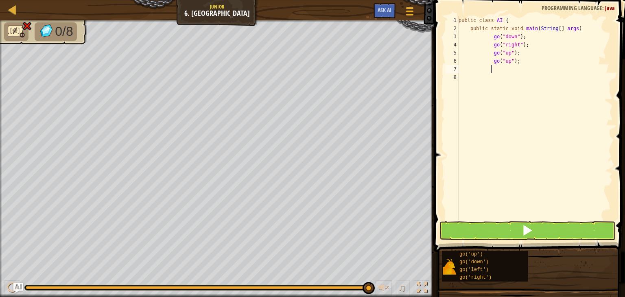
click at [492, 69] on div "public class AI { public static void main ( String [ ] args ) go ( "down" ) ; g…" at bounding box center [535, 126] width 156 height 220
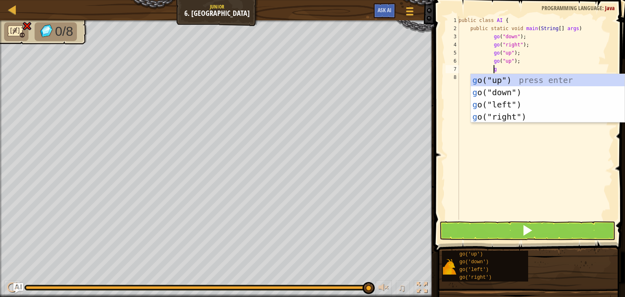
scroll to position [4, 3]
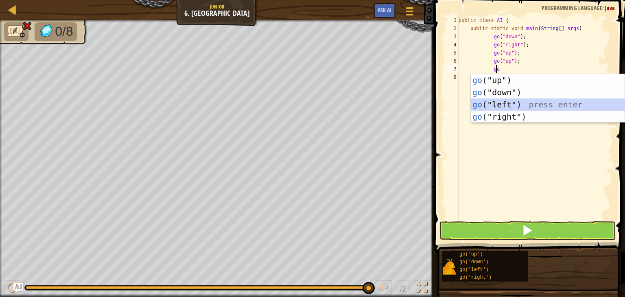
click at [522, 101] on div "go ("up") press enter go ("down") press enter go ("left") press enter go ("righ…" at bounding box center [547, 110] width 154 height 73
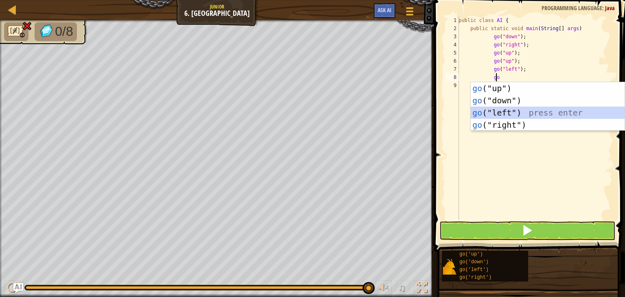
click at [523, 109] on div "go ("up") press enter go ("down") press enter go ("left") press enter go ("righ…" at bounding box center [547, 118] width 154 height 73
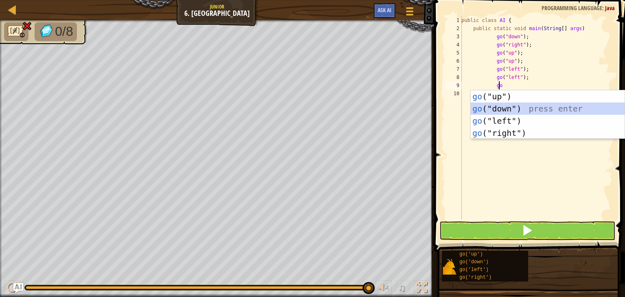
click at [505, 108] on div "go ("up") press enter go ("down") press enter go ("left") press enter go ("righ…" at bounding box center [547, 126] width 154 height 73
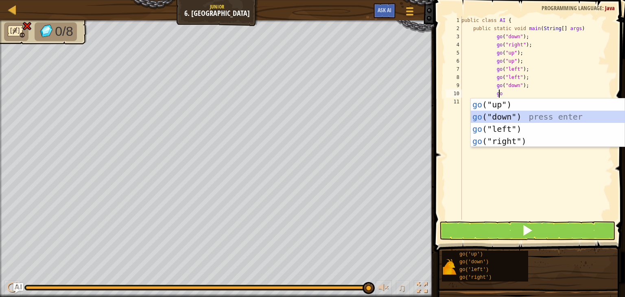
click at [507, 112] on div "go ("up") press enter go ("down") press enter go ("left") press enter go ("righ…" at bounding box center [547, 134] width 154 height 73
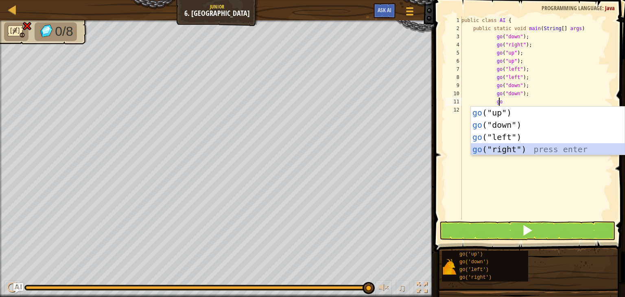
click at [525, 148] on div "go ("up") press enter go ("down") press enter go ("left") press enter go ("righ…" at bounding box center [547, 143] width 154 height 73
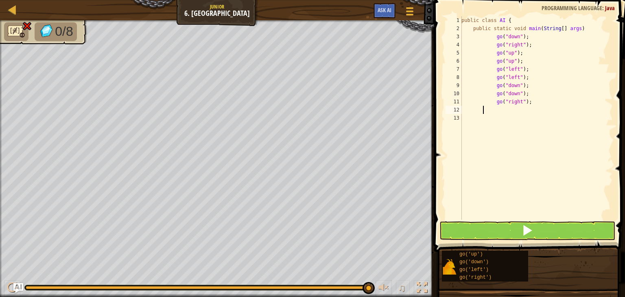
click at [483, 110] on div "public class AI { public static void main ( String [ ] args ) go ( "down" ) ; g…" at bounding box center [535, 126] width 153 height 220
click at [462, 108] on div "public class AI { public static void main ( String [ ] args ) go ( "down" ) ; g…" at bounding box center [535, 126] width 153 height 220
click at [464, 118] on div "public class AI { public static void main ( String [ ] args ) go ( "down" ) ; g…" at bounding box center [535, 126] width 153 height 220
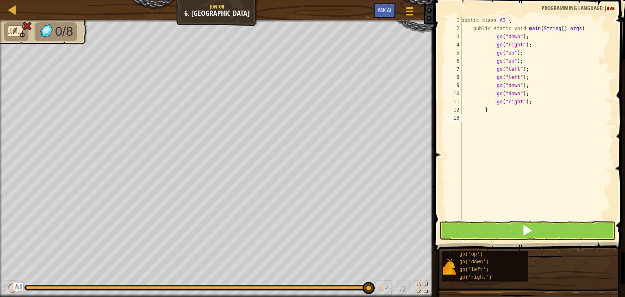
scroll to position [4, 0]
click at [513, 228] on button at bounding box center [527, 230] width 176 height 19
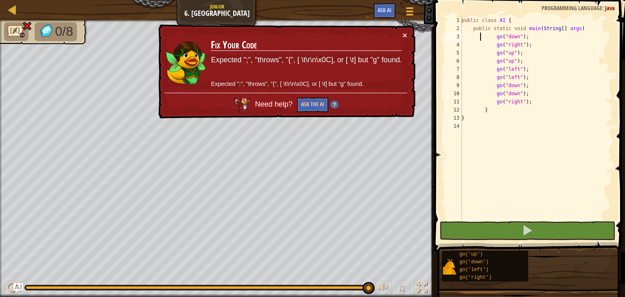
click at [480, 38] on div "public class AI { public static void main ( String [ ] args ) go ( "down" ) ; g…" at bounding box center [535, 126] width 153 height 220
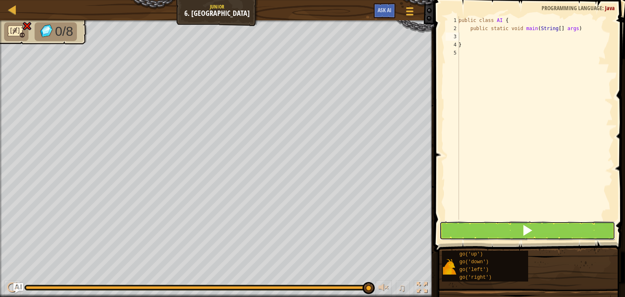
click at [462, 231] on button at bounding box center [527, 230] width 176 height 19
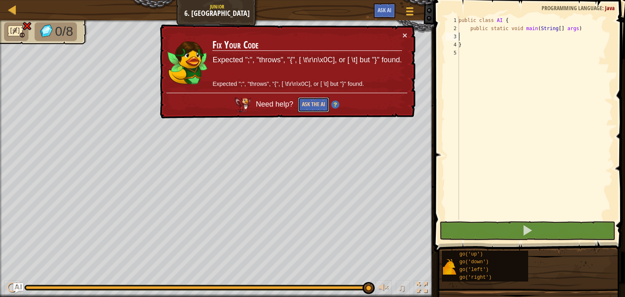
click at [320, 104] on button "Ask the AI" at bounding box center [313, 104] width 32 height 15
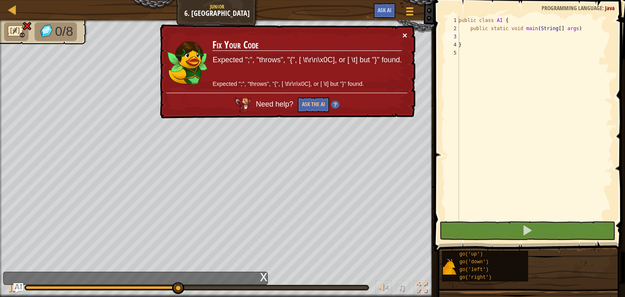
click at [403, 36] on button "×" at bounding box center [404, 36] width 5 height 9
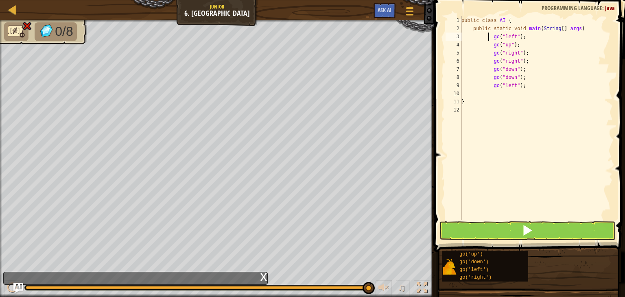
click at [489, 38] on div "public class AI { public static void main ( String [ ] args ) go ( "left" ) ; g…" at bounding box center [535, 126] width 153 height 220
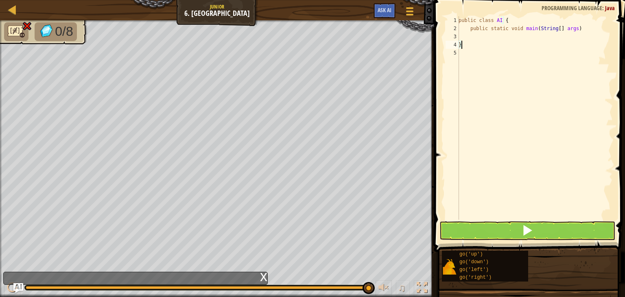
click at [465, 43] on div "public class AI { public static void main ( String [ ] args ) }" at bounding box center [535, 126] width 156 height 220
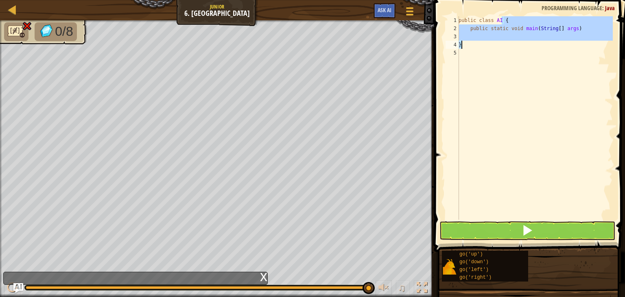
click at [465, 43] on div "public class AI { public static void main ( String [ ] args ) }" at bounding box center [535, 126] width 156 height 220
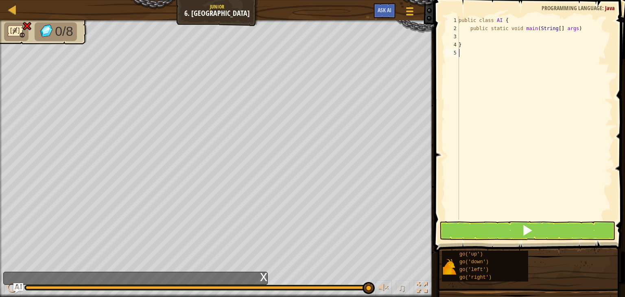
click at [467, 78] on div "public class AI { public static void main ( String [ ] args ) }" at bounding box center [535, 126] width 156 height 220
click at [456, 43] on div "4" at bounding box center [451, 45] width 13 height 8
click at [484, 37] on div "public class AI { public static void main ( String [ ] args )" at bounding box center [535, 126] width 156 height 220
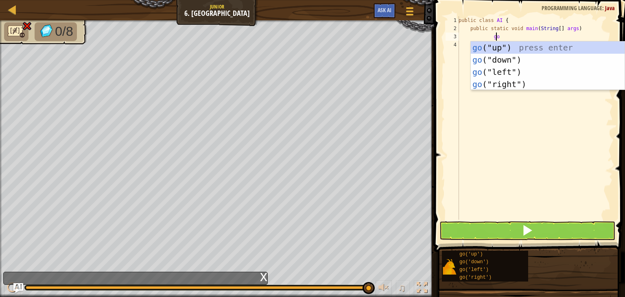
scroll to position [4, 3]
click at [520, 42] on div "go ("up") press enter go ("down") press enter go ("left") press enter go ("righ…" at bounding box center [547, 77] width 154 height 73
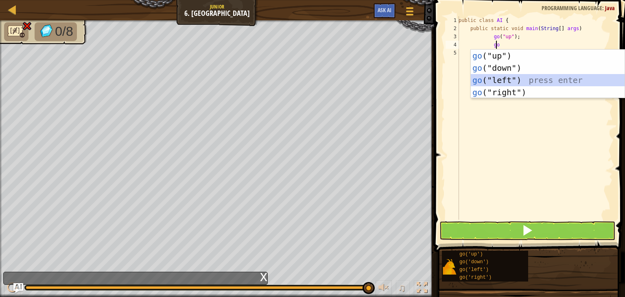
click at [523, 77] on div "go ("up") press enter go ("down") press enter go ("left") press enter go ("righ…" at bounding box center [547, 86] width 154 height 73
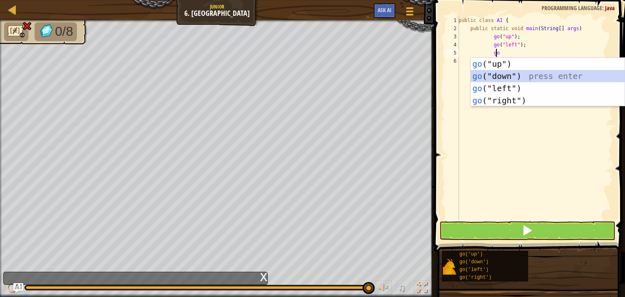
click at [523, 73] on div "go ("up") press enter go ("down") press enter go ("left") press enter go ("righ…" at bounding box center [547, 94] width 154 height 73
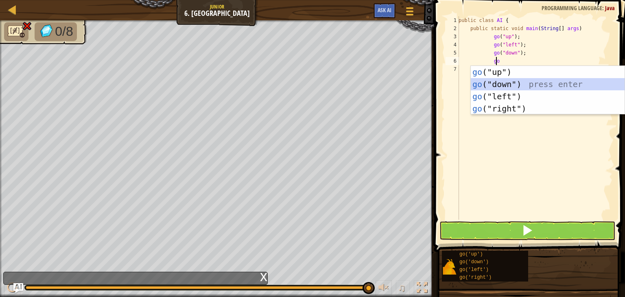
click at [524, 80] on div "go ("up") press enter go ("down") press enter go ("left") press enter go ("righ…" at bounding box center [547, 102] width 154 height 73
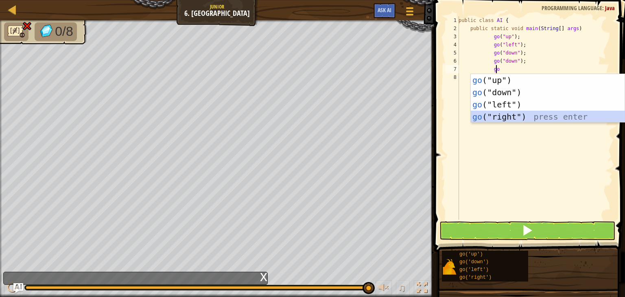
click at [504, 115] on div "go ("up") press enter go ("down") press enter go ("left") press enter go ("righ…" at bounding box center [547, 110] width 154 height 73
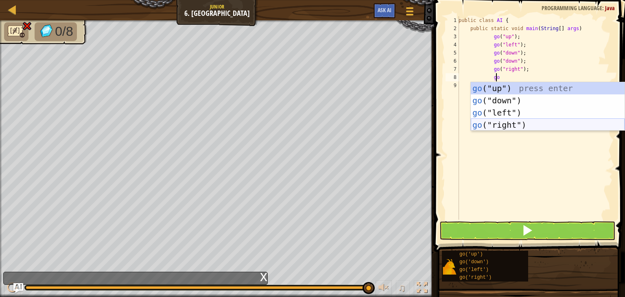
click at [509, 122] on div "go ("up") press enter go ("down") press enter go ("left") press enter go ("righ…" at bounding box center [547, 118] width 154 height 73
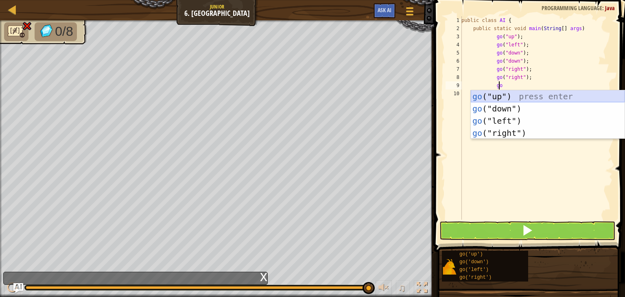
click at [516, 90] on div "go ("up") press enter go ("down") press enter go ("left") press enter go ("righ…" at bounding box center [547, 126] width 154 height 73
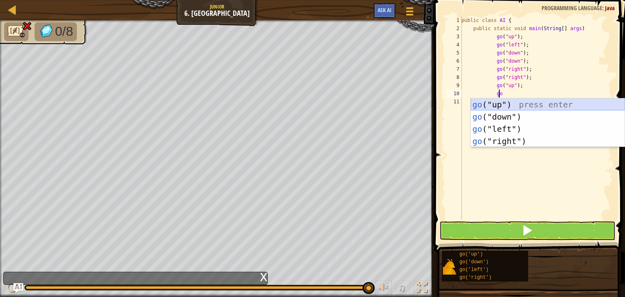
click at [519, 102] on div "go ("up") press enter go ("down") press enter go ("left") press enter go ("righ…" at bounding box center [547, 134] width 154 height 73
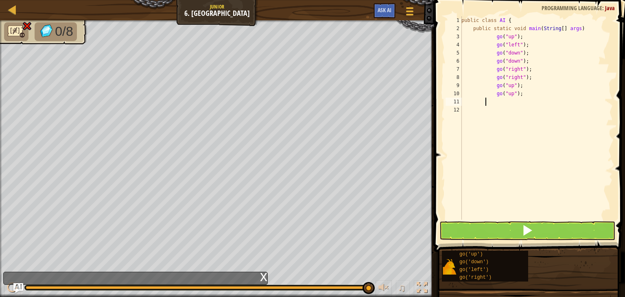
click at [485, 100] on div "public class AI { public static void main ( String [ ] args ) go ( "up" ) ; go …" at bounding box center [535, 126] width 153 height 220
click at [460, 100] on div "11" at bounding box center [453, 102] width 16 height 8
click at [466, 108] on div "public class AI { public static void main ( String [ ] args ) go ( "up" ) ; go …" at bounding box center [535, 126] width 153 height 220
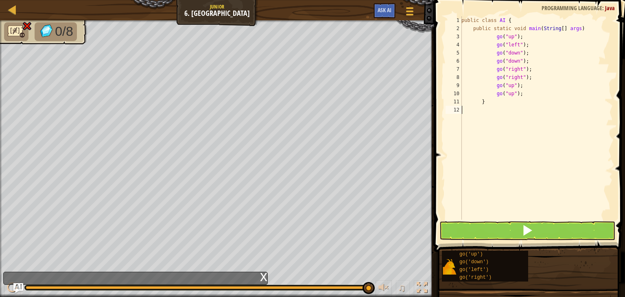
scroll to position [4, 0]
click at [513, 225] on button at bounding box center [527, 230] width 176 height 19
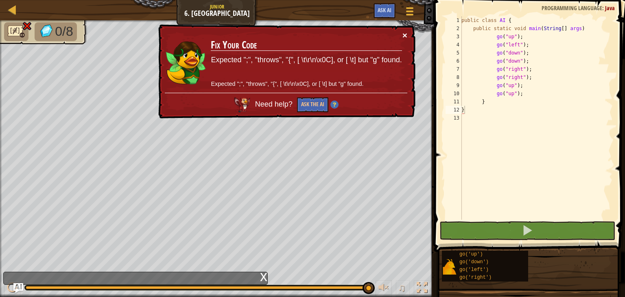
click at [405, 31] on button "×" at bounding box center [403, 33] width 5 height 9
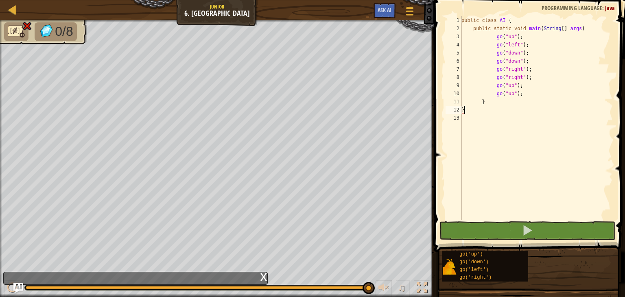
click at [484, 105] on div "public class AI { public static void main ( String [ ] args ) go ( "up" ) ; go …" at bounding box center [535, 126] width 153 height 220
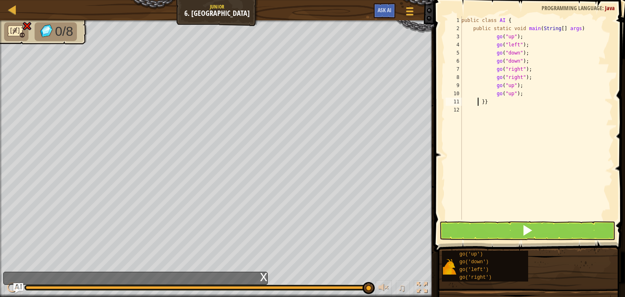
click at [477, 98] on div "public class AI { public static void main ( String [ ] args ) go ( "up" ) ; go …" at bounding box center [535, 126] width 153 height 220
click at [483, 101] on div "public class AI { public static void main ( String [ ] args ) go ( "up" ) ; go …" at bounding box center [535, 126] width 153 height 220
click at [464, 110] on div "public class AI { public static void main ( String [ ] args ) go ( "up" ) ; go …" at bounding box center [535, 126] width 153 height 220
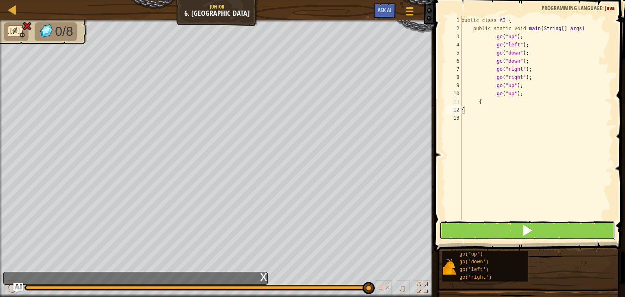
click at [511, 223] on button at bounding box center [527, 230] width 176 height 19
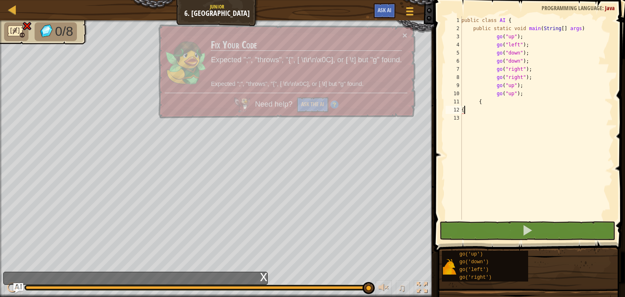
click at [474, 113] on div "public class AI { public static void main ( String [ ] args ) go ( "up" ) ; go …" at bounding box center [535, 126] width 153 height 220
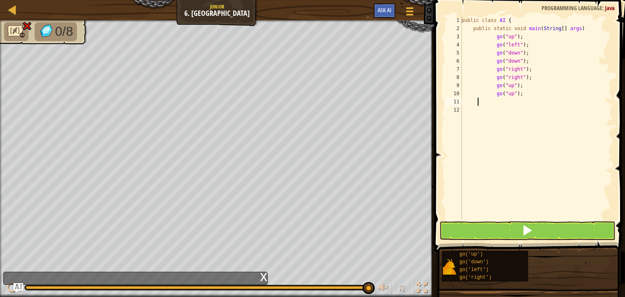
scroll to position [4, 1]
click at [489, 237] on button at bounding box center [527, 230] width 176 height 19
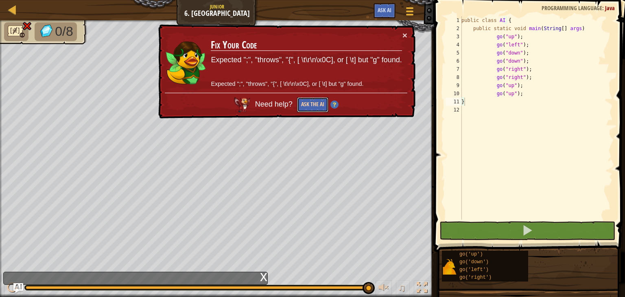
click at [323, 100] on button "Ask the AI" at bounding box center [311, 104] width 31 height 15
click at [404, 32] on button "×" at bounding box center [404, 36] width 5 height 9
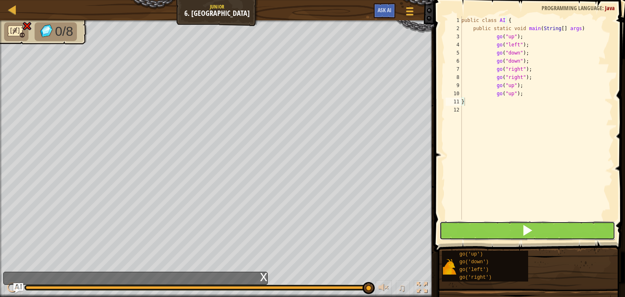
click at [459, 224] on button at bounding box center [527, 230] width 176 height 19
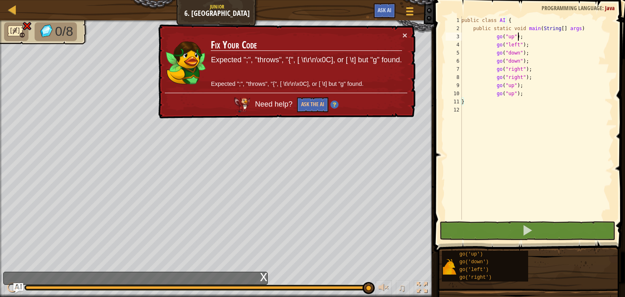
click at [520, 38] on div "public class AI { public static void main ( String [ ] args ) go ( "up" ) ; go …" at bounding box center [535, 126] width 153 height 220
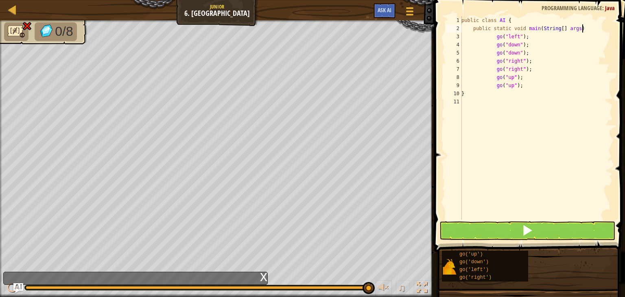
click at [528, 56] on div "public class AI { public static void main ( String [ ] args ) go ( "left" ) ; g…" at bounding box center [535, 126] width 153 height 220
click at [531, 63] on div "public class AI { public static void main ( String [ ] args ) go ( "left" ) ; g…" at bounding box center [535, 126] width 153 height 220
click at [517, 69] on div "public class AI { public static void main ( String [ ] args ) go ( "left" ) ; g…" at bounding box center [535, 126] width 156 height 220
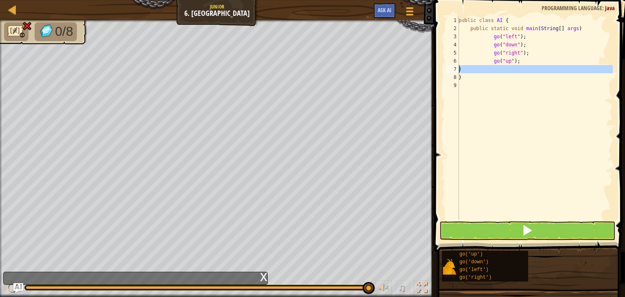
click at [458, 70] on div "7" at bounding box center [451, 69] width 13 height 8
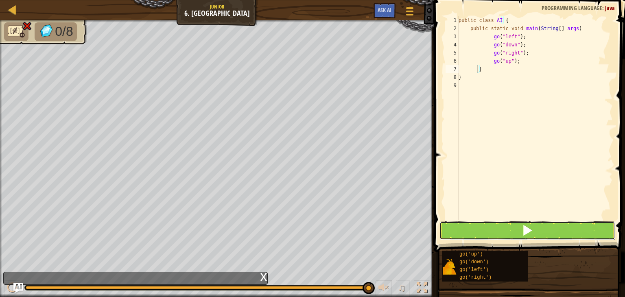
click at [514, 232] on button at bounding box center [527, 230] width 176 height 19
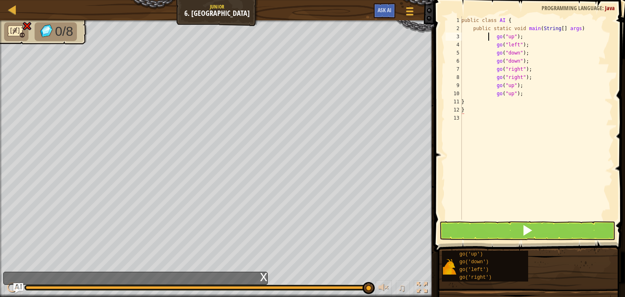
click at [489, 36] on div "public class AI { public static void main ( String [ ] args ) go ( "up" ) ; go …" at bounding box center [535, 126] width 153 height 220
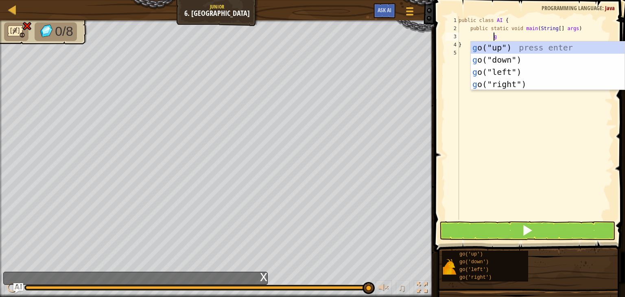
scroll to position [4, 2]
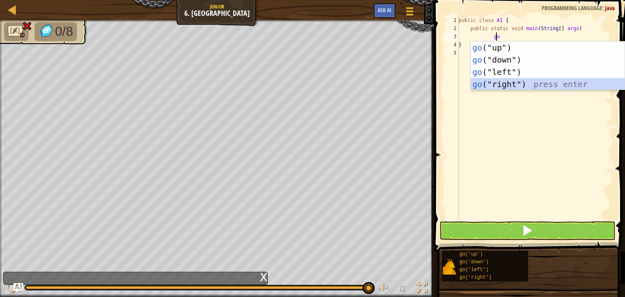
click at [526, 83] on div "go ("up") press enter go ("down") press enter go ("left") press enter go ("righ…" at bounding box center [547, 77] width 154 height 73
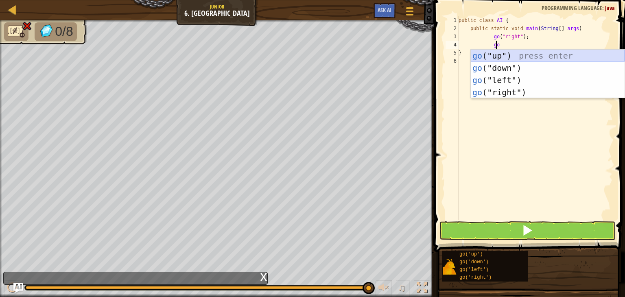
click at [519, 51] on div "go ("up") press enter go ("down") press enter go ("left") press enter go ("righ…" at bounding box center [547, 86] width 154 height 73
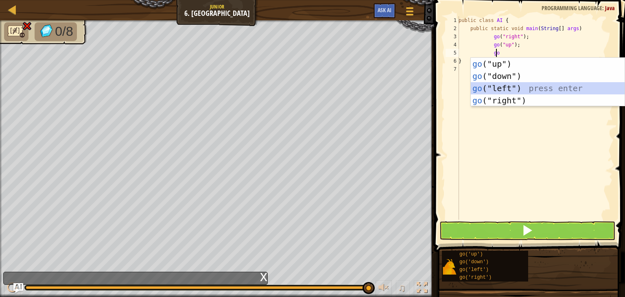
click at [530, 85] on div "go ("up") press enter go ("down") press enter go ("left") press enter go ("righ…" at bounding box center [547, 94] width 154 height 73
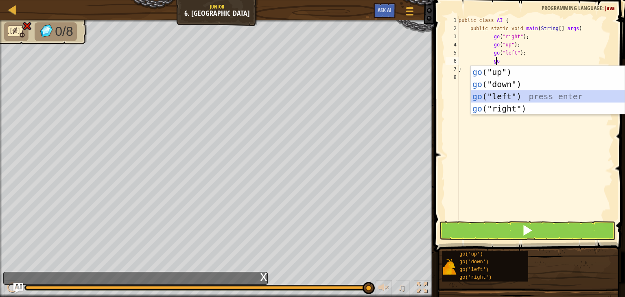
click at [530, 96] on div "go ("up") press enter go ("down") press enter go ("left") press enter go ("righ…" at bounding box center [547, 102] width 154 height 73
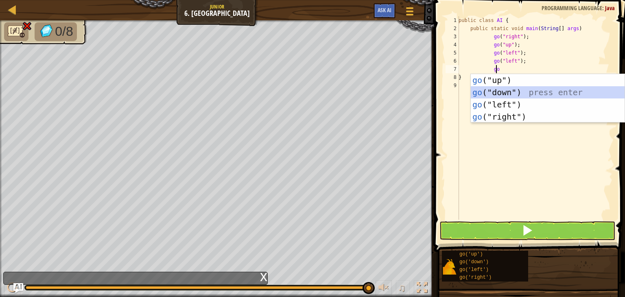
click at [531, 86] on div "go ("up") press enter go ("down") press enter go ("left") press enter go ("righ…" at bounding box center [547, 110] width 154 height 73
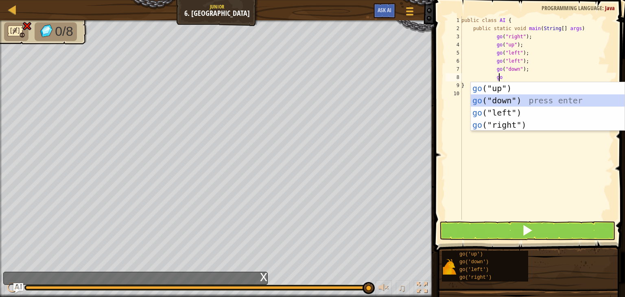
click at [530, 96] on div "go ("up") press enter go ("down") press enter go ("left") press enter go ("righ…" at bounding box center [547, 118] width 154 height 73
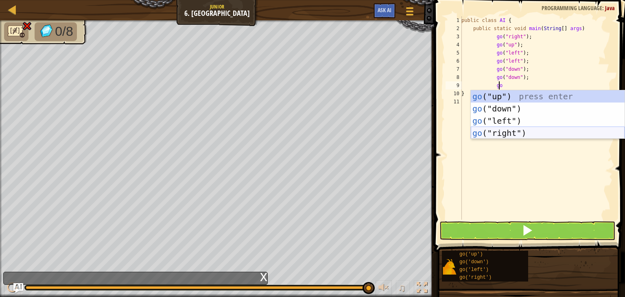
click at [538, 134] on div "go ("up") press enter go ("down") press enter go ("left") press enter go ("righ…" at bounding box center [547, 126] width 154 height 73
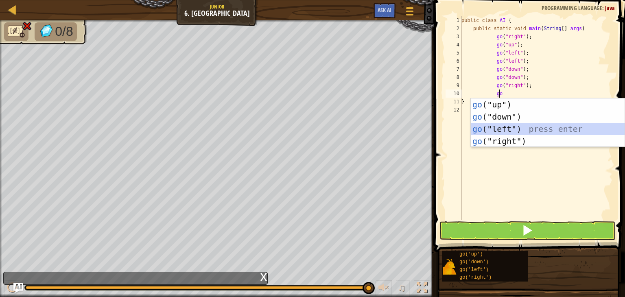
click at [538, 134] on div "go ("up") press enter go ("down") press enter go ("left") press enter go ("righ…" at bounding box center [547, 134] width 154 height 73
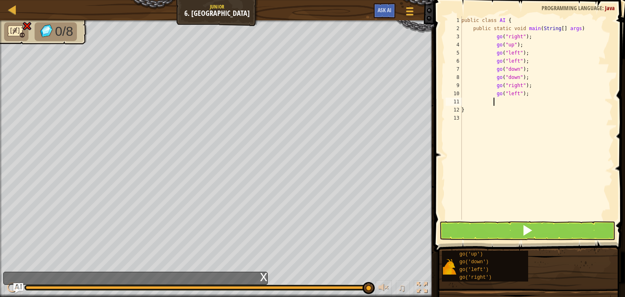
click at [528, 99] on div "public class AI { public static void main ( String [ ] args ) go ( "right" ) ; …" at bounding box center [535, 126] width 153 height 220
click at [527, 95] on div "public class AI { public static void main ( String [ ] args ) go ( "right" ) ; …" at bounding box center [535, 126] width 153 height 220
click at [488, 95] on div "public class AI { public static void main ( String [ ] args ) go ( "right" ) ; …" at bounding box center [535, 126] width 153 height 220
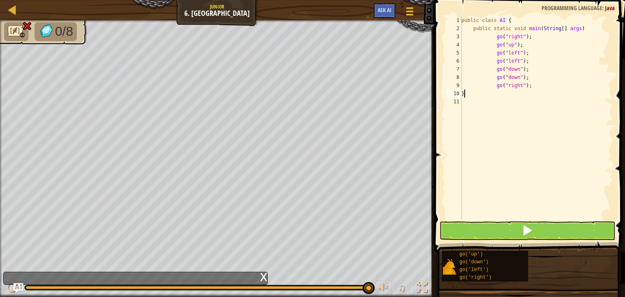
click at [493, 92] on div "public class AI { public static void main ( String [ ] args ) go ( "right" ) ; …" at bounding box center [535, 126] width 153 height 220
click at [462, 91] on div "public class AI { public static void main ( String [ ] args ) go ( "right" ) ; …" at bounding box center [535, 126] width 153 height 220
click at [493, 94] on div "public class AI { public static void main ( String [ ] args ) go ( "right" ) ; …" at bounding box center [535, 126] width 153 height 220
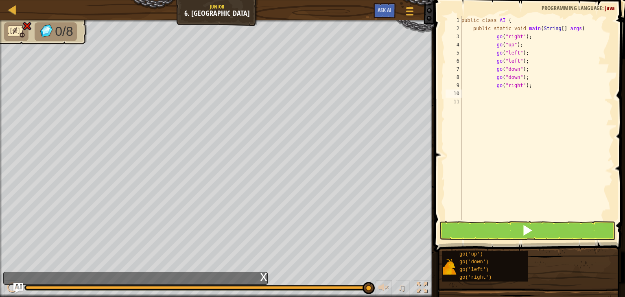
click at [497, 92] on div "public class AI { public static void main ( String [ ] args ) go ( "right" ) ; …" at bounding box center [535, 126] width 153 height 220
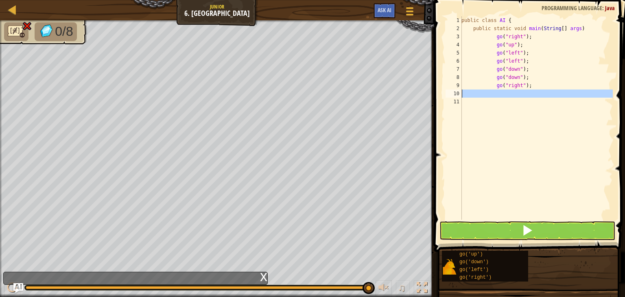
click at [497, 92] on div "public class AI { public static void main ( String [ ] args ) go ( "right" ) ; …" at bounding box center [535, 126] width 153 height 220
click at [506, 121] on div "public class AI { public static void main ( String [ ] args ) go ( "right" ) ; …" at bounding box center [535, 117] width 153 height 203
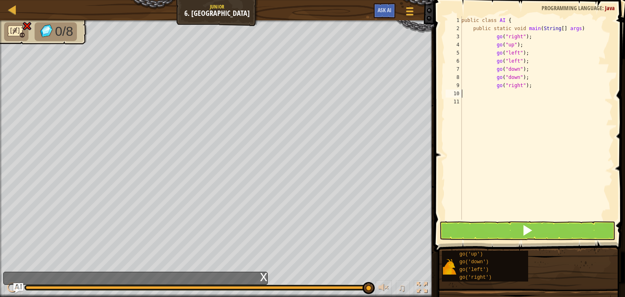
click at [494, 93] on div "public class AI { public static void main ( String [ ] args ) go ( "right" ) ; …" at bounding box center [535, 126] width 153 height 220
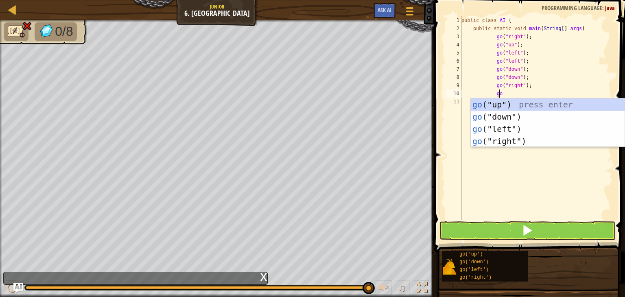
scroll to position [4, 3]
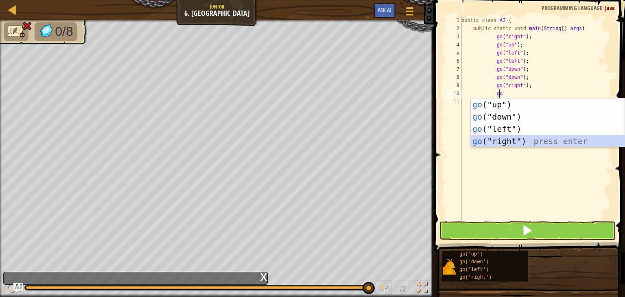
click at [529, 139] on div "go ("up") press enter go ("down") press enter go ("left") press enter go ("righ…" at bounding box center [547, 134] width 154 height 73
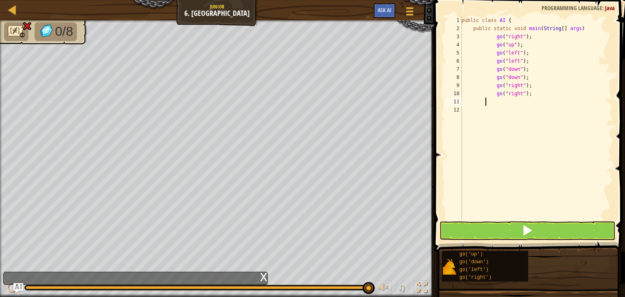
click at [485, 102] on div "public class AI { public static void main ( String [ ] args ) go ( "right" ) ; …" at bounding box center [535, 126] width 153 height 220
click at [460, 101] on div "11" at bounding box center [453, 102] width 16 height 8
click at [464, 111] on div "public class AI { public static void main ( String [ ] args ) go ( "right" ) ; …" at bounding box center [535, 126] width 153 height 220
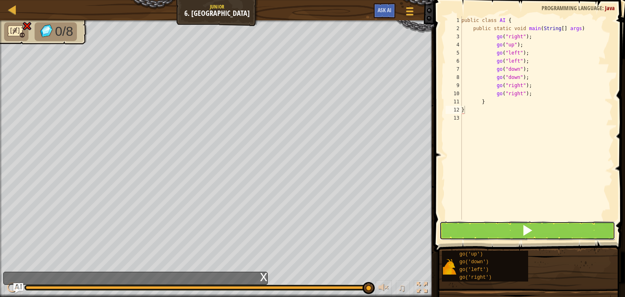
click at [505, 229] on button at bounding box center [527, 230] width 176 height 19
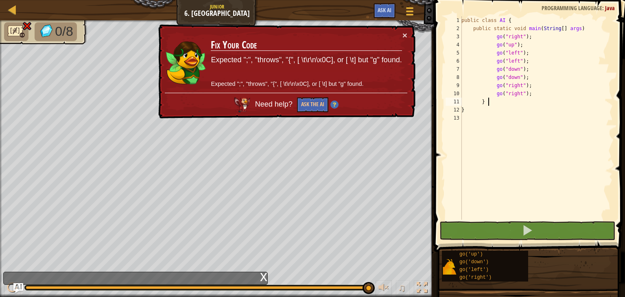
click at [487, 103] on div "public class AI { public static void main ( String [ ] args ) go ( "right" ) ; …" at bounding box center [535, 126] width 153 height 220
click at [476, 101] on div "public class AI { public static void main ( String [ ] args ) go ( "right" ) ; …" at bounding box center [535, 126] width 153 height 220
click at [494, 106] on div "public class AI { public static void main ( String [ ] args ) go ( "right" ) ; …" at bounding box center [535, 126] width 153 height 220
click at [493, 101] on div "public class AI { public static void main ( String [ ] args ) go ( "right" ) ; …" at bounding box center [535, 126] width 153 height 220
click at [490, 100] on div "public class AI { public static void main ( String [ ] args ) go ( "right" ) ; …" at bounding box center [535, 126] width 153 height 220
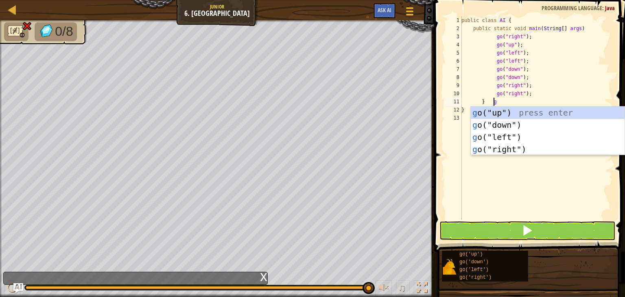
scroll to position [4, 2]
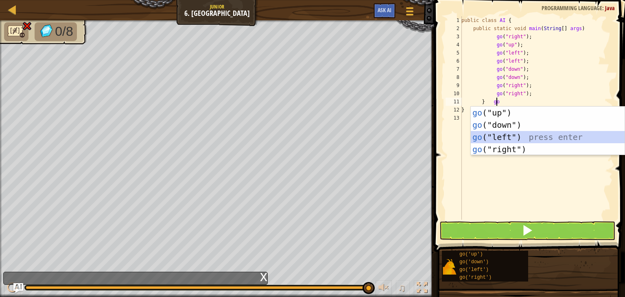
click at [514, 132] on div "go ("up") press enter go ("down") press enter go ("left") press enter go ("righ…" at bounding box center [547, 143] width 154 height 73
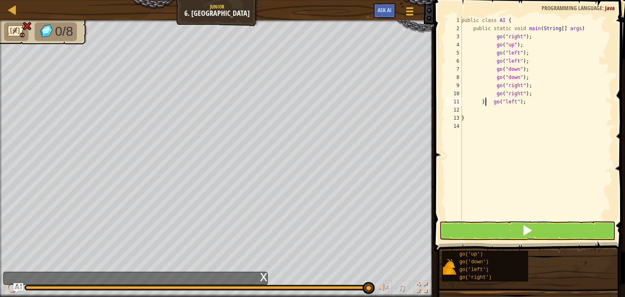
click at [485, 102] on div "public class AI { public static void main ( String [ ] args ) go ( "right" ) ; …" at bounding box center [535, 126] width 153 height 220
click at [479, 102] on div "public class AI { public static void main ( String [ ] args ) go ( "right" ) ; …" at bounding box center [535, 126] width 153 height 220
click at [491, 102] on div "public class AI { public static void main ( String [ ] args ) go ( "right" ) ; …" at bounding box center [535, 126] width 153 height 220
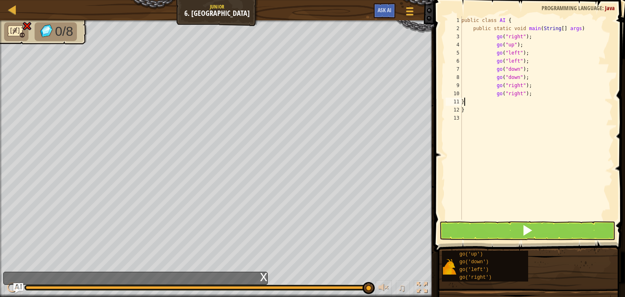
scroll to position [4, 1]
click at [459, 98] on div "11" at bounding box center [453, 102] width 16 height 8
click at [473, 119] on div "public class AI { public static void main ( String [ ] args ) go ( "right" ) ; …" at bounding box center [535, 126] width 153 height 220
click at [458, 115] on div "13" at bounding box center [453, 118] width 16 height 8
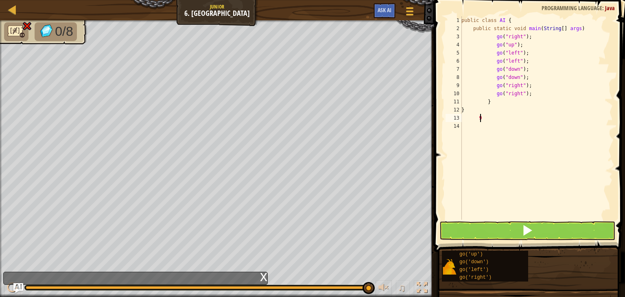
scroll to position [4, 1]
click at [473, 119] on div "public class AI { public static void main ( String [ ] args ) go ( "right" ) ; …" at bounding box center [535, 126] width 153 height 220
click at [470, 119] on div "public class AI { public static void main ( String [ ] args ) go ( "right" ) ; …" at bounding box center [535, 126] width 153 height 220
click at [470, 118] on div "public class AI { public static void main ( String [ ] args ) go ( "right" ) ; …" at bounding box center [535, 126] width 153 height 220
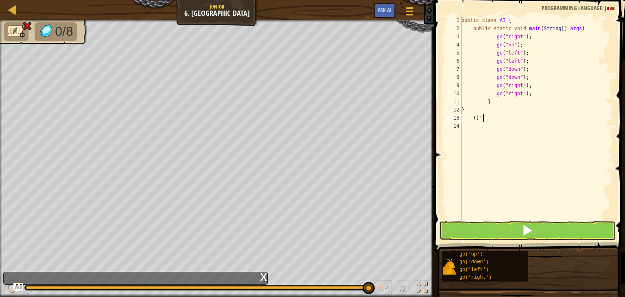
scroll to position [4, 1]
click at [483, 116] on div "public class AI { public static void main ( String [ ] args ) go ( "right" ) ; …" at bounding box center [535, 126] width 153 height 220
click at [482, 116] on div "public class AI { public static void main ( String [ ] args ) go ( "right" ) ; …" at bounding box center [535, 126] width 153 height 220
click at [483, 115] on div "public class AI { public static void main ( String [ ] args ) go ( "right" ) ; …" at bounding box center [535, 126] width 153 height 220
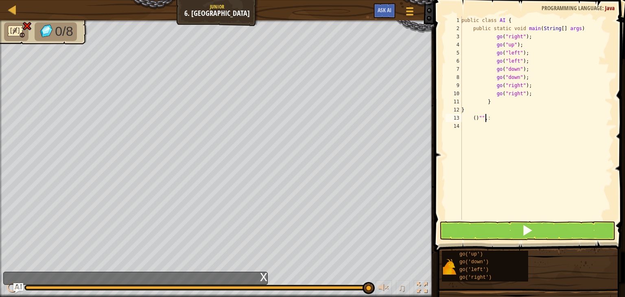
click at [486, 119] on div "public class AI { public static void main ( String [ ] args ) go ( "right" ) ; …" at bounding box center [535, 126] width 153 height 220
click at [557, 225] on button at bounding box center [527, 230] width 176 height 19
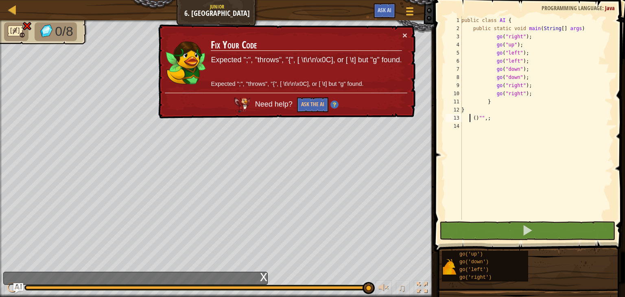
click at [469, 118] on div "public class AI { public static void main ( String [ ] args ) go ( "right" ) ; …" at bounding box center [535, 126] width 153 height 220
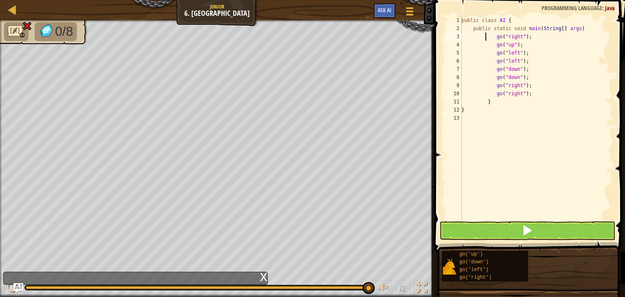
click at [485, 37] on div "public class AI { public static void main ( String [ ] args ) go ( "right" ) ; …" at bounding box center [535, 126] width 153 height 220
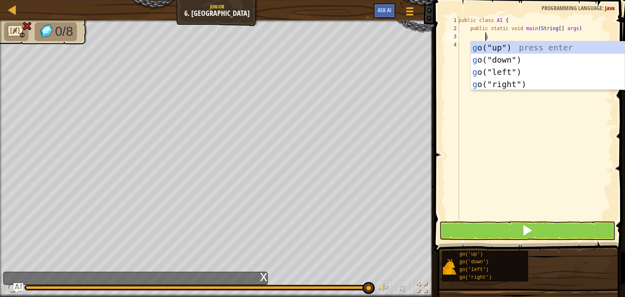
scroll to position [4, 2]
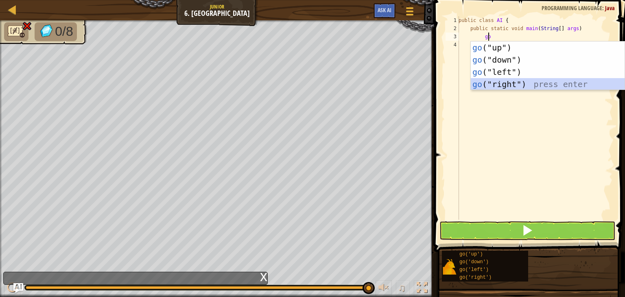
click at [535, 78] on div "go ("up") press enter go ("down") press enter go ("left") press enter go ("righ…" at bounding box center [547, 77] width 154 height 73
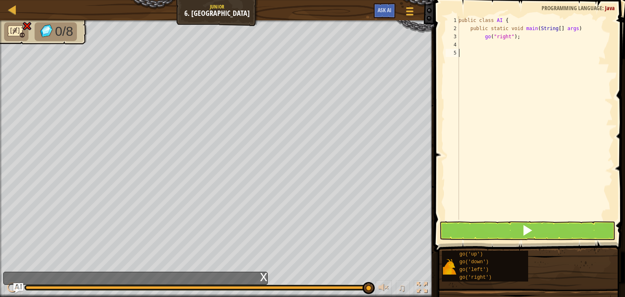
click at [535, 78] on div "public class AI { public static void main ( String [ ] args ) go ( "right" ) ;" at bounding box center [535, 126] width 156 height 220
click at [458, 51] on div "5" at bounding box center [451, 53] width 13 height 8
click at [483, 43] on div "public class AI { public static void main ( String [ ] args ) go ( "right" ) ; o" at bounding box center [535, 126] width 156 height 220
click at [465, 54] on div "public class AI { public static void main ( String [ ] args ) go ( "right" ) ; o" at bounding box center [535, 126] width 156 height 220
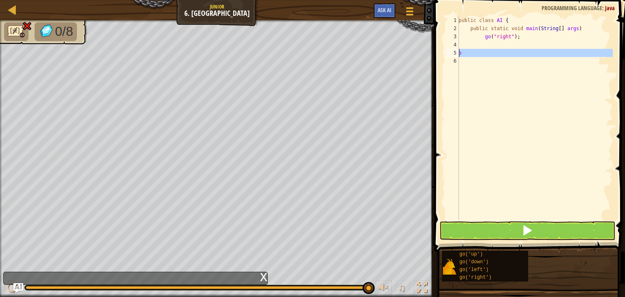
click at [456, 53] on div "5" at bounding box center [451, 53] width 13 height 8
click at [483, 42] on div "public class AI { public static void main ( String [ ] args ) go ( "right" ) ;" at bounding box center [535, 126] width 156 height 220
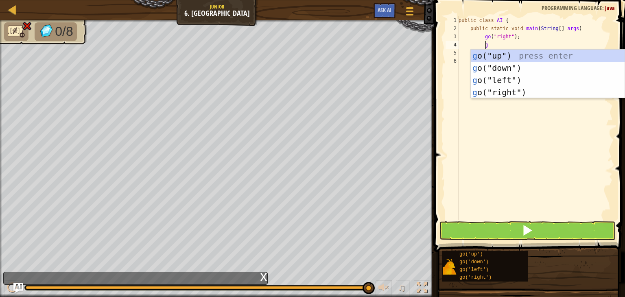
scroll to position [4, 2]
click at [521, 51] on div "go ("up") press enter go ("down") press enter go ("left") press enter go ("righ…" at bounding box center [547, 86] width 154 height 73
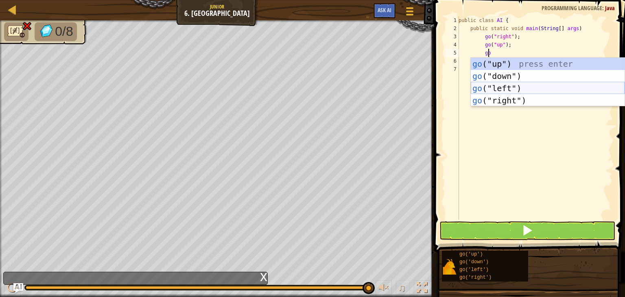
click at [517, 83] on div "go ("up") press enter go ("down") press enter go ("left") press enter go ("righ…" at bounding box center [547, 94] width 154 height 73
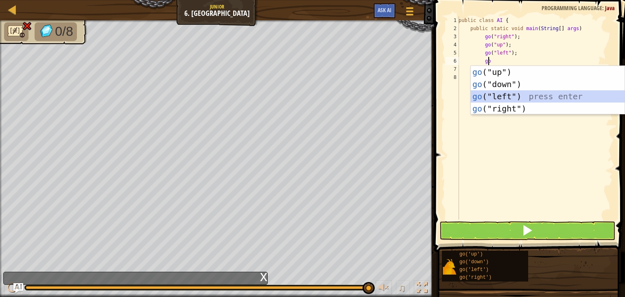
click at [518, 93] on div "go ("up") press enter go ("down") press enter go ("left") press enter go ("righ…" at bounding box center [547, 102] width 154 height 73
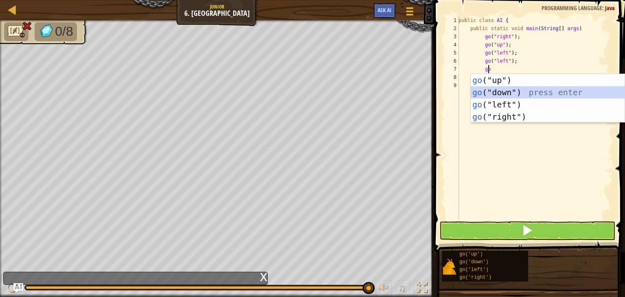
click at [517, 88] on div "go ("up") press enter go ("down") press enter go ("left") press enter go ("righ…" at bounding box center [547, 110] width 154 height 73
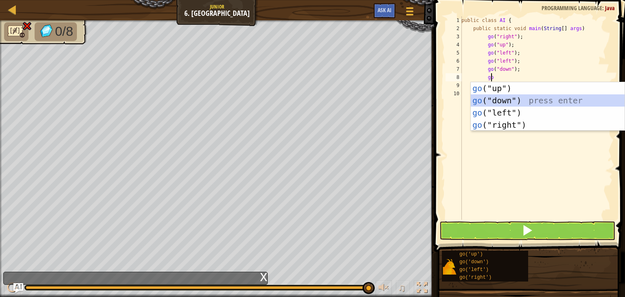
click at [517, 96] on div "go ("up") press enter go ("down") press enter go ("left") press enter go ("righ…" at bounding box center [547, 118] width 154 height 73
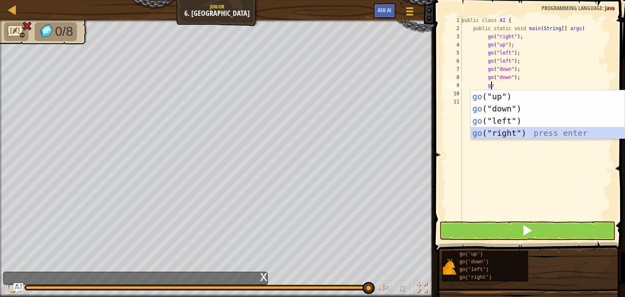
click at [523, 133] on div "go ("up") press enter go ("down") press enter go ("left") press enter go ("righ…" at bounding box center [547, 126] width 154 height 73
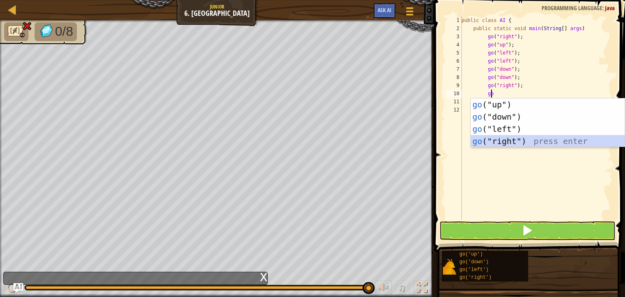
click at [524, 140] on div "go ("up") press enter go ("down") press enter go ("left") press enter go ("righ…" at bounding box center [547, 134] width 154 height 73
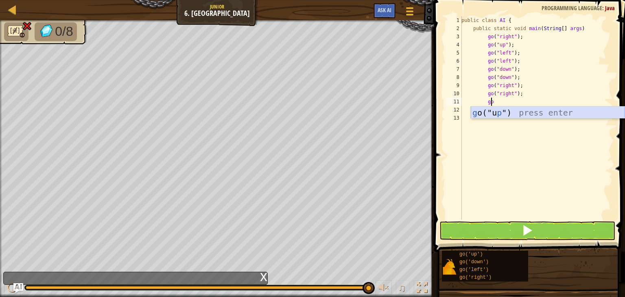
click at [518, 113] on div "g o("u p ") press enter" at bounding box center [547, 125] width 154 height 37
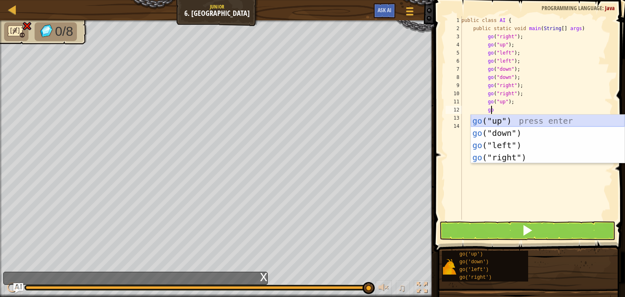
click at [517, 115] on div "go ("up") press enter go ("down") press enter go ("left") press enter go ("righ…" at bounding box center [547, 151] width 154 height 73
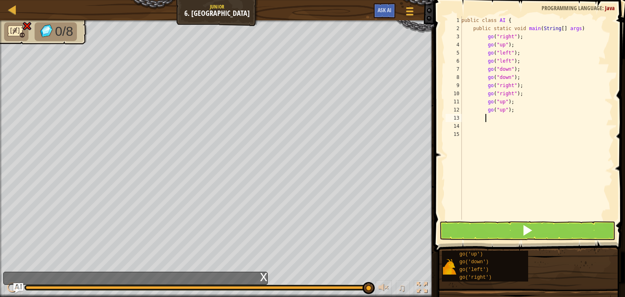
scroll to position [4, 1]
click at [509, 109] on div "public class AI { public static void main ( String [ ] args ) go ( "right" ) ; …" at bounding box center [535, 126] width 153 height 220
click at [480, 109] on div "public class AI { public static void main ( String [ ] args ) go ( "right" ) ; …" at bounding box center [535, 126] width 153 height 220
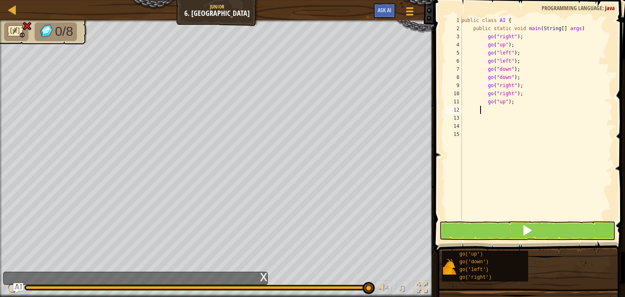
scroll to position [4, 1]
click at [480, 105] on div "public class AI { public static void main ( String [ ] args ) go ( "right" ) ; …" at bounding box center [535, 126] width 153 height 220
click at [483, 101] on div "public class AI { public static void main ( String [ ] args ) go ( "right" ) ; …" at bounding box center [535, 126] width 153 height 220
click at [477, 101] on div "public class AI { public static void main ( String [ ] args ) go ( "right" ) ; …" at bounding box center [535, 126] width 153 height 220
click at [460, 99] on div "11" at bounding box center [453, 102] width 16 height 8
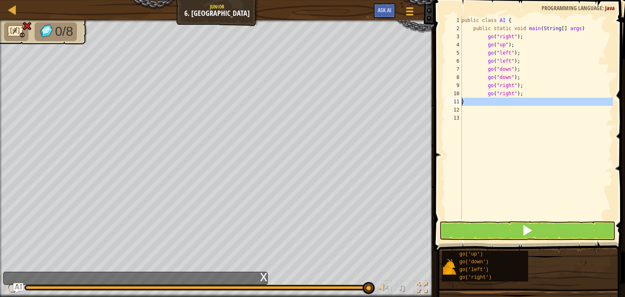
scroll to position [4, 0]
click at [464, 110] on div "public class AI { public static void main ( String [ ] args ) go ( "right" ) ; …" at bounding box center [535, 126] width 153 height 220
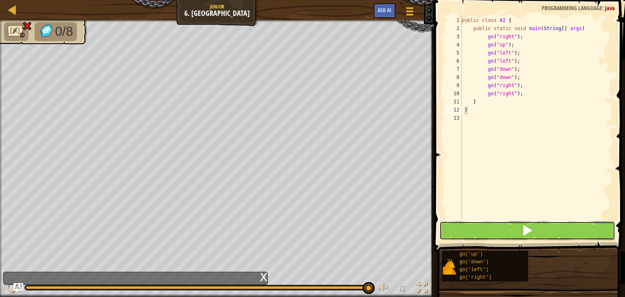
click at [496, 232] on button at bounding box center [527, 230] width 176 height 19
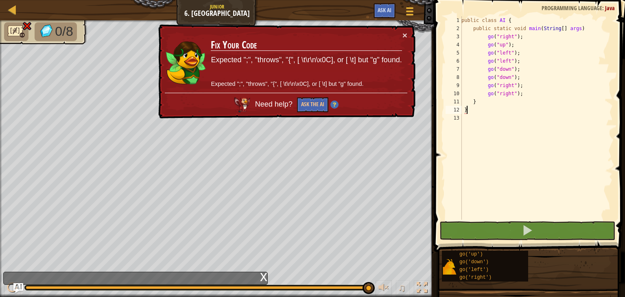
click at [468, 102] on div "public class AI { public static void main ( String [ ] args ) go ( "right" ) ; …" at bounding box center [535, 126] width 153 height 220
click at [472, 102] on div "public class AI { public static void main ( String [ ] args ) go ( "right" ) ; …" at bounding box center [535, 126] width 153 height 220
click at [471, 102] on div "public class AI { public static void main ( String [ ] args ) go ( "right" ) ; …" at bounding box center [535, 126] width 153 height 220
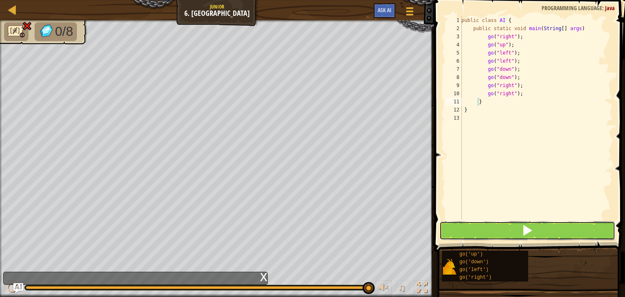
click at [514, 228] on button at bounding box center [527, 230] width 176 height 19
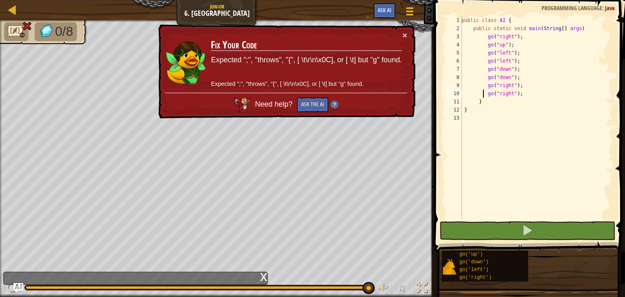
click at [483, 93] on div "public class AI { public static void main ( String [ ] args ) go ( "right" ) ; …" at bounding box center [535, 126] width 153 height 220
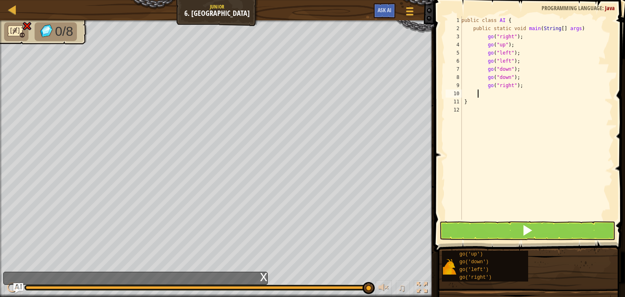
click at [478, 93] on div "public class AI { public static void main ( String [ ] args ) go ( "right" ) ; …" at bounding box center [535, 126] width 153 height 220
click at [460, 90] on div "10" at bounding box center [453, 93] width 16 height 8
click at [542, 224] on button at bounding box center [527, 230] width 176 height 19
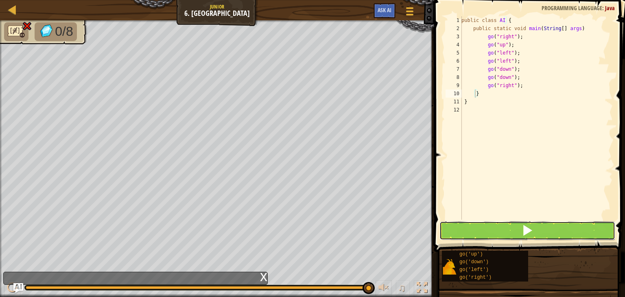
click at [542, 224] on button at bounding box center [527, 230] width 176 height 19
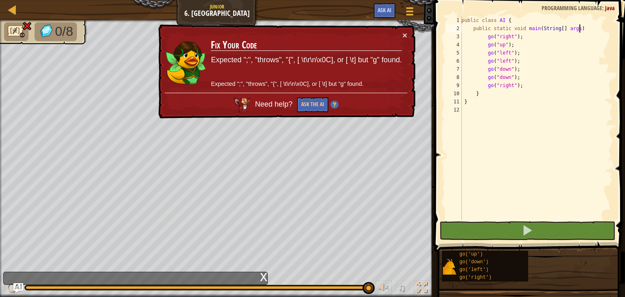
click at [579, 28] on div "public class AI { public static void main ( String [ ] args ) go ( "right" ) ; …" at bounding box center [535, 126] width 153 height 220
drag, startPoint x: 574, startPoint y: 28, endPoint x: 579, endPoint y: 27, distance: 5.0
click at [579, 27] on div "public class AI { public static void main ( String [ ] args ) go ( "right" ) ; …" at bounding box center [535, 126] width 153 height 220
click at [579, 27] on div "public class AI { public static void main ( String [ ] args ) go ( "right" ) ; …" at bounding box center [535, 117] width 153 height 203
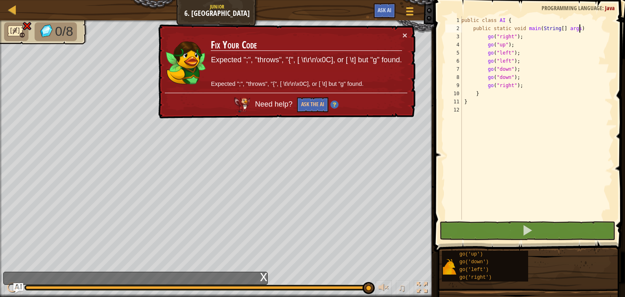
scroll to position [4, 10]
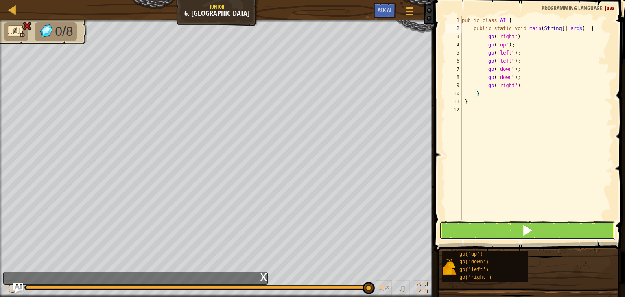
click at [558, 227] on button at bounding box center [527, 230] width 176 height 19
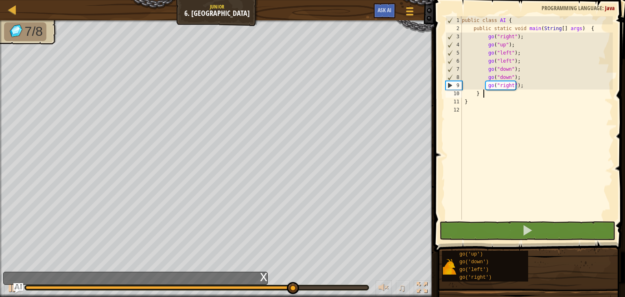
click at [484, 95] on div "public class AI { public static void main ( String [ ] args ) { go ( "right" ) …" at bounding box center [536, 126] width 152 height 220
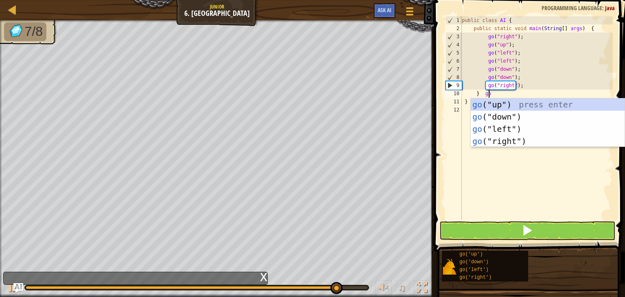
scroll to position [4, 2]
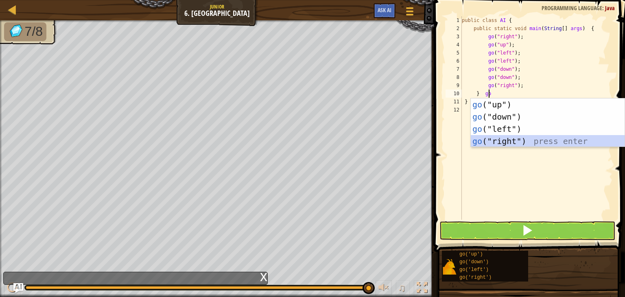
click at [527, 139] on div "go ("up") press enter go ("down") press enter go ("left") press enter go ("righ…" at bounding box center [547, 134] width 154 height 73
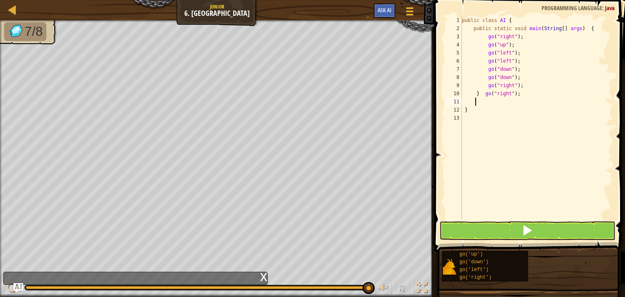
scroll to position [4, 0]
click at [479, 91] on div "public class AI { public static void main ( String [ ] args ) { go ( "right" ) …" at bounding box center [536, 126] width 152 height 220
click at [472, 94] on div "public class AI { public static void main ( String [ ] args ) { go ( "right" ) …" at bounding box center [536, 126] width 152 height 220
click at [481, 102] on div "public class AI { public static void main ( String [ ] args ) { go ( "right" ) …" at bounding box center [536, 126] width 152 height 220
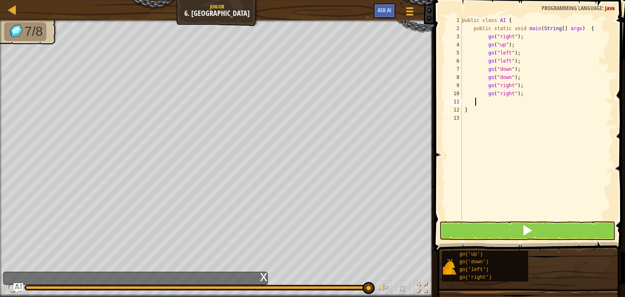
click at [475, 100] on div "public class AI { public static void main ( String [ ] args ) { go ( "right" ) …" at bounding box center [536, 126] width 152 height 220
click at [470, 102] on div "public class AI { public static void main ( String [ ] args ) { go ( "right" ) …" at bounding box center [536, 126] width 152 height 220
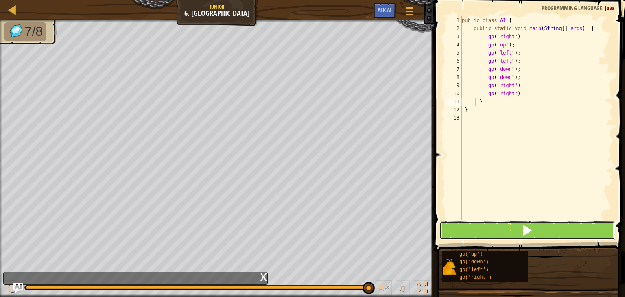
click at [501, 224] on button at bounding box center [527, 230] width 176 height 19
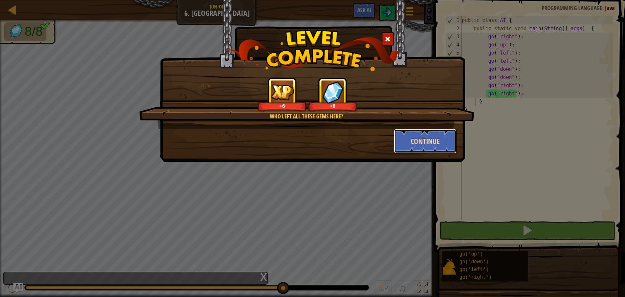
click at [414, 137] on button "Continue" at bounding box center [425, 141] width 63 height 24
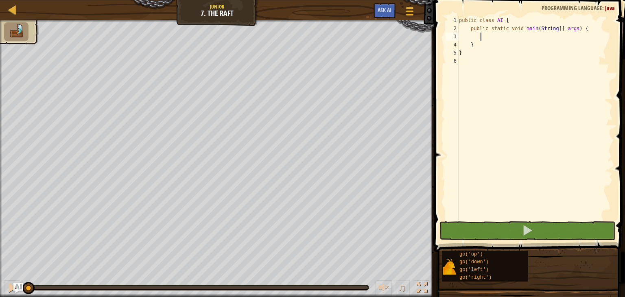
click at [489, 38] on div "public class AI { public static void main ( String [ ] args ) { } }" at bounding box center [534, 126] width 155 height 220
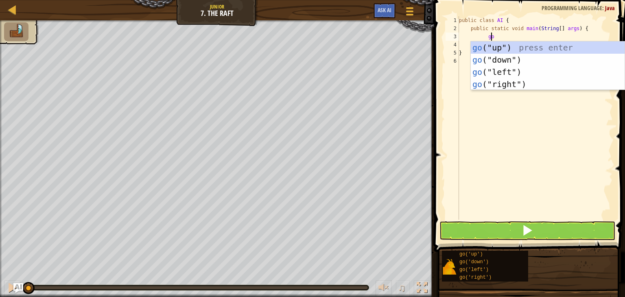
scroll to position [4, 2]
click at [519, 43] on div "go ("up") press enter go ("down") press enter go ("left") press enter go ("righ…" at bounding box center [547, 77] width 154 height 73
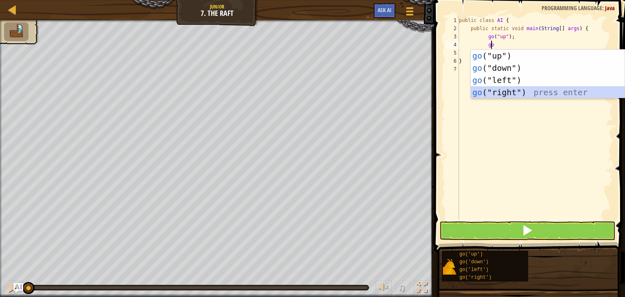
click at [532, 93] on div "go ("up") press enter go ("down") press enter go ("left") press enter go ("righ…" at bounding box center [547, 86] width 154 height 73
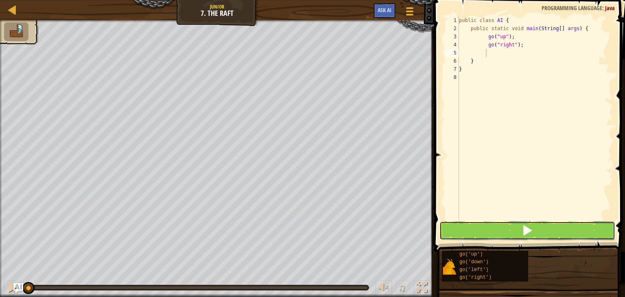
click at [543, 231] on button at bounding box center [527, 230] width 176 height 19
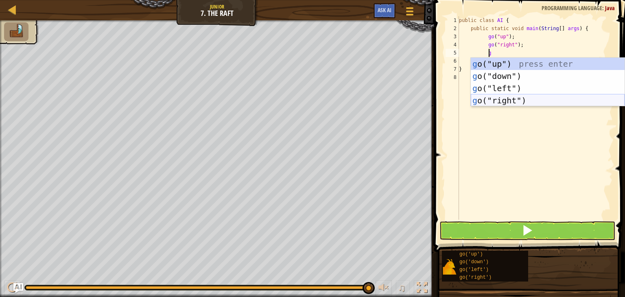
click at [531, 97] on div "g o("up") press enter g o("down") press enter g o("left") press enter g o("righ…" at bounding box center [547, 94] width 154 height 73
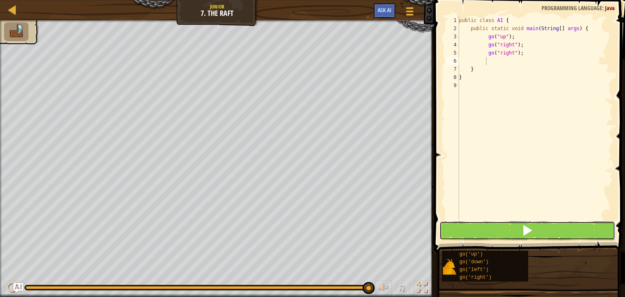
click at [518, 228] on button at bounding box center [527, 230] width 176 height 19
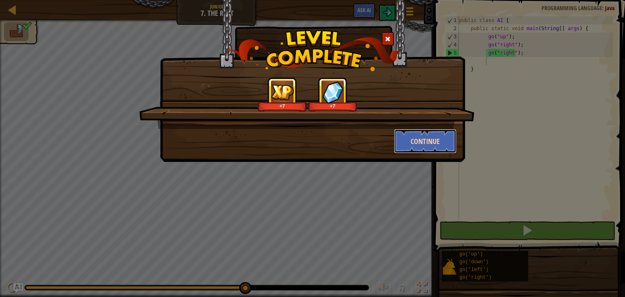
click at [421, 140] on button "Continue" at bounding box center [425, 141] width 63 height 24
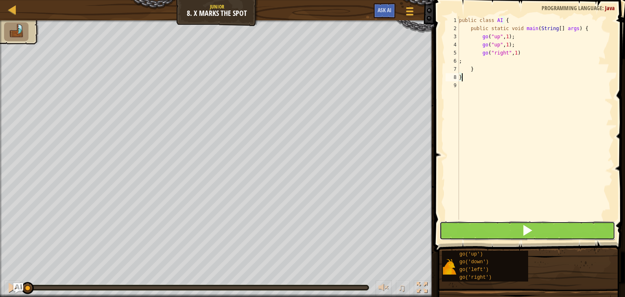
click at [481, 225] on button at bounding box center [527, 230] width 176 height 19
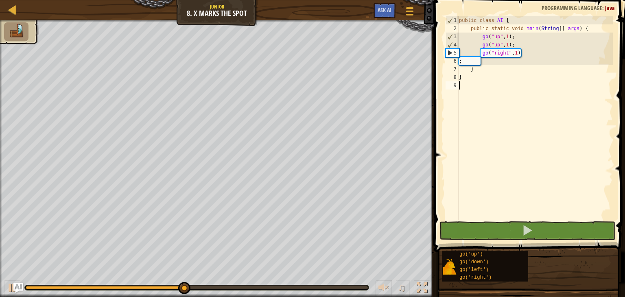
click at [492, 109] on div "public class AI { public static void main ( String [ ] args ) { go ( "up" , 1 )…" at bounding box center [534, 126] width 155 height 220
click at [486, 62] on div "public class AI { public static void main ( String [ ] args ) { go ( "up" , 1 )…" at bounding box center [534, 126] width 155 height 220
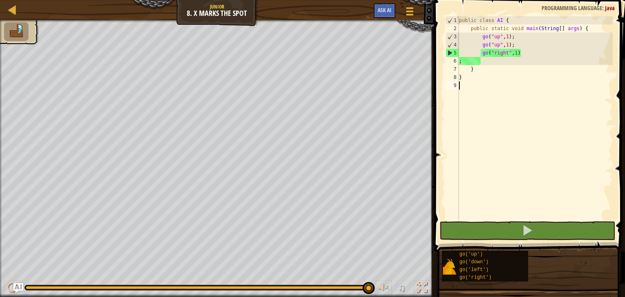
click at [497, 116] on div "public class AI { public static void main ( String [ ] args ) { go ( "up" , 1 )…" at bounding box center [534, 126] width 155 height 220
click at [14, 280] on button at bounding box center [12, 288] width 16 height 17
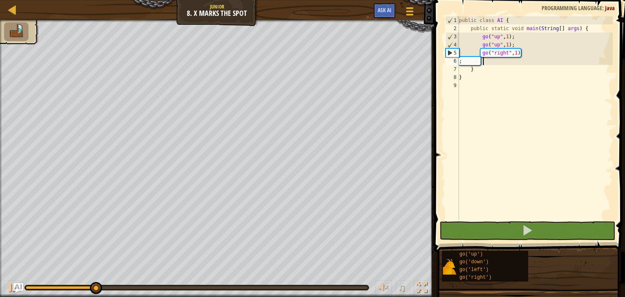
click at [484, 61] on div "public class AI { public static void main ( String [ ] args ) { go ( "up" , 1 )…" at bounding box center [534, 126] width 155 height 220
click at [475, 61] on div "public class AI { public static void main ( String [ ] args ) { go ( "up" , 1 )…" at bounding box center [534, 126] width 155 height 220
click at [483, 85] on div "public class AI { public static void main ( String [ ] args ) { go ( "up" , 1 )…" at bounding box center [534, 126] width 155 height 220
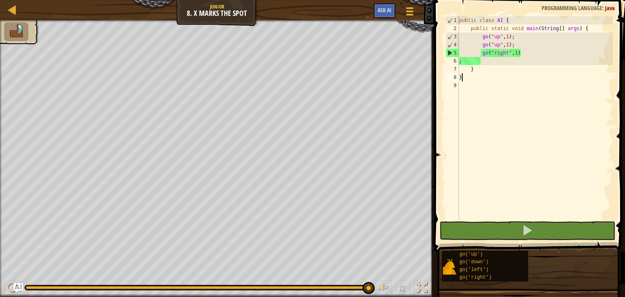
click at [486, 77] on div "public class AI { public static void main ( String [ ] args ) { go ( "up" , 1 )…" at bounding box center [534, 126] width 155 height 220
click at [481, 70] on div "public class AI { public static void main ( String [ ] args ) { go ( "up" , 1 )…" at bounding box center [534, 126] width 155 height 220
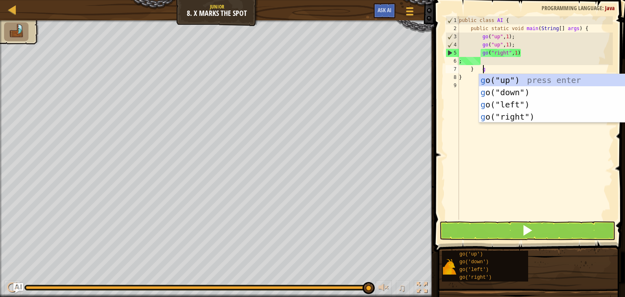
scroll to position [4, 2]
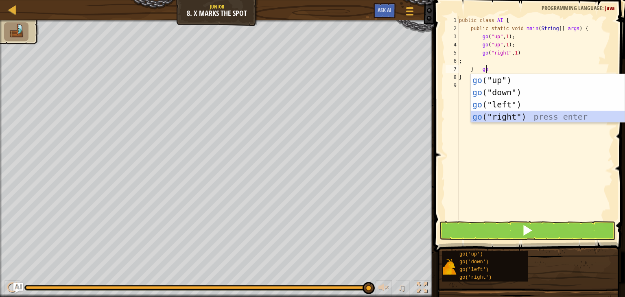
click at [522, 116] on div "go ("up") press enter go ("down") press enter go ("left") press enter go ("righ…" at bounding box center [547, 110] width 154 height 73
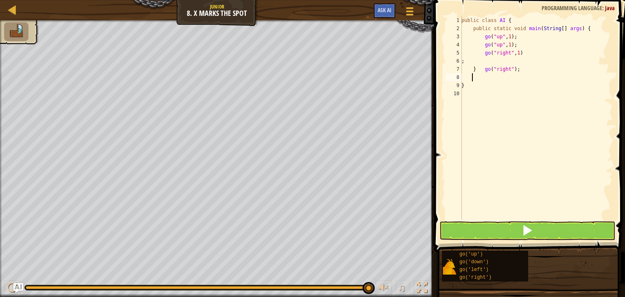
scroll to position [4, 0]
click at [469, 70] on div "public class AI { public static void main ( String [ ] args ) { go ( "up" , 1 )…" at bounding box center [535, 126] width 153 height 220
click at [480, 75] on div "public class AI { public static void main ( String [ ] args ) { go ( "up" , 1 )…" at bounding box center [535, 126] width 153 height 220
click at [483, 75] on div "public class AI { public static void main ( String [ ] args ) { go ( "up" , 1 )…" at bounding box center [535, 126] width 153 height 220
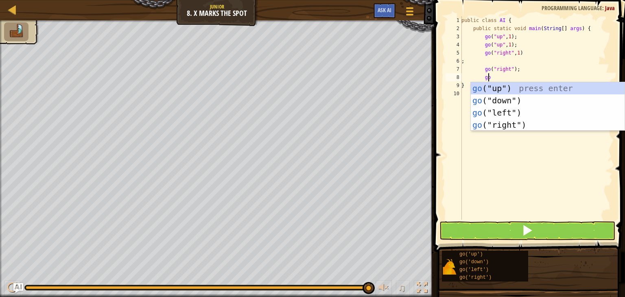
scroll to position [4, 2]
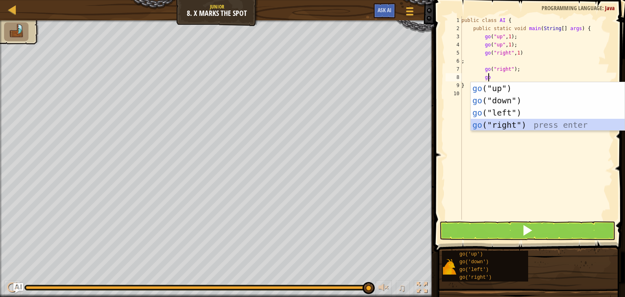
click at [534, 122] on div "go ("up") press enter go ("down") press enter go ("left") press enter go ("righ…" at bounding box center [547, 118] width 154 height 73
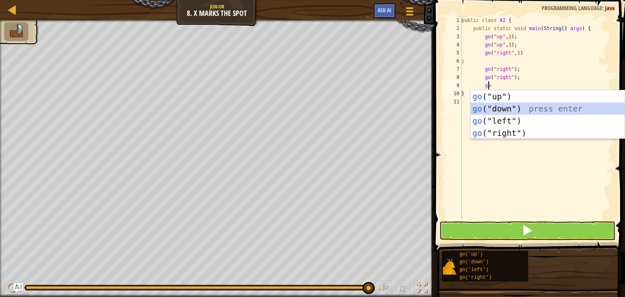
click at [525, 104] on div "go ("up") press enter go ("down") press enter go ("left") press enter go ("righ…" at bounding box center [547, 126] width 154 height 73
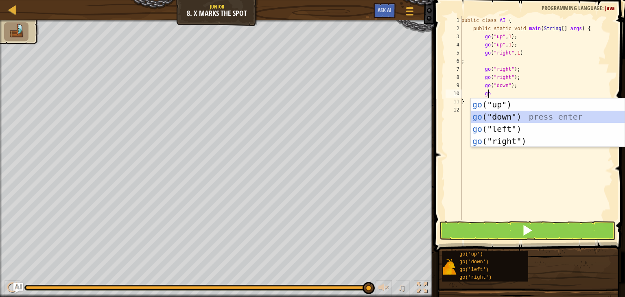
click at [517, 114] on div "go ("up") press enter go ("down") press enter go ("left") press enter go ("righ…" at bounding box center [547, 134] width 154 height 73
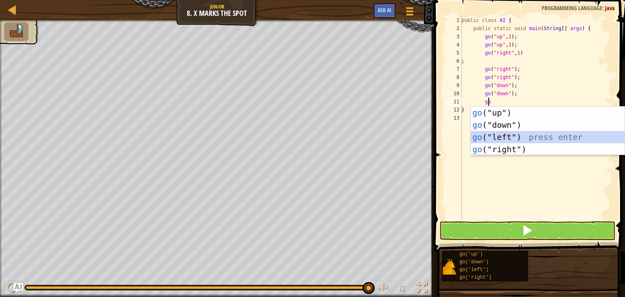
click at [518, 134] on div "go ("up") press enter go ("down") press enter go ("left") press enter go ("righ…" at bounding box center [547, 143] width 154 height 73
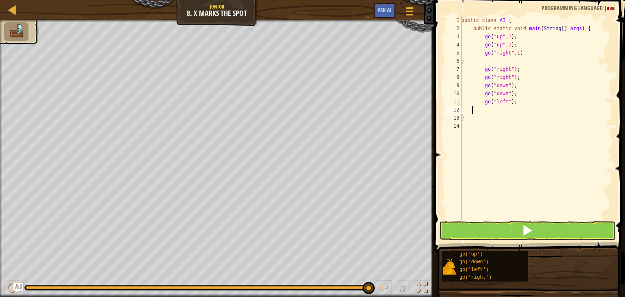
click at [473, 110] on div "public class AI { public static void main ( String [ ] args ) { go ( "up" , 1 )…" at bounding box center [535, 126] width 153 height 220
click at [475, 110] on div "public class AI { public static void main ( String [ ] args ) { go ( "up" , 1 )…" at bounding box center [535, 126] width 153 height 220
click at [502, 226] on button at bounding box center [527, 230] width 176 height 19
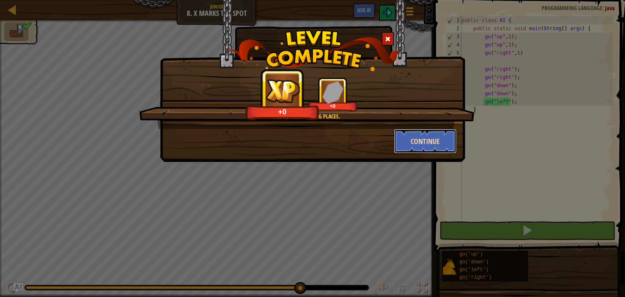
click at [420, 138] on button "Continue" at bounding box center [425, 141] width 63 height 24
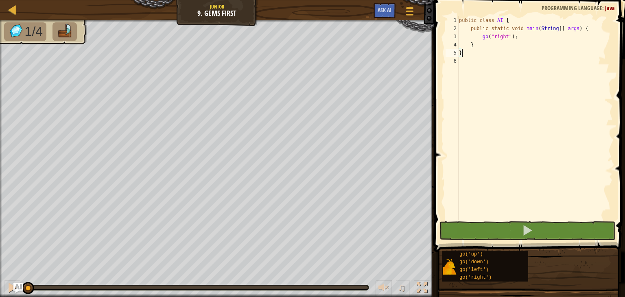
click at [481, 45] on div "public class AI { public static void main ( String [ ] args ) { go ( "right" ) …" at bounding box center [534, 126] width 155 height 220
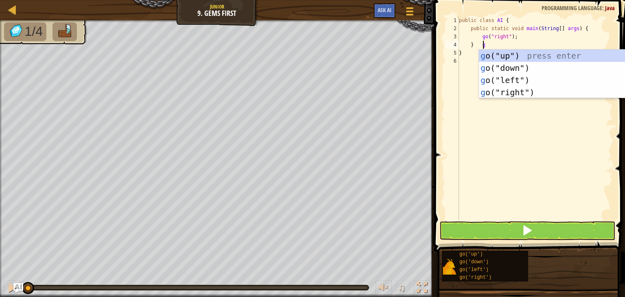
scroll to position [4, 2]
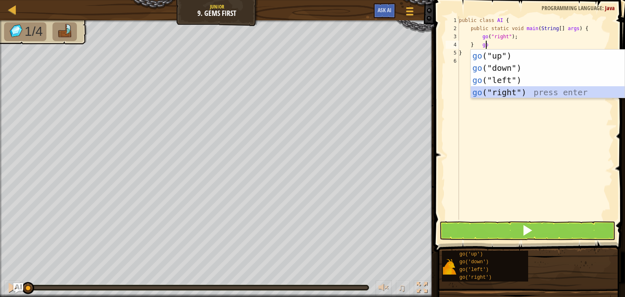
click at [529, 89] on div "go ("up") press enter go ("down") press enter go ("left") press enter go ("righ…" at bounding box center [547, 86] width 154 height 73
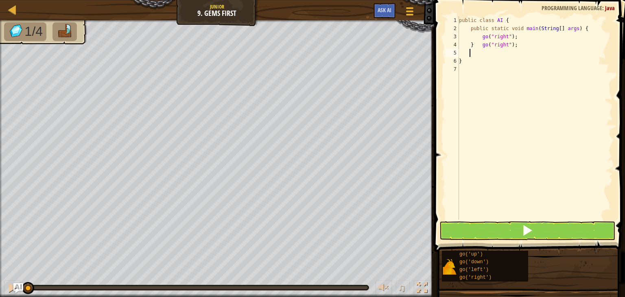
scroll to position [4, 0]
click at [482, 51] on div "public class AI { public static void main ( String [ ] args ) { go ( "right" ) …" at bounding box center [534, 126] width 155 height 220
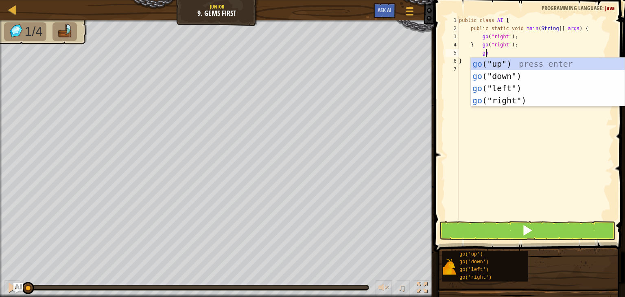
scroll to position [4, 2]
click at [501, 60] on div "go ("up") press enter go ("down") press enter go ("left") press enter go ("righ…" at bounding box center [547, 94] width 154 height 73
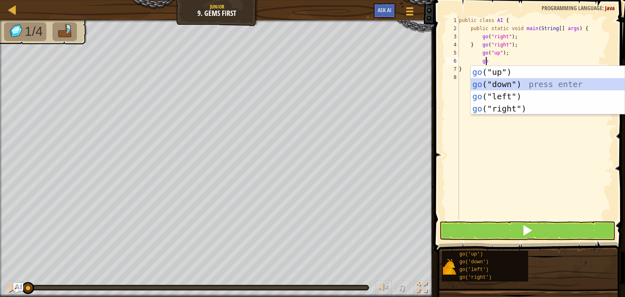
click at [516, 80] on div "go ("up") press enter go ("down") press enter go ("left") press enter go ("righ…" at bounding box center [547, 102] width 154 height 73
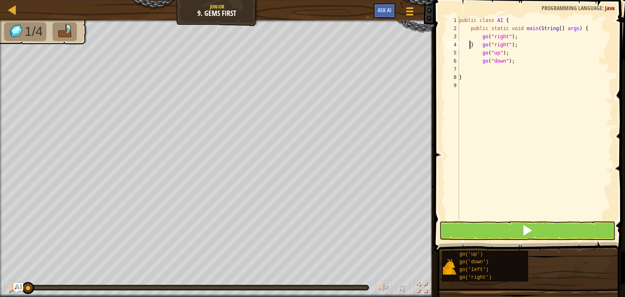
click at [468, 44] on div "public class AI { public static void main ( String [ ] args ) { go ( "right" ) …" at bounding box center [534, 126] width 155 height 220
click at [474, 69] on div "public class AI { public static void main ( String [ ] args ) { go ( "right" ) …" at bounding box center [534, 126] width 155 height 220
click at [530, 226] on span at bounding box center [526, 229] width 11 height 11
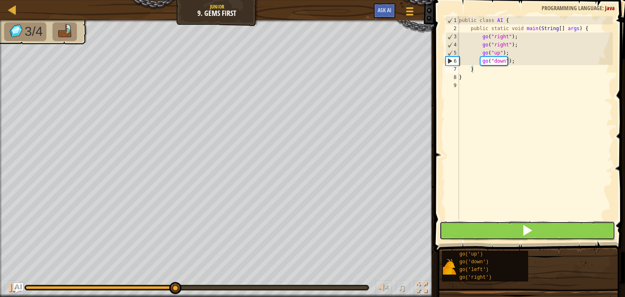
click at [530, 226] on span at bounding box center [526, 229] width 11 height 11
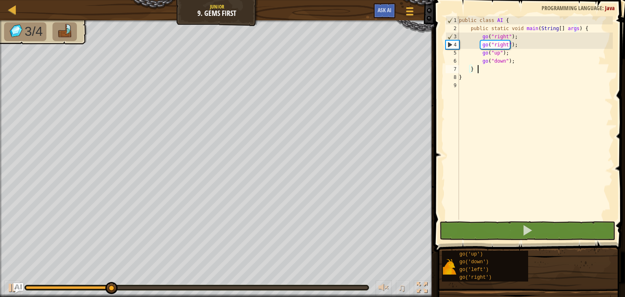
click at [480, 67] on div "public class AI { public static void main ( String [ ] args ) { go ( "right" ) …" at bounding box center [534, 126] width 155 height 220
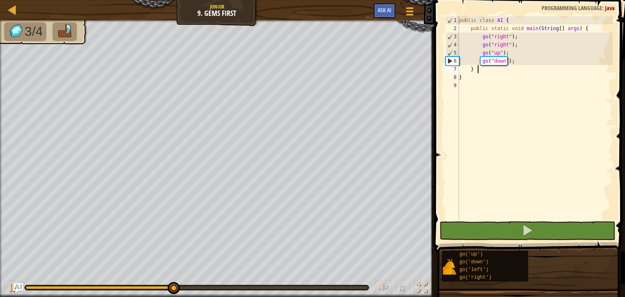
scroll to position [4, 1]
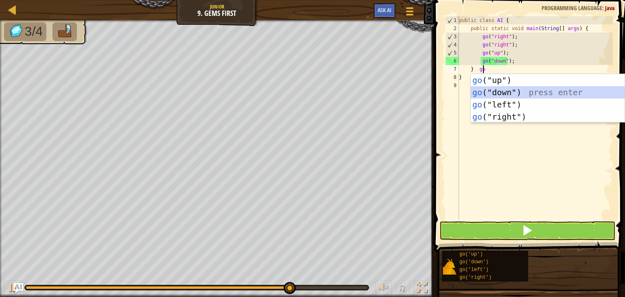
click at [516, 87] on div "go ("up") press enter go ("down") press enter go ("left") press enter go ("righ…" at bounding box center [547, 110] width 154 height 73
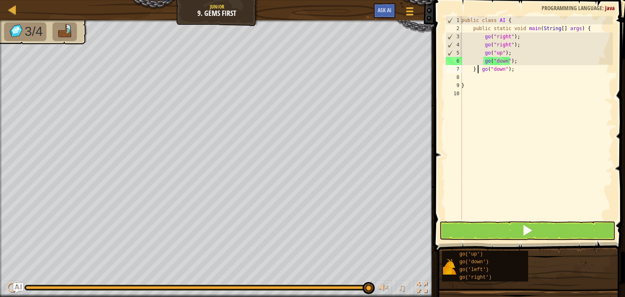
click at [478, 71] on div "public class AI { public static void main ( String [ ] args ) { go ( "right" ) …" at bounding box center [535, 126] width 153 height 220
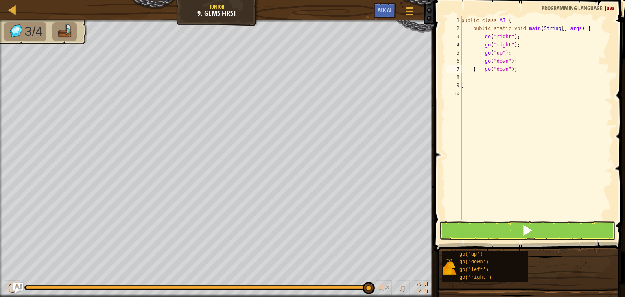
click at [470, 70] on div "public class AI { public static void main ( String [ ] args ) { go ( "right" ) …" at bounding box center [535, 126] width 153 height 220
click at [470, 69] on div "public class AI { public static void main ( String [ ] args ) { go ( "right" ) …" at bounding box center [535, 126] width 153 height 220
click at [478, 78] on div "public class AI { public static void main ( String [ ] args ) { go ( "right" ) …" at bounding box center [535, 126] width 153 height 220
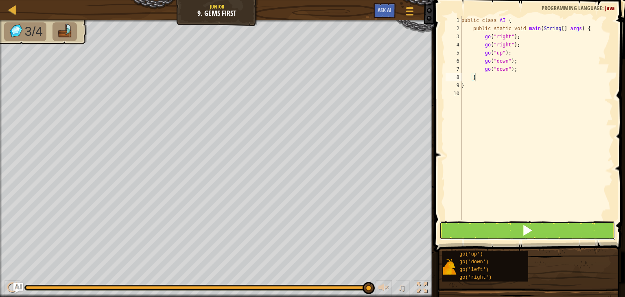
click at [493, 223] on button at bounding box center [527, 230] width 176 height 19
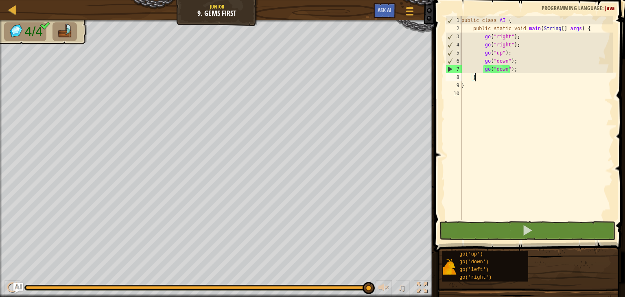
click at [484, 76] on div "public class AI { public static void main ( String [ ] args ) { go ( "right" ) …" at bounding box center [535, 126] width 153 height 220
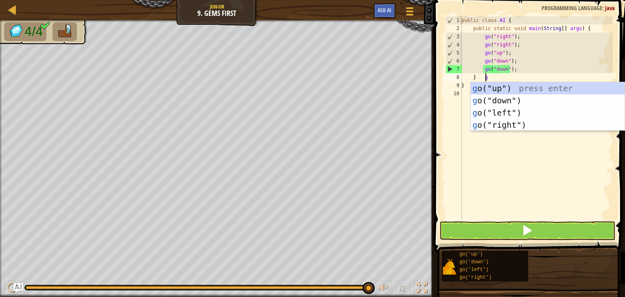
scroll to position [4, 2]
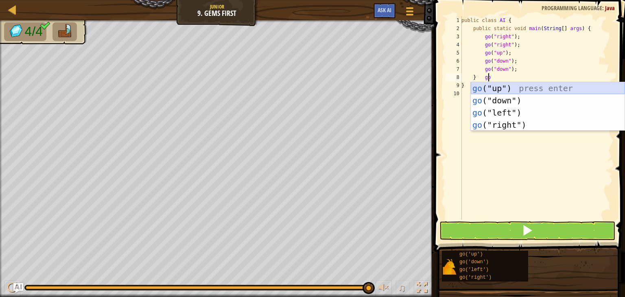
click at [501, 82] on div "go ("up") press enter go ("down") press enter go ("left") press enter go ("righ…" at bounding box center [547, 118] width 154 height 73
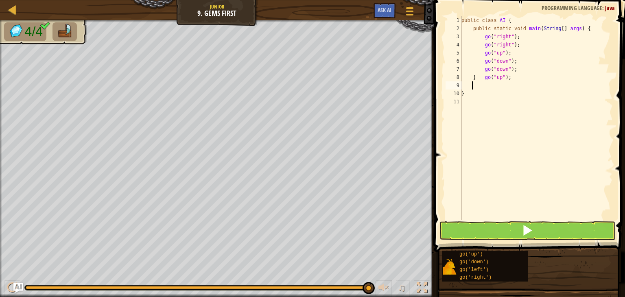
click at [484, 83] on div "public class AI { public static void main ( String [ ] args ) { go ( "right" ) …" at bounding box center [535, 126] width 153 height 220
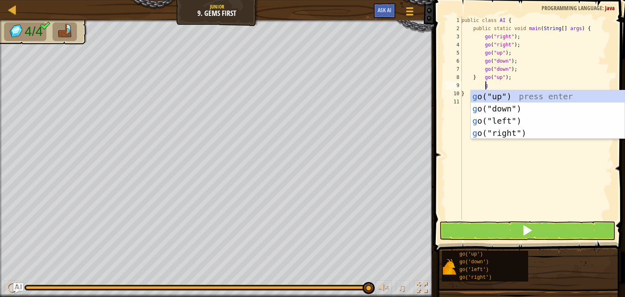
scroll to position [4, 2]
click at [540, 128] on div "go ("up") press enter go ("down") press enter go ("left") press enter go ("righ…" at bounding box center [547, 126] width 154 height 73
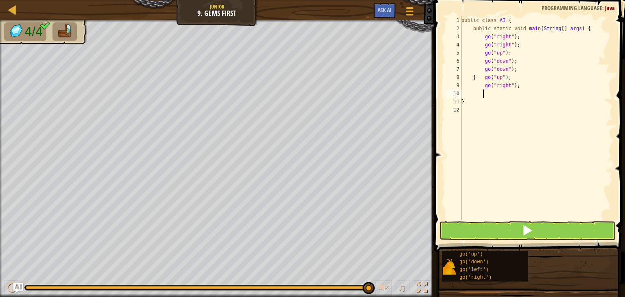
scroll to position [4, 1]
click at [472, 77] on div "public class AI { public static void main ( String [ ] args ) { go ( "right" ) …" at bounding box center [535, 126] width 153 height 220
click at [454, 43] on div "4" at bounding box center [453, 45] width 16 height 8
click at [479, 69] on div "public class AI { public static void main ( String [ ] args ) { go ( "right" ) …" at bounding box center [535, 126] width 153 height 220
click at [477, 70] on div "public class AI { public static void main ( String [ ] args ) { go ( "right" ) …" at bounding box center [535, 126] width 153 height 220
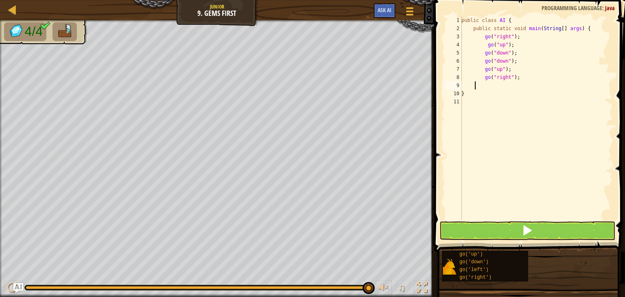
click at [474, 85] on div "public class AI { public static void main ( String [ ] args ) { go ( "right" ) …" at bounding box center [535, 126] width 153 height 220
click at [499, 223] on button at bounding box center [527, 230] width 176 height 19
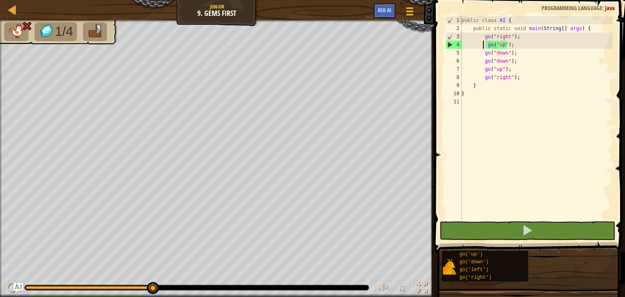
click at [483, 43] on div "public class AI { public static void main ( String [ ] args ) { go ( "right" ) …" at bounding box center [535, 126] width 153 height 220
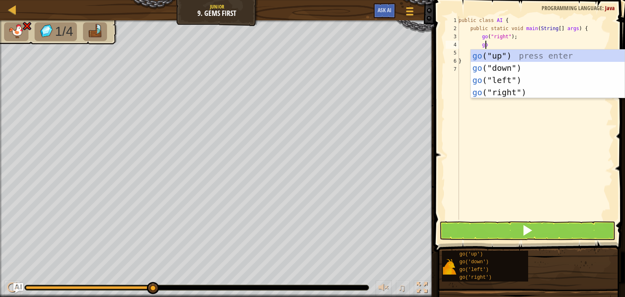
scroll to position [4, 2]
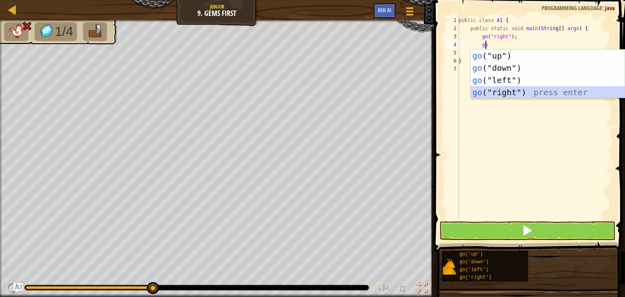
click at [531, 92] on div "go ("up") press enter go ("down") press enter go ("left") press enter go ("righ…" at bounding box center [547, 86] width 154 height 73
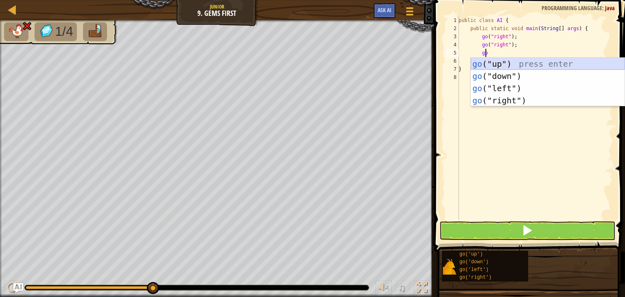
click at [525, 62] on div "go ("up") press enter go ("down") press enter go ("left") press enter go ("righ…" at bounding box center [547, 94] width 154 height 73
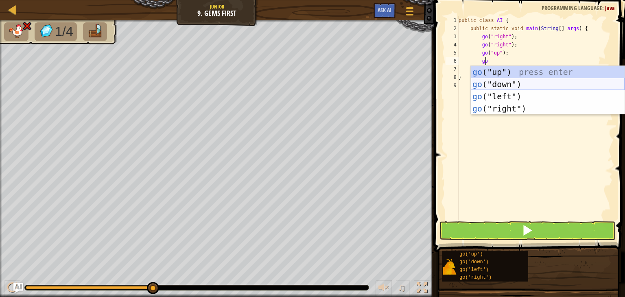
click at [527, 81] on div "go ("up") press enter go ("down") press enter go ("left") press enter go ("righ…" at bounding box center [547, 102] width 154 height 73
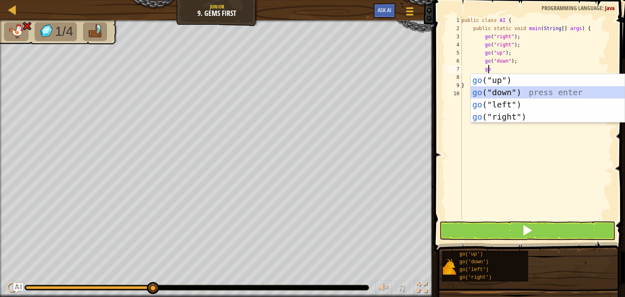
click at [529, 89] on div "go ("up") press enter go ("down") press enter go ("left") press enter go ("righ…" at bounding box center [547, 110] width 154 height 73
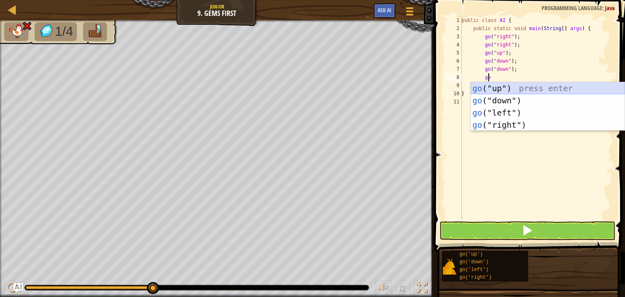
click at [529, 89] on div "go ("up") press enter go ("down") press enter go ("left") press enter go ("righ…" at bounding box center [547, 118] width 154 height 73
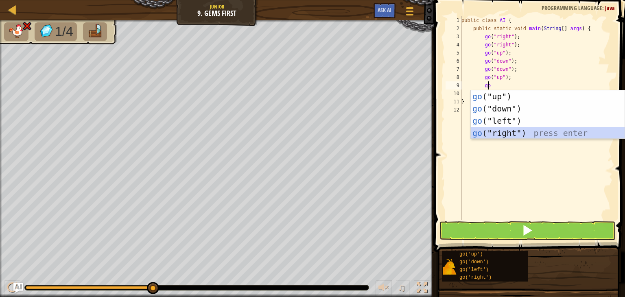
click at [534, 132] on div "go ("up") press enter go ("down") press enter go ("left") press enter go ("righ…" at bounding box center [547, 126] width 154 height 73
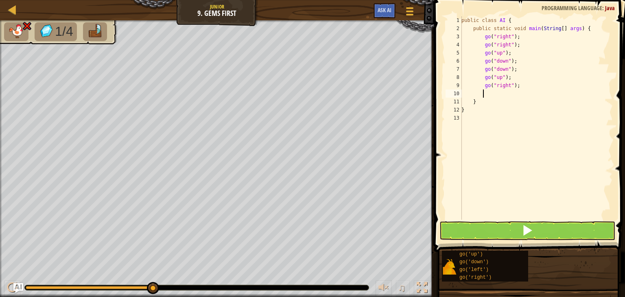
scroll to position [4, 1]
click at [523, 226] on span at bounding box center [526, 229] width 11 height 11
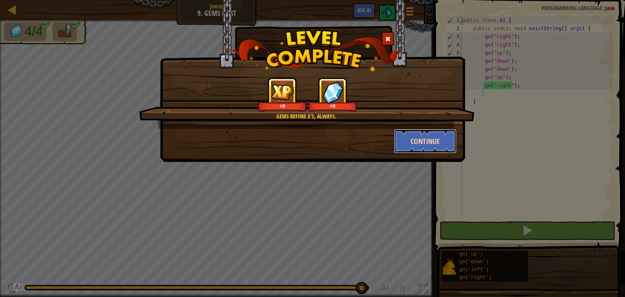
click at [427, 134] on button "Continue" at bounding box center [425, 141] width 63 height 24
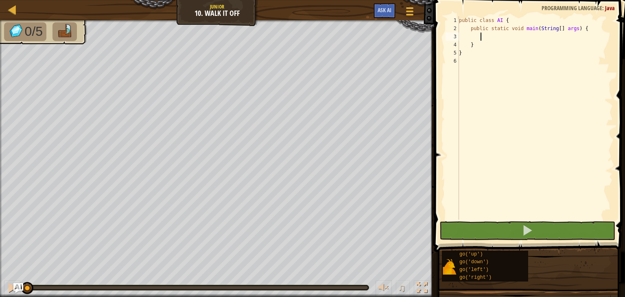
click at [490, 39] on div "public class AI { public static void main ( String [ ] args ) { } }" at bounding box center [534, 126] width 155 height 220
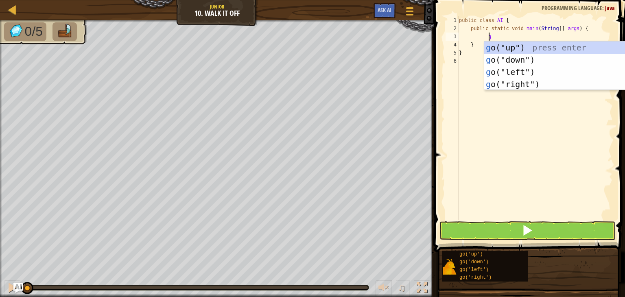
scroll to position [4, 2]
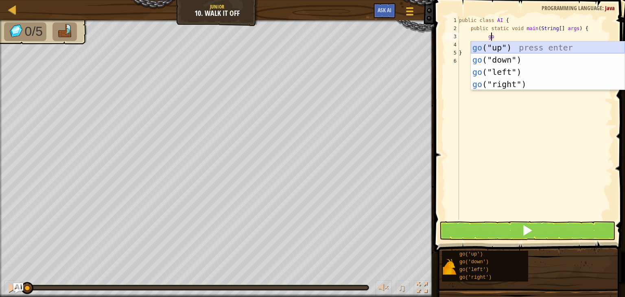
click at [519, 44] on div "go ("up") press enter go ("down") press enter go ("left") press enter go ("righ…" at bounding box center [547, 77] width 154 height 73
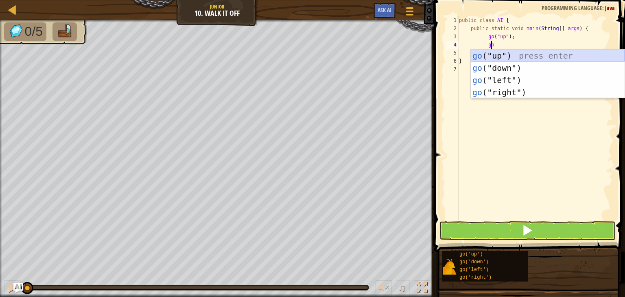
click at [519, 53] on div "go ("up") press enter go ("down") press enter go ("left") press enter go ("righ…" at bounding box center [547, 86] width 154 height 73
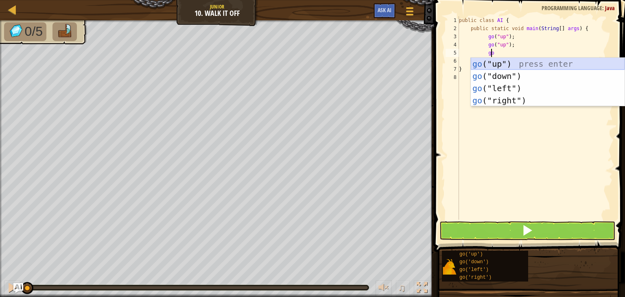
click at [520, 60] on div "go ("up") press enter go ("down") press enter go ("left") press enter go ("righ…" at bounding box center [547, 94] width 154 height 73
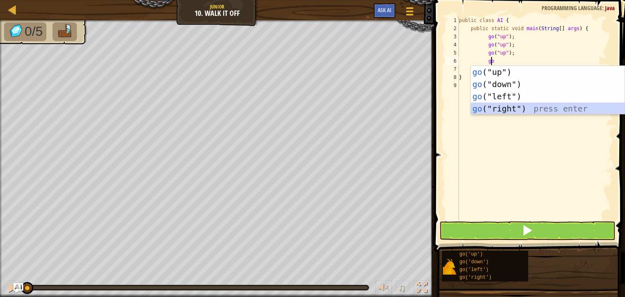
click at [526, 106] on div "go ("up") press enter go ("down") press enter go ("left") press enter go ("righ…" at bounding box center [547, 102] width 154 height 73
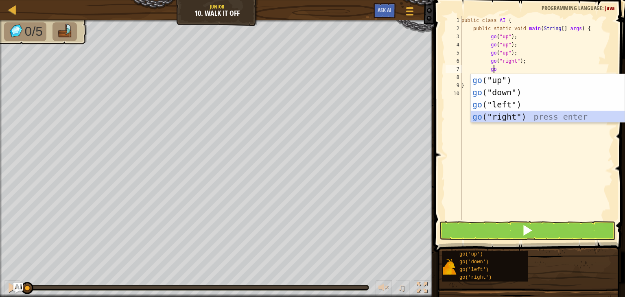
click at [529, 114] on div "go ("up") press enter go ("down") press enter go ("left") press enter go ("righ…" at bounding box center [547, 110] width 154 height 73
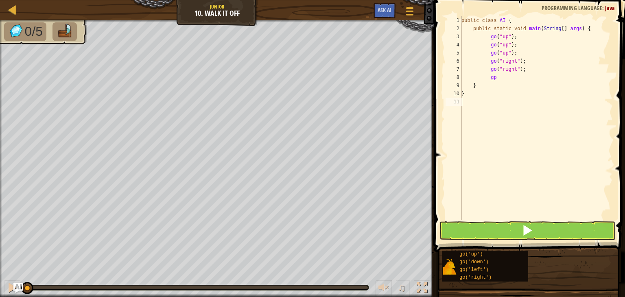
click at [517, 114] on div "public class AI { public static void main ( String [ ] args ) { go ( "up" ) ; g…" at bounding box center [535, 126] width 153 height 220
click at [496, 77] on div "public class AI { public static void main ( String [ ] args ) { go ( "up" ) ; g…" at bounding box center [535, 126] width 153 height 220
click at [485, 78] on div "public class AI { public static void main ( String [ ] args ) { go ( "up" ) ; g…" at bounding box center [535, 126] width 153 height 220
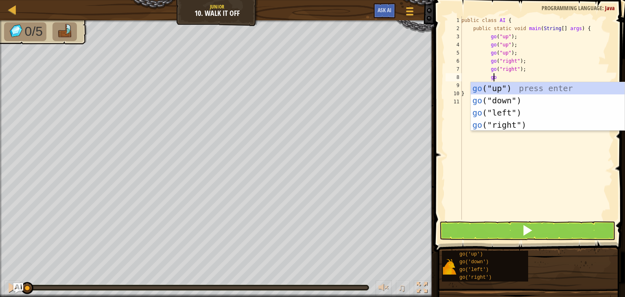
scroll to position [4, 2]
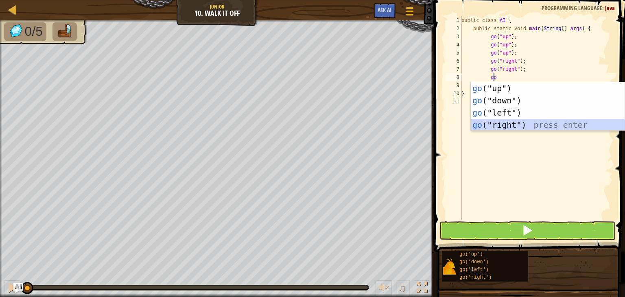
click at [523, 126] on div "go ("up") press enter go ("down") press enter go ("left") press enter go ("righ…" at bounding box center [547, 118] width 154 height 73
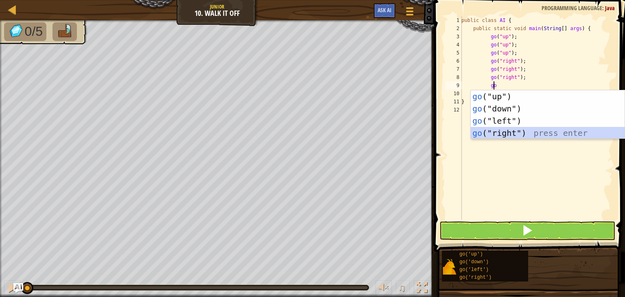
click at [525, 130] on div "go ("up") press enter go ("down") press enter go ("left") press enter go ("righ…" at bounding box center [547, 126] width 154 height 73
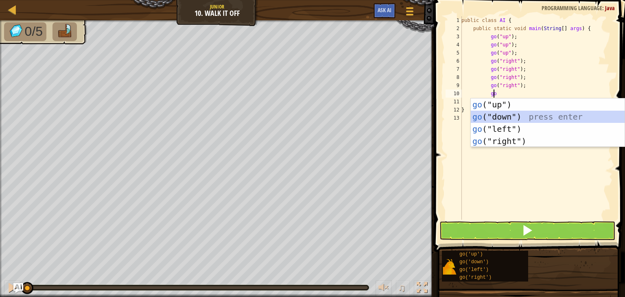
click at [518, 114] on div "go ("up") press enter go ("down") press enter go ("left") press enter go ("righ…" at bounding box center [547, 134] width 154 height 73
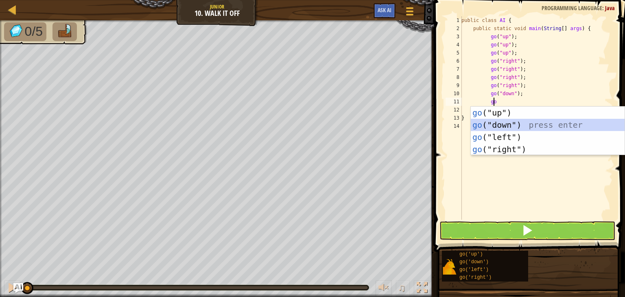
click at [520, 123] on div "go ("up") press enter go ("down") press enter go ("left") press enter go ("righ…" at bounding box center [547, 143] width 154 height 73
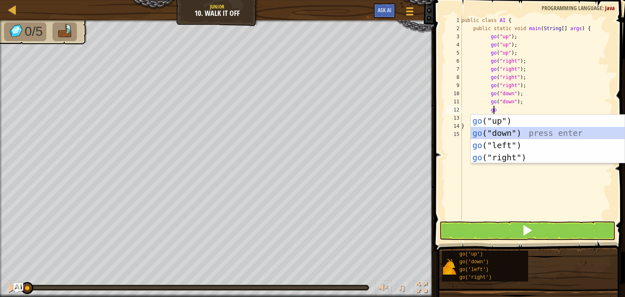
click at [523, 130] on div "go ("up") press enter go ("down") press enter go ("left") press enter go ("righ…" at bounding box center [547, 151] width 154 height 73
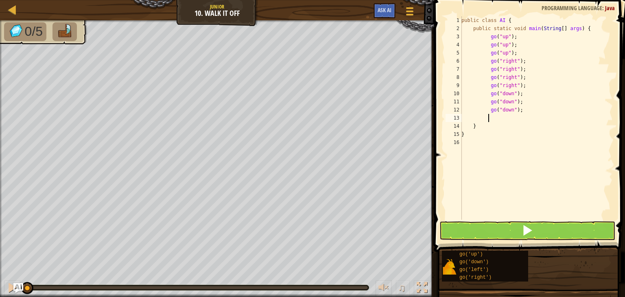
scroll to position [4, 2]
click at [486, 119] on div "public class AI { public static void main ( String [ ] args ) { go ( "up" ) ; g…" at bounding box center [535, 126] width 153 height 220
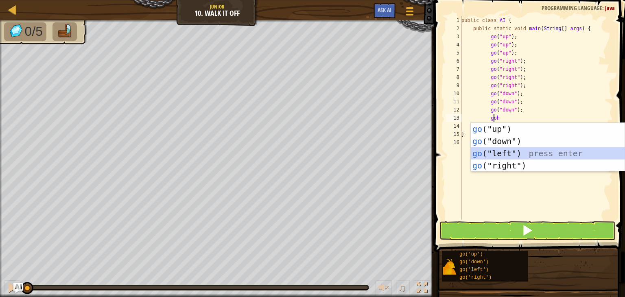
click at [514, 152] on div "go ("up") press enter go ("down") press enter go ("left") press enter go ("righ…" at bounding box center [547, 159] width 154 height 73
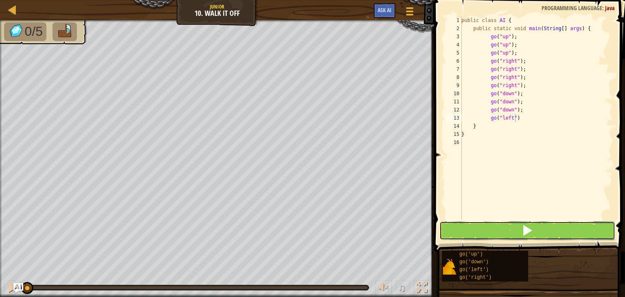
click at [503, 221] on button at bounding box center [527, 230] width 176 height 19
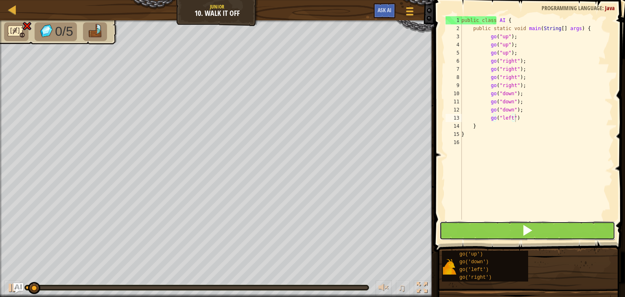
click at [503, 221] on button at bounding box center [527, 230] width 176 height 19
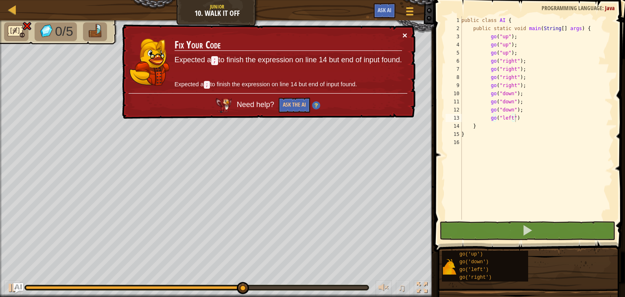
click at [402, 32] on button "×" at bounding box center [404, 35] width 5 height 9
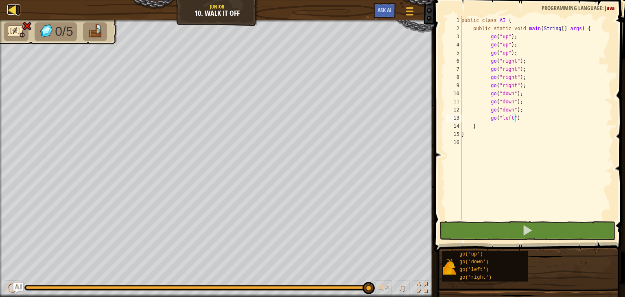
click at [13, 9] on div at bounding box center [12, 9] width 10 height 10
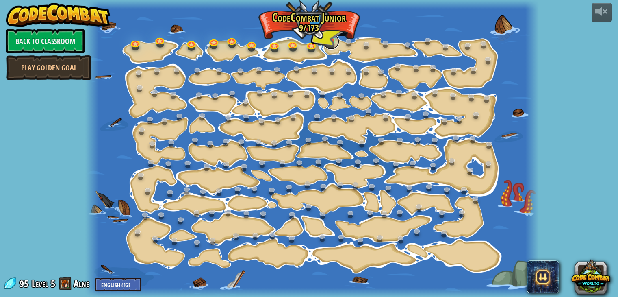
click at [330, 41] on link at bounding box center [331, 41] width 16 height 16
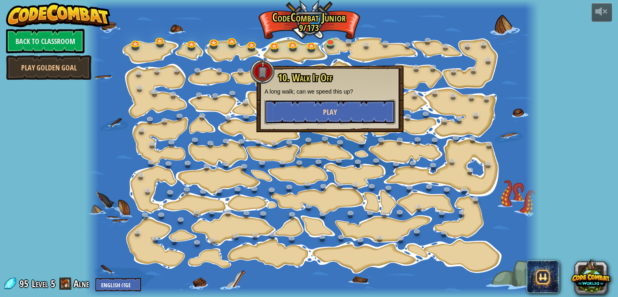
click at [330, 109] on span "Play" at bounding box center [330, 112] width 14 height 10
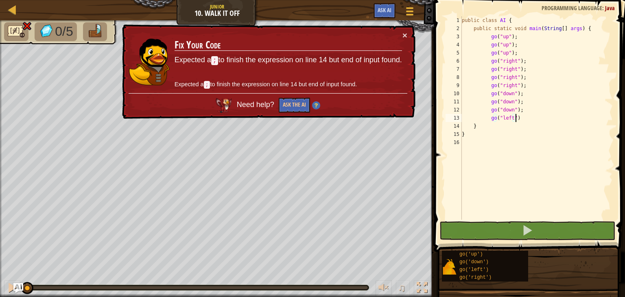
click at [517, 118] on div "public class AI { public static void main ( String [ ] args ) { go ( "up" ) ; g…" at bounding box center [536, 126] width 152 height 220
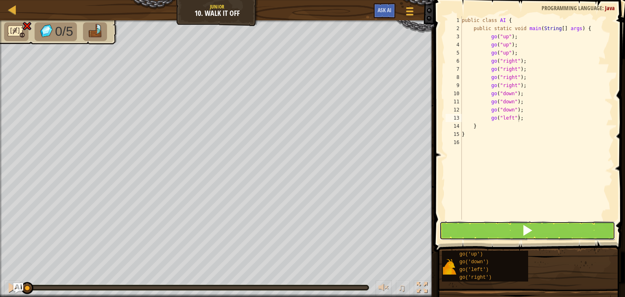
click at [555, 221] on button at bounding box center [527, 230] width 176 height 19
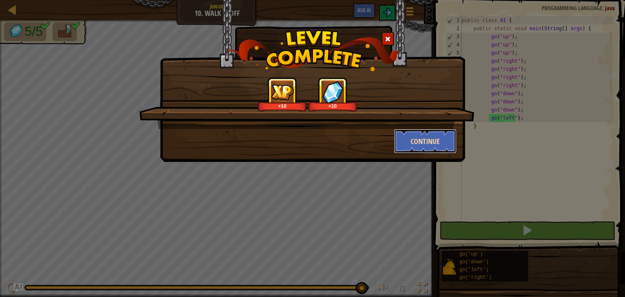
click at [413, 137] on button "Continue" at bounding box center [425, 141] width 63 height 24
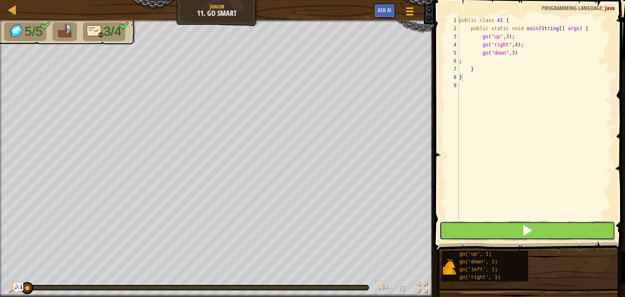
click at [472, 230] on button at bounding box center [527, 230] width 176 height 19
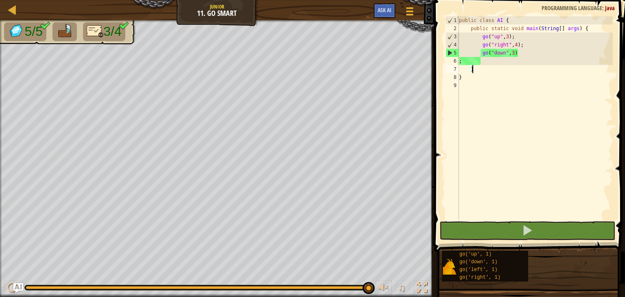
click at [487, 70] on div "public class AI { public static void main ( String [ ] args ) { go ( "up" , 3 )…" at bounding box center [534, 126] width 155 height 220
drag, startPoint x: 487, startPoint y: 70, endPoint x: 480, endPoint y: 68, distance: 7.1
click at [480, 68] on div "public class AI { public static void main ( String [ ] args ) { go ( "up" , 3 )…" at bounding box center [534, 126] width 155 height 220
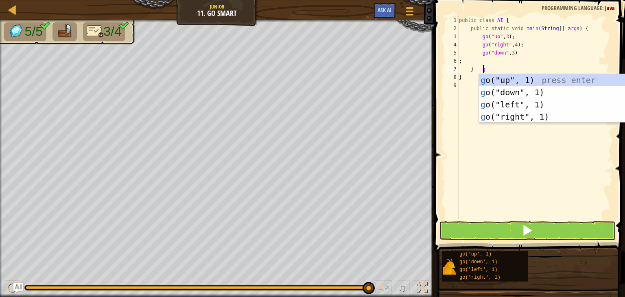
type textarea "} go"
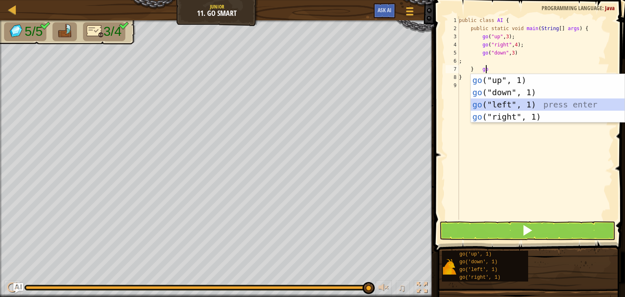
click at [518, 100] on div "go ("up", 1) press enter go ("down", 1) press enter go ("left", 1) press enter …" at bounding box center [547, 110] width 154 height 73
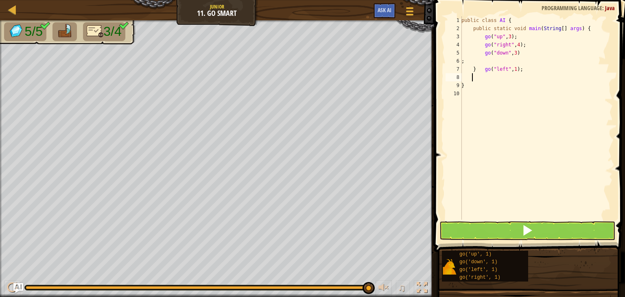
scroll to position [4, 0]
click at [471, 67] on div "public class AI { public static void main ( String [ ] args ) { go ( "up" , 3 )…" at bounding box center [535, 126] width 153 height 220
type textarea "go("left", 1);"
click at [480, 81] on div "public class AI { public static void main ( String [ ] args ) { go ( "up" , 3 )…" at bounding box center [535, 126] width 153 height 220
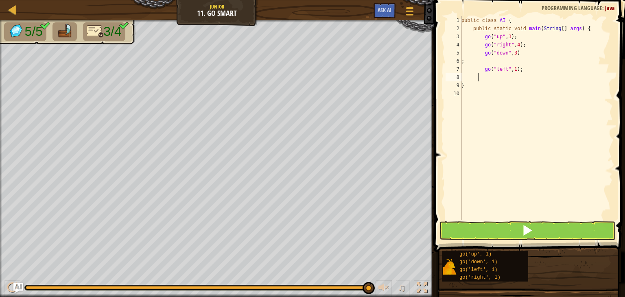
scroll to position [4, 1]
click at [518, 230] on button at bounding box center [527, 230] width 176 height 19
type textarea "}"
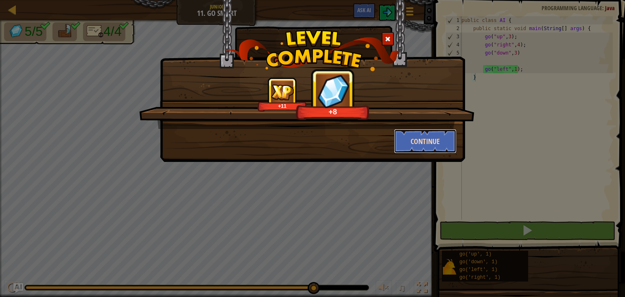
click at [441, 137] on button "Continue" at bounding box center [425, 141] width 63 height 24
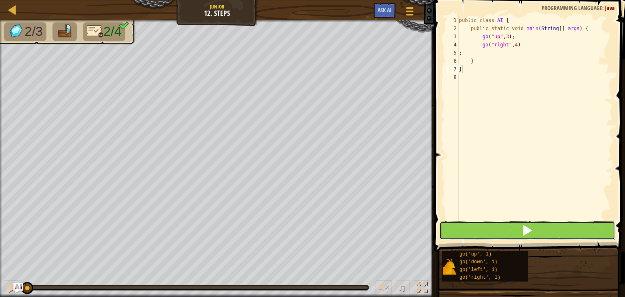
click at [489, 226] on button at bounding box center [527, 230] width 176 height 19
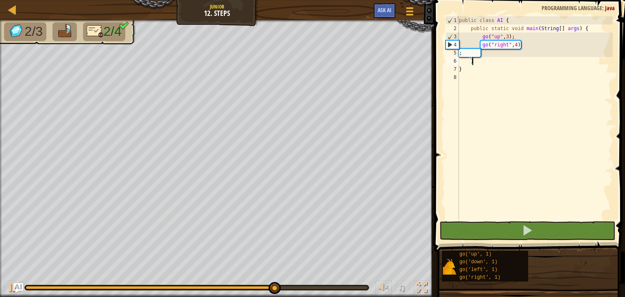
click at [488, 62] on div "public class AI { public static void main ( String [ ] args ) { go ( "up" , 3 )…" at bounding box center [534, 126] width 155 height 220
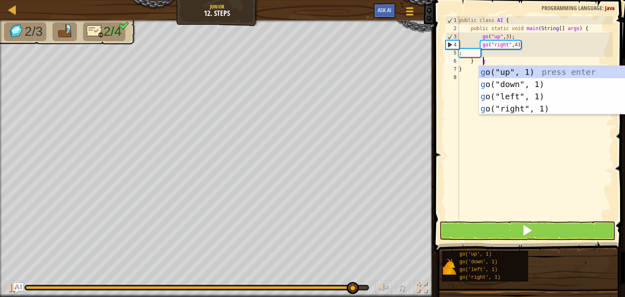
type textarea "} go"
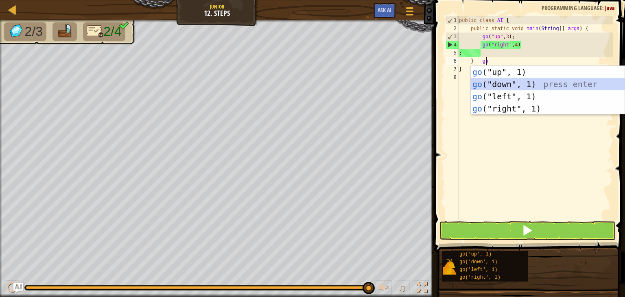
click at [502, 84] on div "go ("up", 1) press enter go ("down", 1) press enter go ("left", 1) press enter …" at bounding box center [547, 102] width 154 height 73
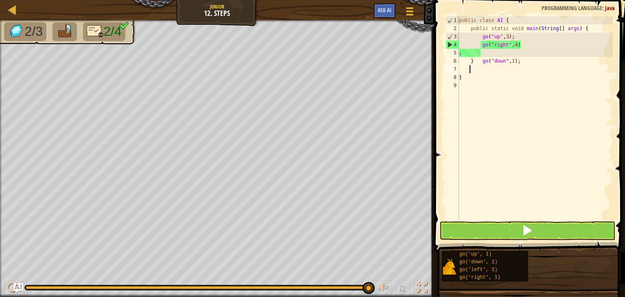
scroll to position [4, 0]
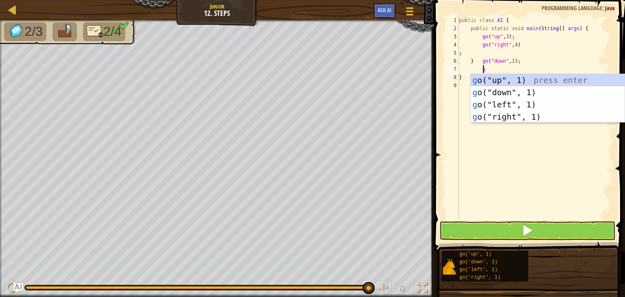
type textarea "go"
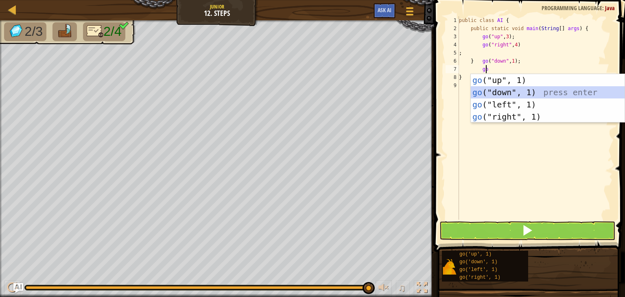
click at [517, 89] on div "go ("up", 1) press enter go ("down", 1) press enter go ("left", 1) press enter …" at bounding box center [547, 110] width 154 height 73
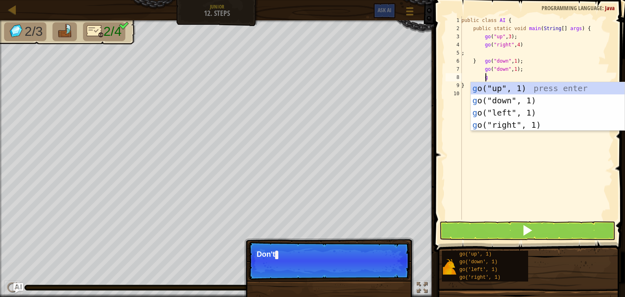
type textarea "go"
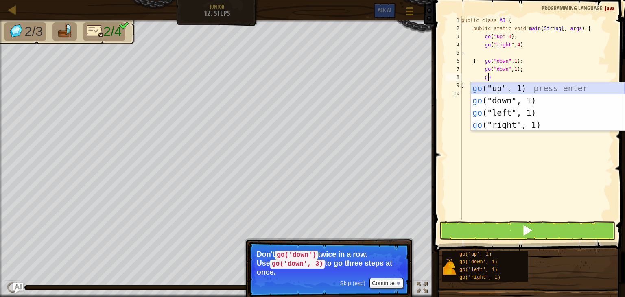
click at [526, 93] on div "go ("up", 1) press enter go ("down", 1) press enter go ("left", 1) press enter …" at bounding box center [547, 118] width 154 height 73
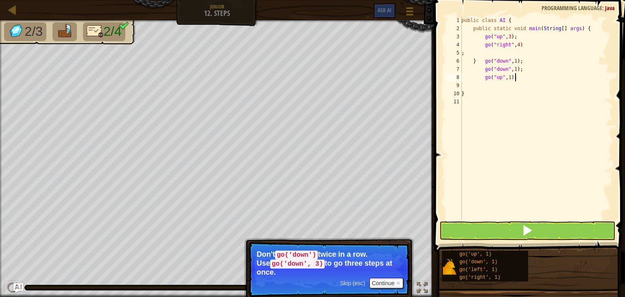
click at [516, 79] on div "public class AI { public static void main ( String [ ] args ) { go ( "up" , 3 )…" at bounding box center [535, 126] width 153 height 220
click at [480, 78] on div "public class AI { public static void main ( String [ ] args ) { go ( "up" , 3 )…" at bounding box center [535, 126] width 153 height 220
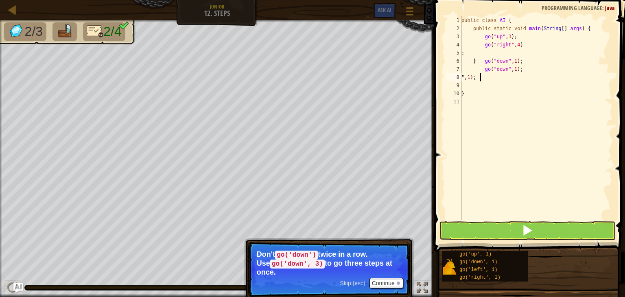
type textarea ";"
click at [482, 69] on div "public class AI { public static void main ( String [ ] args ) { go ( "up" , 3 )…" at bounding box center [535, 126] width 153 height 220
click at [514, 61] on div "public class AI { public static void main ( String [ ] args ) { go ( "up" , 3 )…" at bounding box center [535, 126] width 153 height 220
click at [481, 71] on div "public class AI { public static void main ( String [ ] args ) { go ( "up" , 3 )…" at bounding box center [535, 126] width 153 height 220
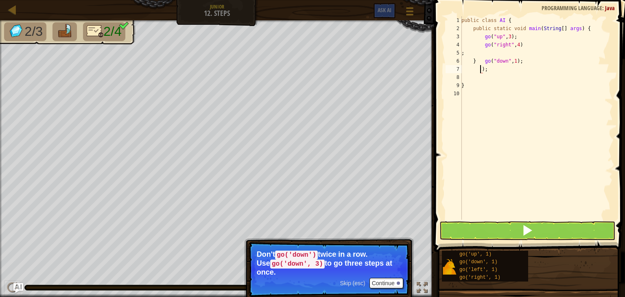
type textarea ";"
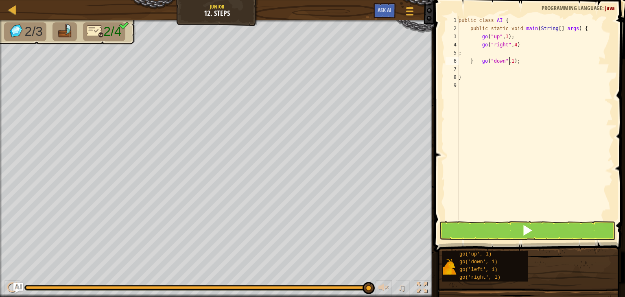
click at [509, 62] on div "public class AI { public static void main ( String [ ] args ) { go ( "up" , 3 )…" at bounding box center [535, 126] width 156 height 220
type textarea "} go("down", 3);"
click at [479, 68] on div "public class AI { public static void main ( String [ ] args ) { go ( "up" , 3 )…" at bounding box center [535, 126] width 156 height 220
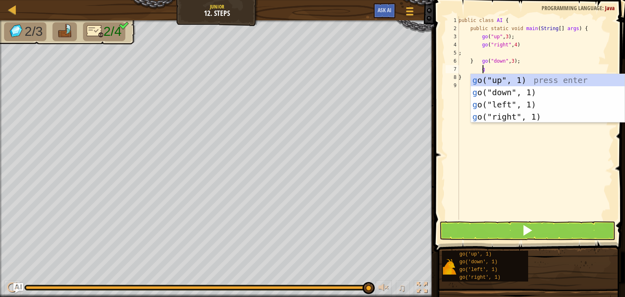
type textarea "go"
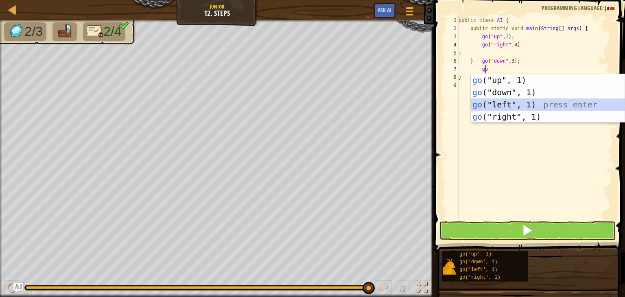
click at [519, 103] on div "go ("up", 1) press enter go ("down", 1) press enter go ("left", 1) press enter …" at bounding box center [547, 110] width 154 height 73
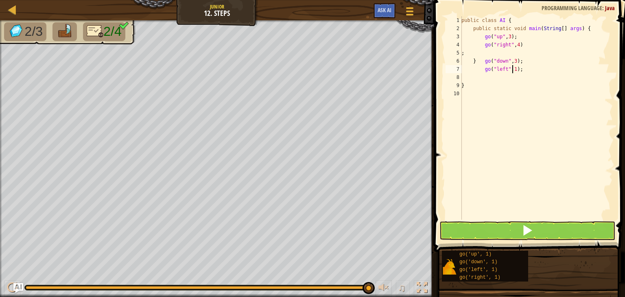
click at [512, 70] on div "public class AI { public static void main ( String [ ] args ) { go ( "up" , 3 )…" at bounding box center [535, 126] width 153 height 220
click at [517, 226] on button at bounding box center [527, 230] width 176 height 19
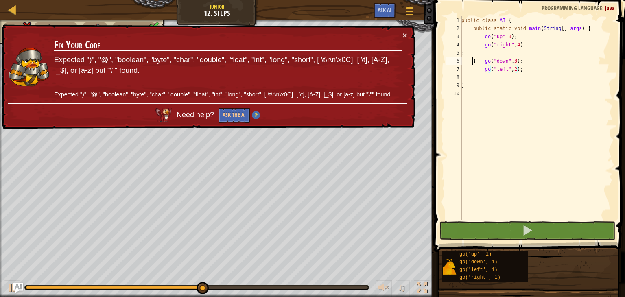
click at [471, 60] on div "public class AI { public static void main ( String [ ] args ) { go ( "up" , 3 )…" at bounding box center [535, 126] width 153 height 220
type textarea "go("down", 3);"
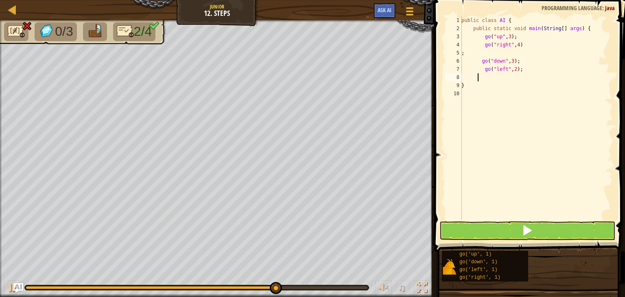
click at [477, 75] on div "public class AI { public static void main ( String [ ] args ) { go ( "up" , 3 )…" at bounding box center [535, 126] width 153 height 220
type textarea "}"
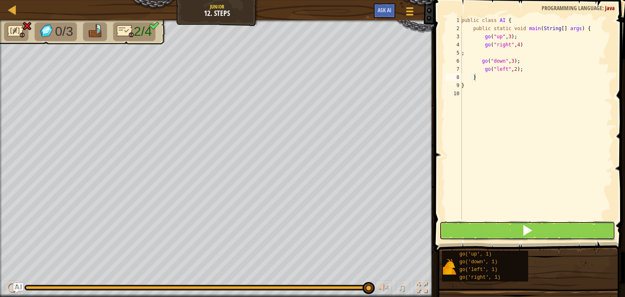
click at [504, 231] on button at bounding box center [527, 230] width 176 height 19
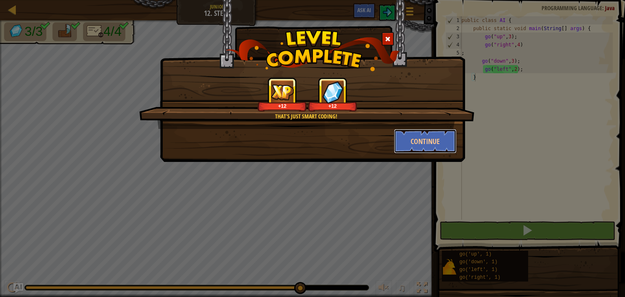
click at [414, 140] on button "Continue" at bounding box center [425, 141] width 63 height 24
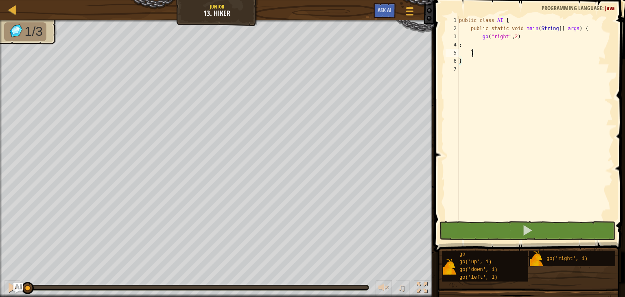
click at [481, 54] on div "public class AI { public static void main ( String [ ] args ) { go ( "right" , …" at bounding box center [534, 126] width 155 height 220
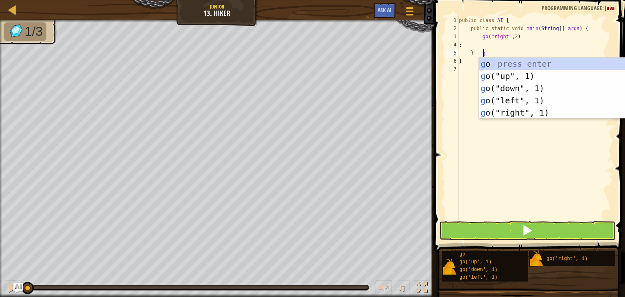
type textarea "} go"
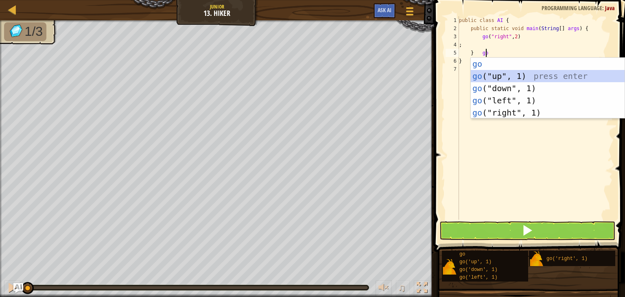
click at [512, 74] on div "go press enter go ("up", 1) press enter go ("down", 1) press enter go ("left", …" at bounding box center [547, 100] width 154 height 85
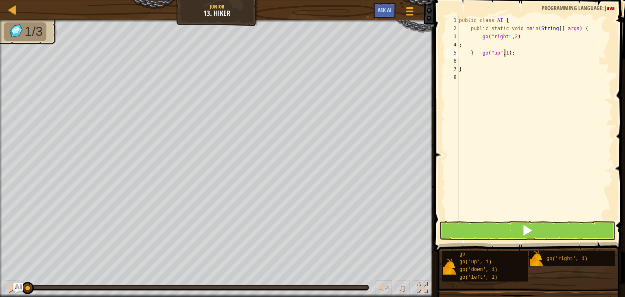
click at [505, 52] on div "public class AI { public static void main ( String [ ] args ) { go ( "right" , …" at bounding box center [534, 126] width 155 height 220
type textarea "} go("up", 3);"
click at [483, 61] on div "public class AI { public static void main ( String [ ] args ) { go ( "right" , …" at bounding box center [534, 126] width 155 height 220
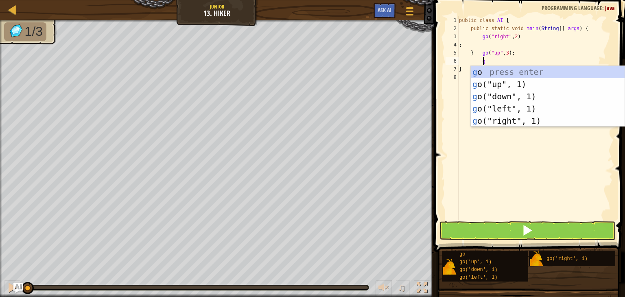
type textarea "go"
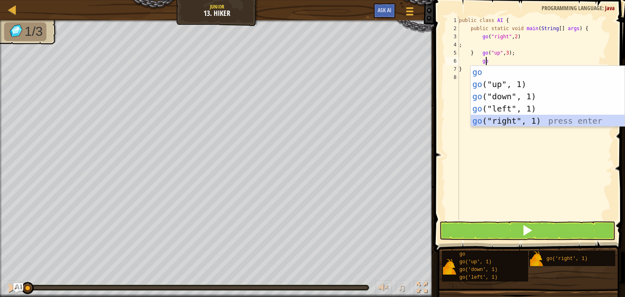
click at [512, 119] on div "go press enter go ("up", 1) press enter go ("down", 1) press enter go ("left", …" at bounding box center [547, 108] width 154 height 85
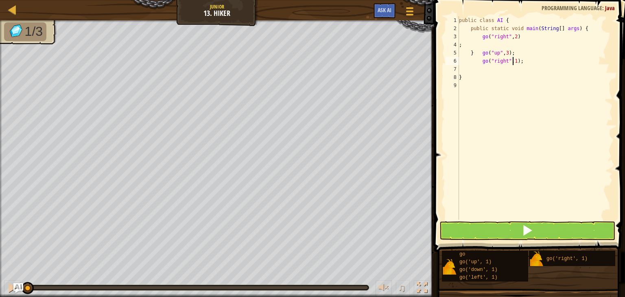
click at [512, 60] on div "public class AI { public static void main ( String [ ] args ) { go ( "right" , …" at bounding box center [534, 126] width 155 height 220
click at [467, 54] on div "public class AI { public static void main ( String [ ] args ) { go ( "right" , …" at bounding box center [534, 126] width 155 height 220
type textarea "go("up", 3);"
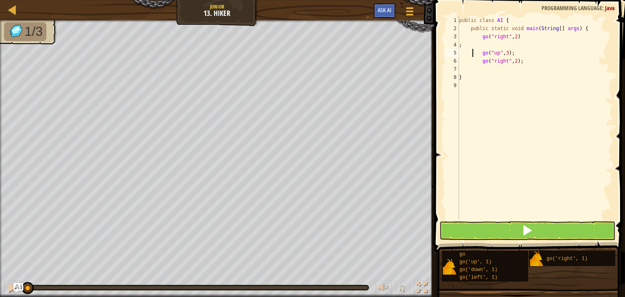
click at [475, 70] on div "public class AI { public static void main ( String [ ] args ) { go ( "right" , …" at bounding box center [534, 126] width 155 height 220
click at [517, 226] on button at bounding box center [527, 230] width 176 height 19
type textarea "}"
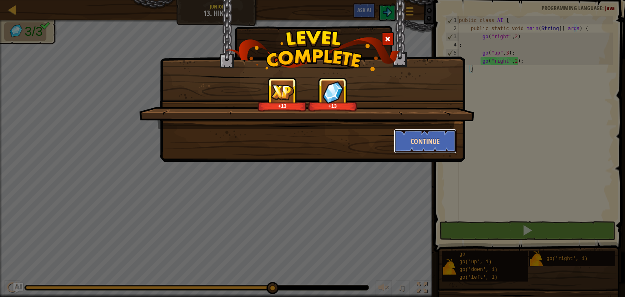
click at [420, 137] on button "Continue" at bounding box center [425, 141] width 63 height 24
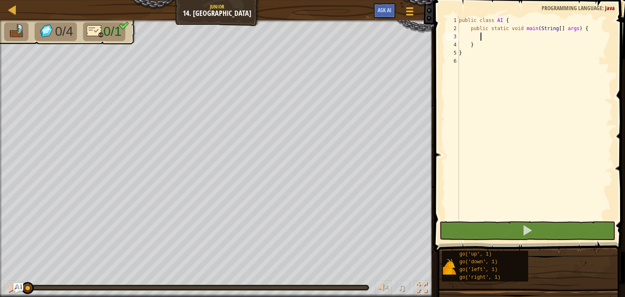
click at [490, 36] on div "public class AI { public static void main ( String [ ] args ) { } }" at bounding box center [534, 126] width 155 height 220
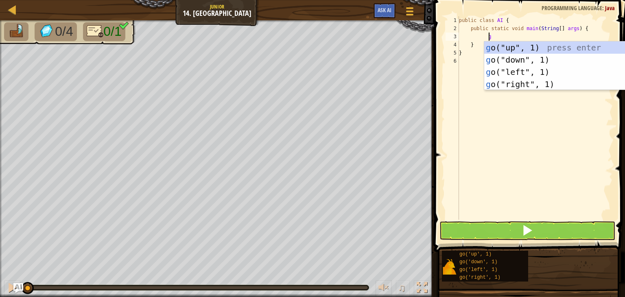
type textarea "go"
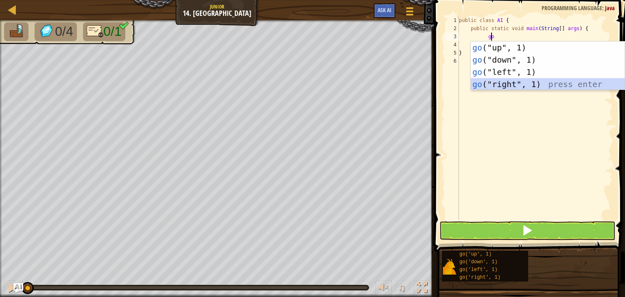
click at [521, 78] on div "go ("up", 1) press enter go ("down", 1) press enter go ("left", 1) press enter …" at bounding box center [547, 77] width 154 height 73
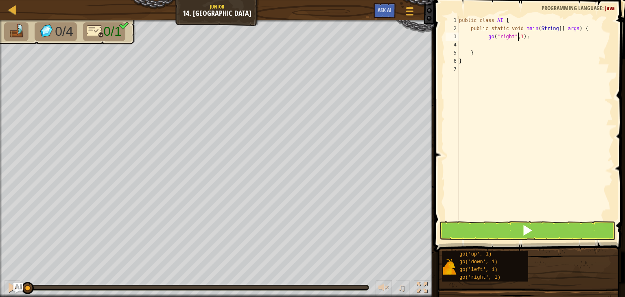
click at [518, 37] on div "public class AI { public static void main ( String [ ] args ) { go ( "right" , …" at bounding box center [534, 126] width 155 height 220
click at [525, 225] on span at bounding box center [526, 229] width 11 height 11
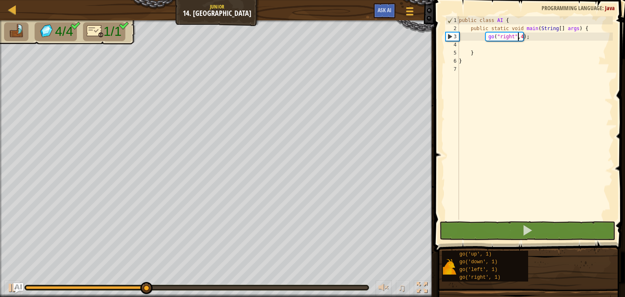
click at [516, 37] on div "public class AI { public static void main ( String [ ] args ) { go ( "right" , …" at bounding box center [534, 126] width 155 height 220
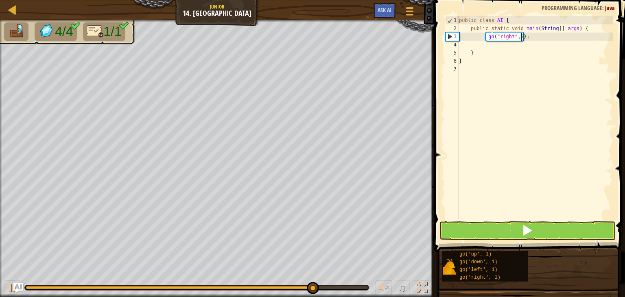
type textarea "go("right", 5);"
click at [518, 233] on button at bounding box center [527, 230] width 176 height 19
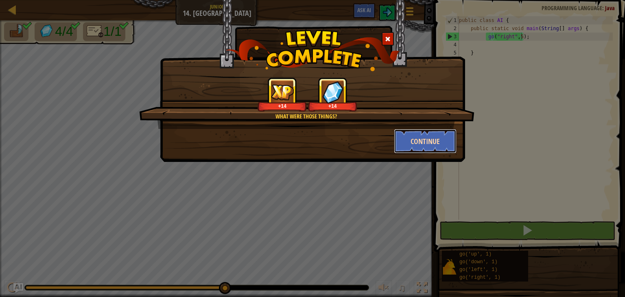
click at [442, 139] on button "Continue" at bounding box center [425, 141] width 63 height 24
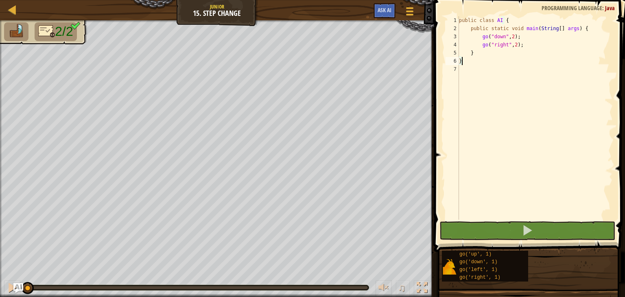
click at [512, 46] on div "public class AI { public static void main ( String [ ] args ) { go ( "down" , 2…" at bounding box center [534, 126] width 155 height 220
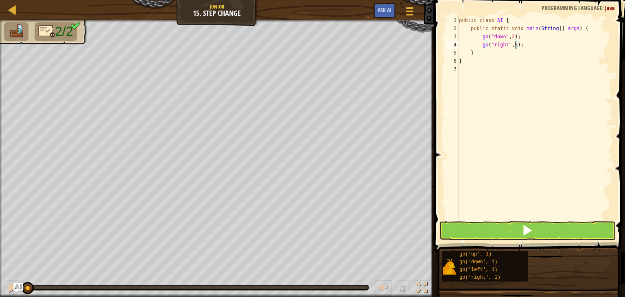
scroll to position [4, 4]
type textarea "go("right", 5);"
click at [540, 226] on button at bounding box center [527, 230] width 176 height 19
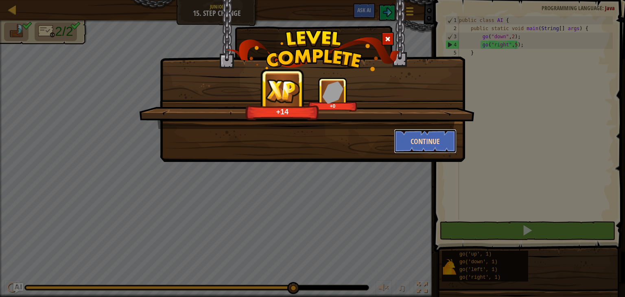
click at [427, 142] on button "Continue" at bounding box center [425, 141] width 63 height 24
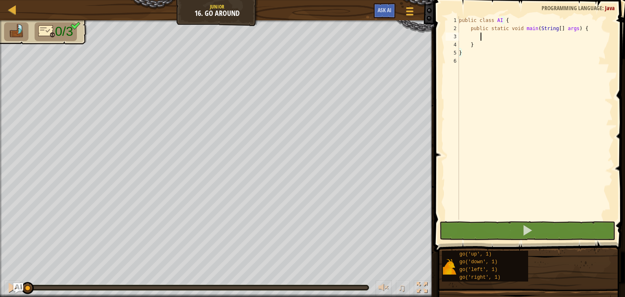
click at [485, 37] on div "public class AI { public static void main ( String [ ] args ) { } }" at bounding box center [534, 126] width 155 height 220
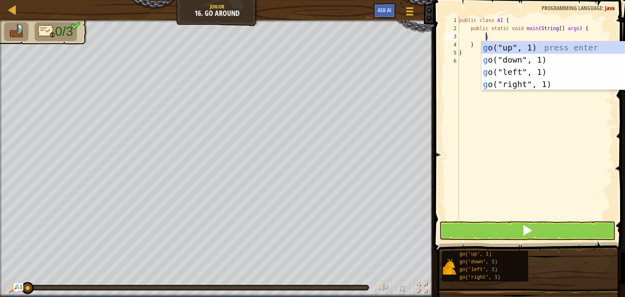
type textarea "go"
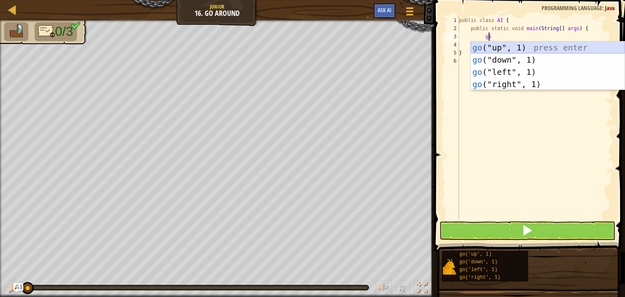
click at [516, 42] on div "go ("up", 1) press enter go ("down", 1) press enter go ("left", 1) press enter …" at bounding box center [547, 77] width 154 height 73
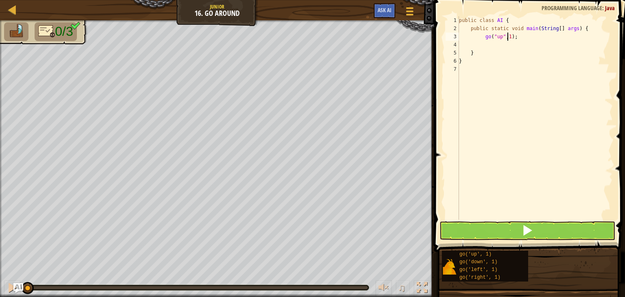
click at [506, 36] on div "public class AI { public static void main ( String [ ] args ) { go ( "up" , 1 )…" at bounding box center [534, 126] width 155 height 220
type textarea "go("up", 2);"
click at [483, 46] on div "public class AI { public static void main ( String [ ] args ) { go ( "up" , 2 )…" at bounding box center [534, 126] width 155 height 220
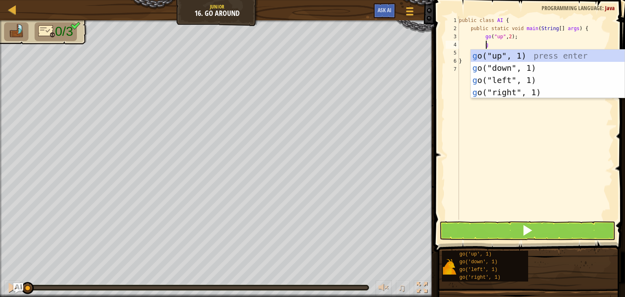
type textarea "go"
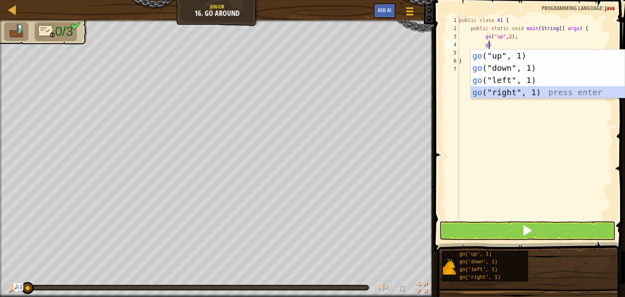
click at [517, 89] on div "go ("up", 1) press enter go ("down", 1) press enter go ("left", 1) press enter …" at bounding box center [547, 86] width 154 height 73
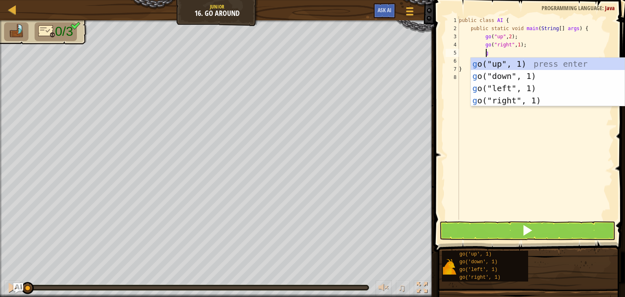
type textarea "go"
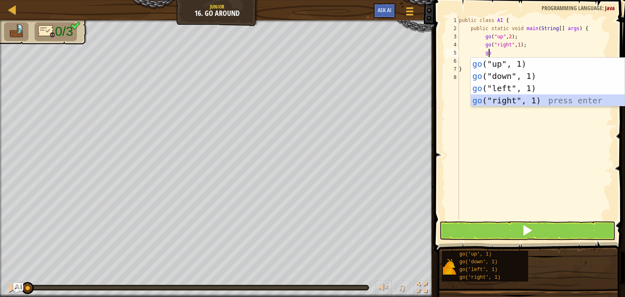
click at [522, 99] on div "go ("up", 1) press enter go ("down", 1) press enter go ("left", 1) press enter …" at bounding box center [547, 94] width 154 height 73
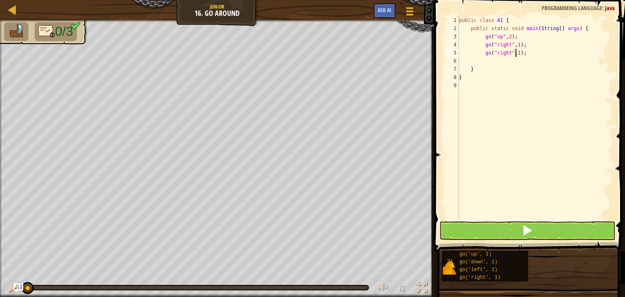
click at [514, 52] on div "public class AI { public static void main ( String [ ] args ) { go ( "up" , 2 )…" at bounding box center [534, 126] width 155 height 220
type textarea "go("right", 3);"
click at [485, 61] on div "public class AI { public static void main ( String [ ] args ) { go ( "up" , 2 )…" at bounding box center [534, 126] width 155 height 220
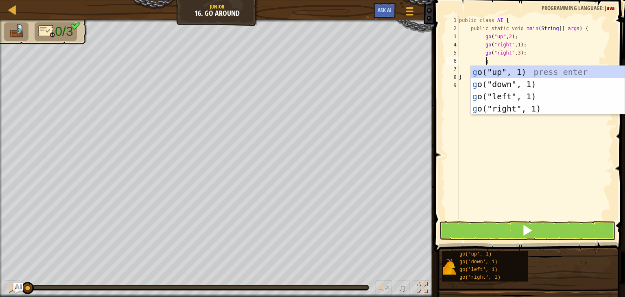
type textarea "go"
click at [510, 78] on div "go ("up", 1) press enter go ("down", 1) press enter go ("left", 1) press enter …" at bounding box center [547, 102] width 154 height 73
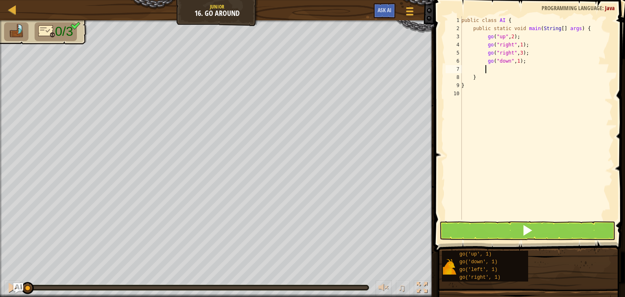
scroll to position [4, 1]
click at [513, 60] on div "public class AI { public static void main ( String [ ] args ) { go ( "up" , 2 )…" at bounding box center [535, 126] width 153 height 220
click at [515, 61] on div "public class AI { public static void main ( String [ ] args ) { go ( "up" , 2 )…" at bounding box center [535, 126] width 153 height 220
click at [560, 225] on button at bounding box center [527, 230] width 176 height 19
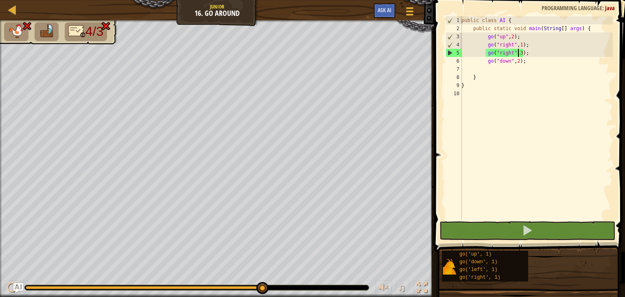
click at [516, 52] on div "public class AI { public static void main ( String [ ] args ) { go ( "up" , 2 )…" at bounding box center [535, 126] width 153 height 220
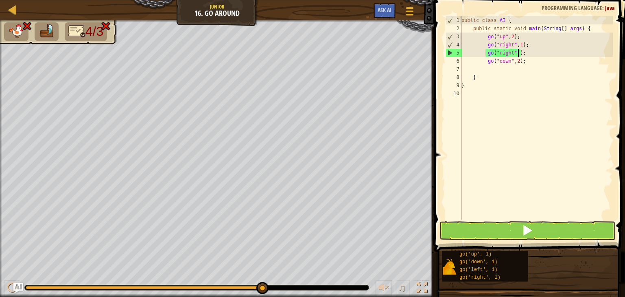
scroll to position [4, 5]
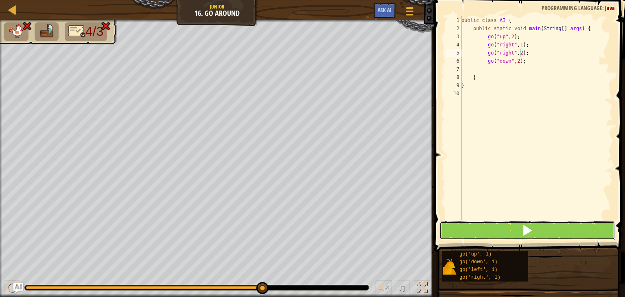
click at [509, 230] on button at bounding box center [527, 230] width 176 height 19
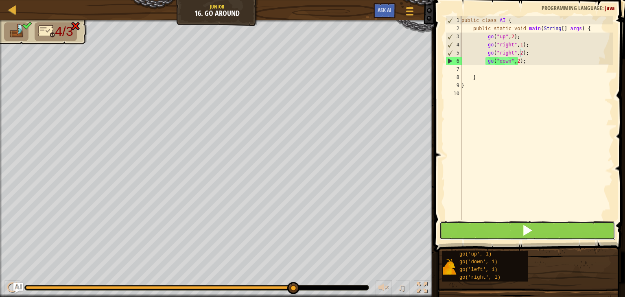
click at [479, 231] on button at bounding box center [527, 230] width 176 height 19
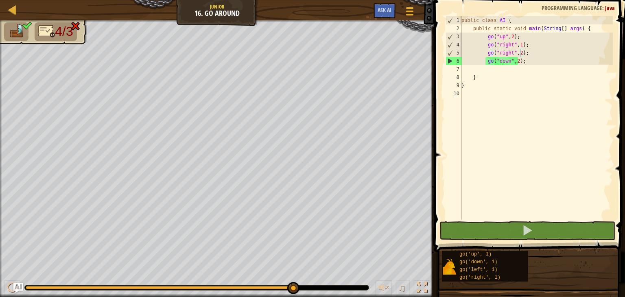
click at [303, 285] on div at bounding box center [197, 287] width 344 height 5
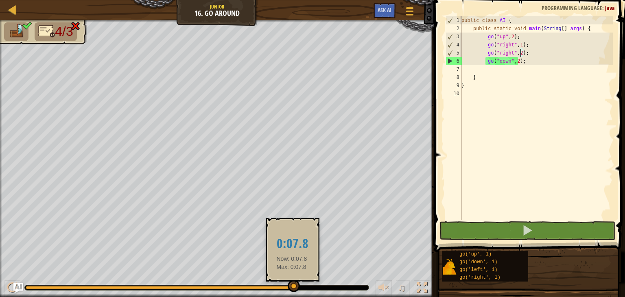
click at [292, 283] on div at bounding box center [293, 286] width 12 height 12
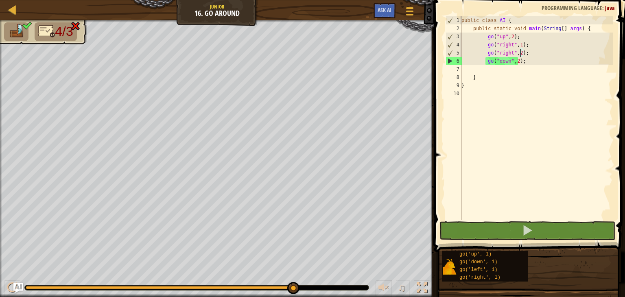
click at [511, 62] on div "public class AI { public static void main ( String [ ] args ) { go ( "up" , 2 )…" at bounding box center [535, 126] width 153 height 220
click at [513, 61] on div "public class AI { public static void main ( String [ ] args ) { go ( "up" , 2 )…" at bounding box center [535, 126] width 153 height 220
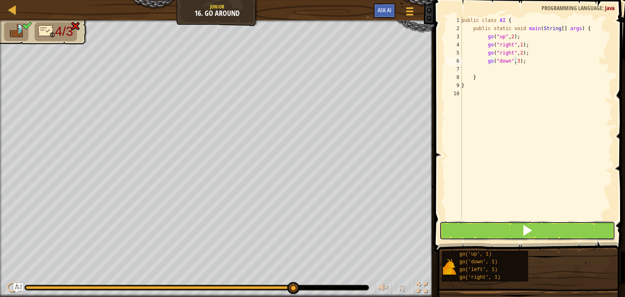
click at [497, 222] on button at bounding box center [527, 230] width 176 height 19
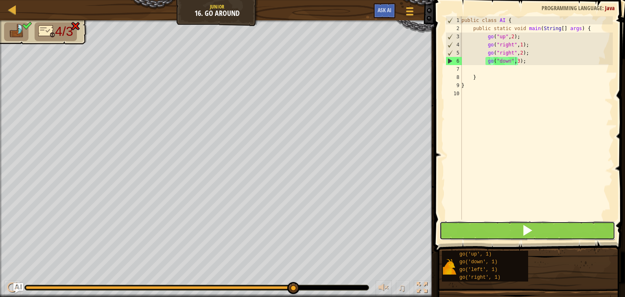
click at [497, 222] on button at bounding box center [527, 230] width 176 height 19
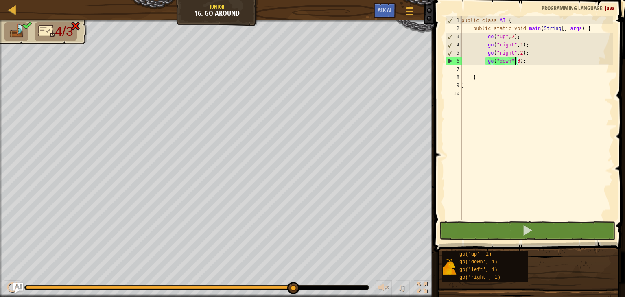
click at [512, 62] on div "public class AI { public static void main ( String [ ] args ) { go ( "up" , 2 )…" at bounding box center [535, 126] width 153 height 220
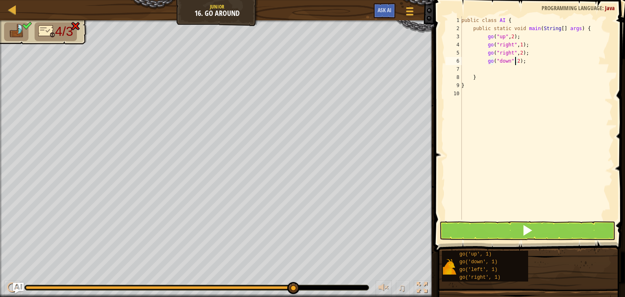
type textarea "go("down",2);"
click at [13, 283] on img "Ask AI" at bounding box center [18, 288] width 11 height 11
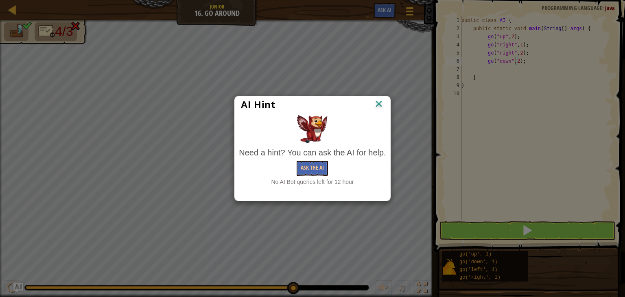
click at [378, 100] on img at bounding box center [378, 104] width 11 height 12
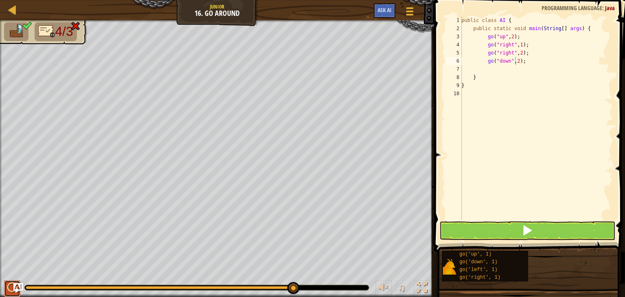
click at [10, 282] on div at bounding box center [12, 287] width 11 height 11
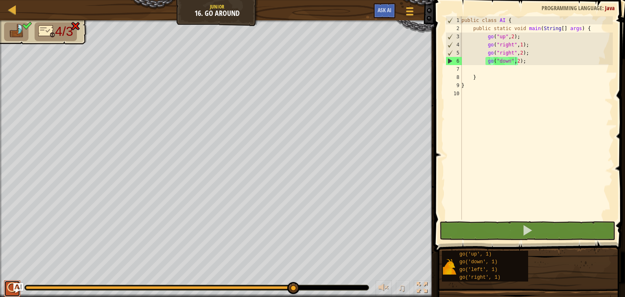
click at [10, 282] on div at bounding box center [12, 287] width 11 height 11
click at [546, 148] on div "public class AI { public static void main ( String [ ] args ) { go ( "up" , 2 )…" at bounding box center [535, 126] width 153 height 220
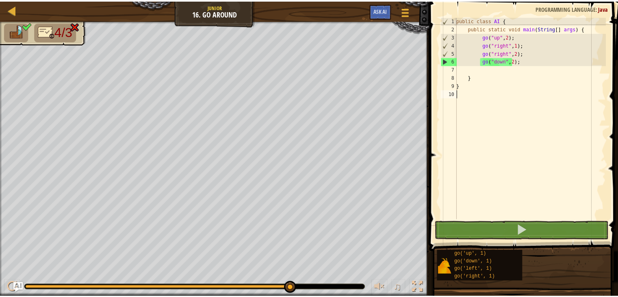
scroll to position [4, 0]
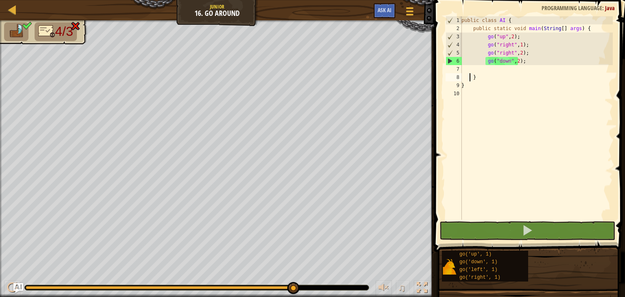
click at [470, 77] on div "public class AI { public static void main ( String [ ] args ) { go ( "up" , 2 )…" at bounding box center [535, 126] width 153 height 220
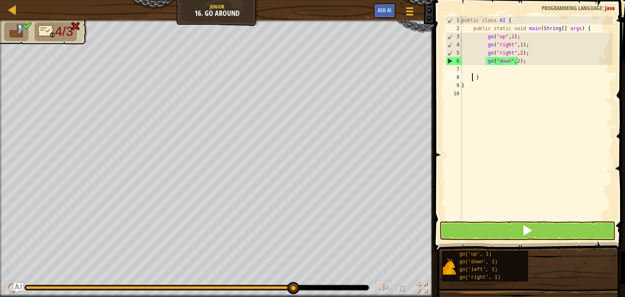
type textarea "}"
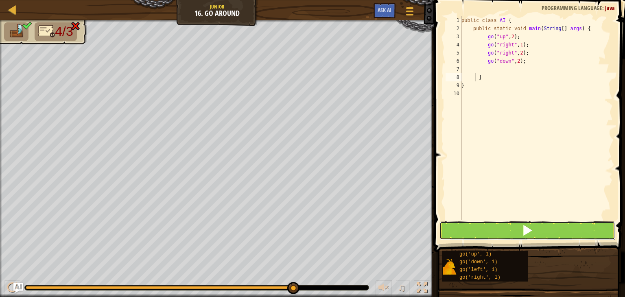
click at [494, 225] on button at bounding box center [527, 230] width 176 height 19
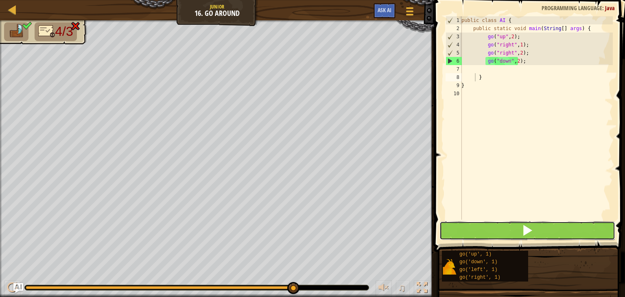
click at [494, 225] on button at bounding box center [527, 230] width 176 height 19
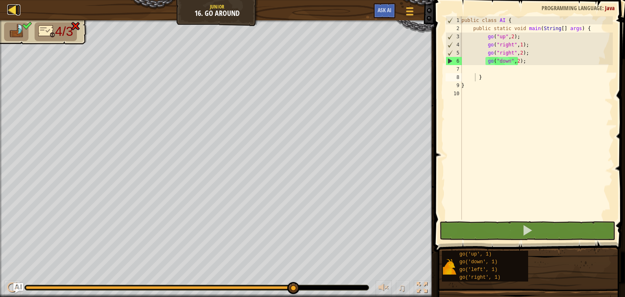
click at [14, 9] on div at bounding box center [12, 9] width 10 height 10
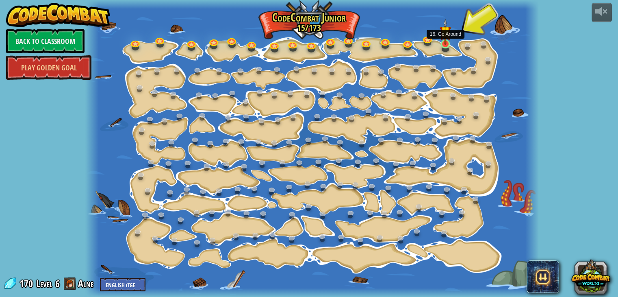
click at [444, 41] on img at bounding box center [445, 32] width 11 height 26
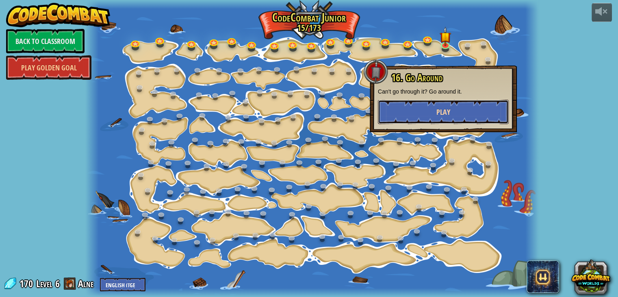
click at [411, 108] on button "Play" at bounding box center [443, 112] width 131 height 24
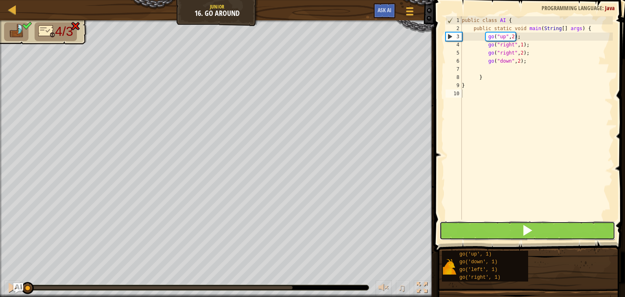
click at [480, 230] on button at bounding box center [527, 230] width 176 height 19
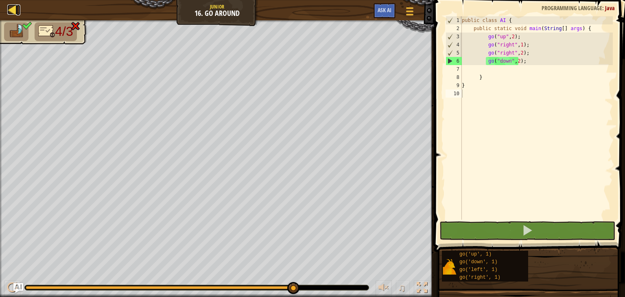
click at [9, 7] on div at bounding box center [12, 9] width 10 height 10
